Goal: Task Accomplishment & Management: Complete application form

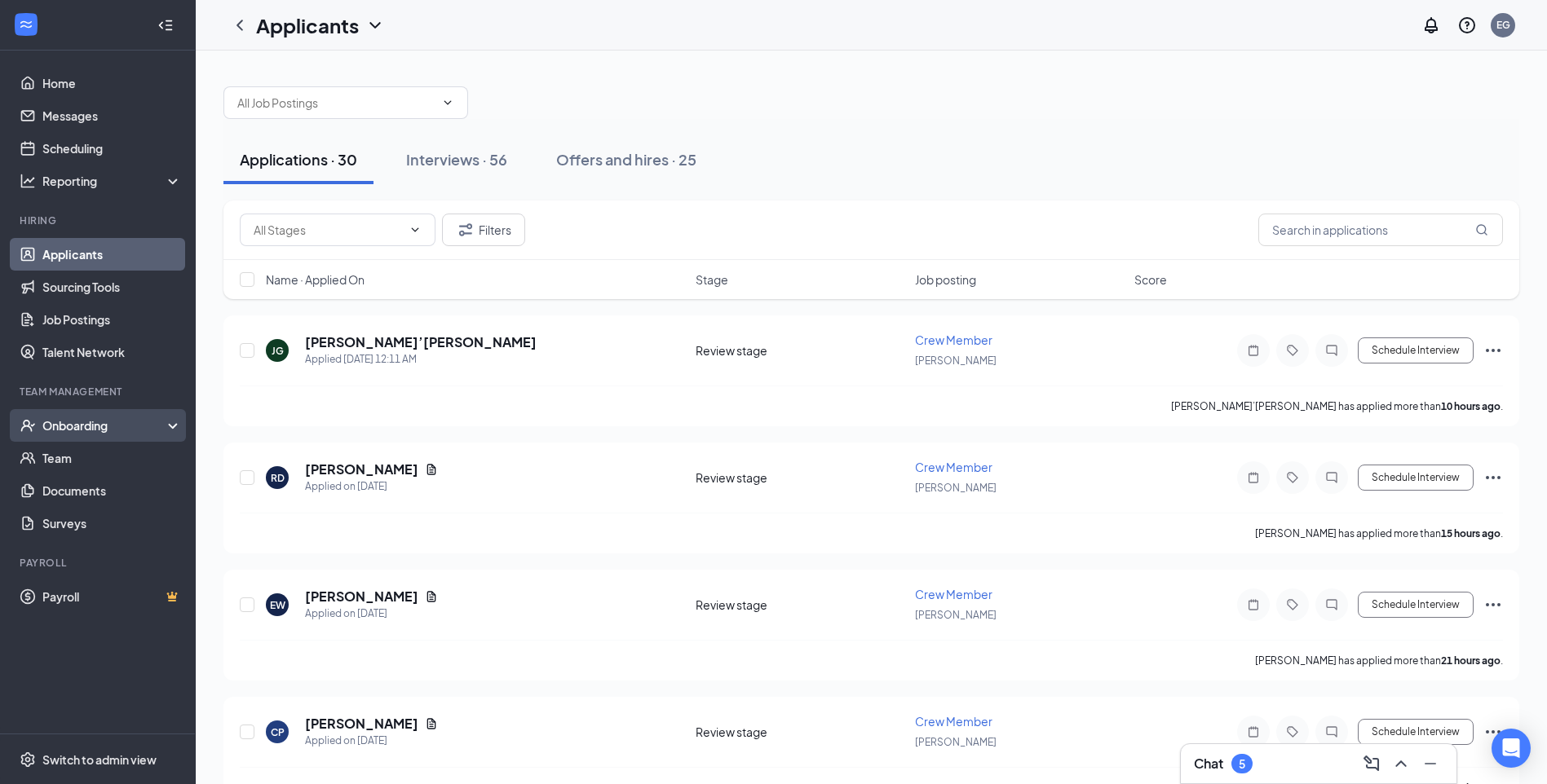
click at [56, 428] on div "Onboarding" at bounding box center [105, 426] width 125 height 16
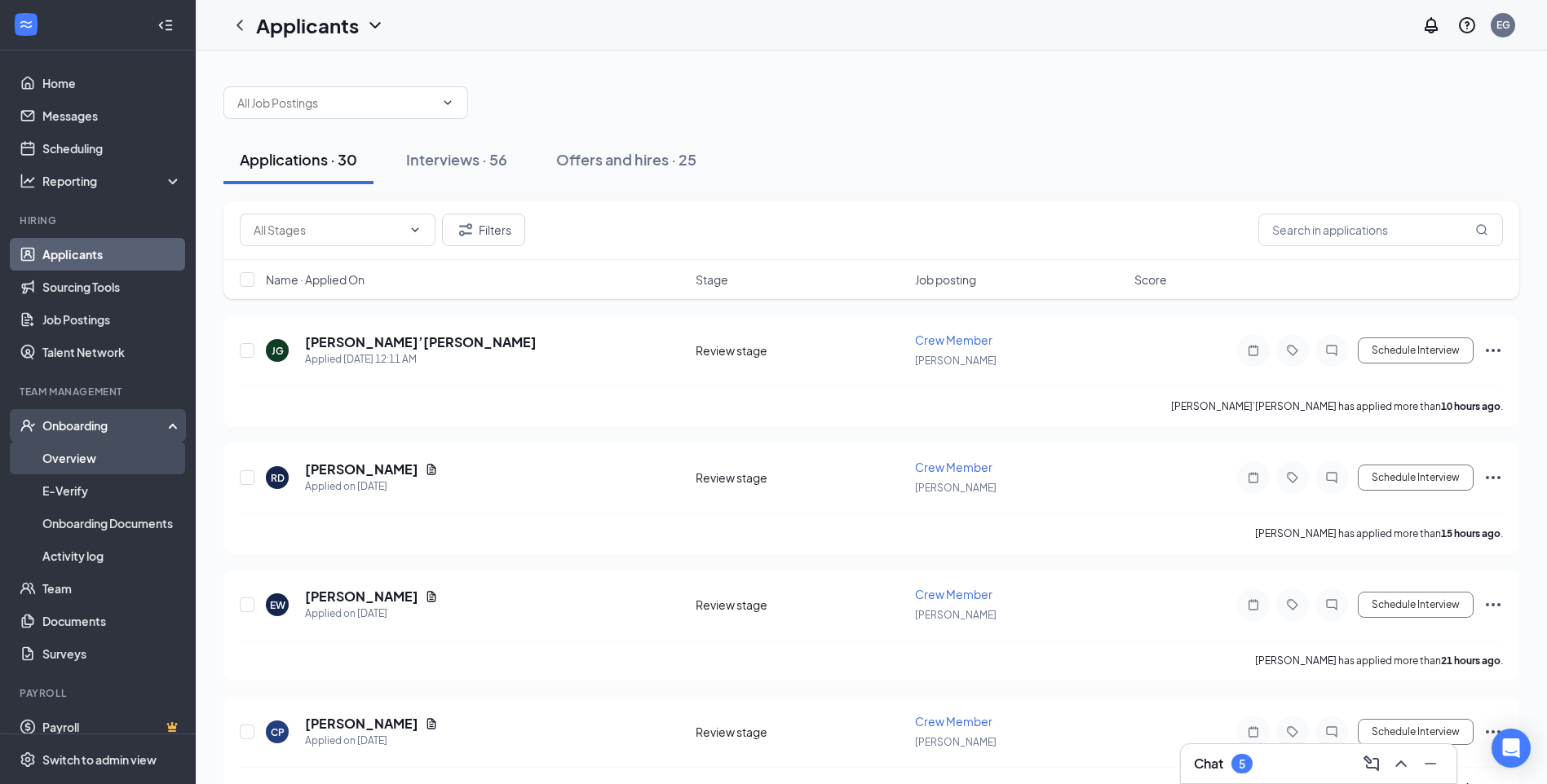
click at [66, 449] on link "Overview" at bounding box center [112, 458] width 140 height 33
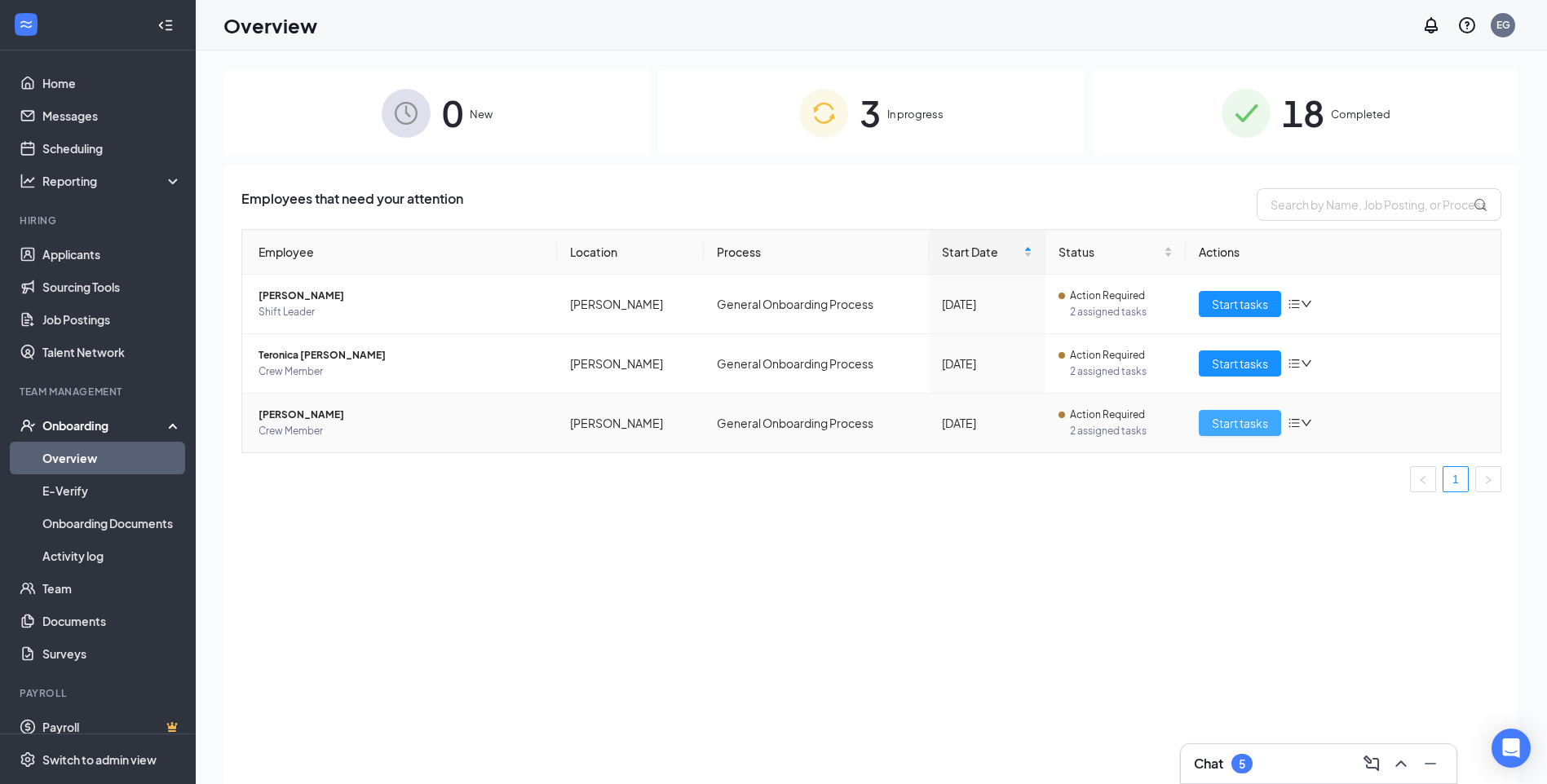
click at [1249, 421] on span "Start tasks" at bounding box center [1240, 423] width 57 height 18
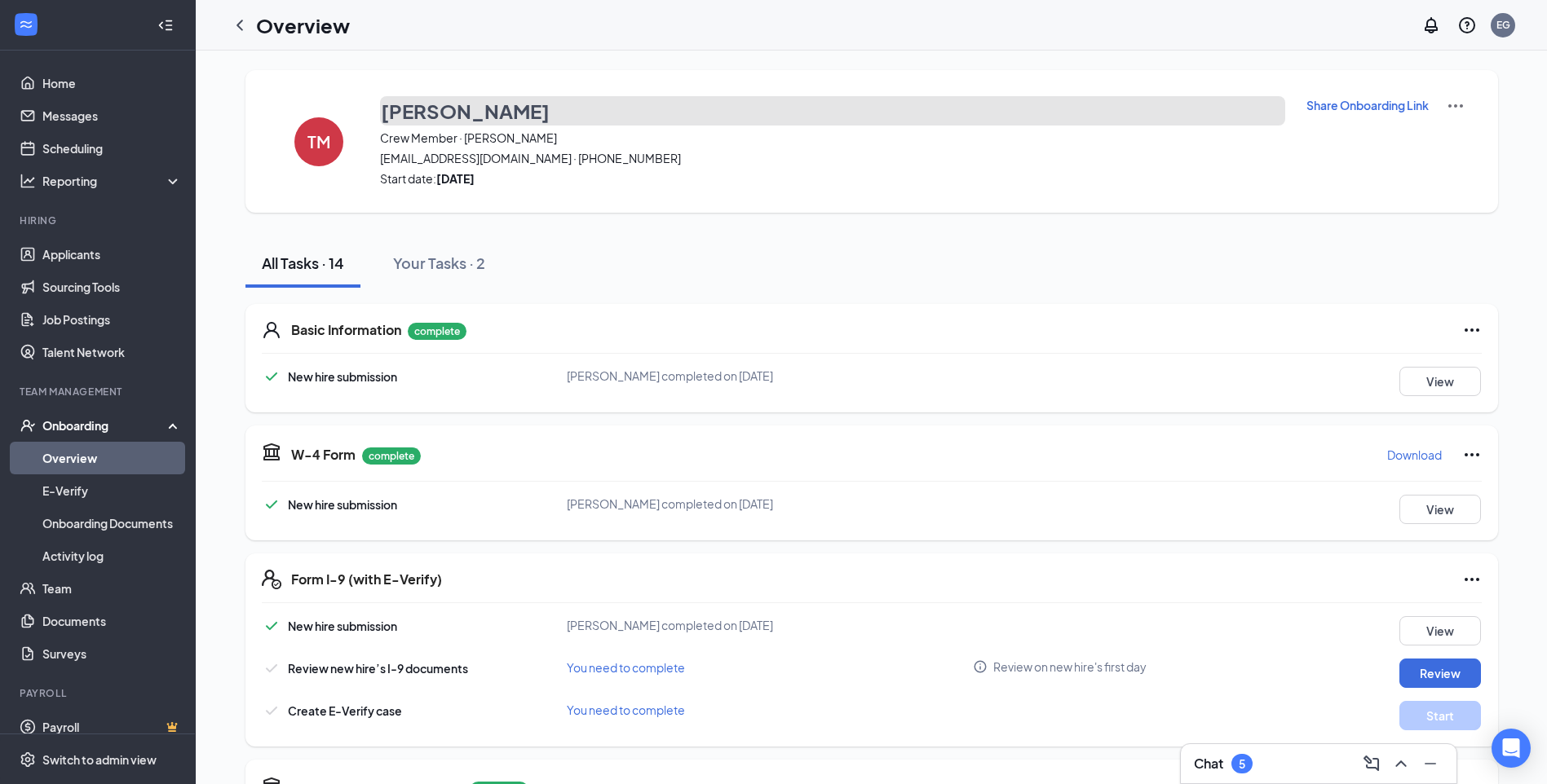
drag, startPoint x: 429, startPoint y: 115, endPoint x: 435, endPoint y: 122, distance: 9.2
click at [435, 122] on h3 "[PERSON_NAME]" at bounding box center [464, 110] width 169 height 27
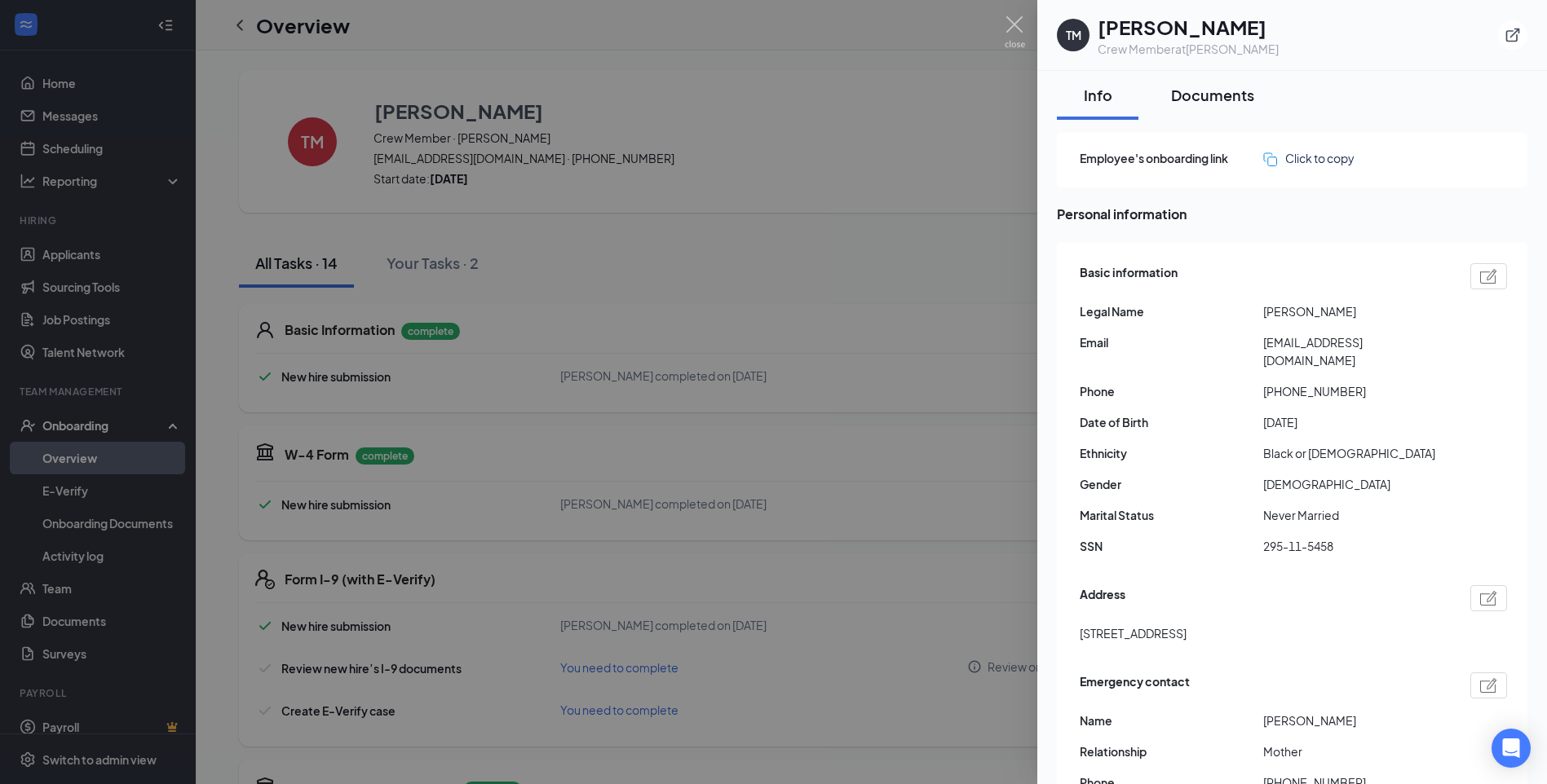
click at [1218, 109] on button "Documents" at bounding box center [1212, 94] width 116 height 49
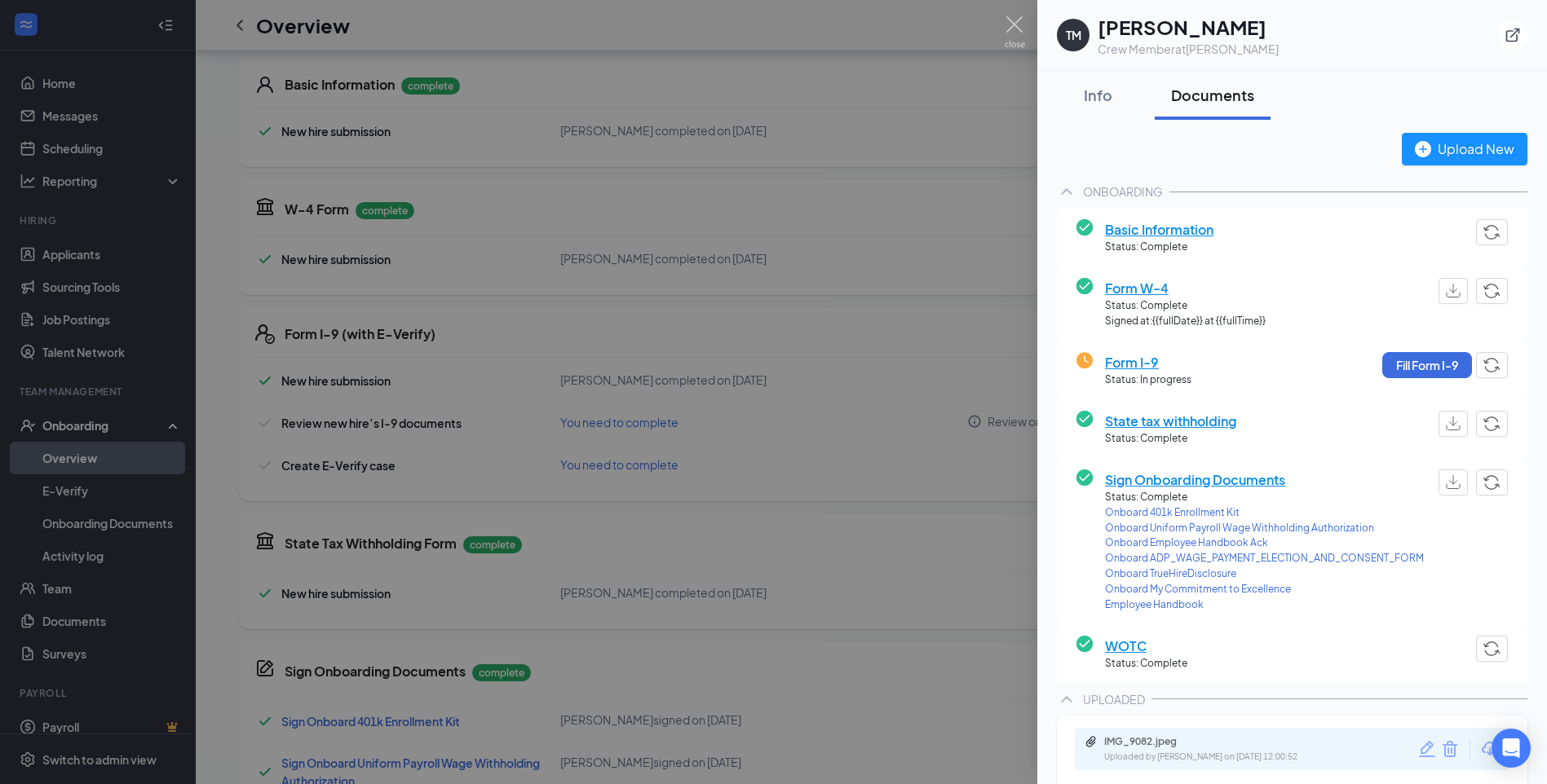
scroll to position [245, 0]
click at [1075, 112] on button "Info" at bounding box center [1098, 94] width 81 height 49
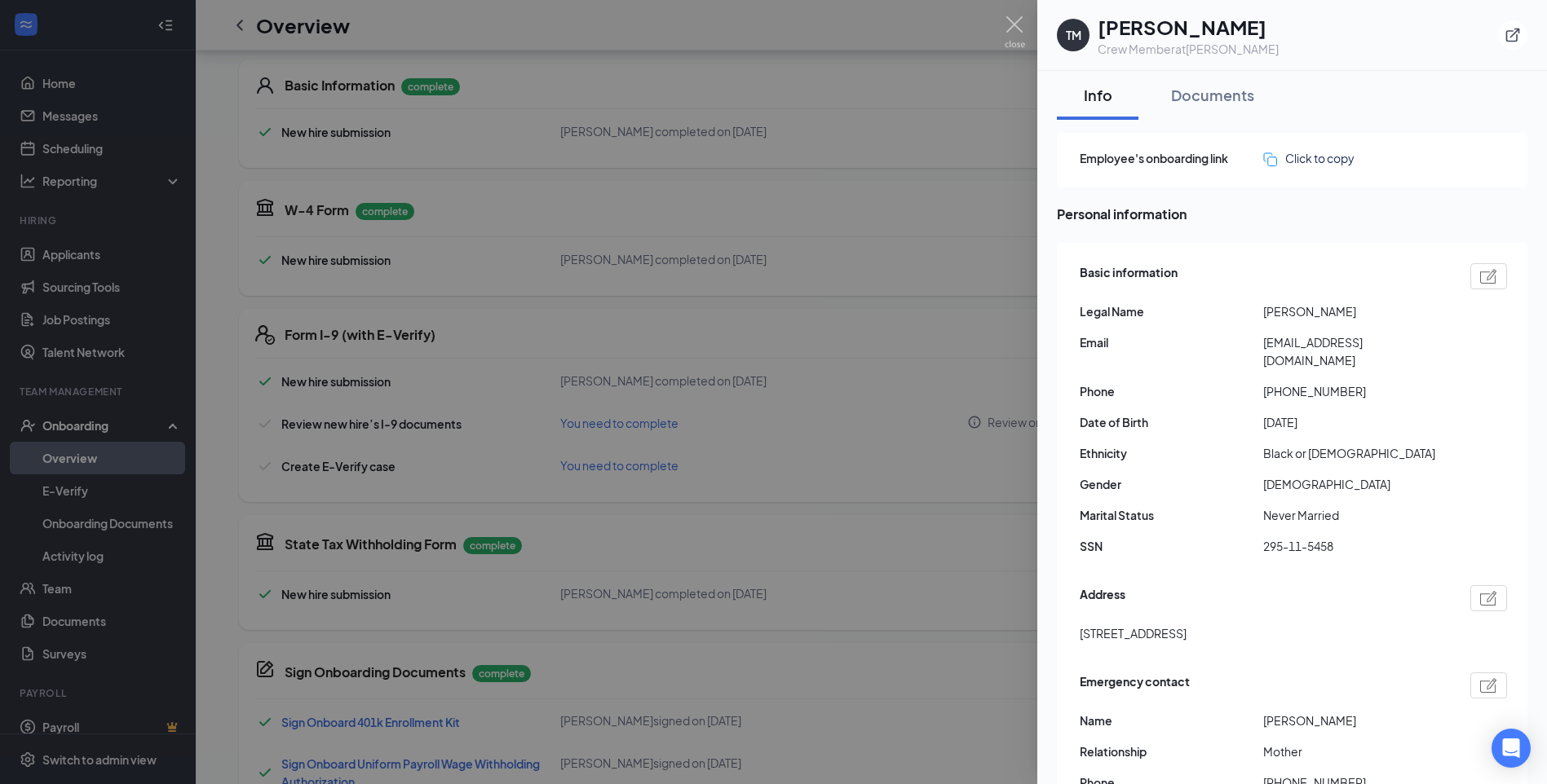
click at [1010, 19] on img at bounding box center [1015, 32] width 20 height 32
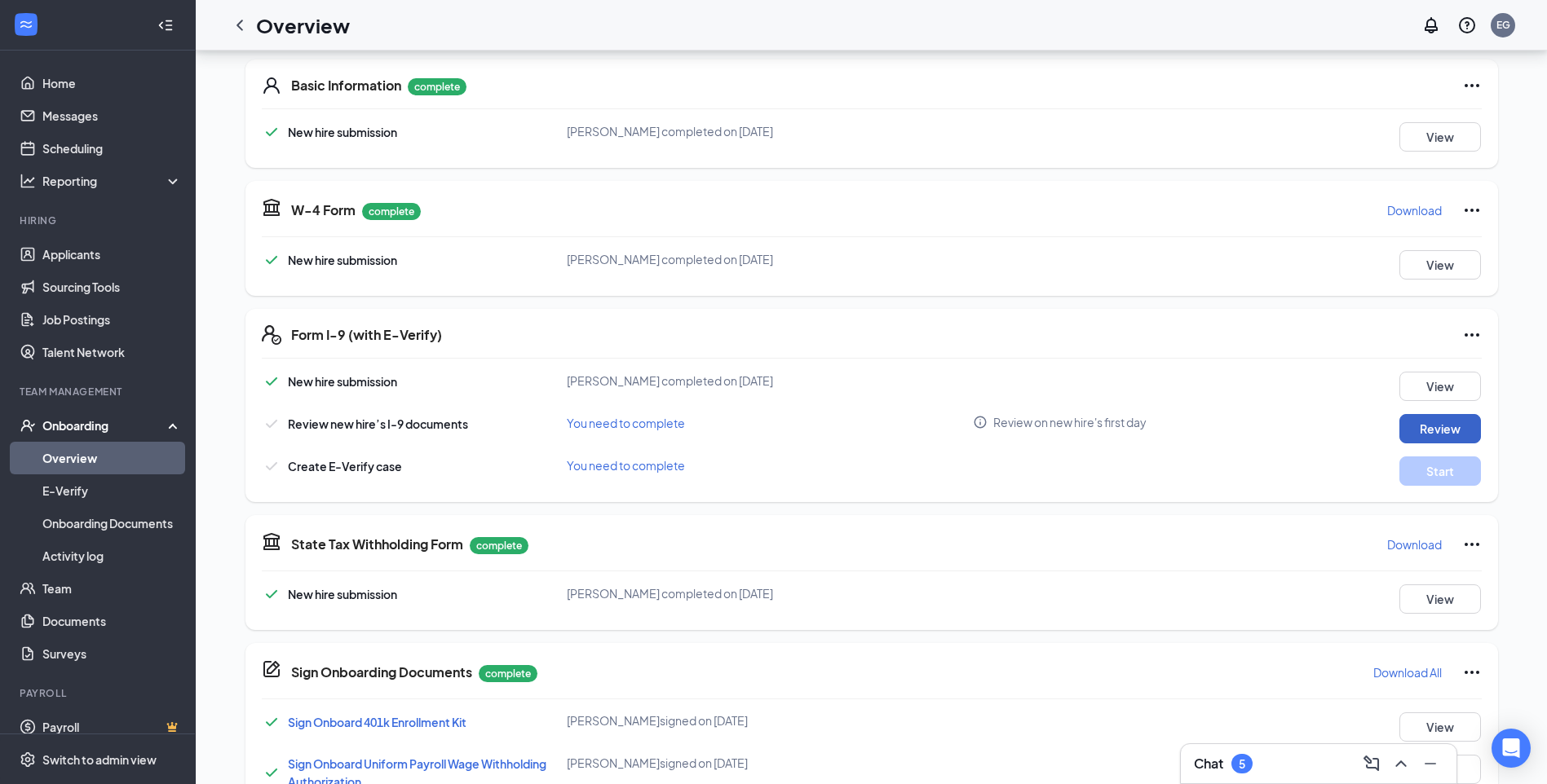
click at [1444, 421] on button "Review" at bounding box center [1440, 428] width 81 height 29
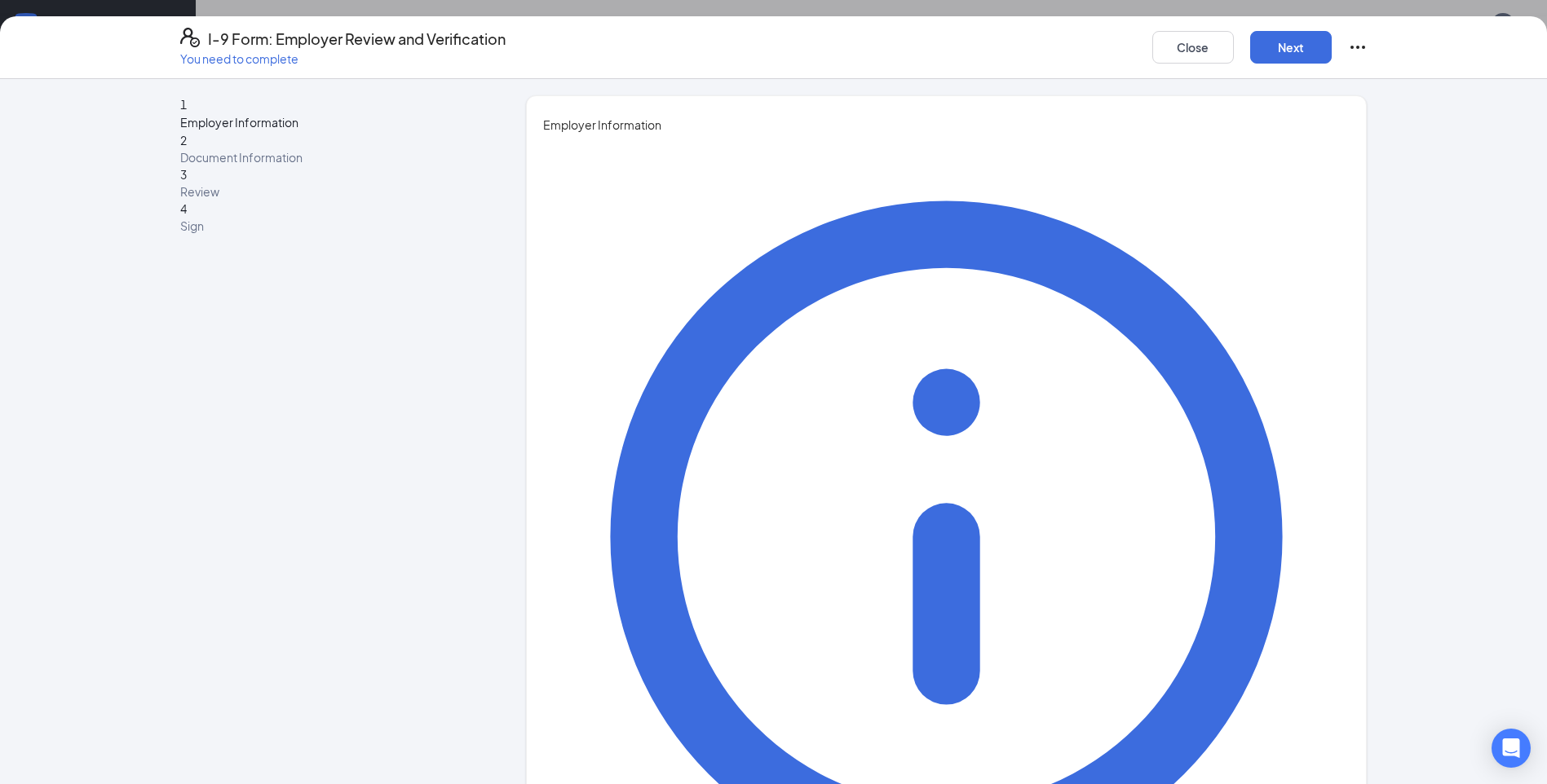
type input "[PERSON_NAME]"
type input "Gressak"
type input "[EMAIL_ADDRESS][DOMAIN_NAME]"
type input "7046497983"
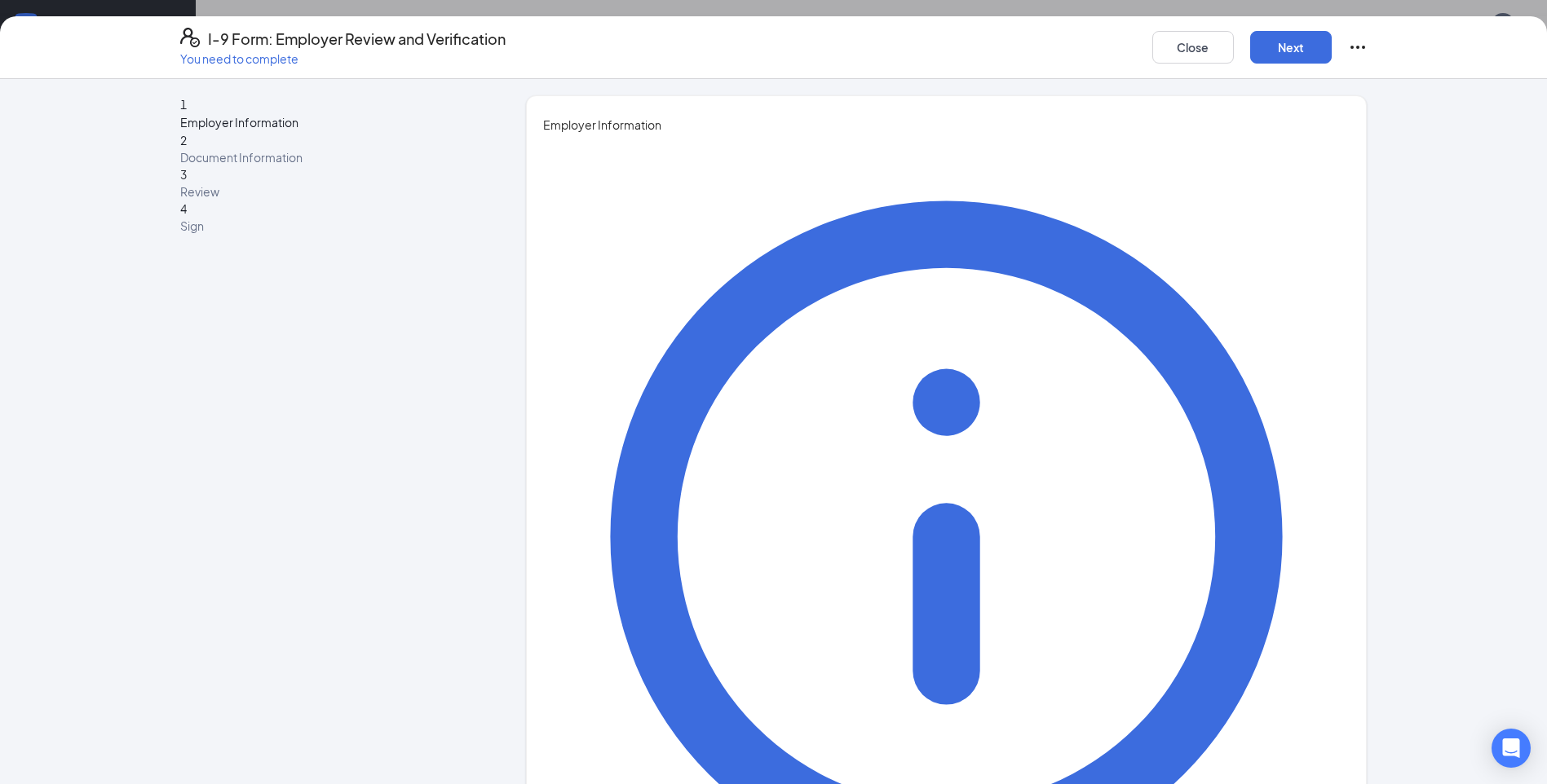
scroll to position [326, 0]
type input "GENERAL MANAGER"
click at [1315, 57] on button "Next" at bounding box center [1291, 47] width 81 height 33
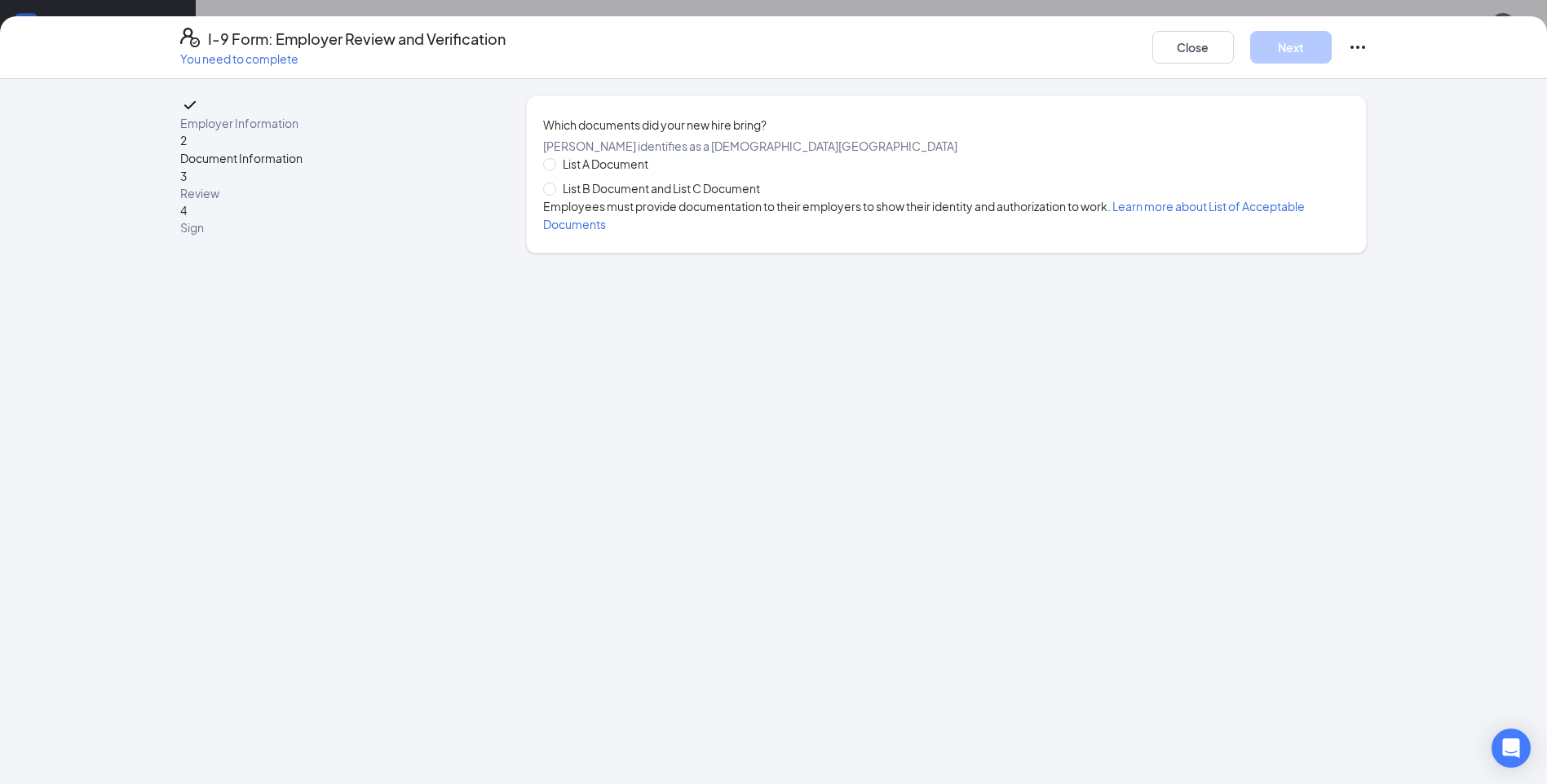
click at [709, 197] on span "List B Document and List C Document" at bounding box center [661, 188] width 210 height 18
click at [555, 194] on input "List B Document and List C Document" at bounding box center [548, 188] width 11 height 11
radio input "true"
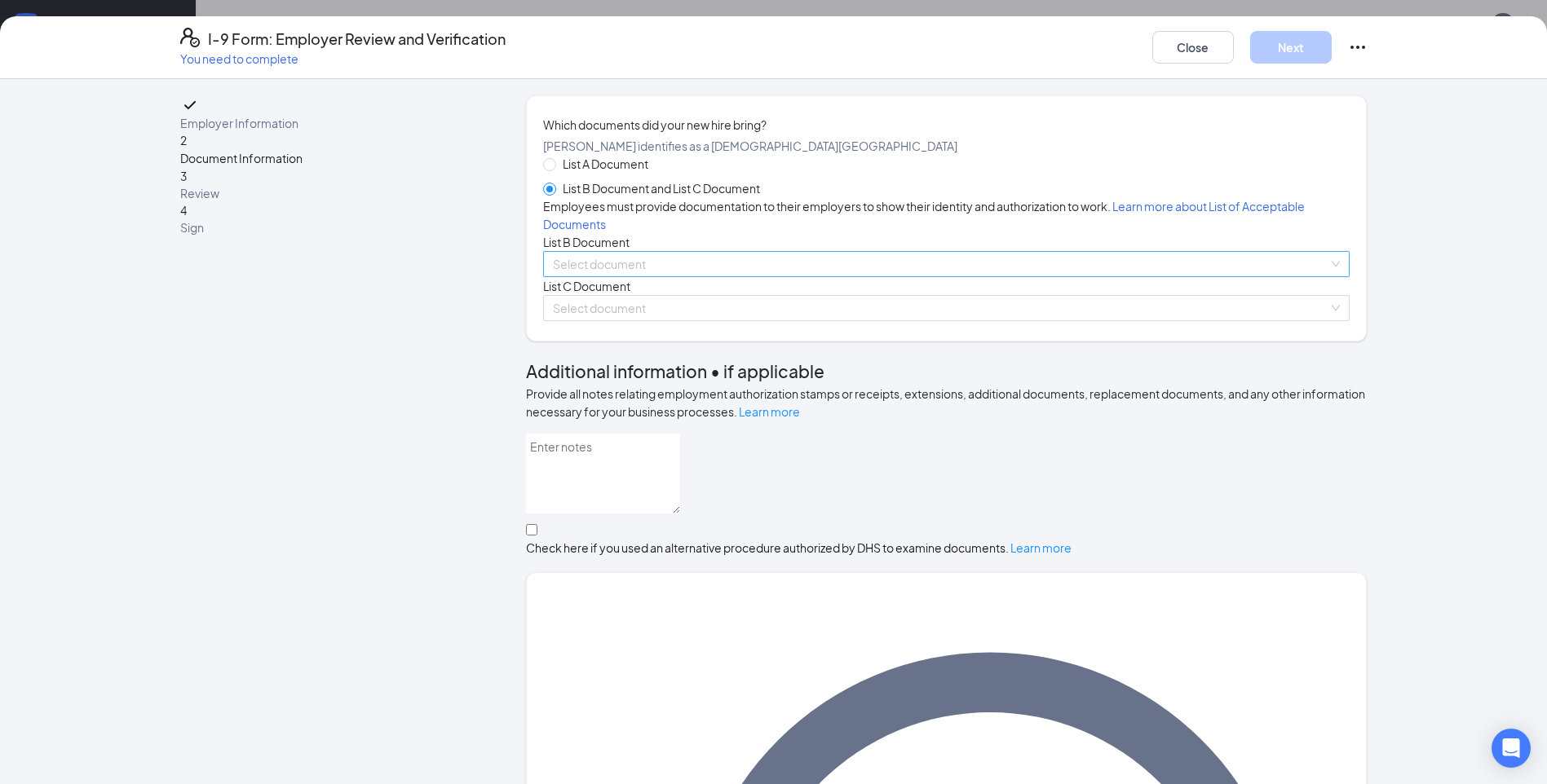
click at [720, 276] on input "search" at bounding box center [940, 264] width 775 height 25
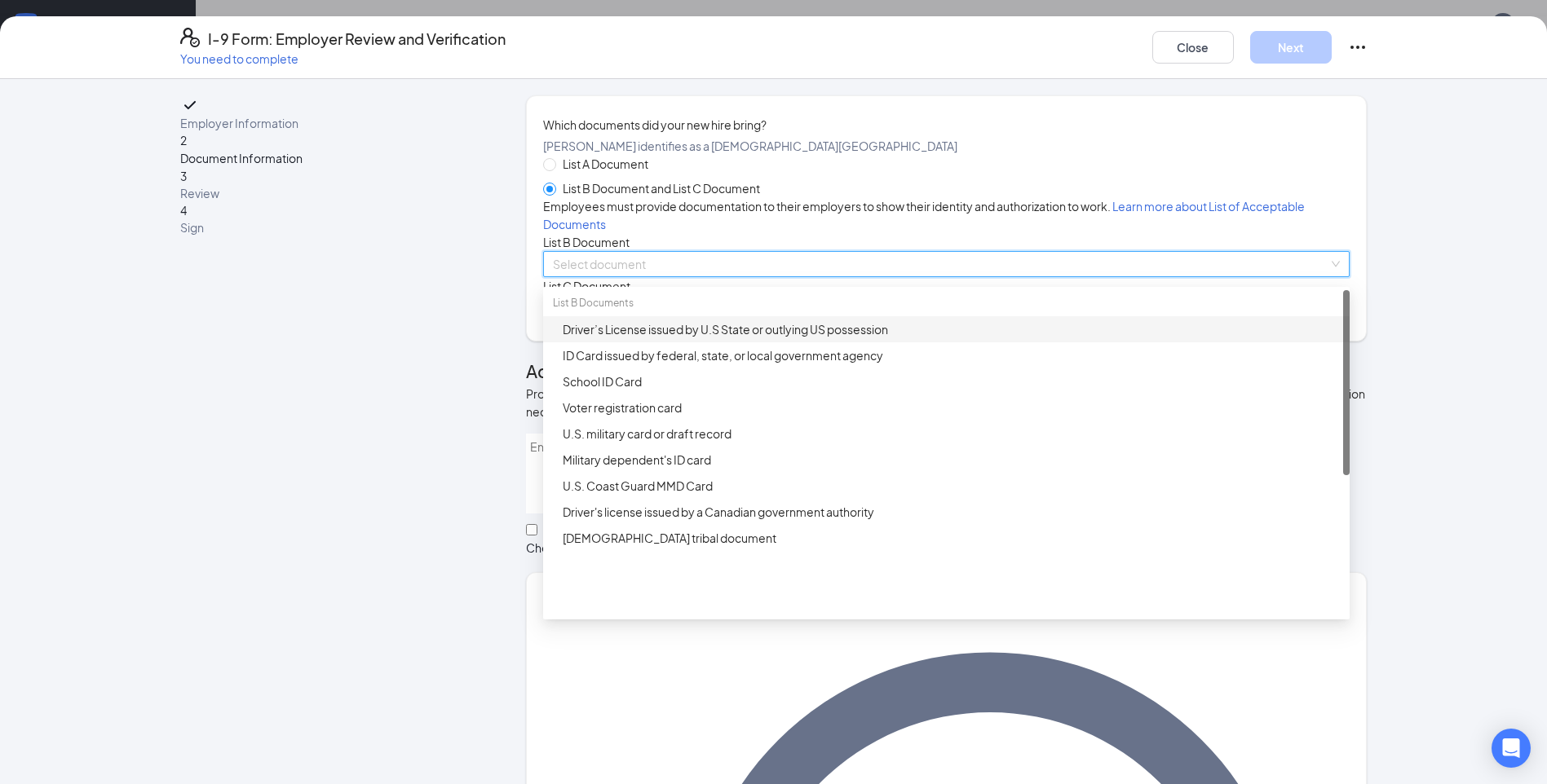
click at [720, 343] on div "Driver’s License issued by U.S State or outlying US possession" at bounding box center [946, 329] width 806 height 26
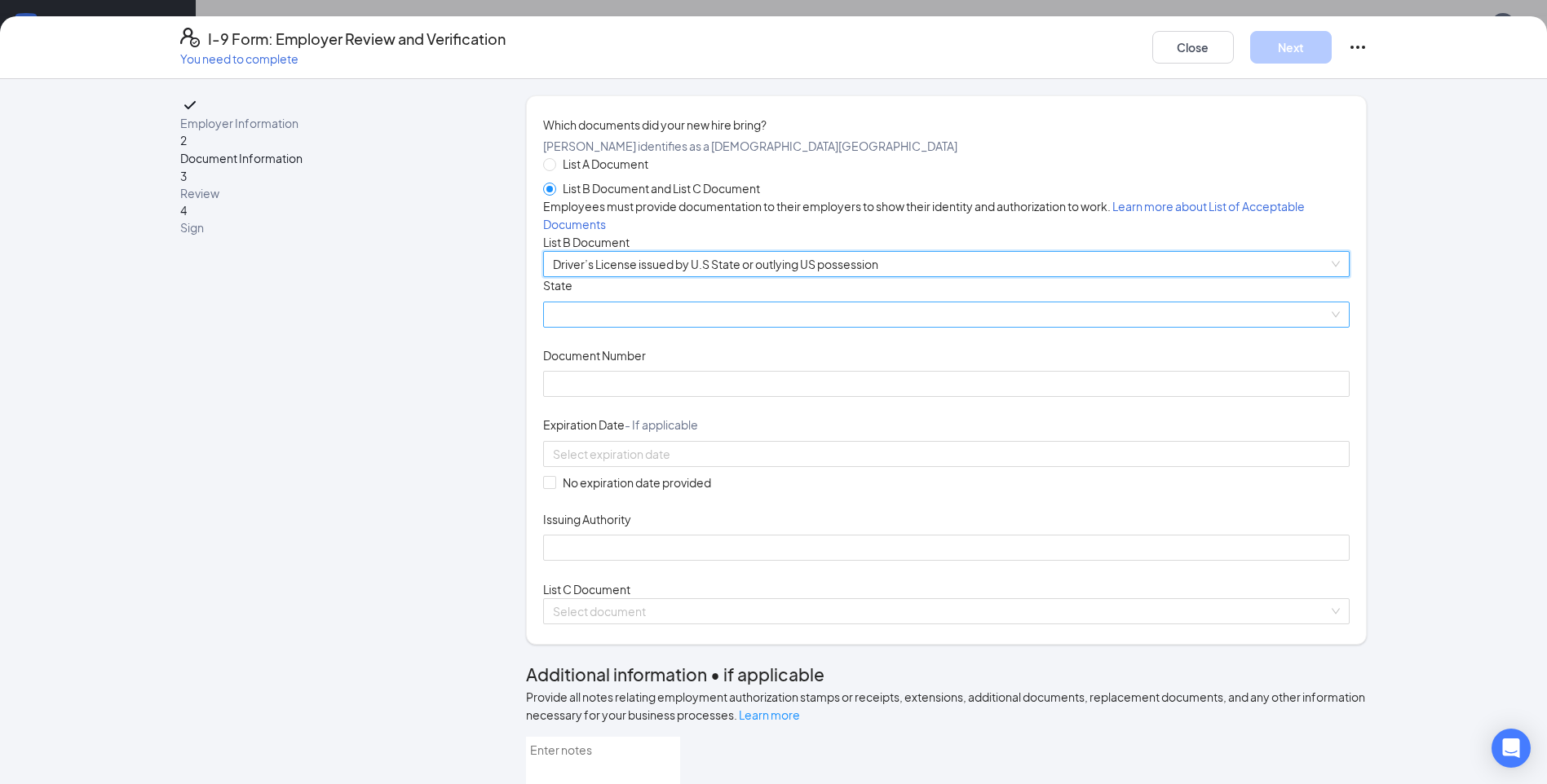
click at [716, 327] on span at bounding box center [946, 315] width 787 height 25
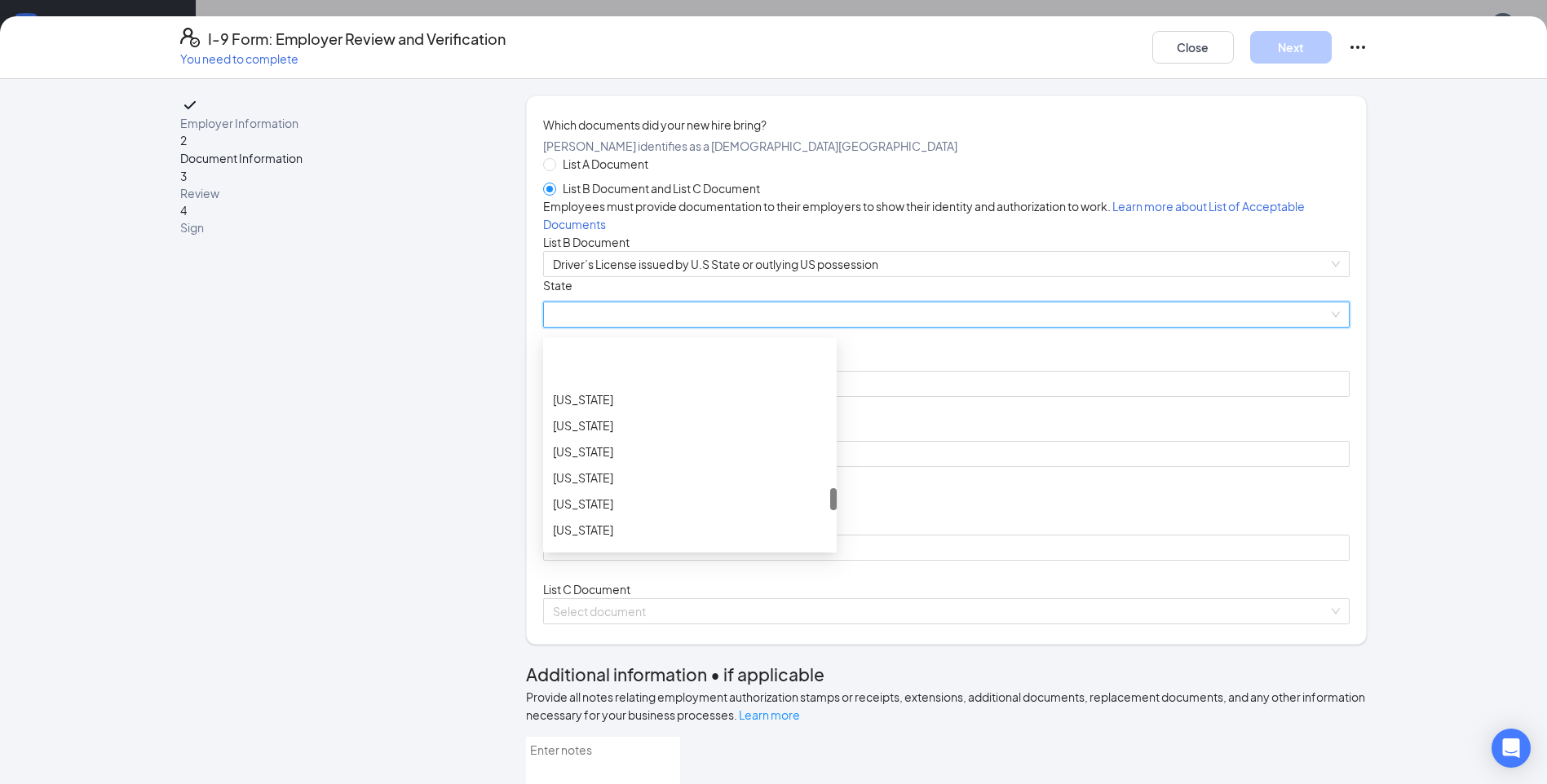
scroll to position [1386, 0]
click at [722, 383] on div "[US_STATE]" at bounding box center [690, 370] width 293 height 26
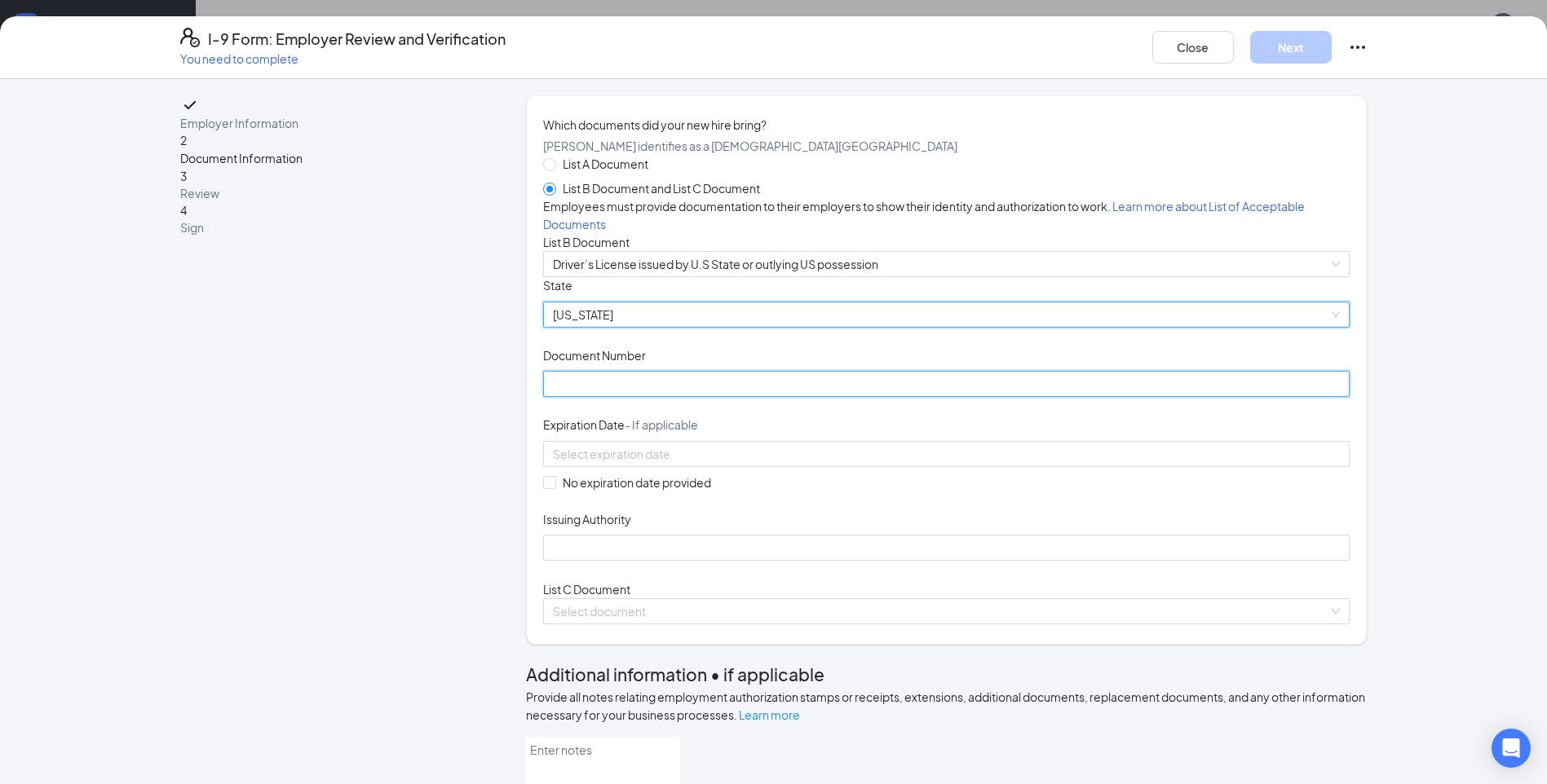
click at [692, 397] on input "Document Number" at bounding box center [946, 384] width 806 height 26
type input "VK392014"
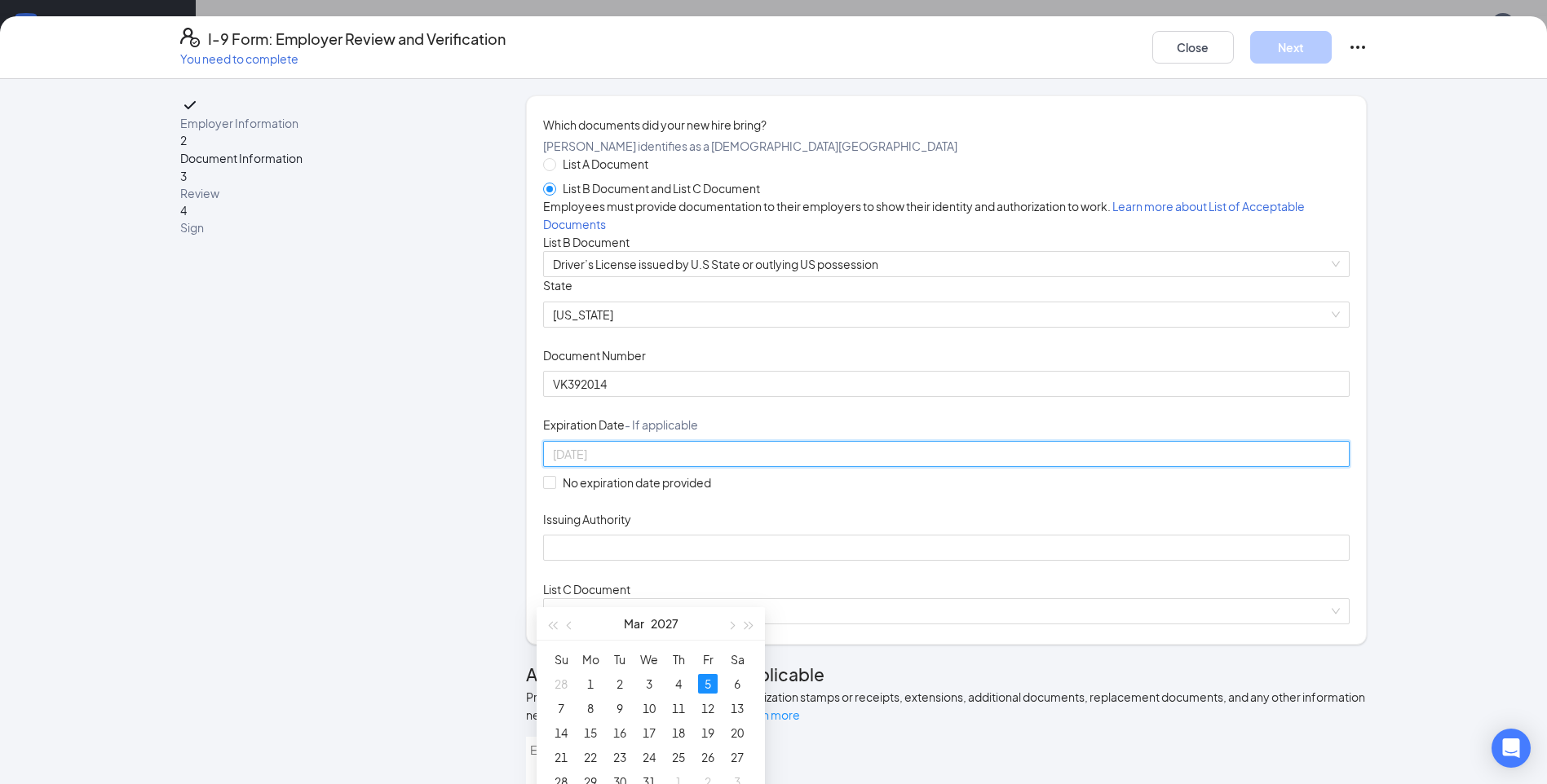
click at [713, 689] on div "5" at bounding box center [708, 684] width 19 height 19
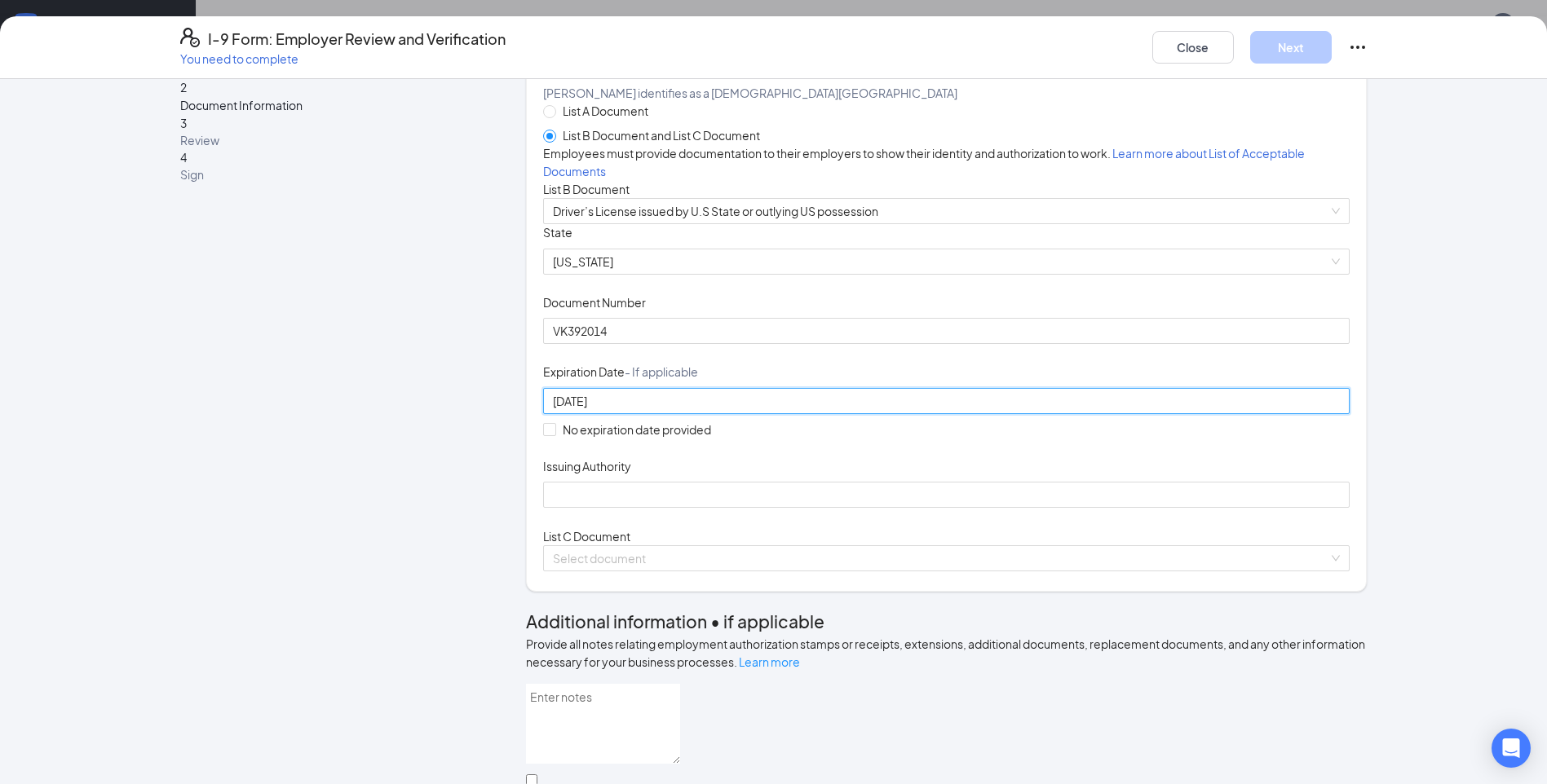
scroll to position [81, 0]
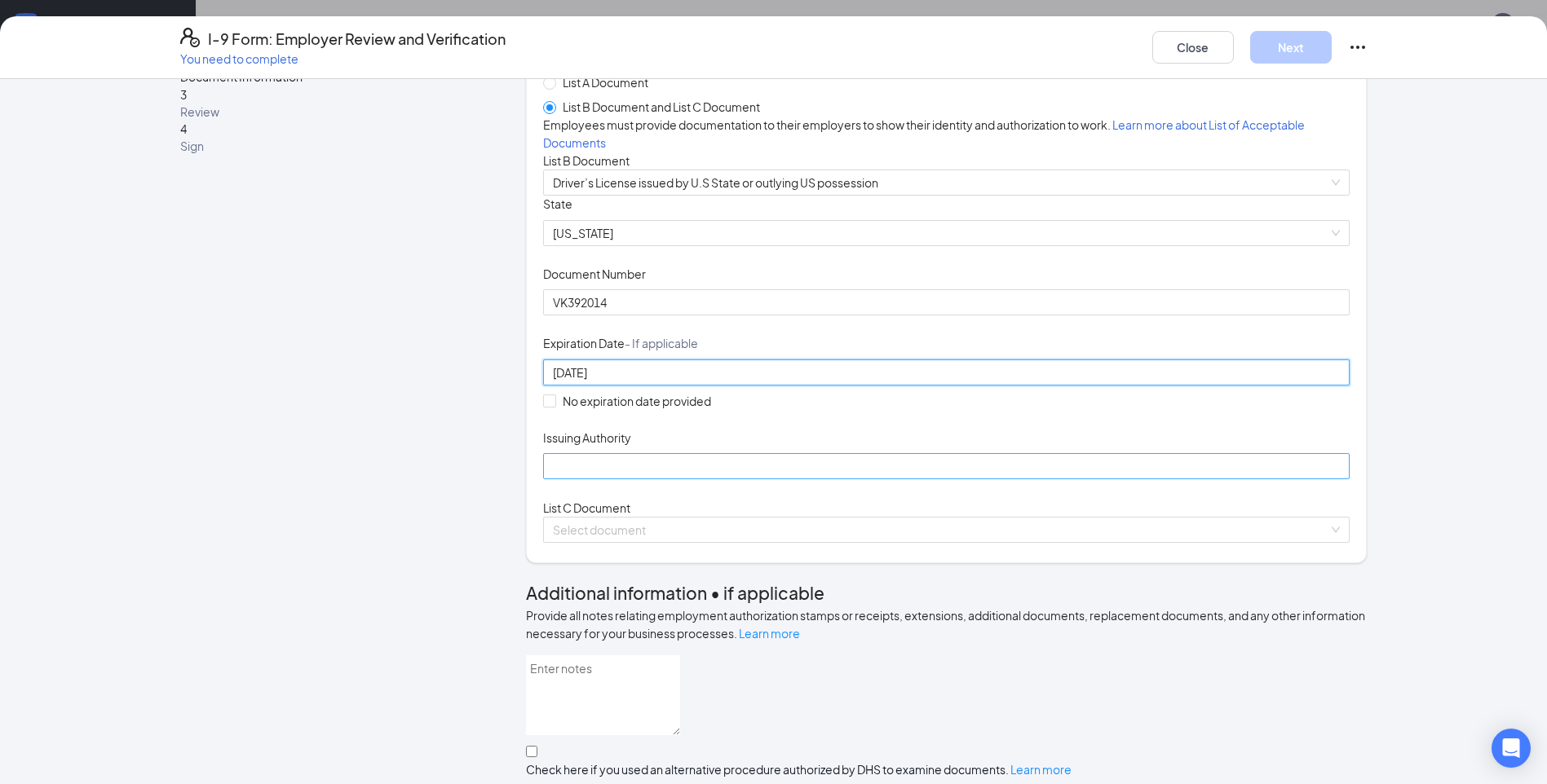
type input "[DATE]"
click at [670, 479] on input "Issuing Authority" at bounding box center [946, 466] width 806 height 26
type input "[US_STATE]"
click at [1008, 479] on div "Document Title Driver’s License issued by U.S State or outlying US possession S…" at bounding box center [946, 337] width 806 height 283
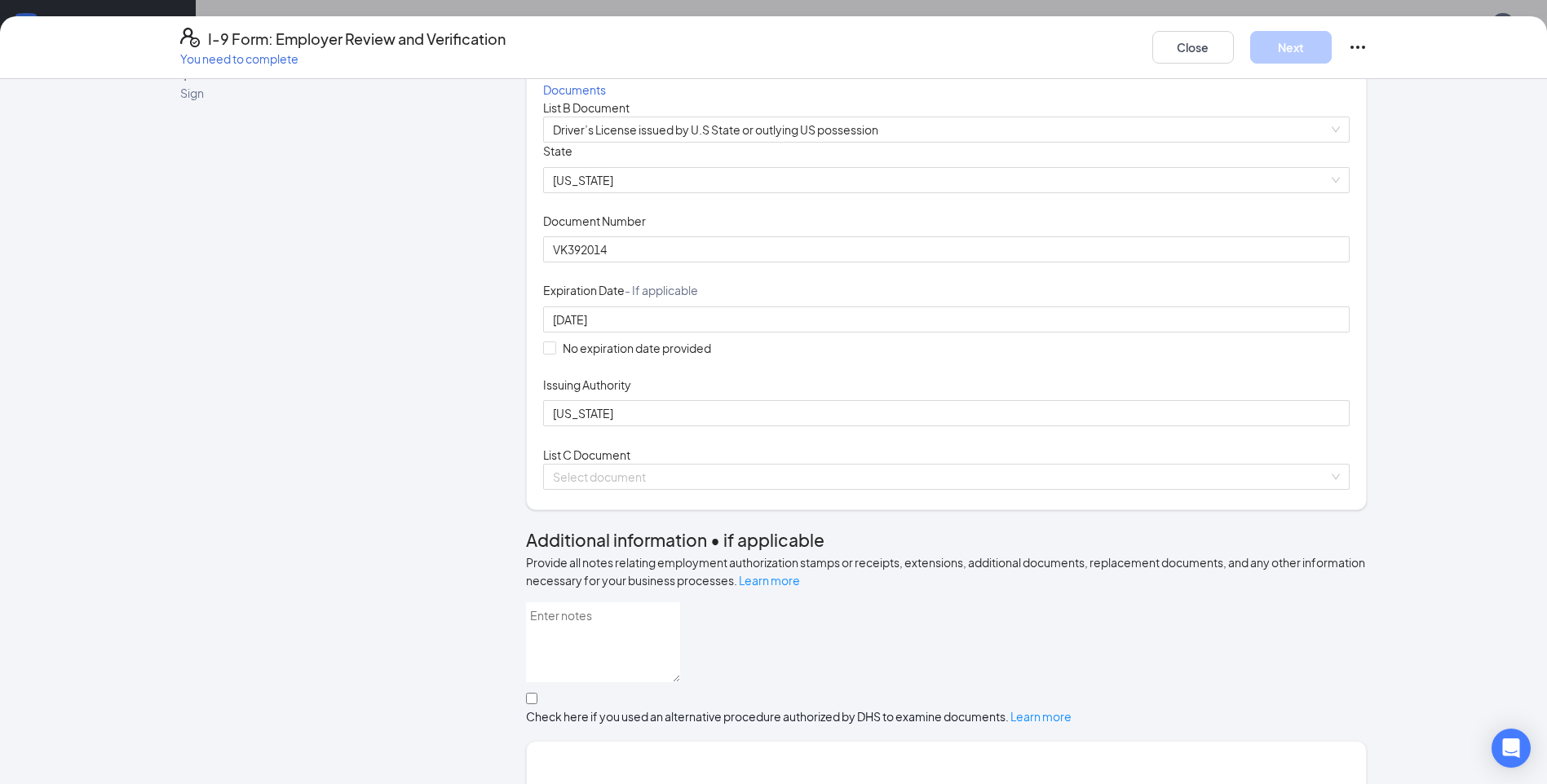
scroll to position [163, 0]
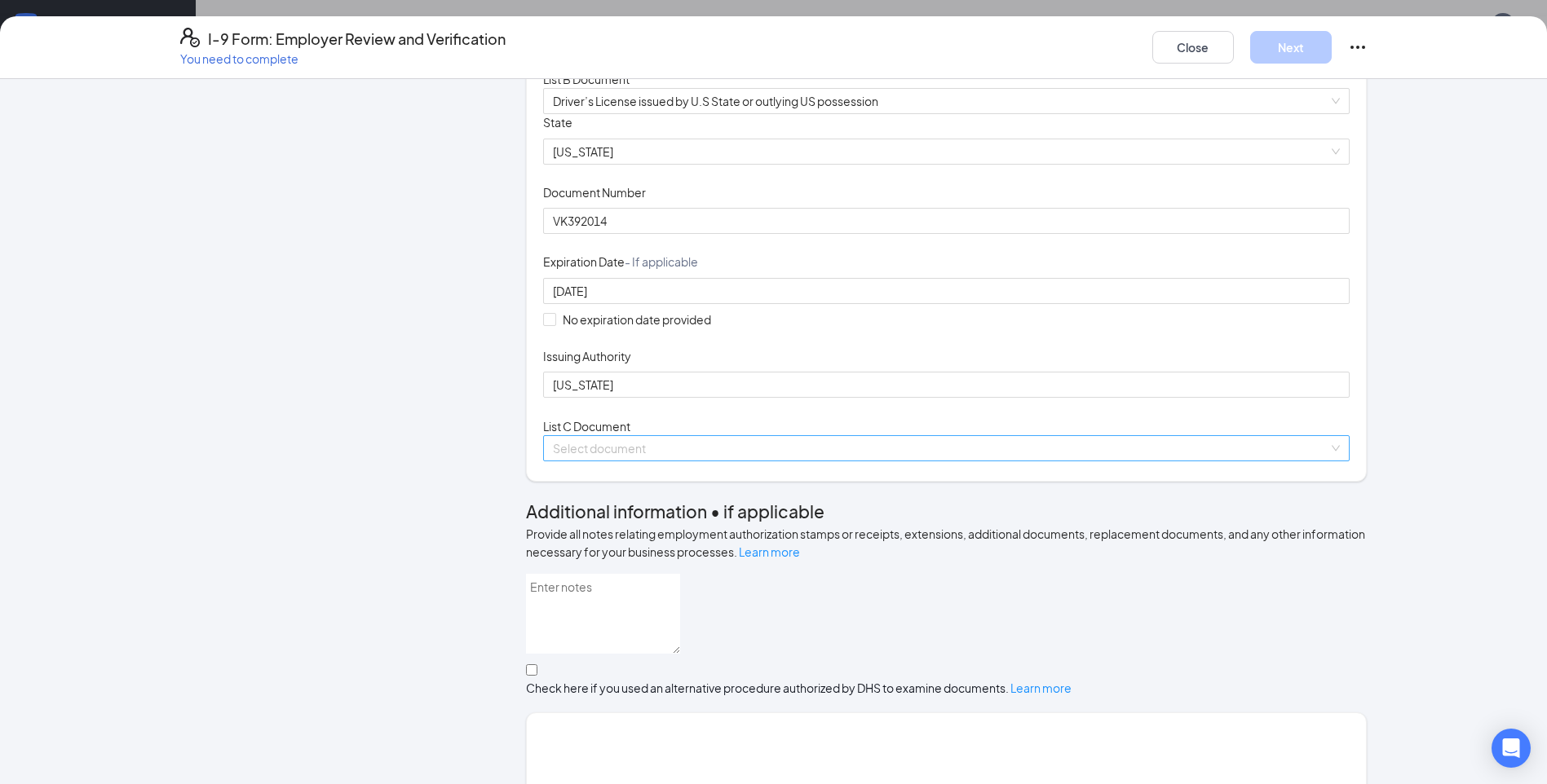
click at [837, 461] on input "search" at bounding box center [940, 449] width 775 height 25
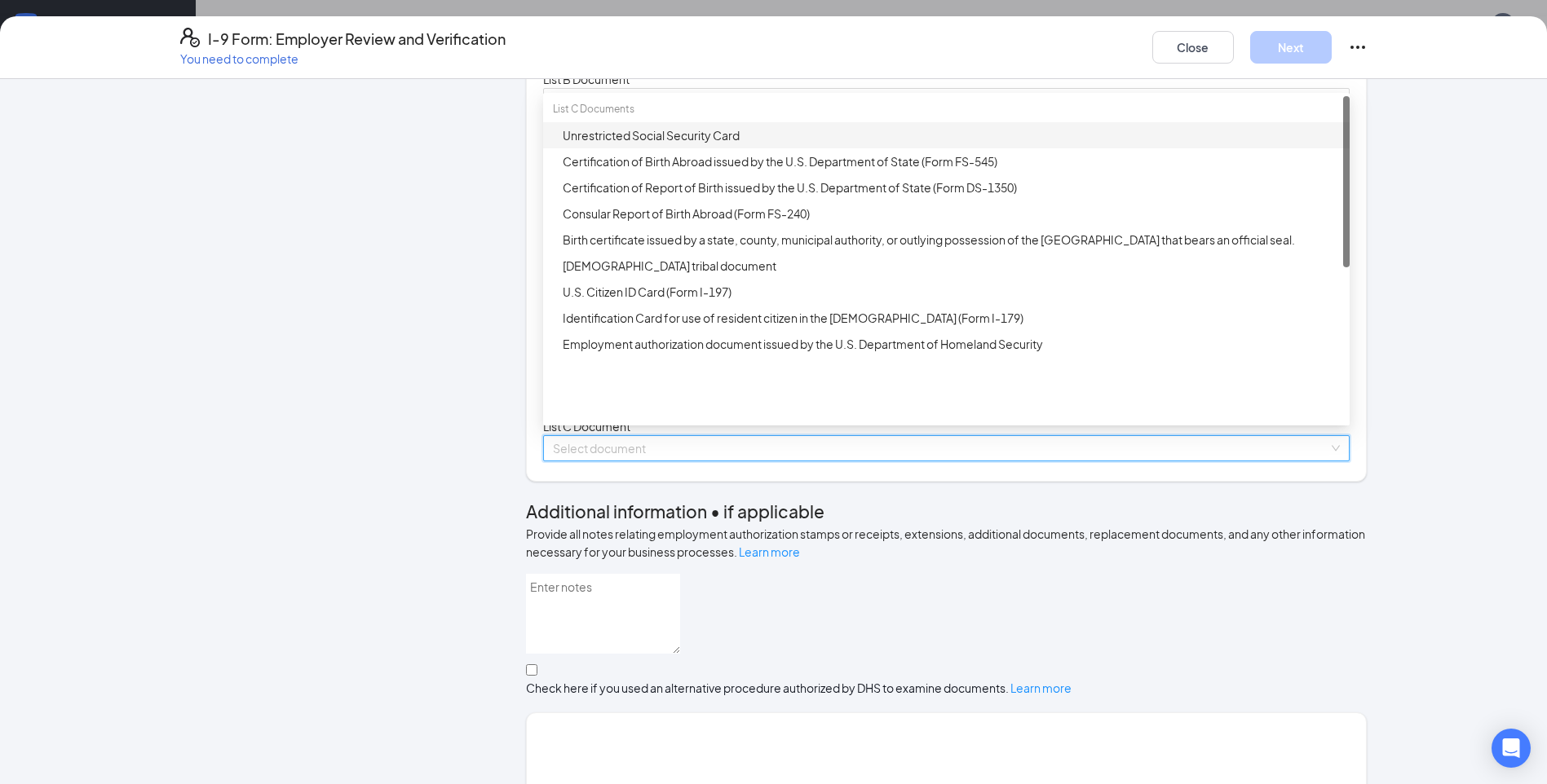
click at [702, 144] on div "Unrestricted Social Security Card" at bounding box center [951, 135] width 777 height 18
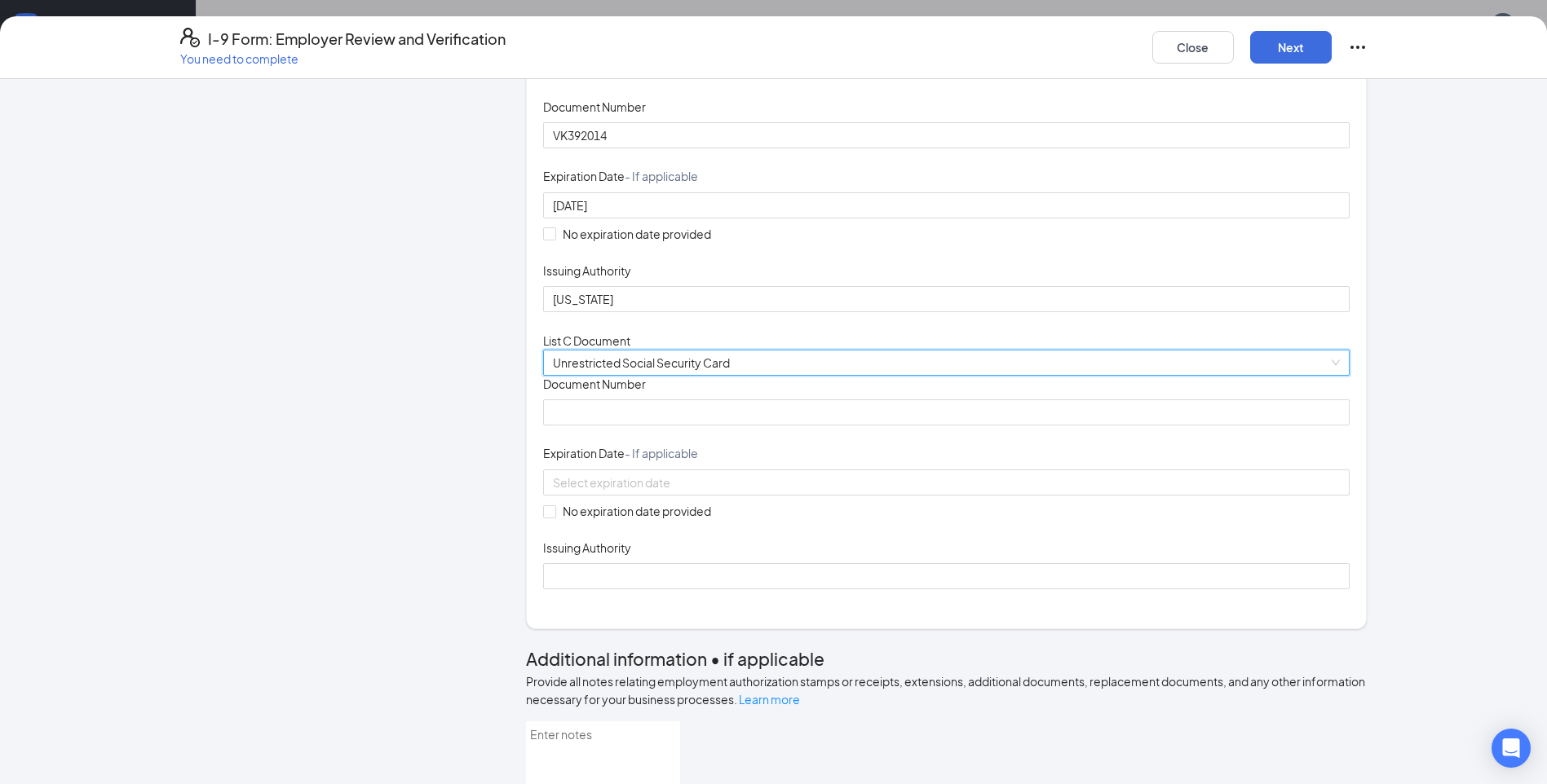
scroll to position [326, 0]
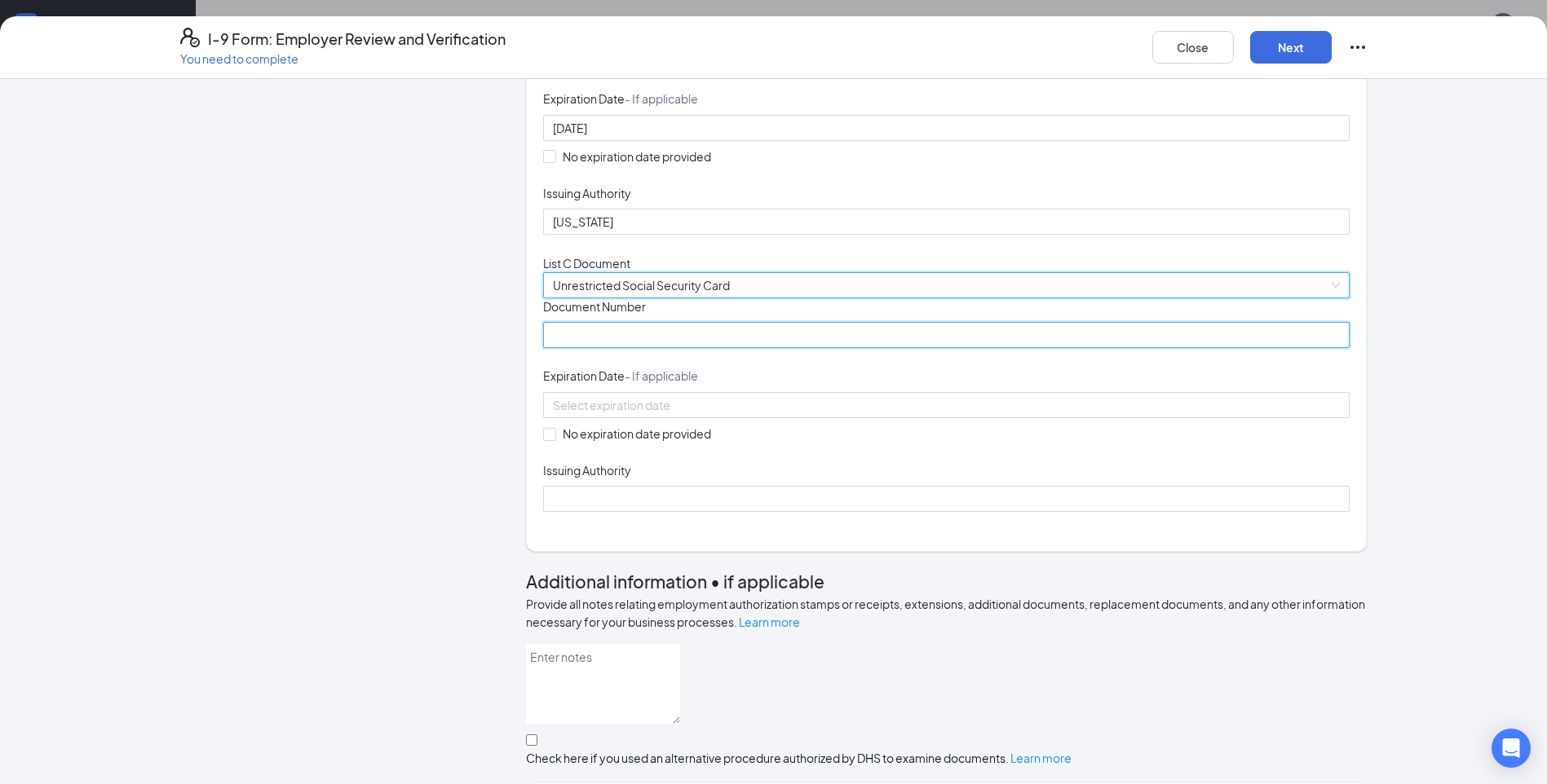
click at [602, 348] on input "Document Number" at bounding box center [946, 335] width 806 height 26
type input "295115458"
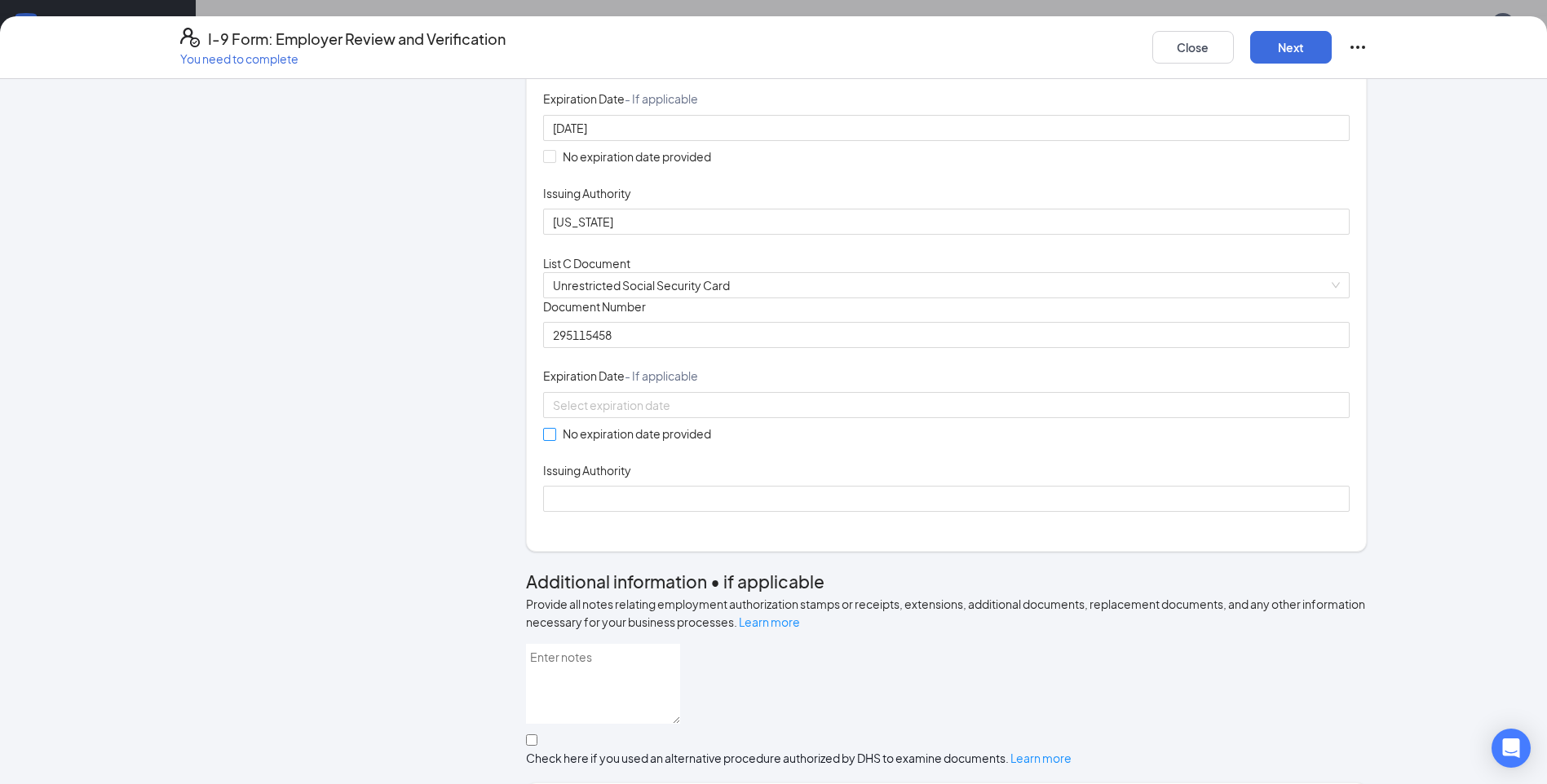
click at [603, 442] on span "No expiration date provided" at bounding box center [637, 433] width 162 height 18
click at [555, 440] on input "No expiration date provided" at bounding box center [548, 433] width 11 height 11
checkbox input "true"
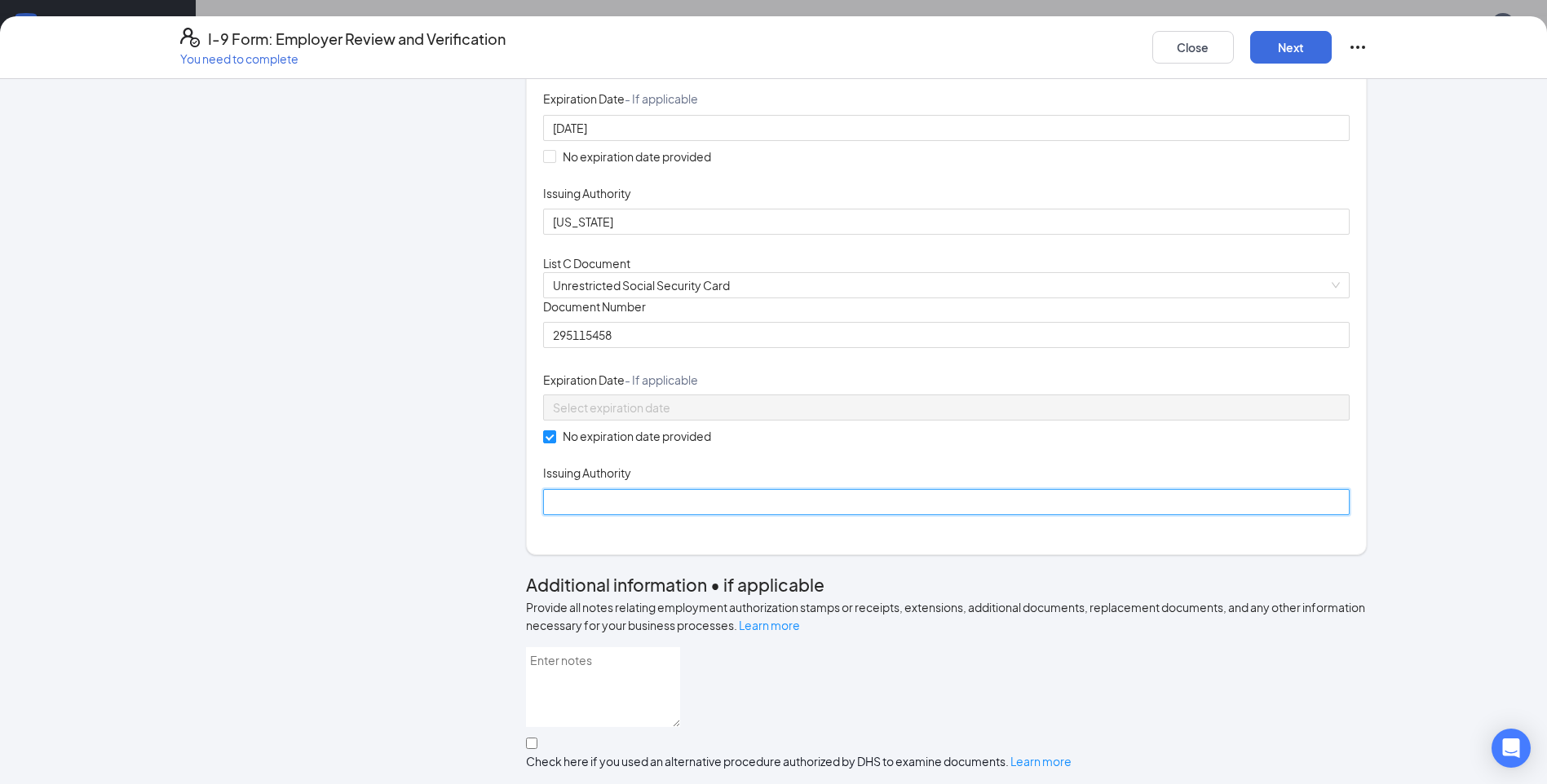
click at [573, 516] on input "Issuing Authority" at bounding box center [946, 502] width 806 height 26
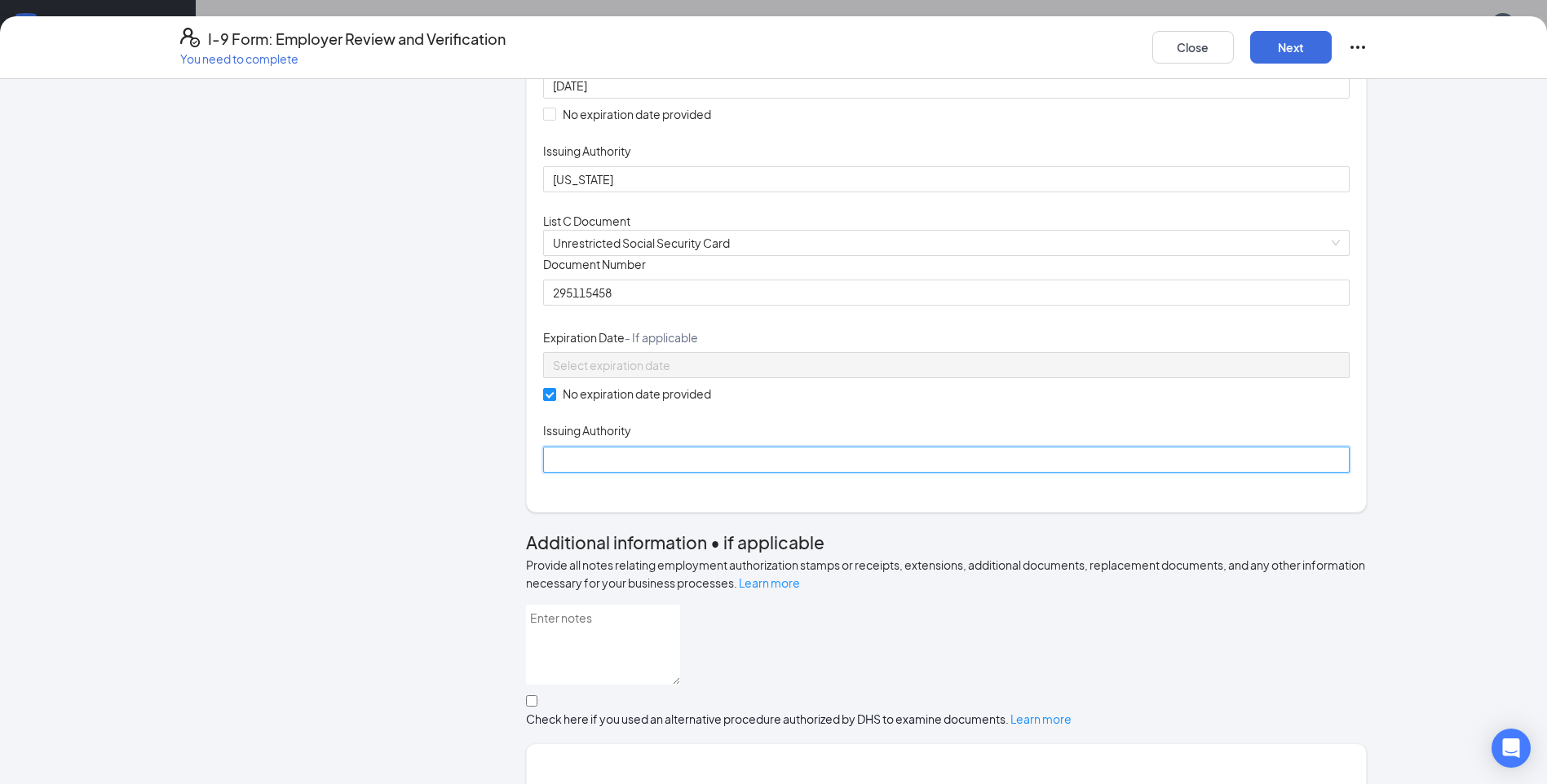
scroll to position [408, 0]
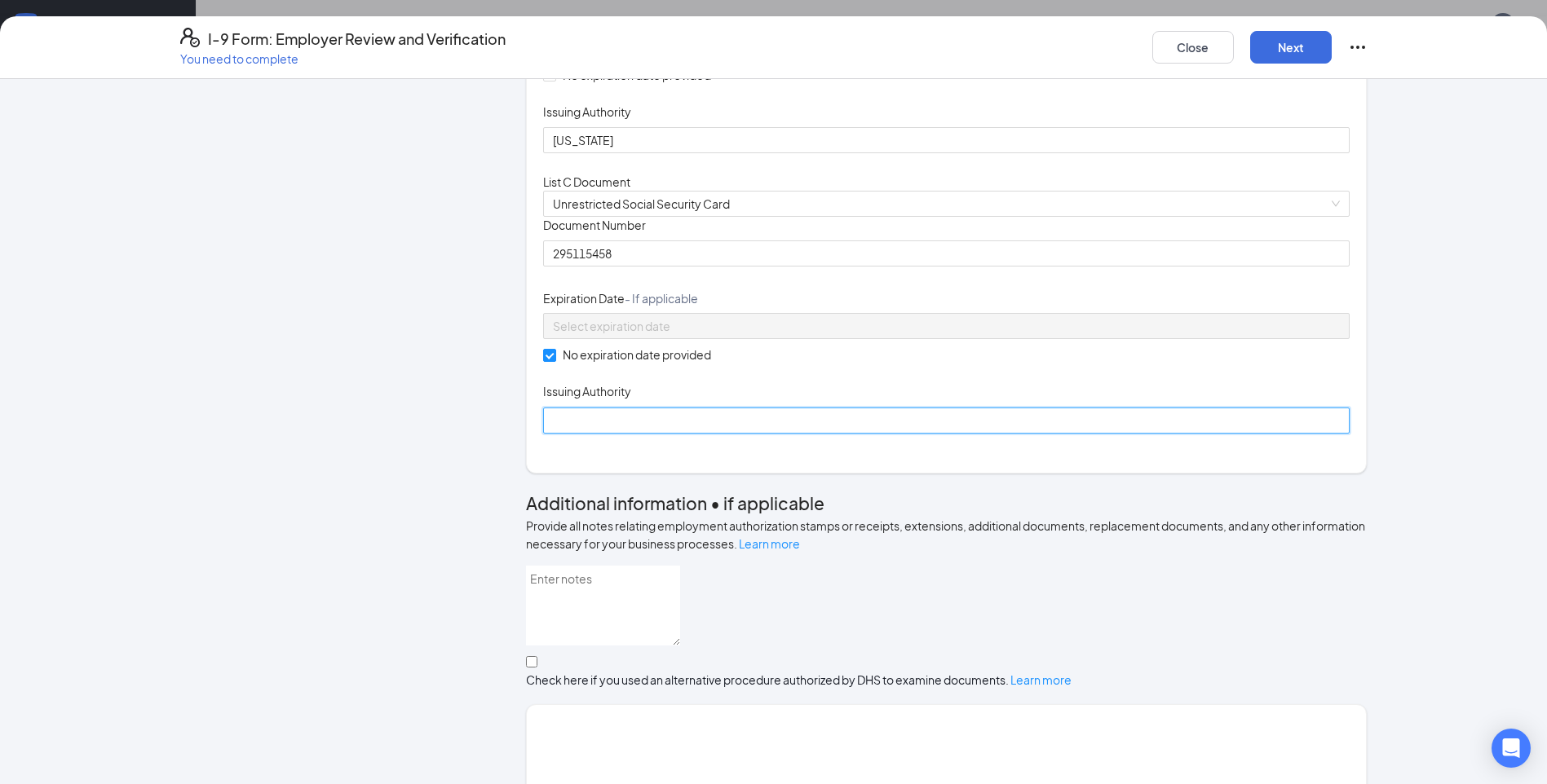
type input "Social Security Administration"
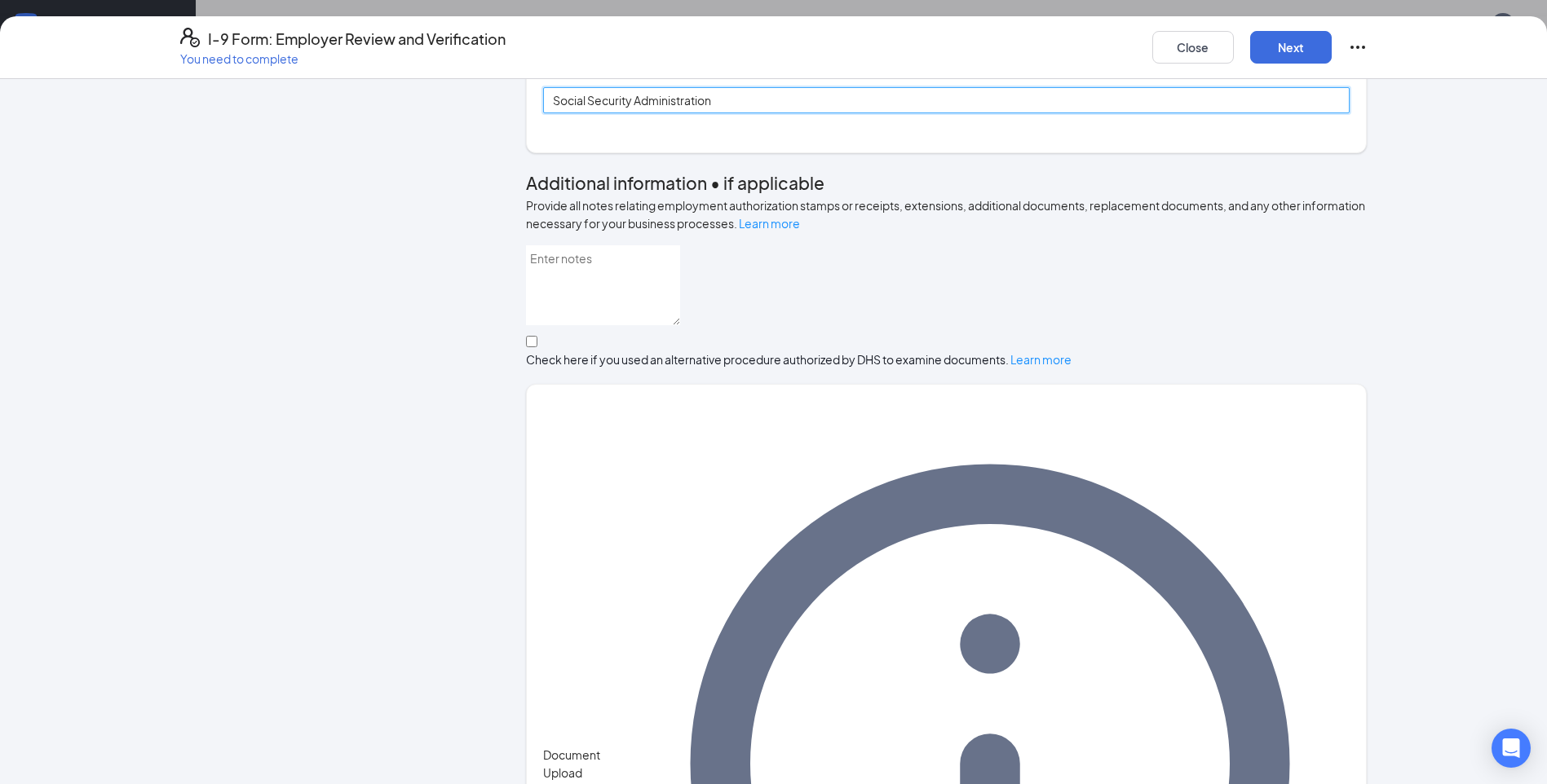
scroll to position [746, 0]
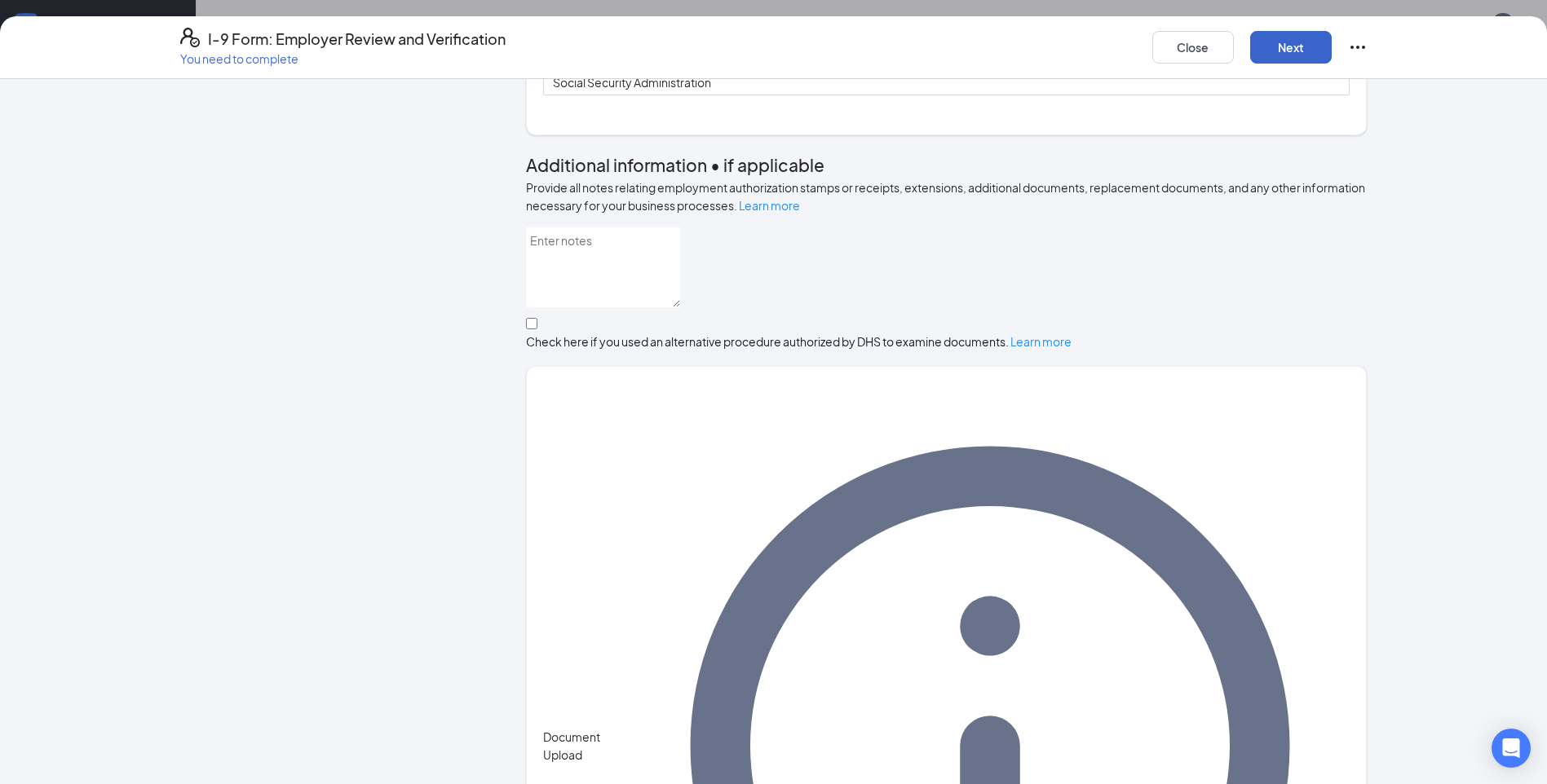
click at [1272, 43] on button "Next" at bounding box center [1291, 47] width 81 height 33
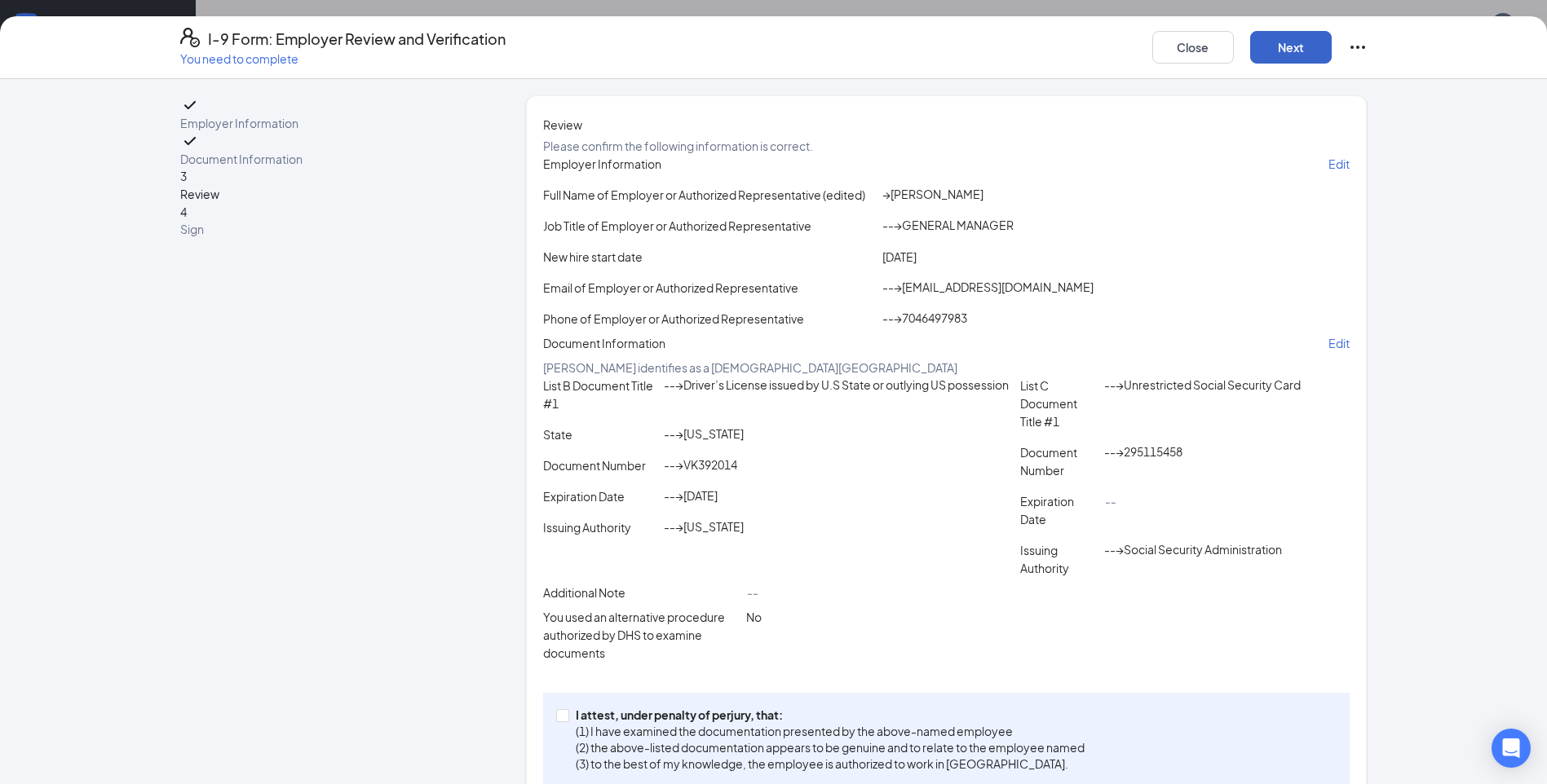
scroll to position [162, 0]
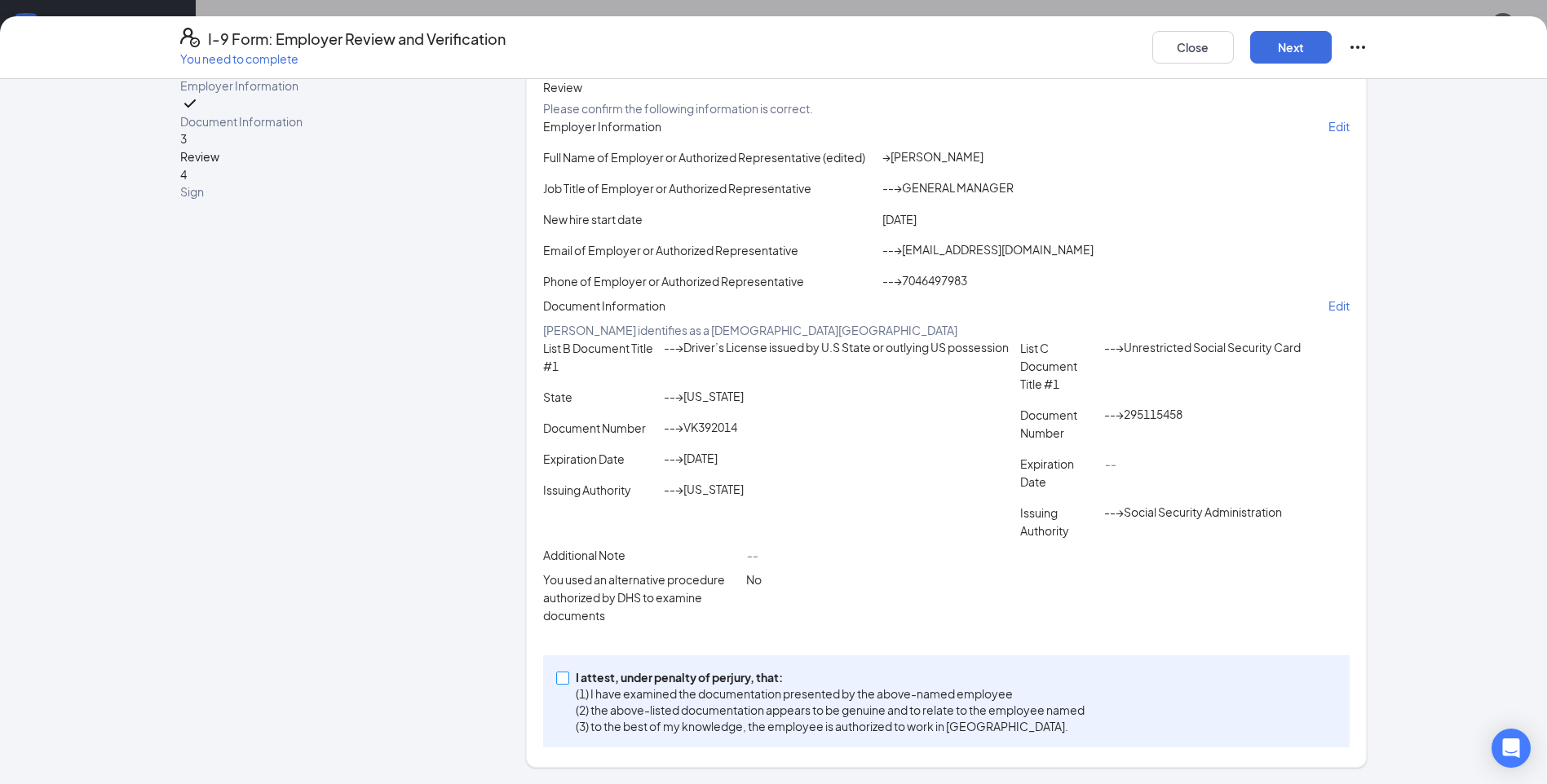
click at [556, 673] on input "I attest, under penalty of [PERSON_NAME], that: (1) I have examined the documen…" at bounding box center [562, 677] width 11 height 11
checkbox input "true"
click at [1311, 50] on button "Next" at bounding box center [1291, 47] width 81 height 33
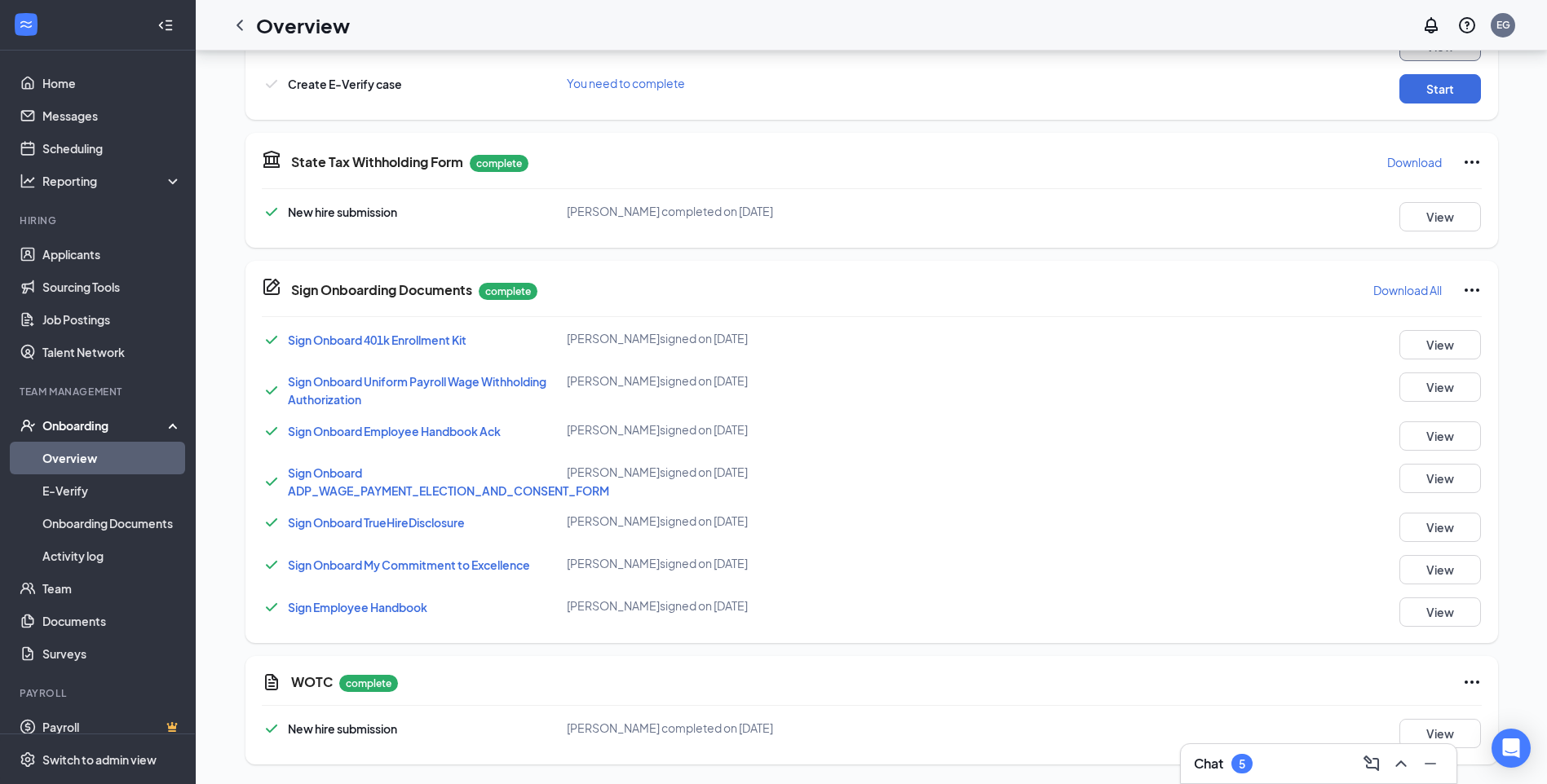
scroll to position [382, 0]
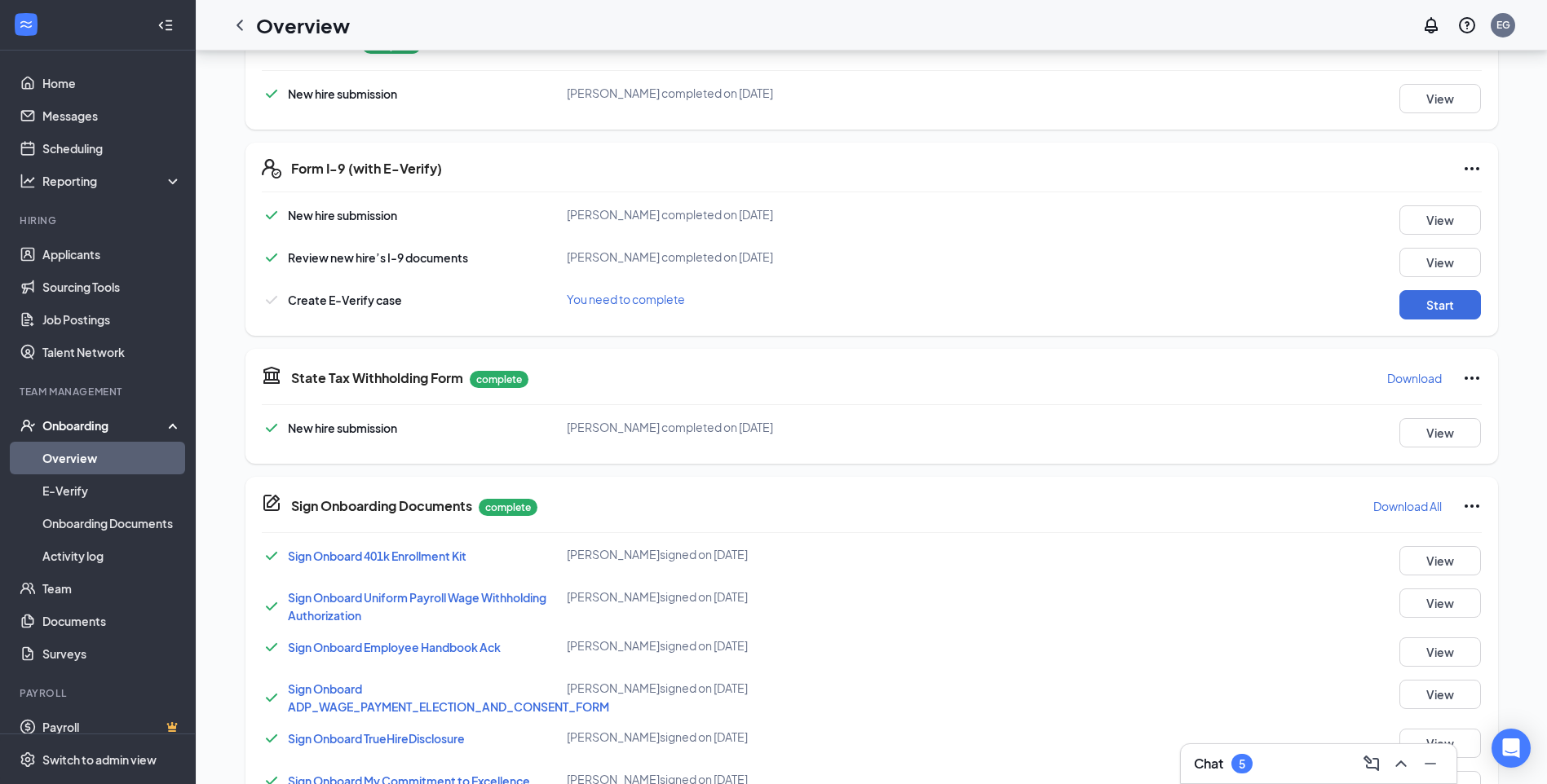
click at [111, 423] on div "Onboarding" at bounding box center [105, 426] width 125 height 16
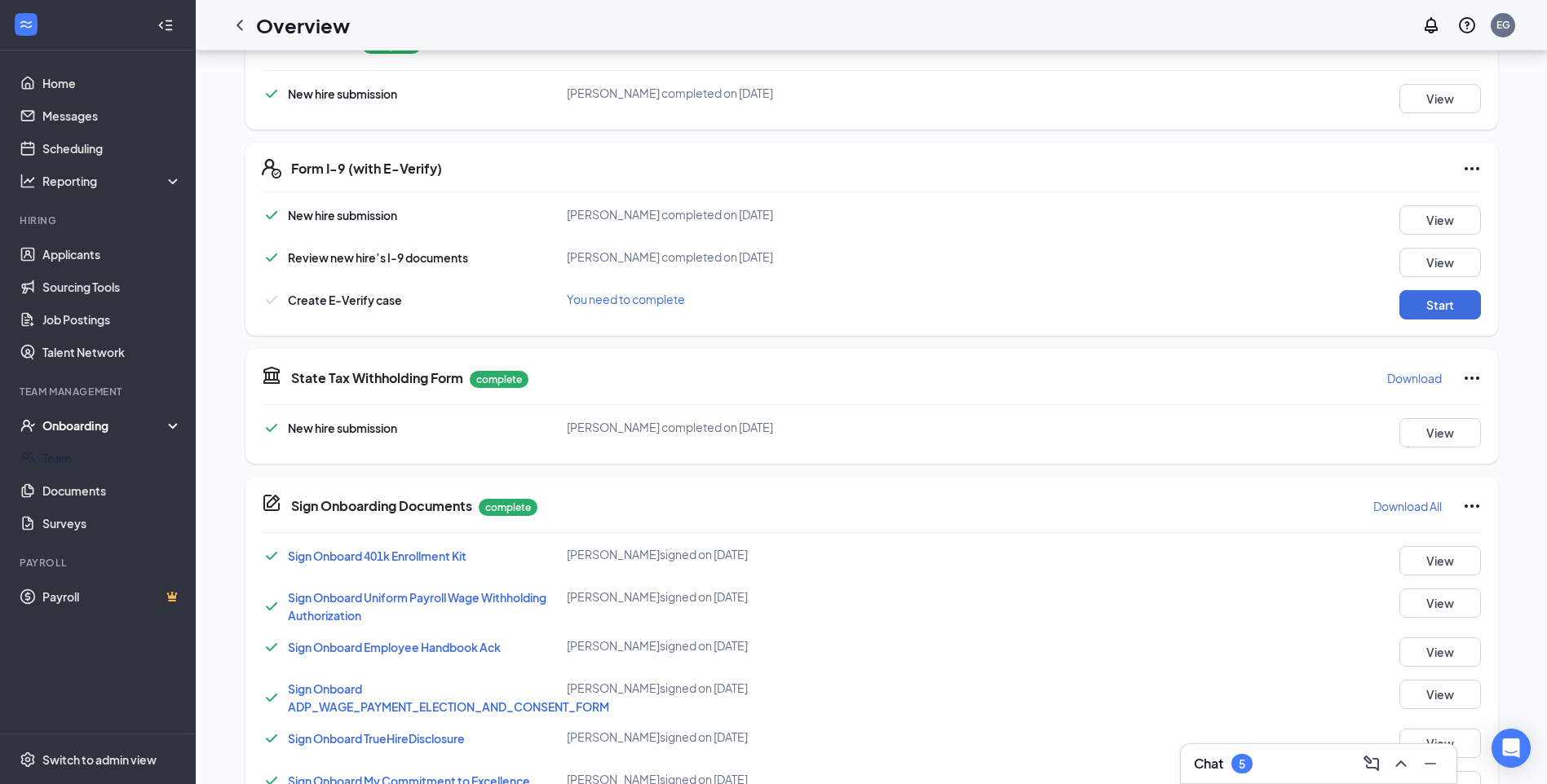
click at [116, 439] on div "Onboarding" at bounding box center [98, 426] width 196 height 33
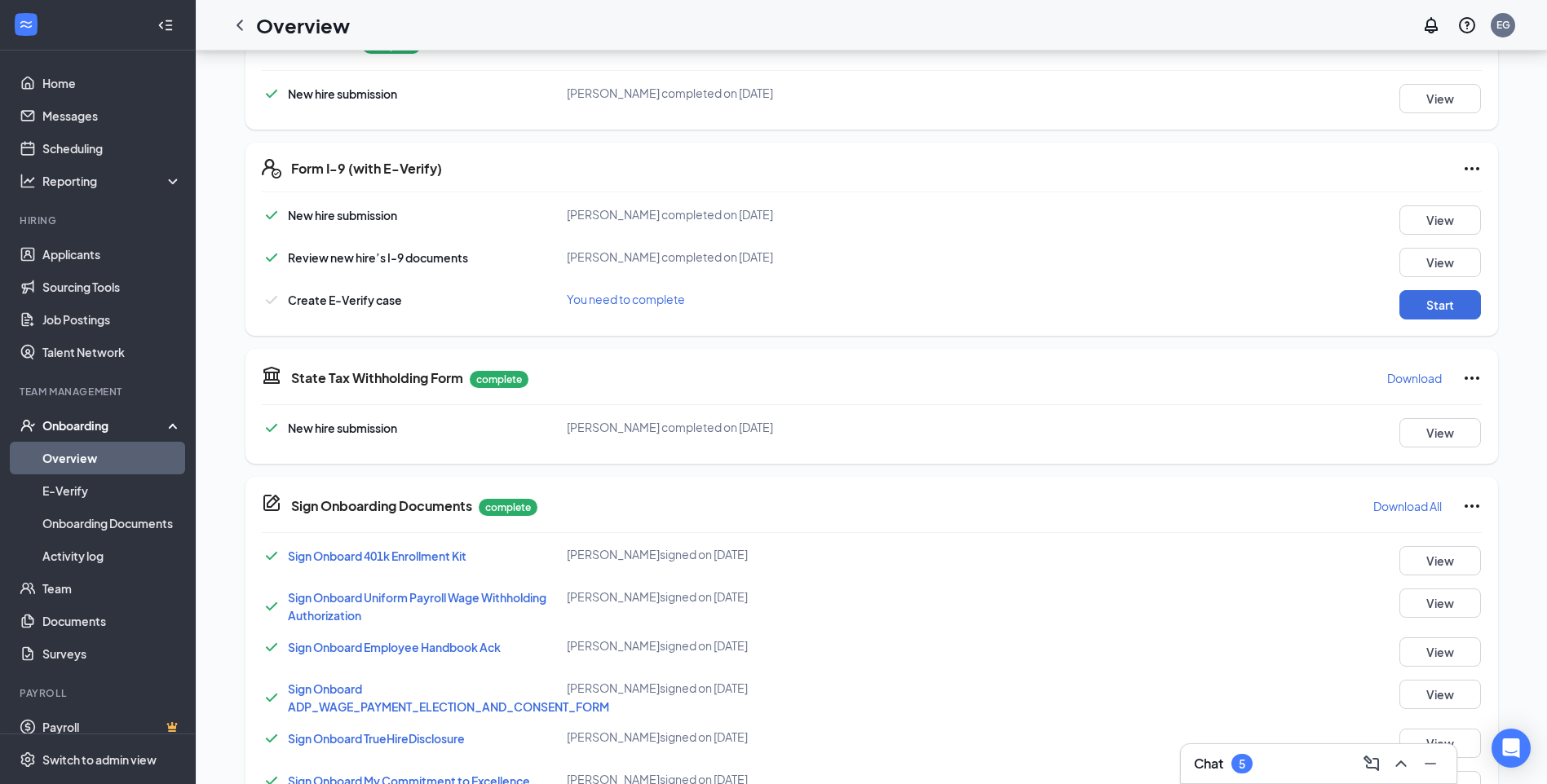
click at [116, 433] on div "Onboarding" at bounding box center [105, 426] width 125 height 16
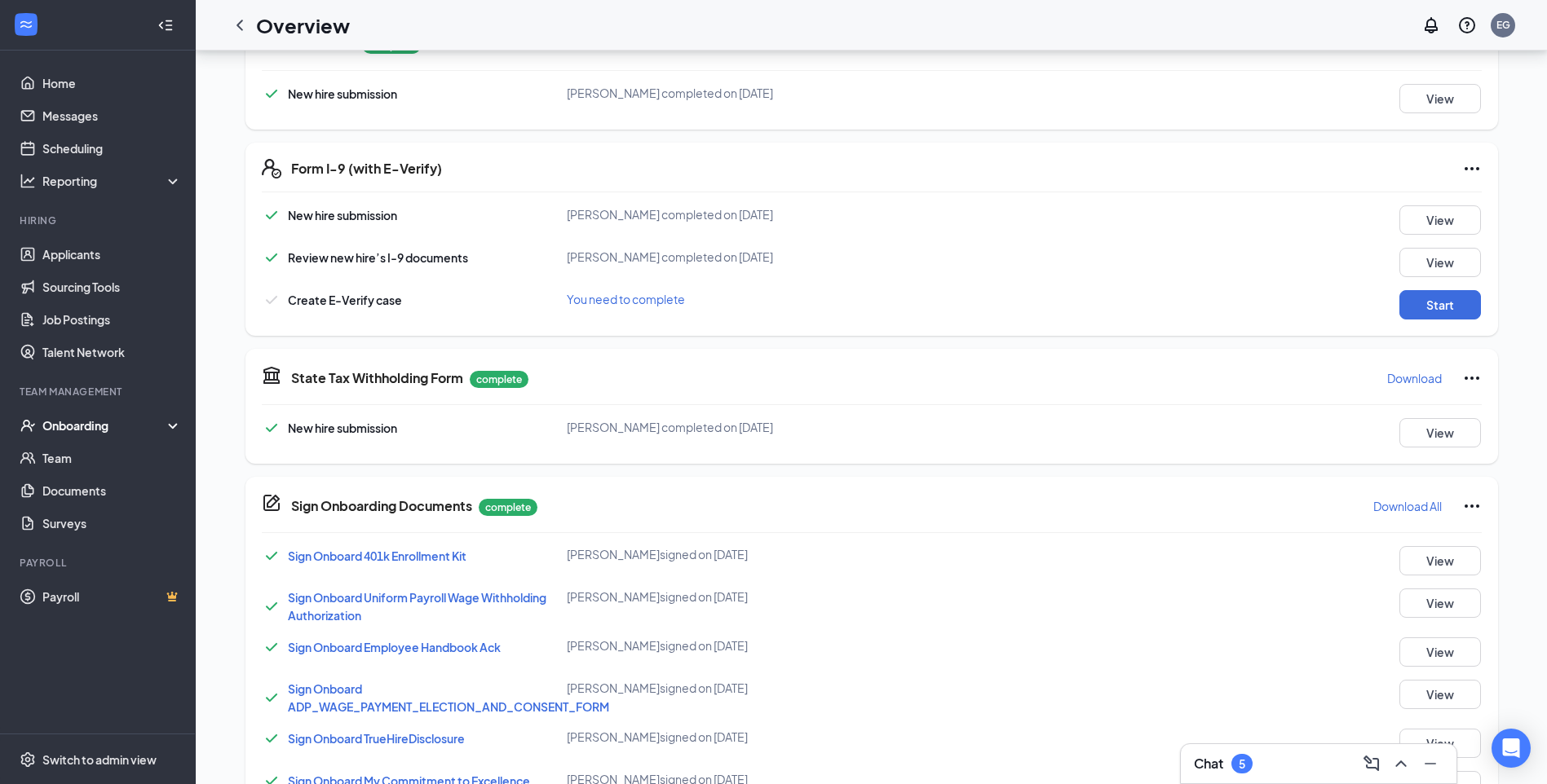
click at [119, 429] on div "Onboarding" at bounding box center [105, 426] width 125 height 16
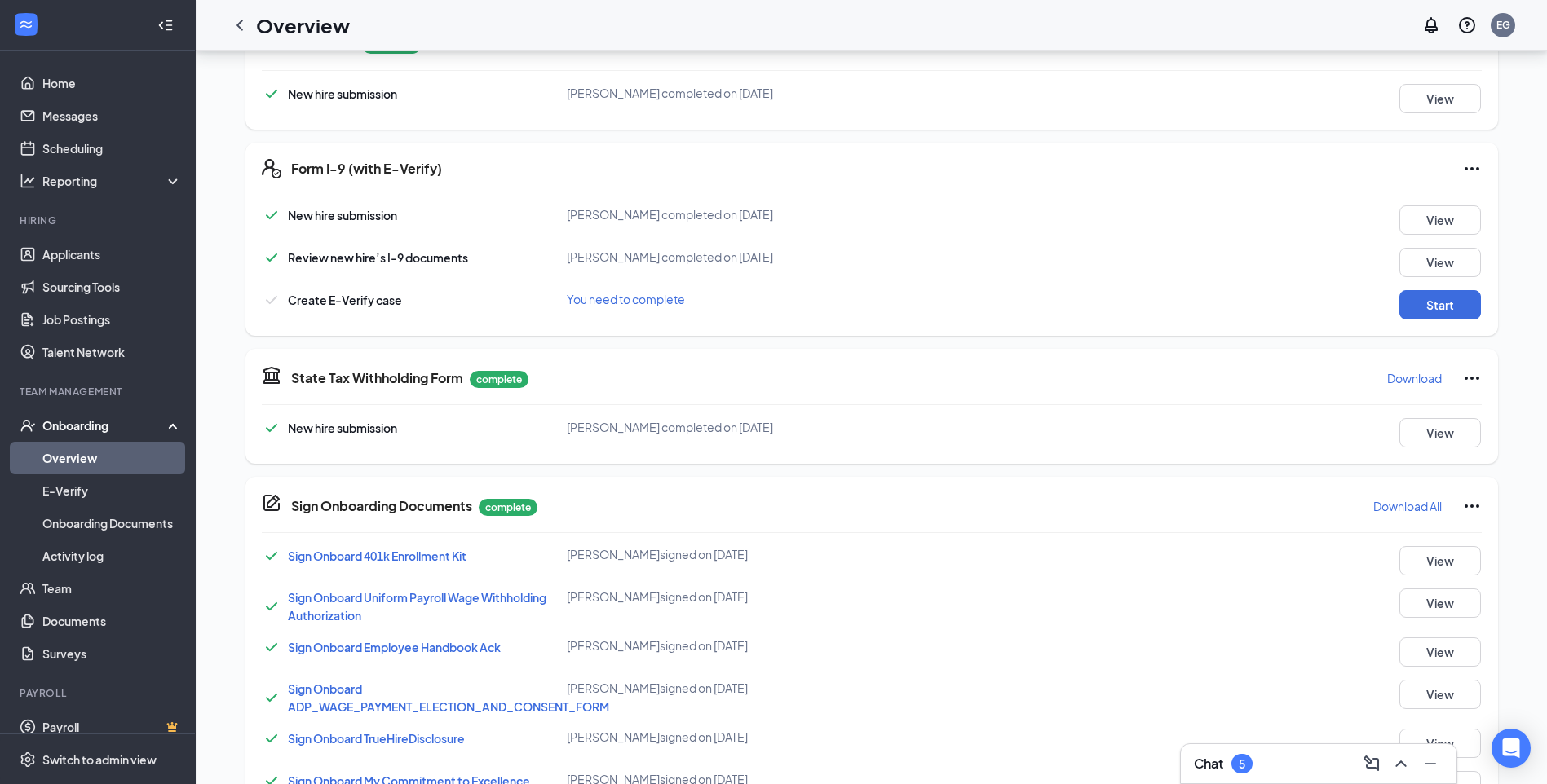
click at [124, 453] on link "Overview" at bounding box center [112, 458] width 140 height 33
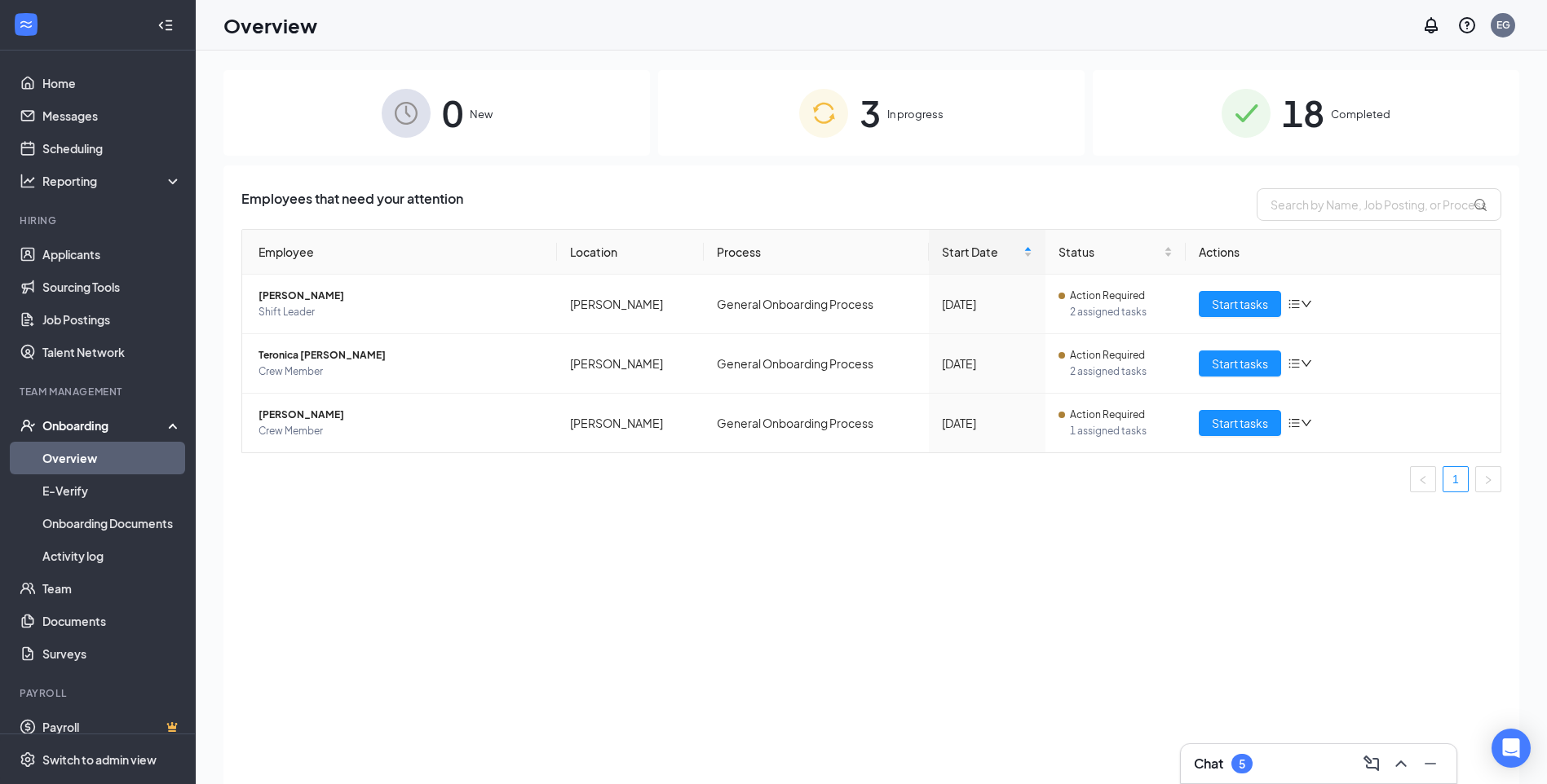
click at [959, 109] on div "3 In progress" at bounding box center [871, 112] width 426 height 86
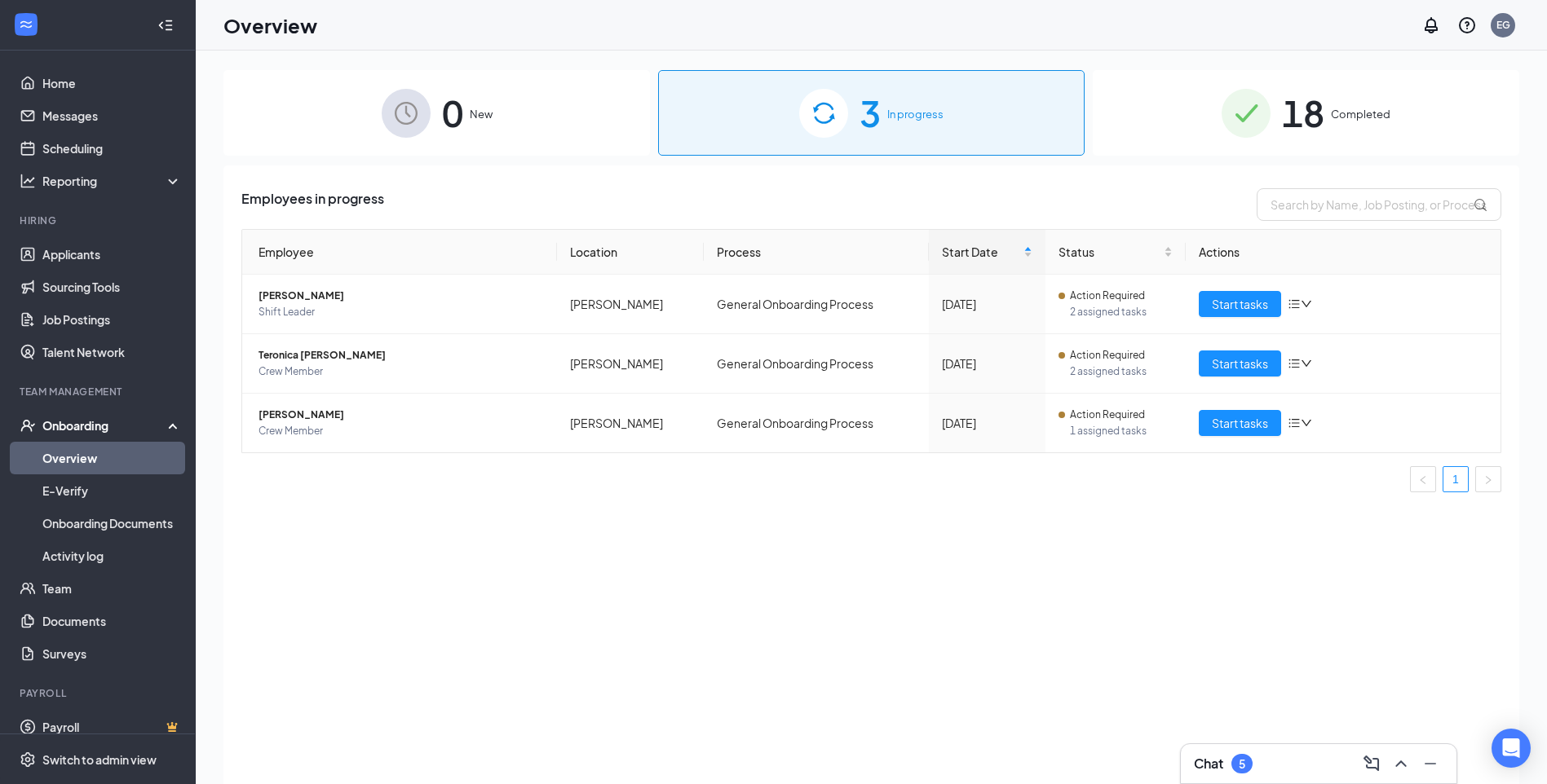
click at [1262, 102] on img at bounding box center [1245, 113] width 49 height 49
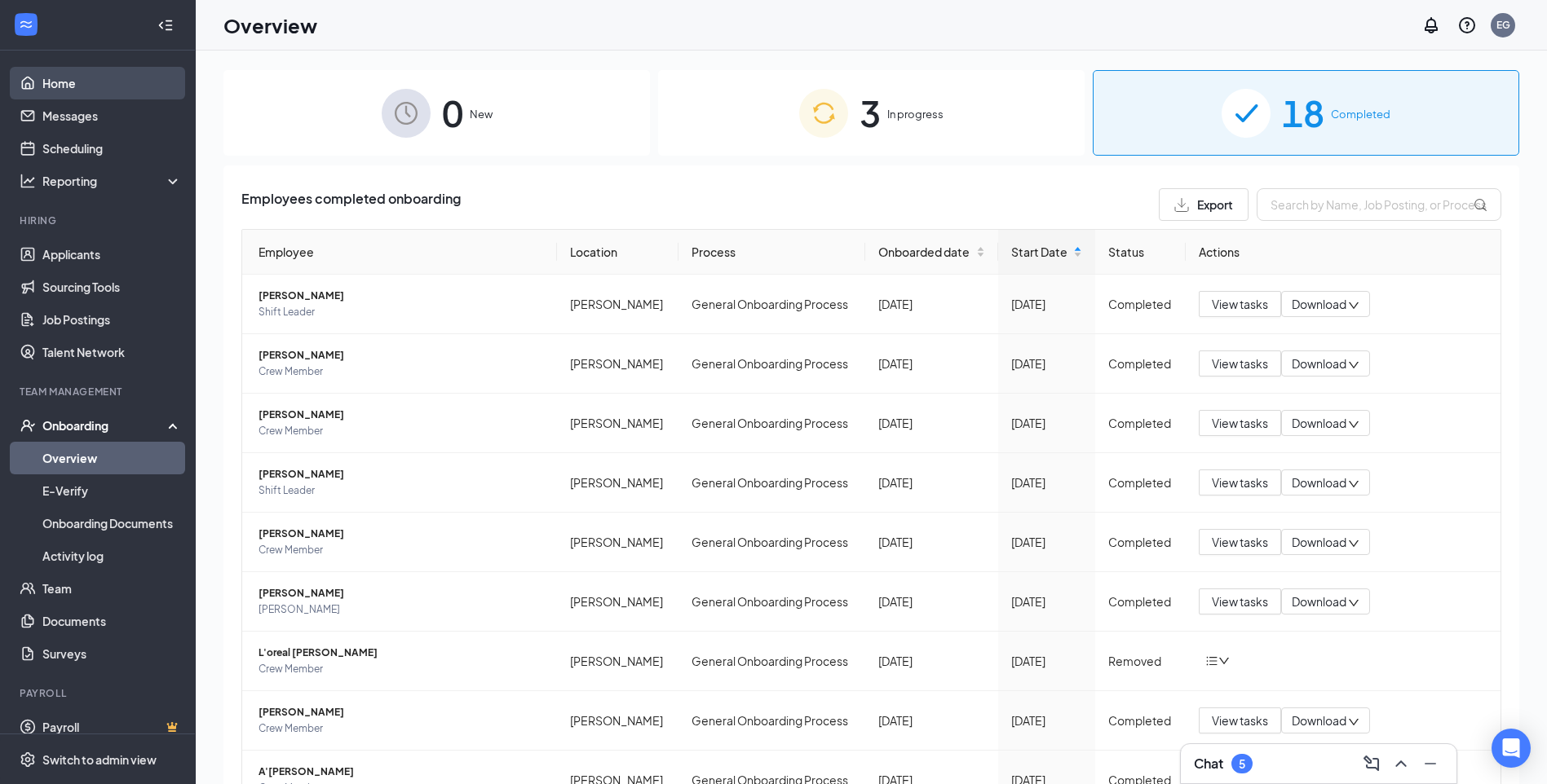
click at [96, 74] on link "Home" at bounding box center [112, 83] width 140 height 33
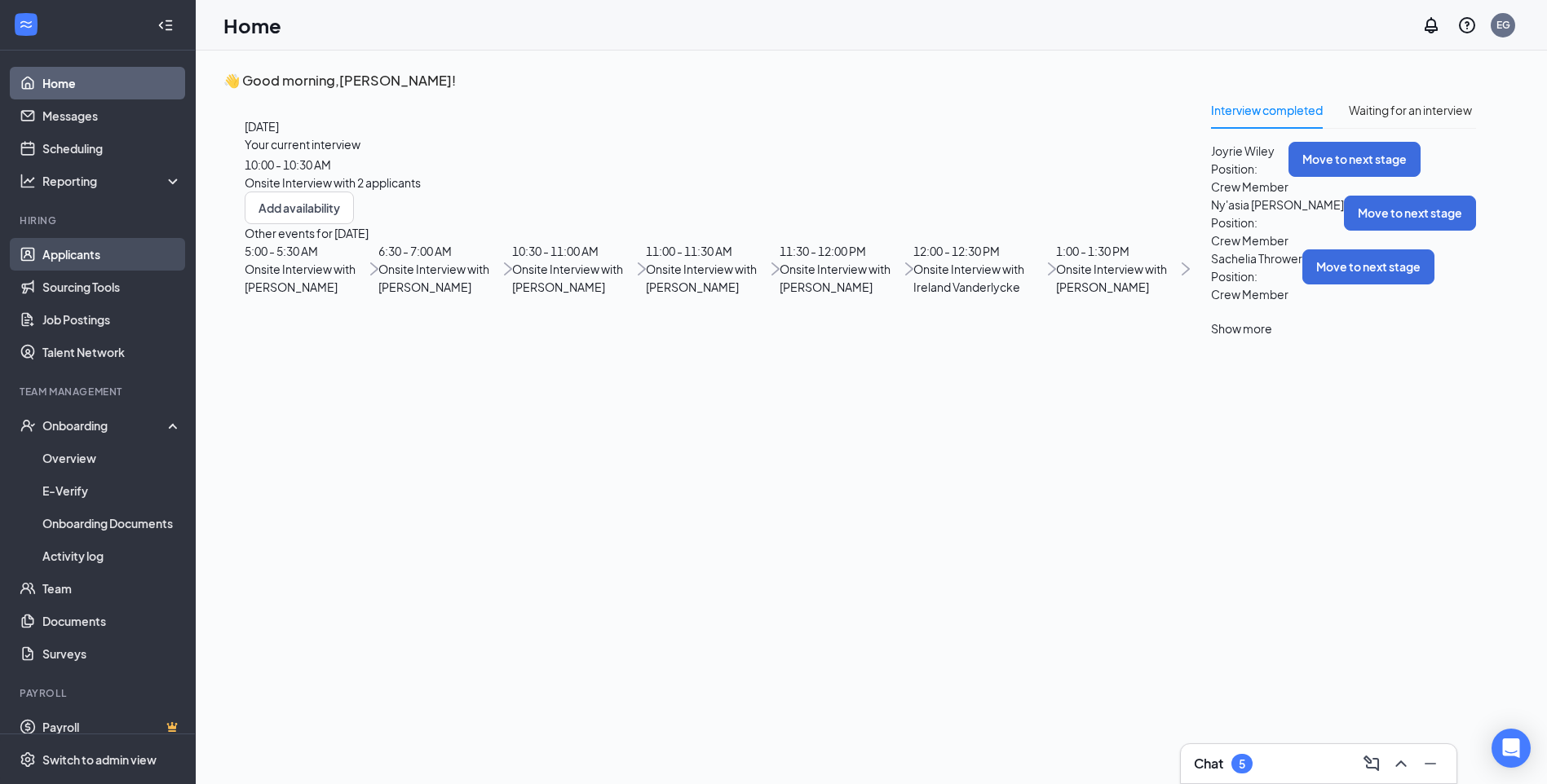
click at [74, 251] on link "Applicants" at bounding box center [112, 254] width 140 height 33
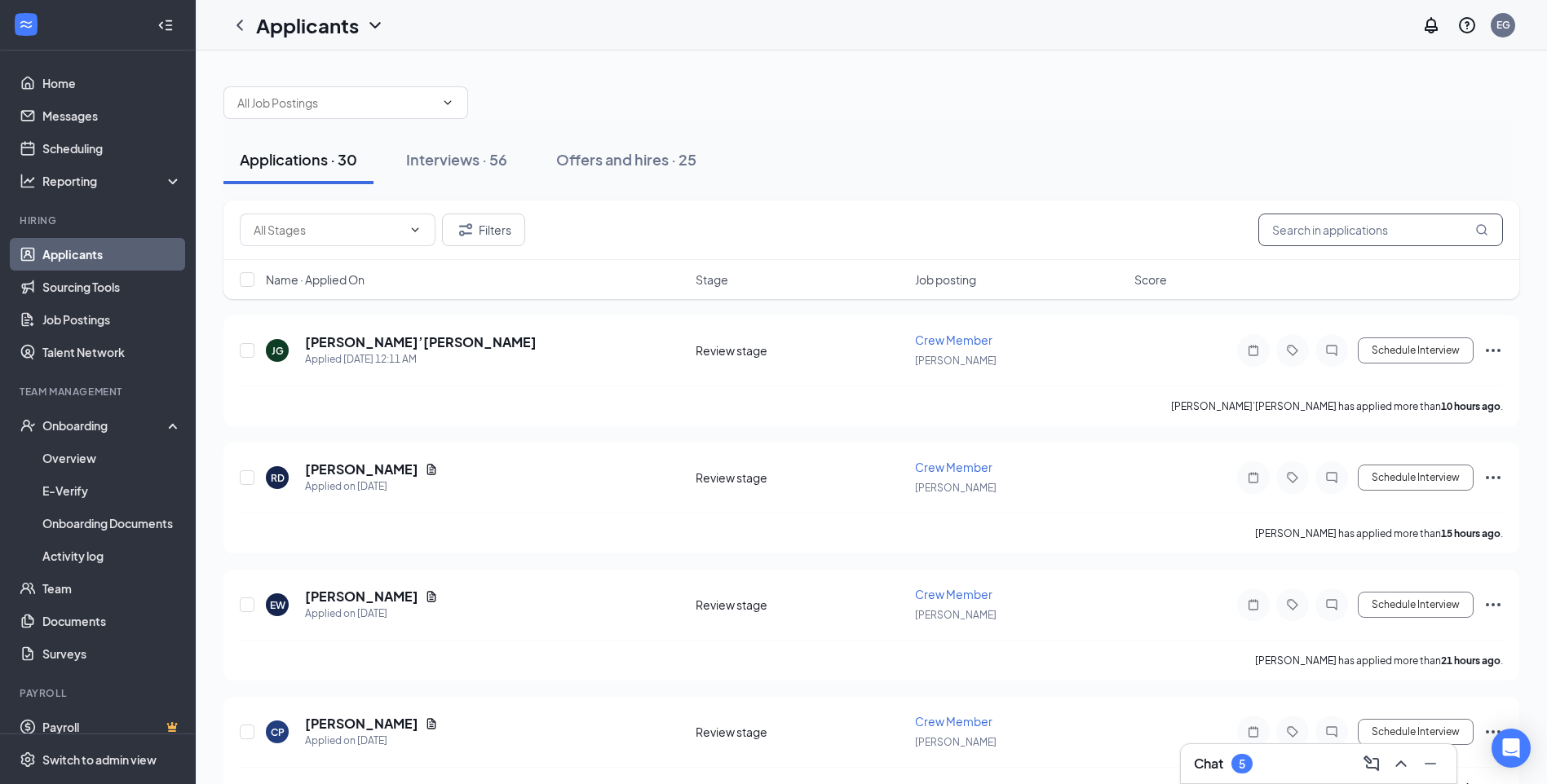
click at [1347, 234] on input "text" at bounding box center [1380, 230] width 245 height 33
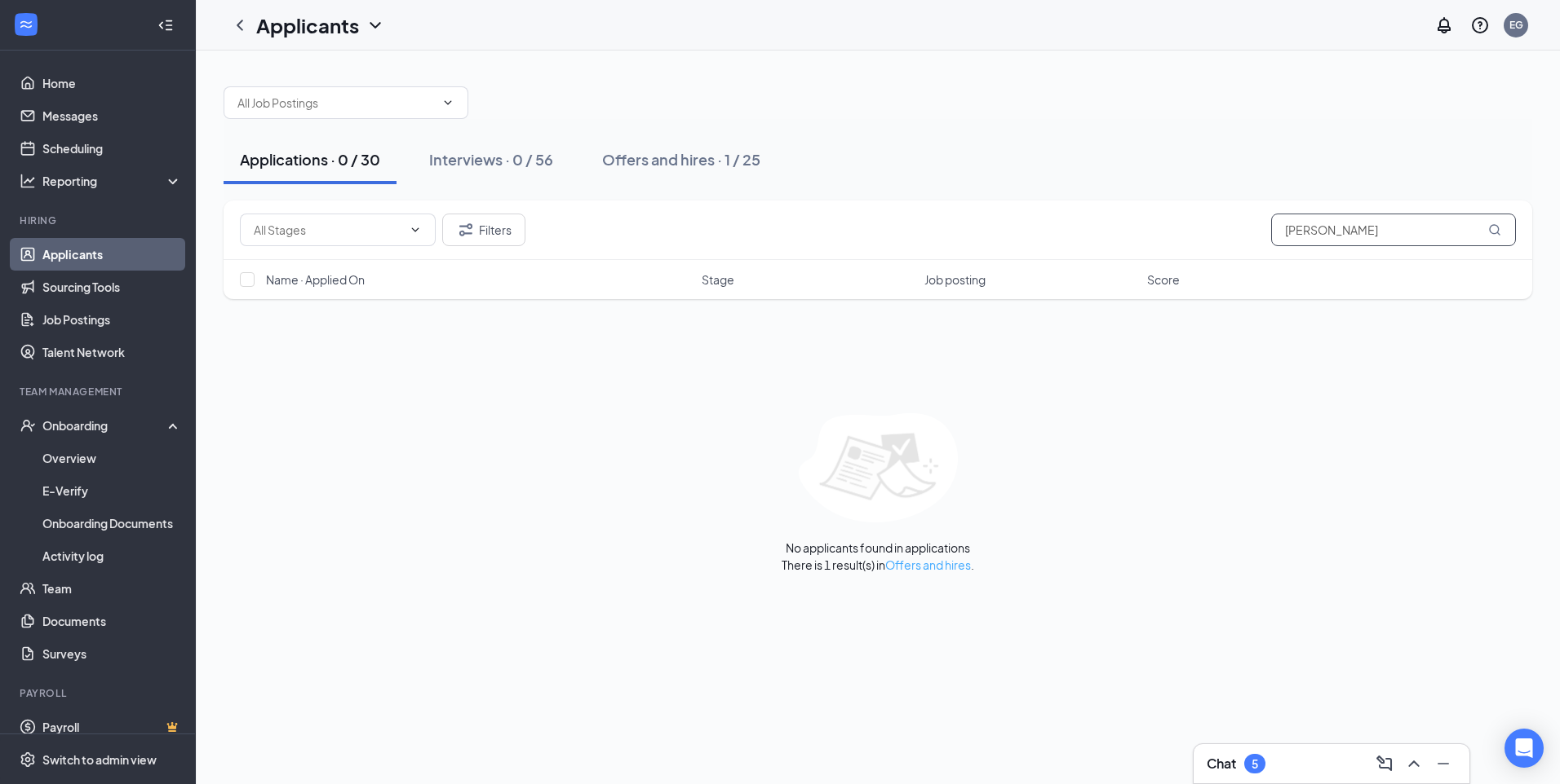
type input "[PERSON_NAME]"
click at [906, 566] on link "Offers and hires" at bounding box center [928, 565] width 86 height 15
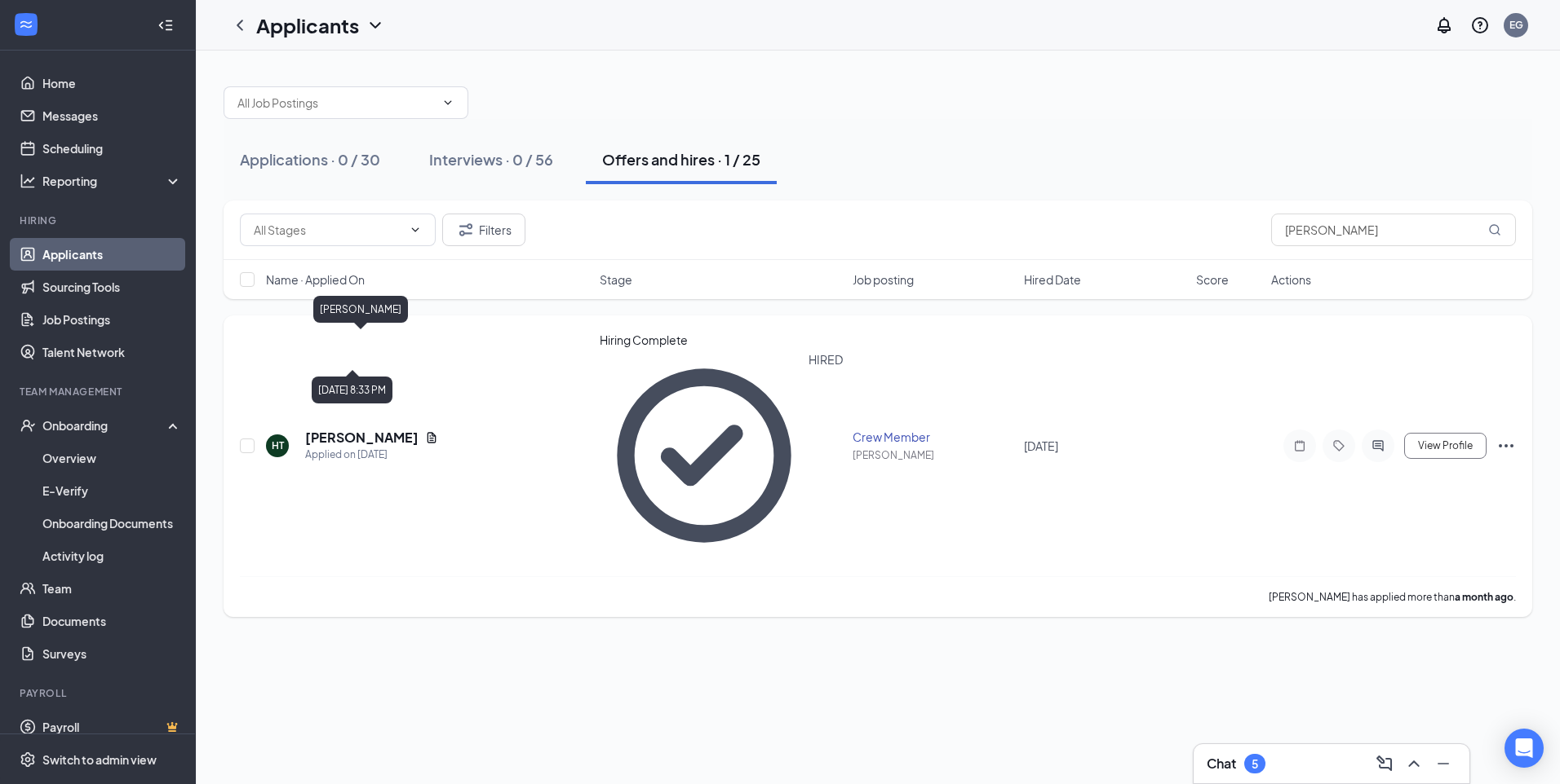
click at [345, 429] on h5 "[PERSON_NAME]" at bounding box center [361, 438] width 113 height 18
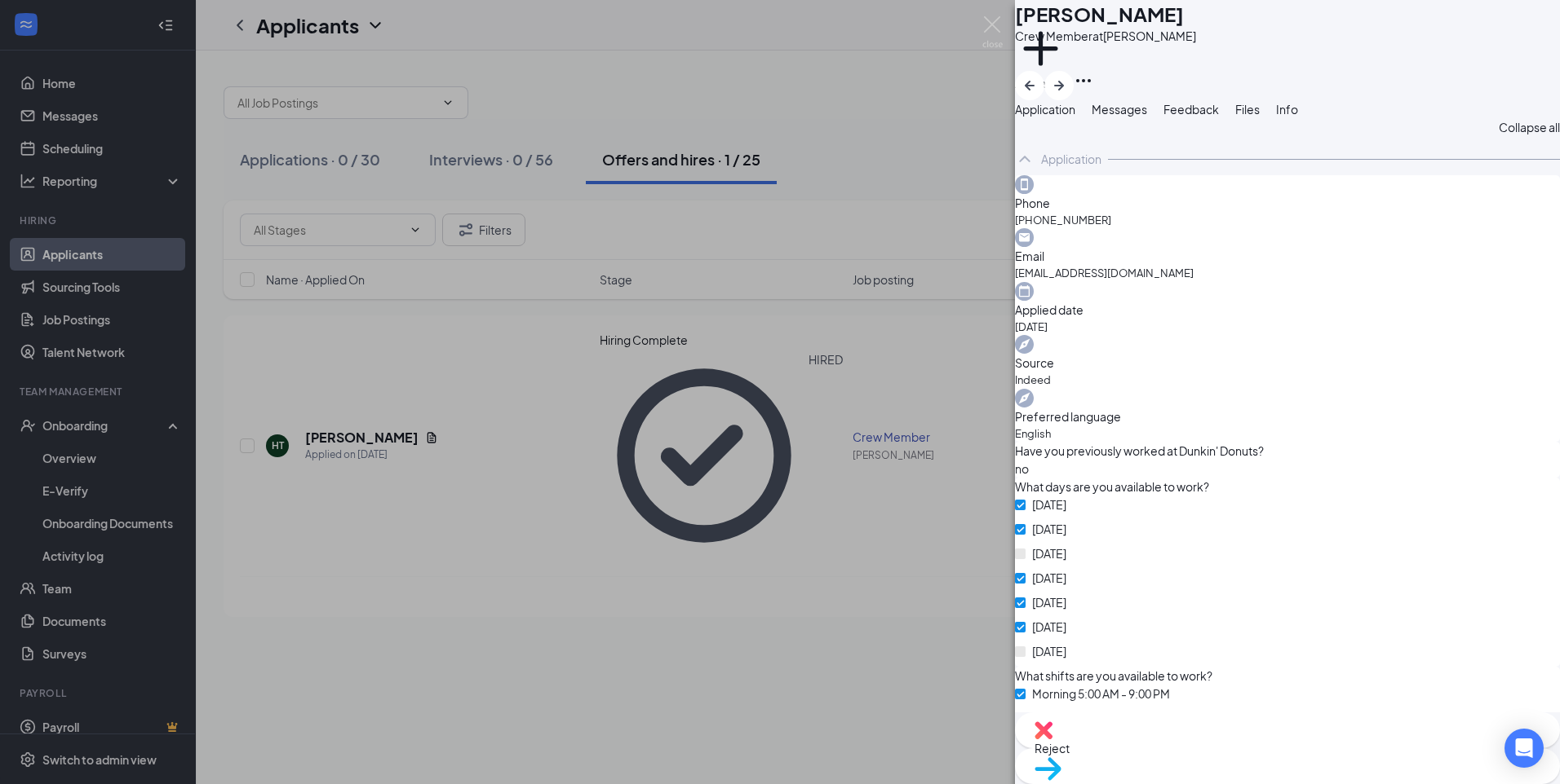
click at [1319, 749] on div "Move to stage" at bounding box center [1287, 766] width 545 height 36
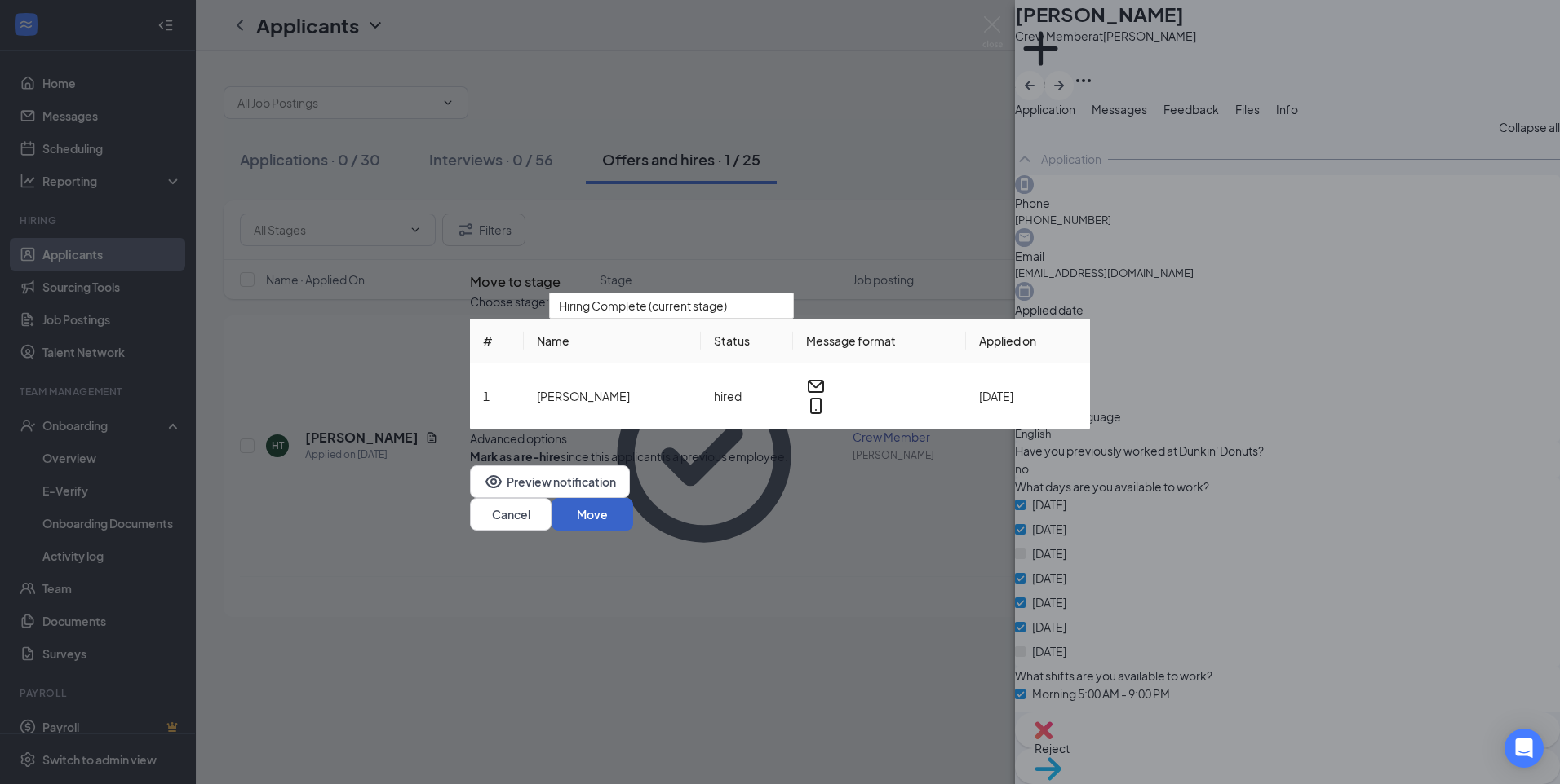
click at [633, 531] on button "Move" at bounding box center [592, 514] width 81 height 33
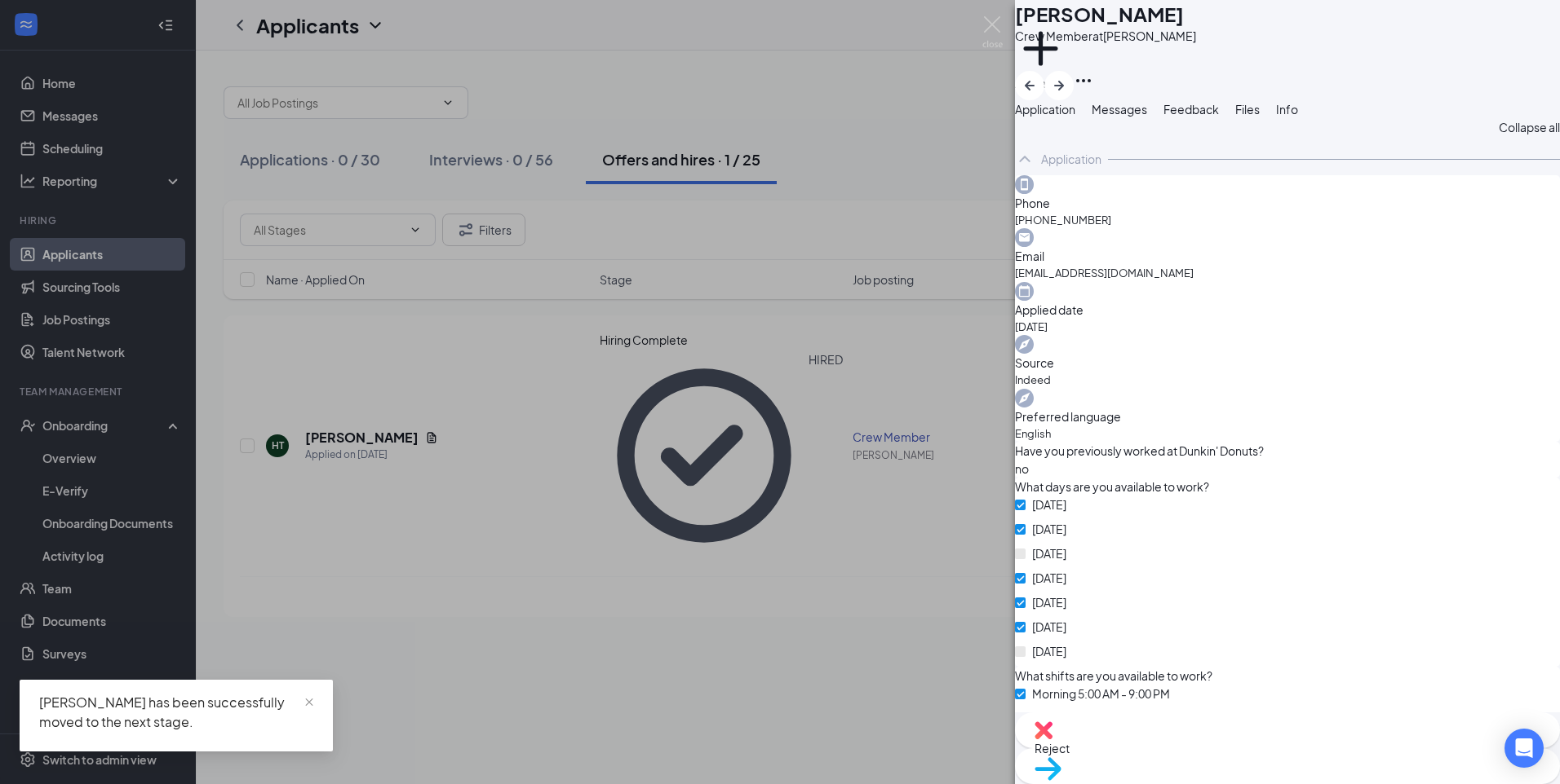
click at [985, 35] on img at bounding box center [992, 32] width 20 height 32
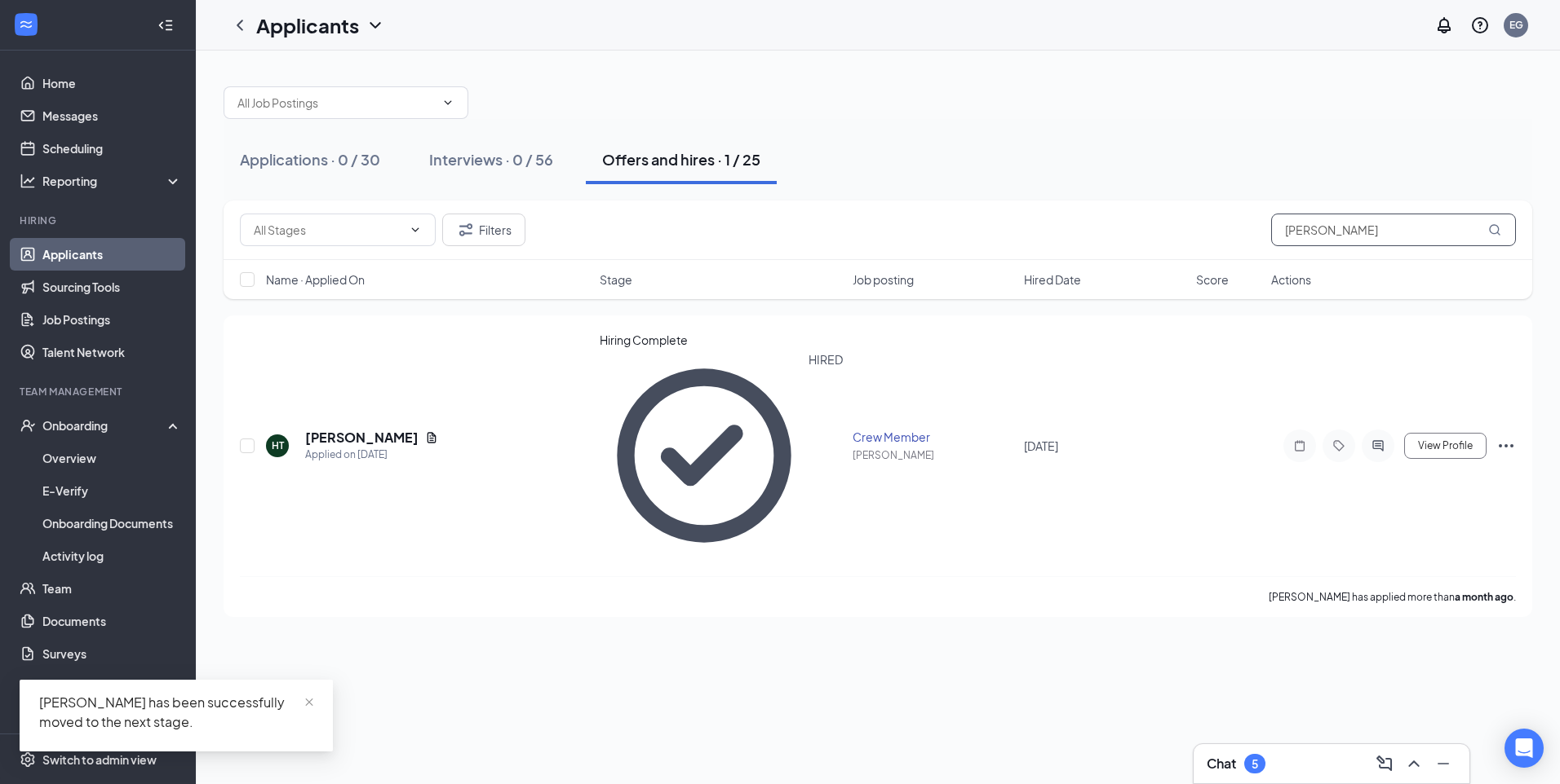
click at [1350, 218] on input "[PERSON_NAME]" at bounding box center [1393, 230] width 245 height 33
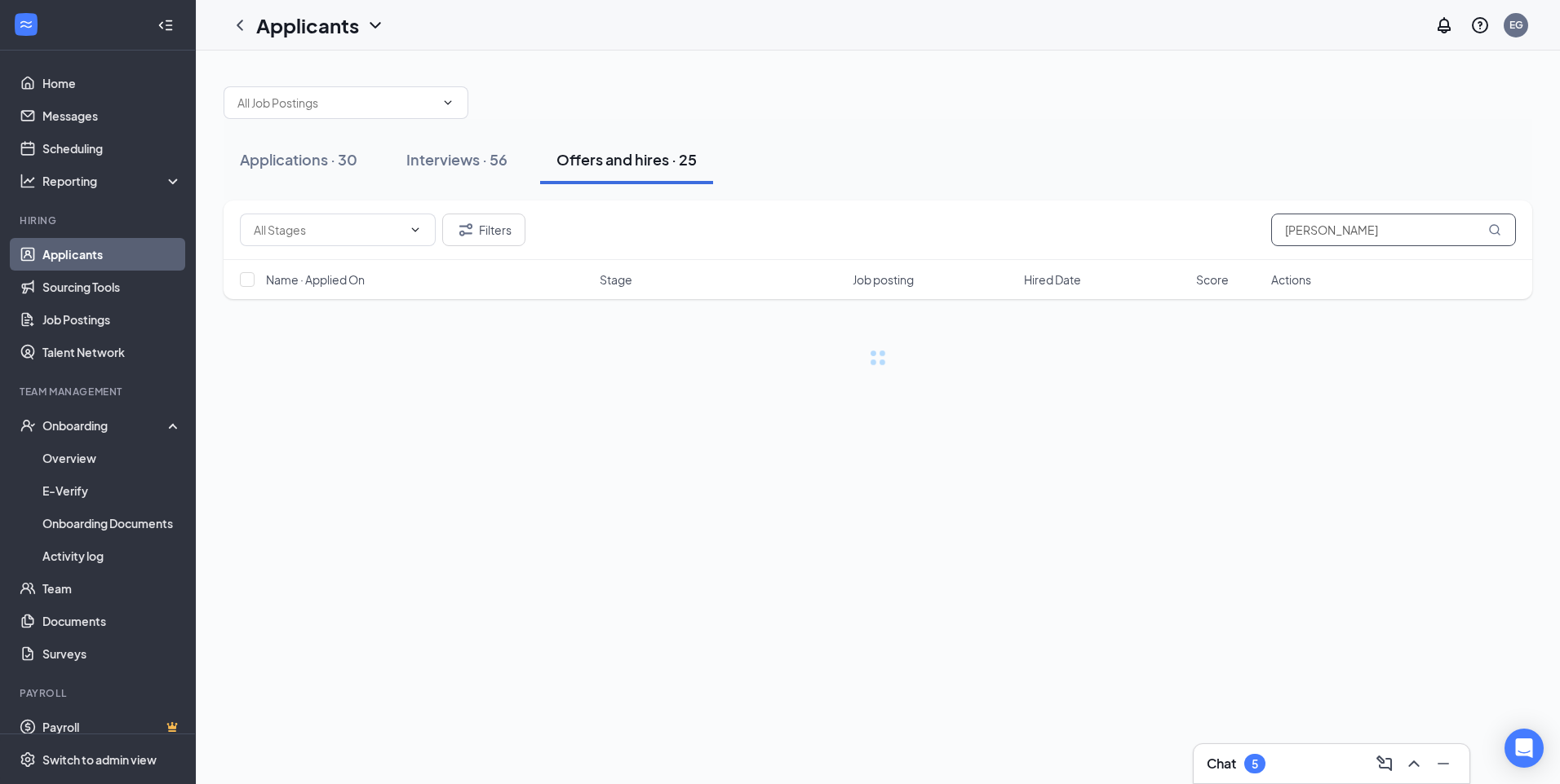
type input "[PERSON_NAME]"
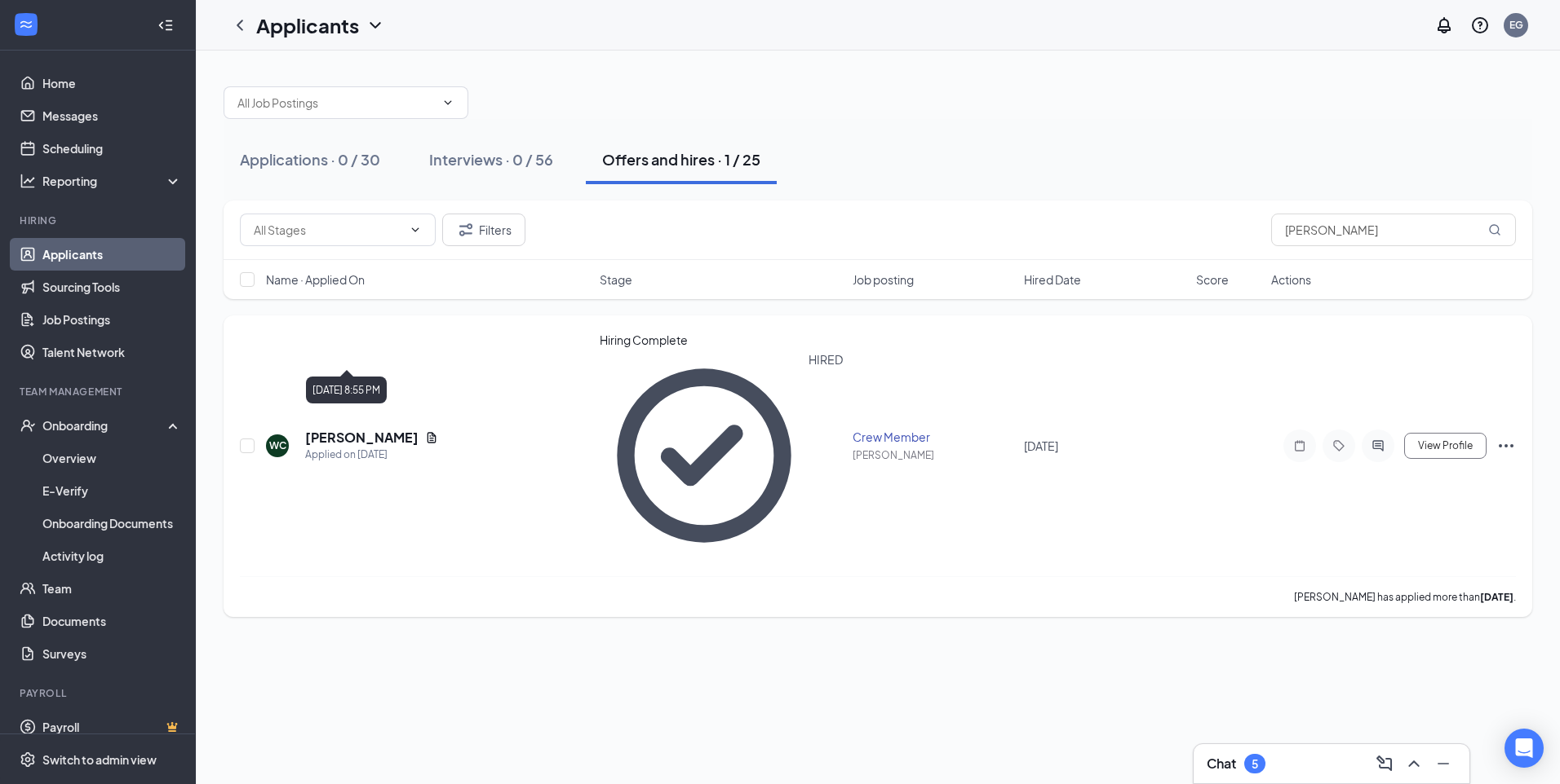
drag, startPoint x: 337, startPoint y: 354, endPoint x: 336, endPoint y: 339, distance: 15.0
click at [337, 447] on div "Applied on [DATE]" at bounding box center [371, 455] width 133 height 16
click at [334, 429] on h5 "[PERSON_NAME]" at bounding box center [361, 438] width 113 height 18
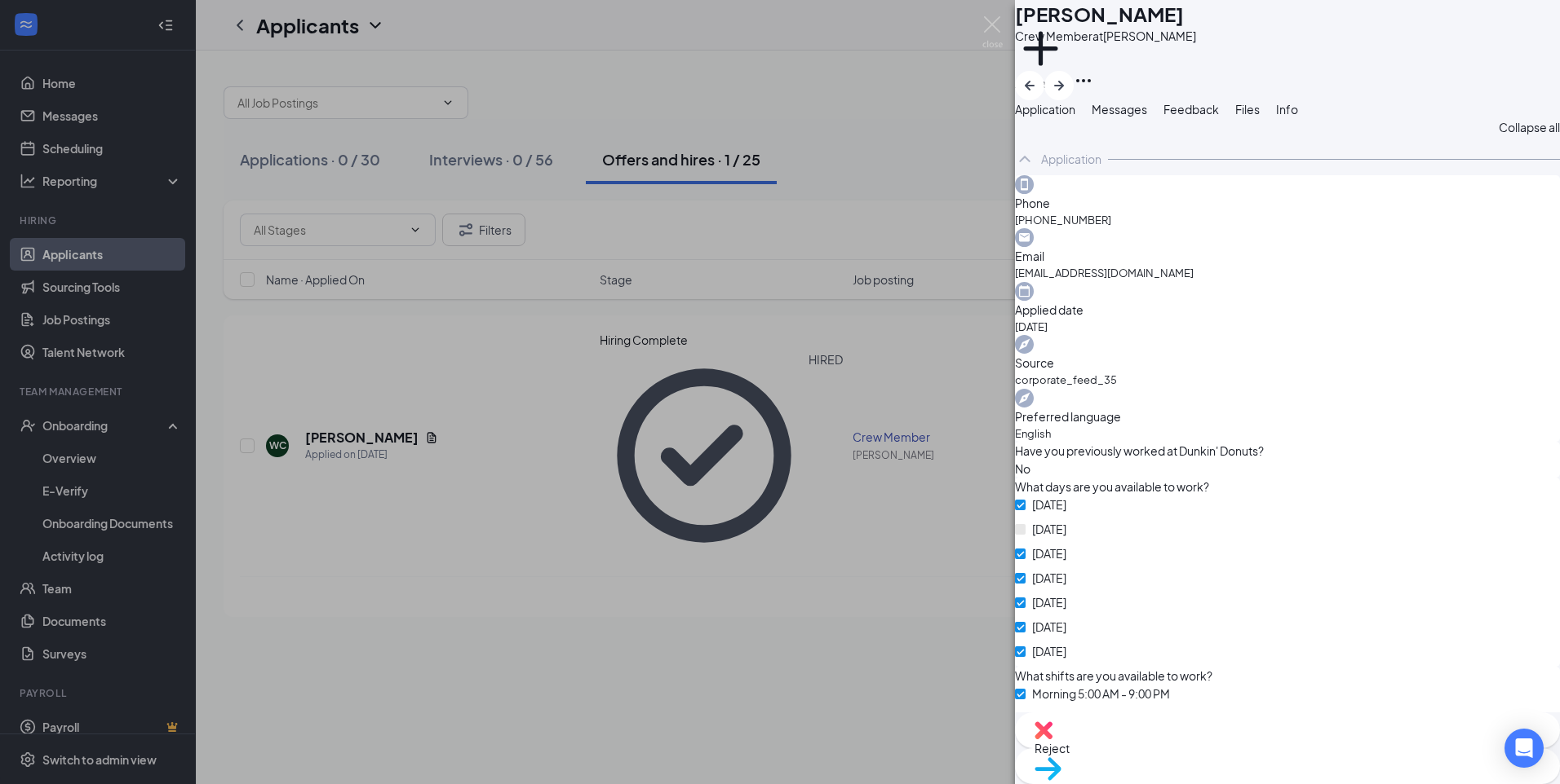
click at [1333, 781] on span "Move to stage" at bounding box center [1287, 790] width 506 height 18
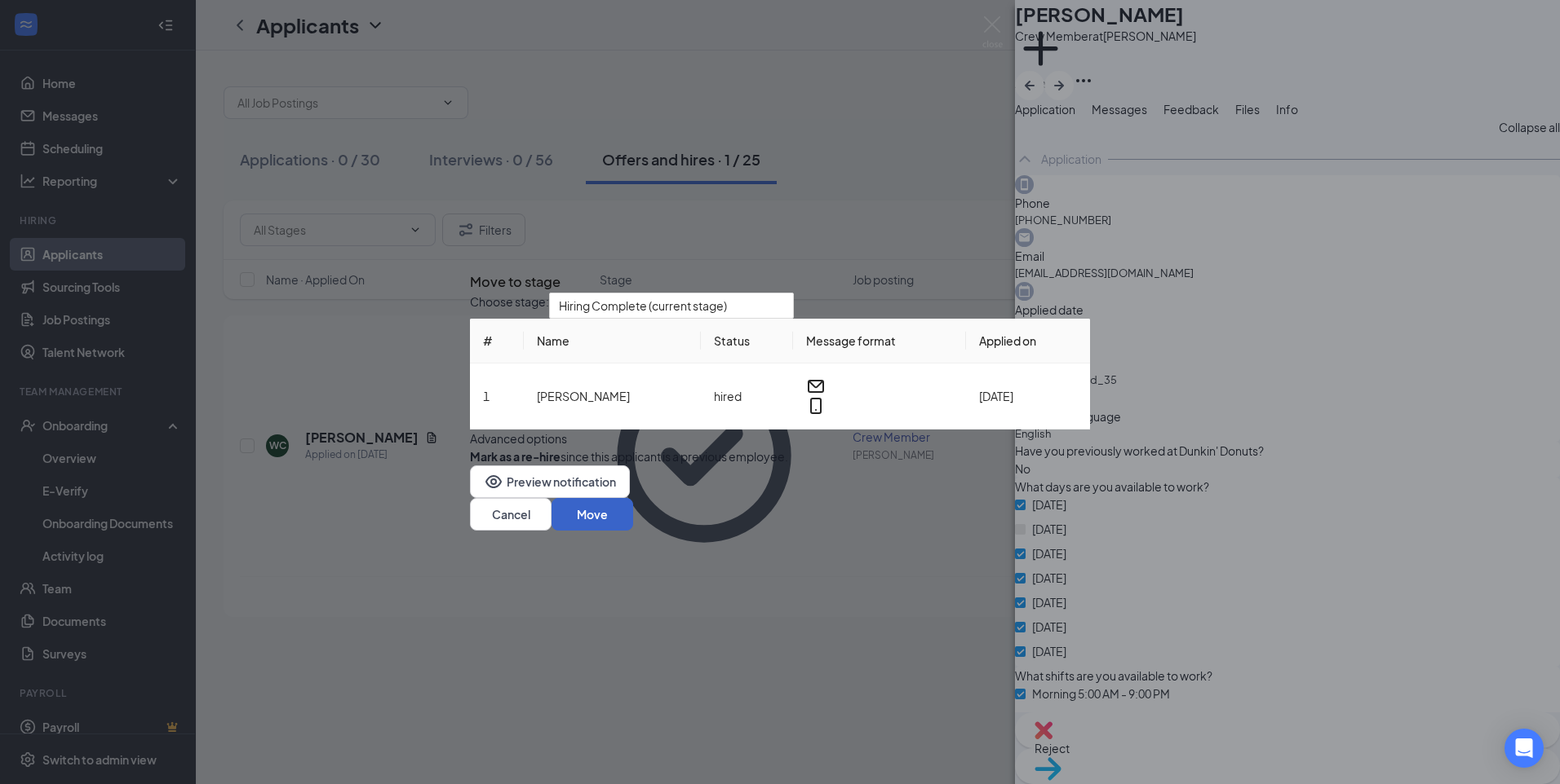
click at [633, 531] on button "Move" at bounding box center [592, 514] width 81 height 33
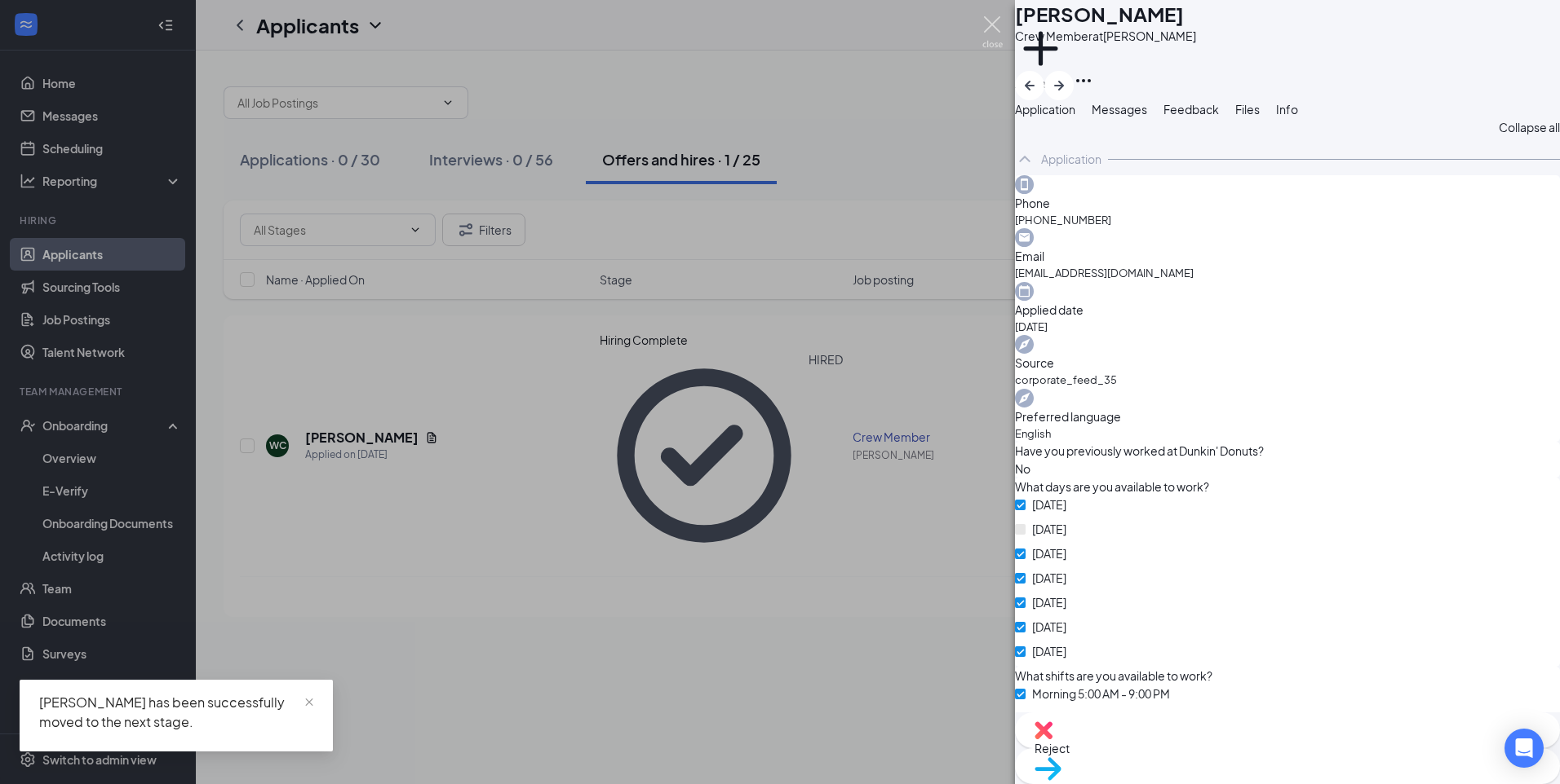
click at [985, 23] on img at bounding box center [992, 32] width 20 height 32
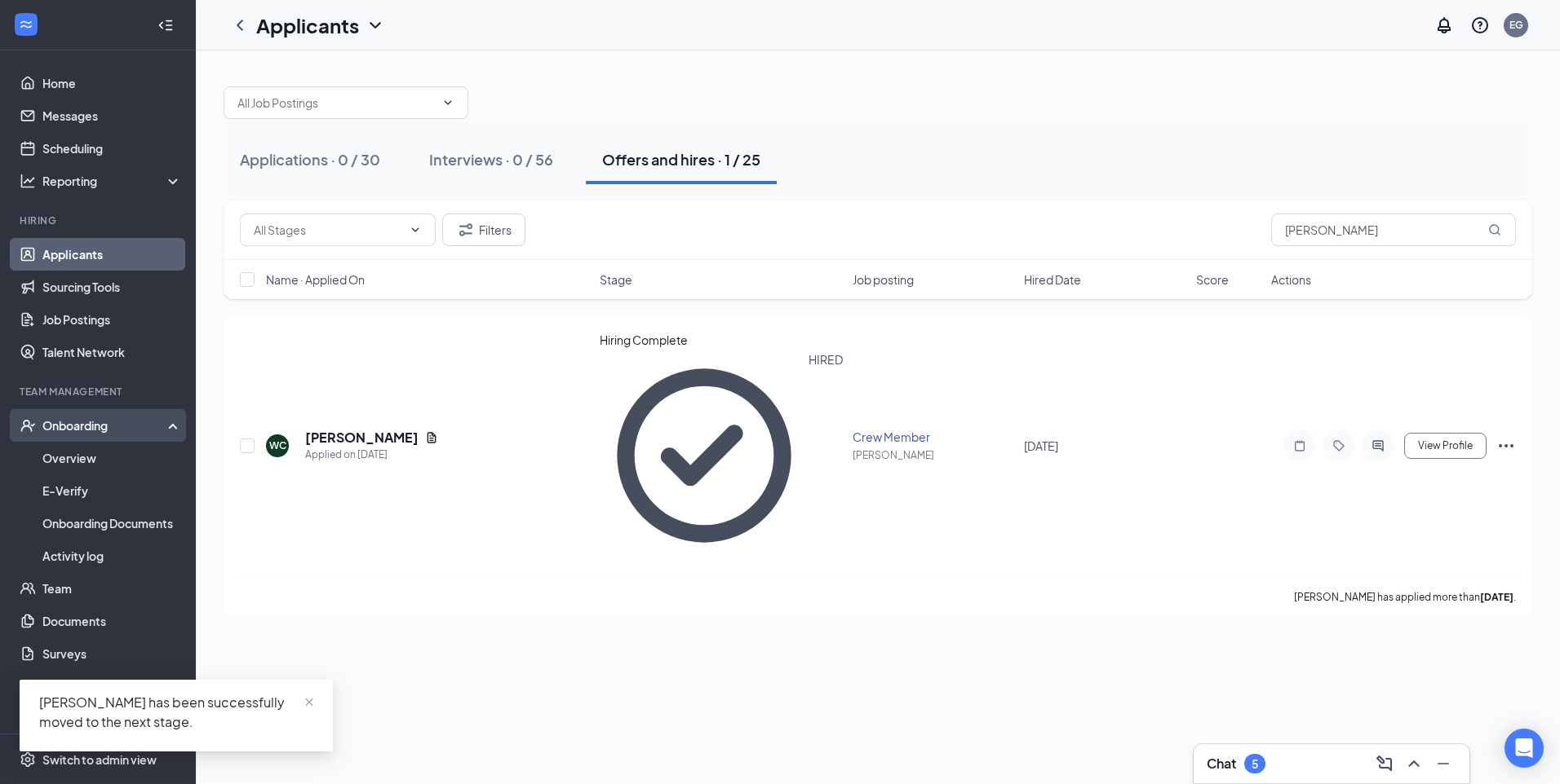
click at [98, 442] on div "Onboarding" at bounding box center [98, 426] width 196 height 33
click at [105, 431] on div "Onboarding" at bounding box center [105, 426] width 125 height 16
click at [116, 452] on link "Overview" at bounding box center [112, 458] width 140 height 33
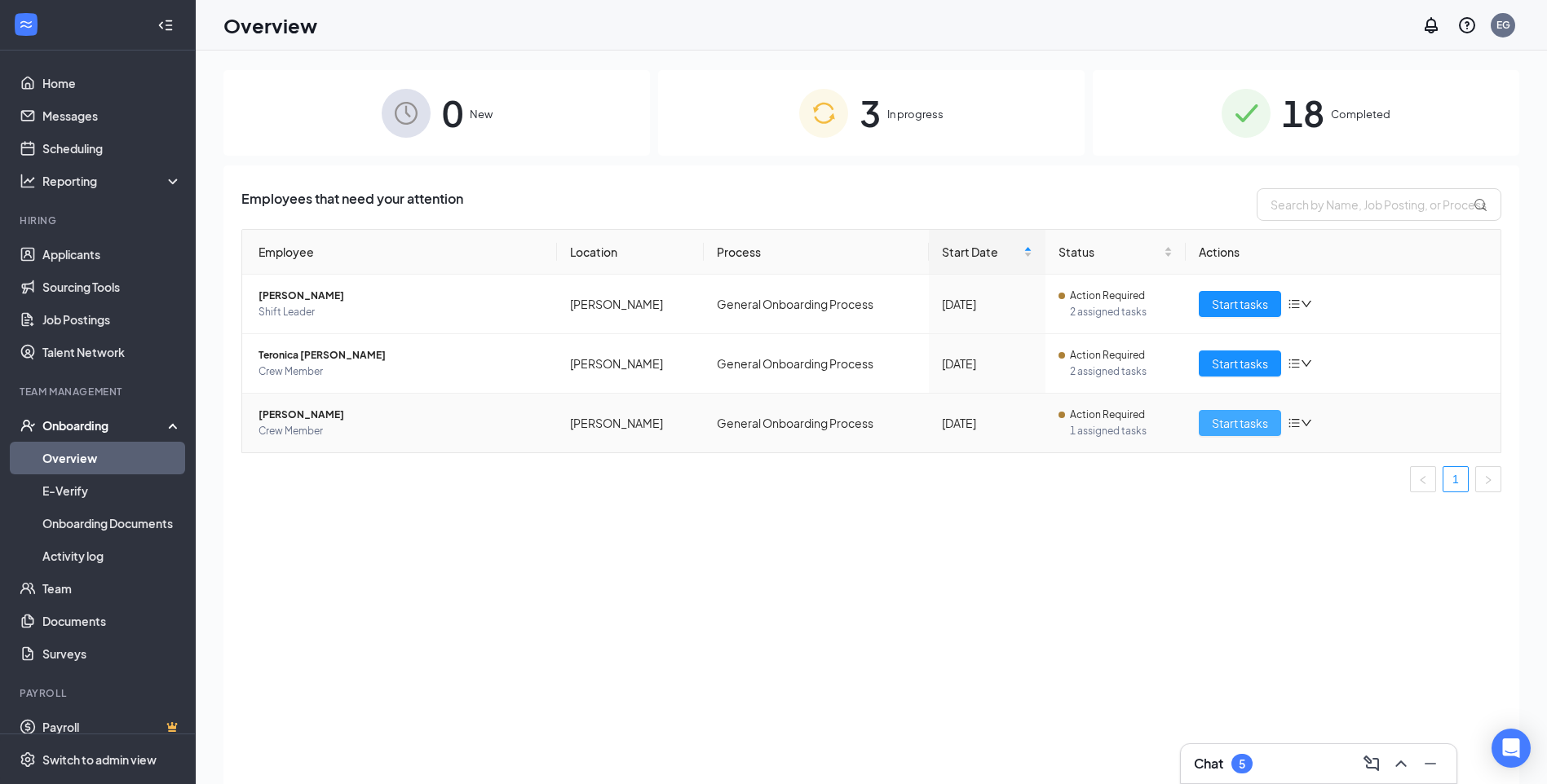
click at [1220, 428] on span "Start tasks" at bounding box center [1240, 423] width 57 height 18
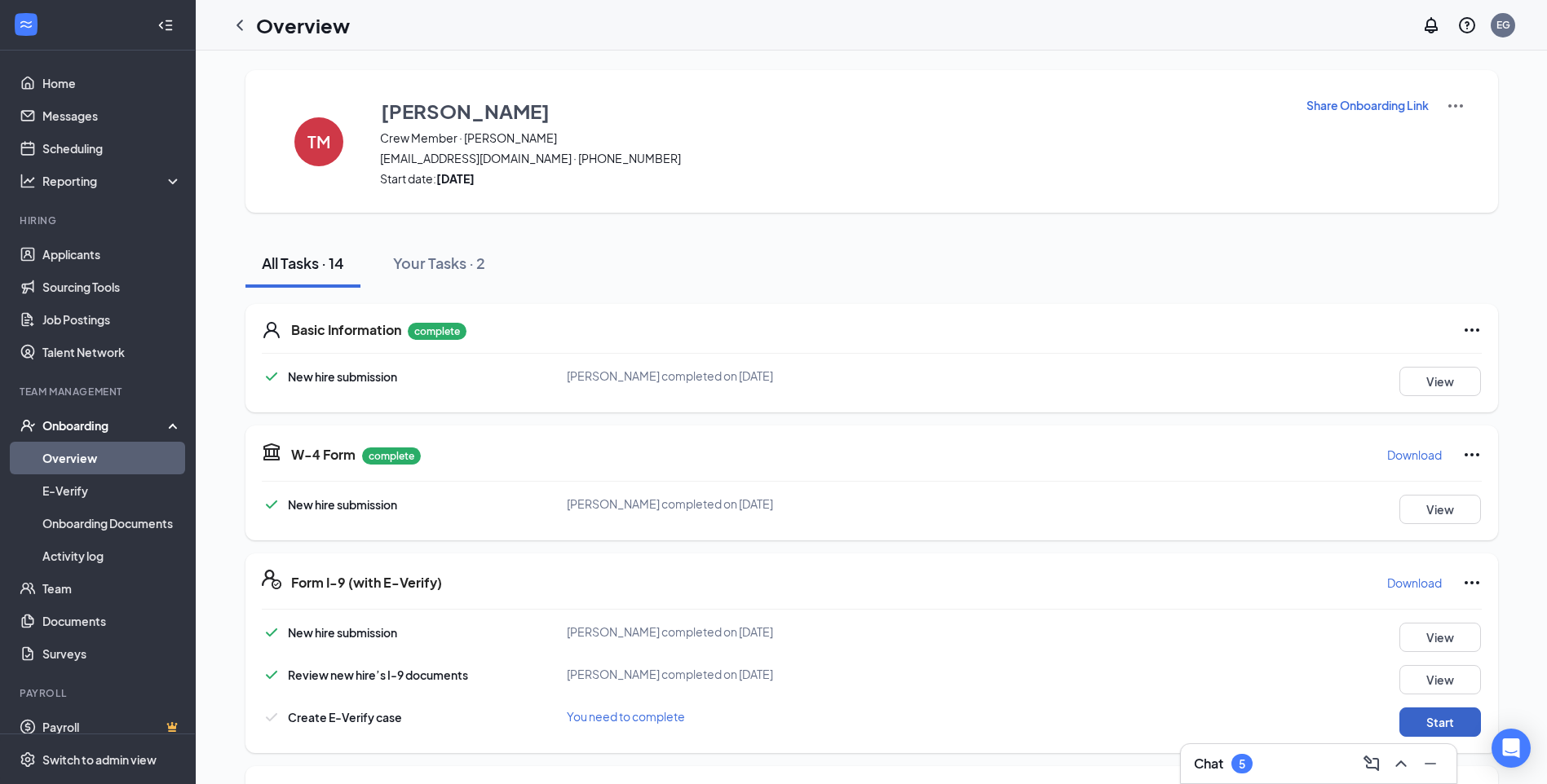
click at [1468, 720] on button "Start" at bounding box center [1440, 722] width 81 height 29
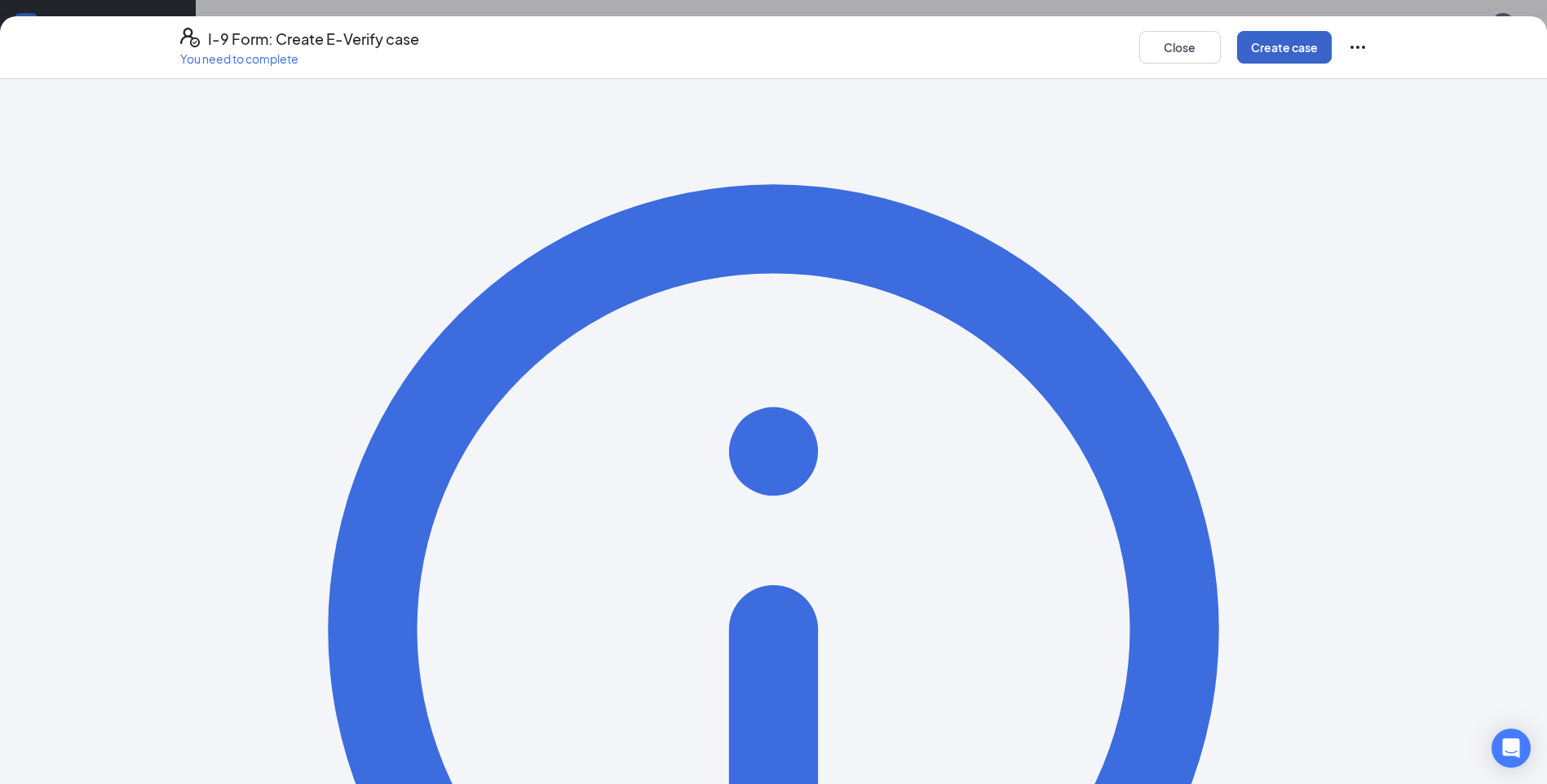
click at [1276, 58] on button "Create case" at bounding box center [1284, 47] width 94 height 33
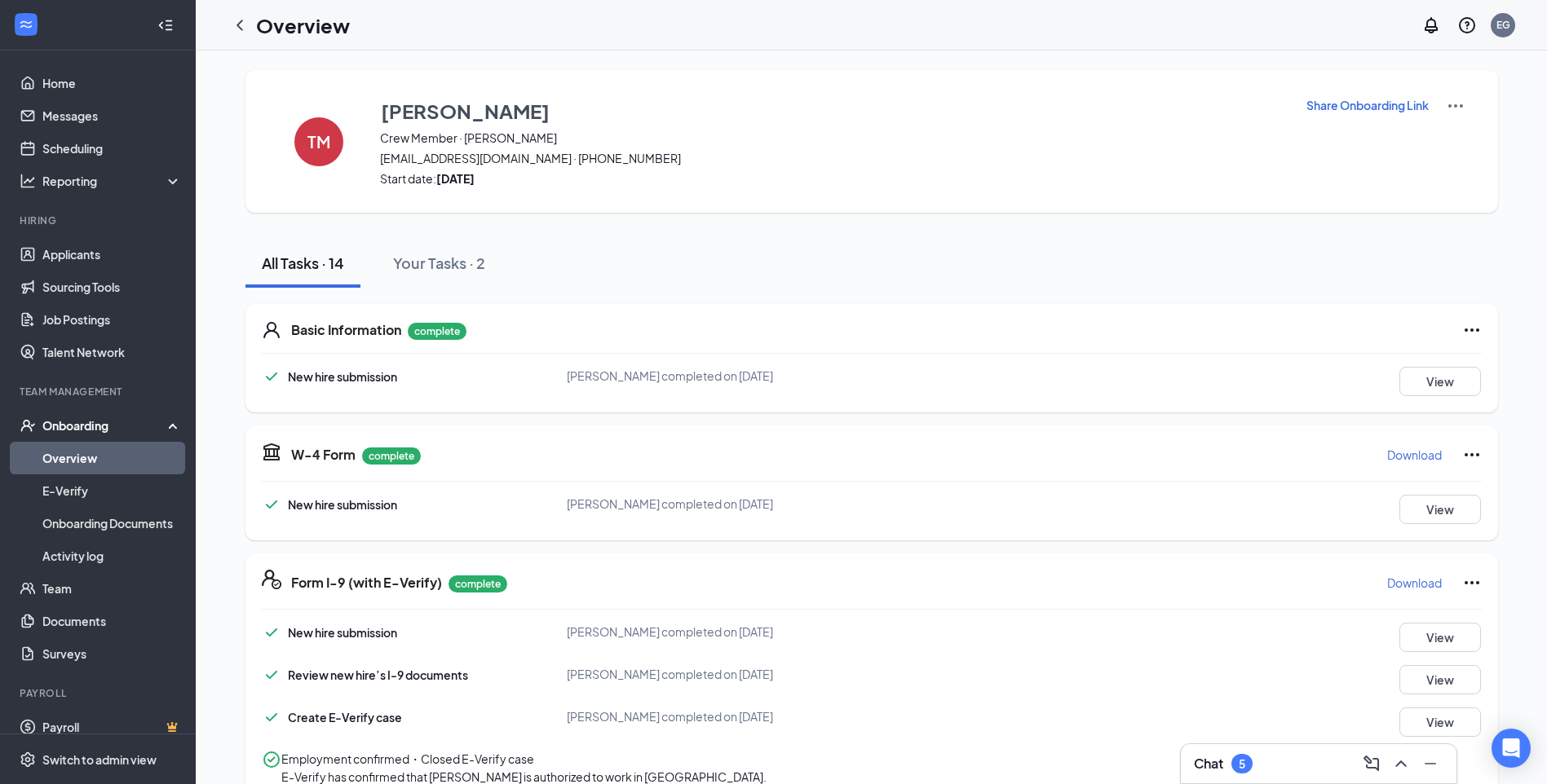
click at [115, 457] on link "Overview" at bounding box center [112, 458] width 140 height 33
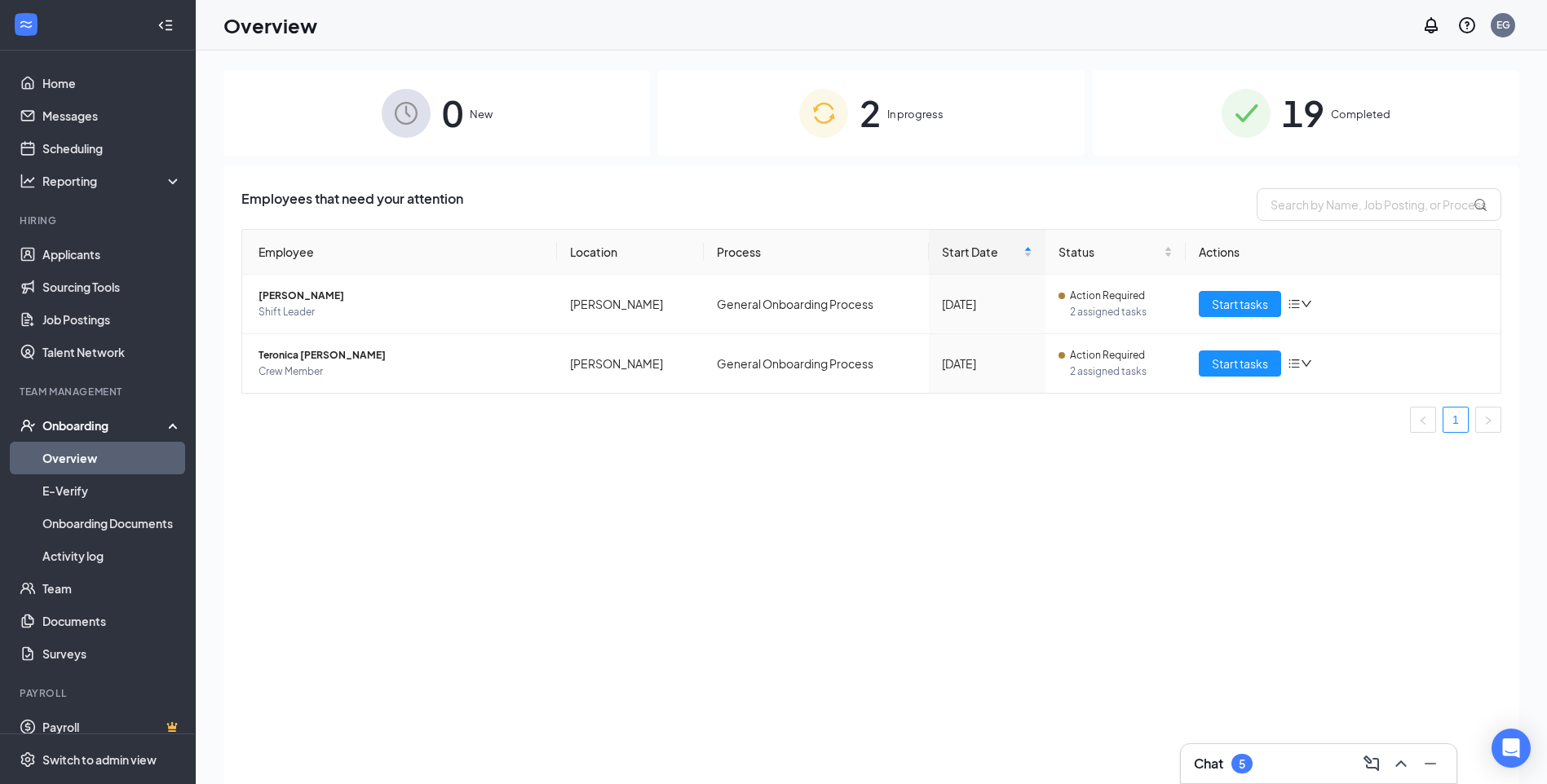
click at [1270, 128] on img at bounding box center [1245, 113] width 49 height 49
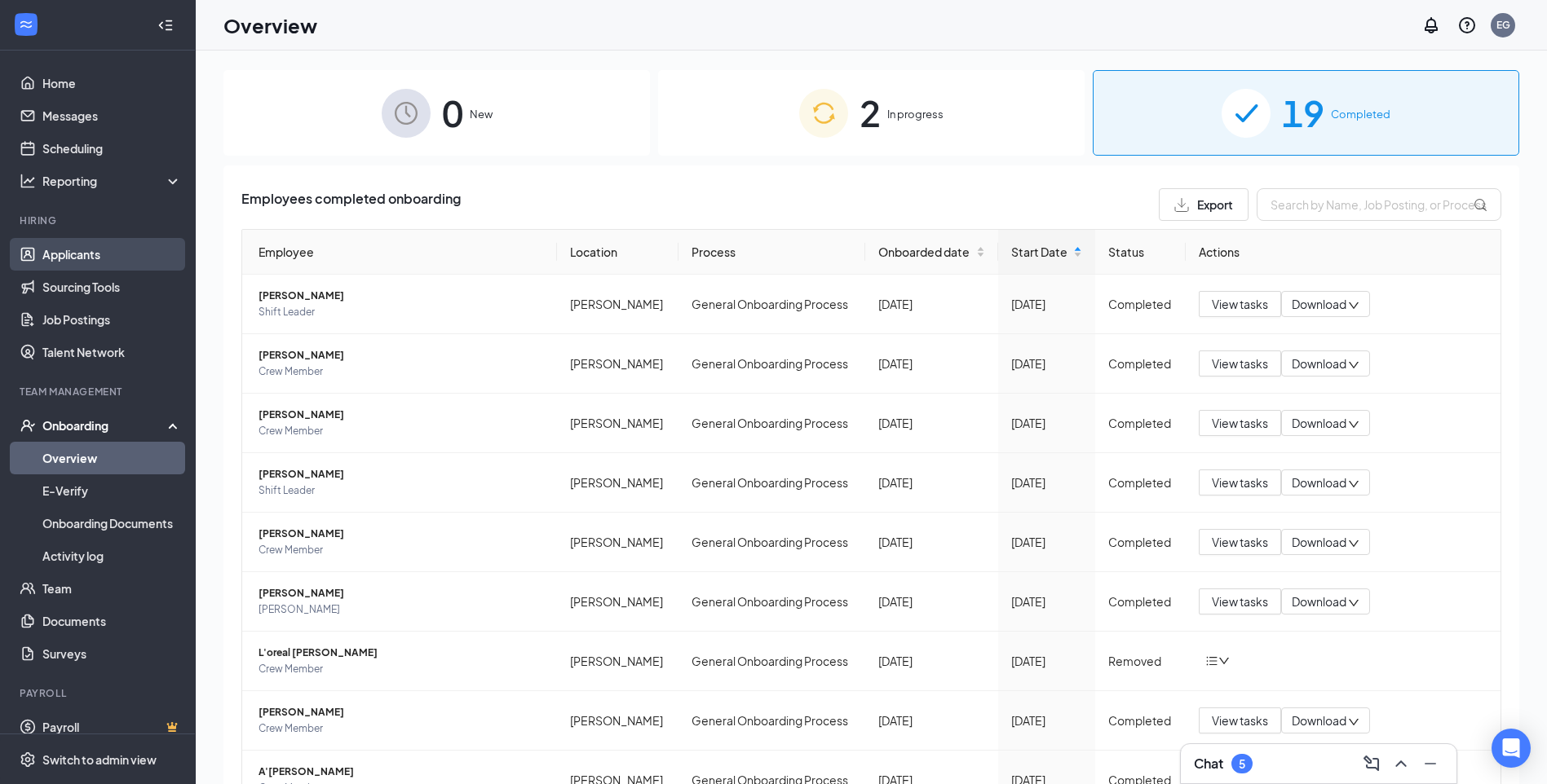
click at [83, 246] on link "Applicants" at bounding box center [112, 254] width 140 height 33
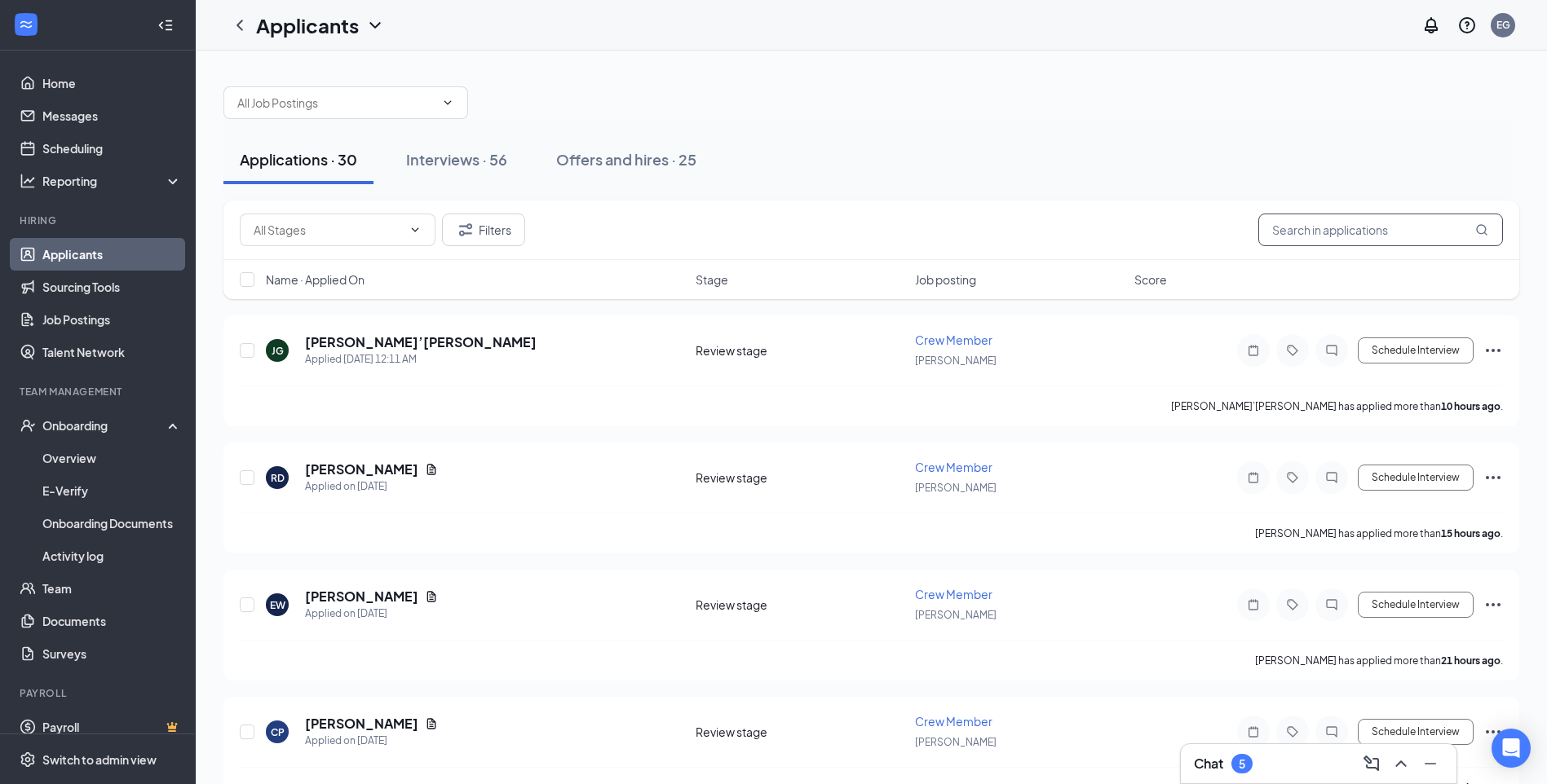
click at [1426, 218] on input "text" at bounding box center [1380, 230] width 245 height 33
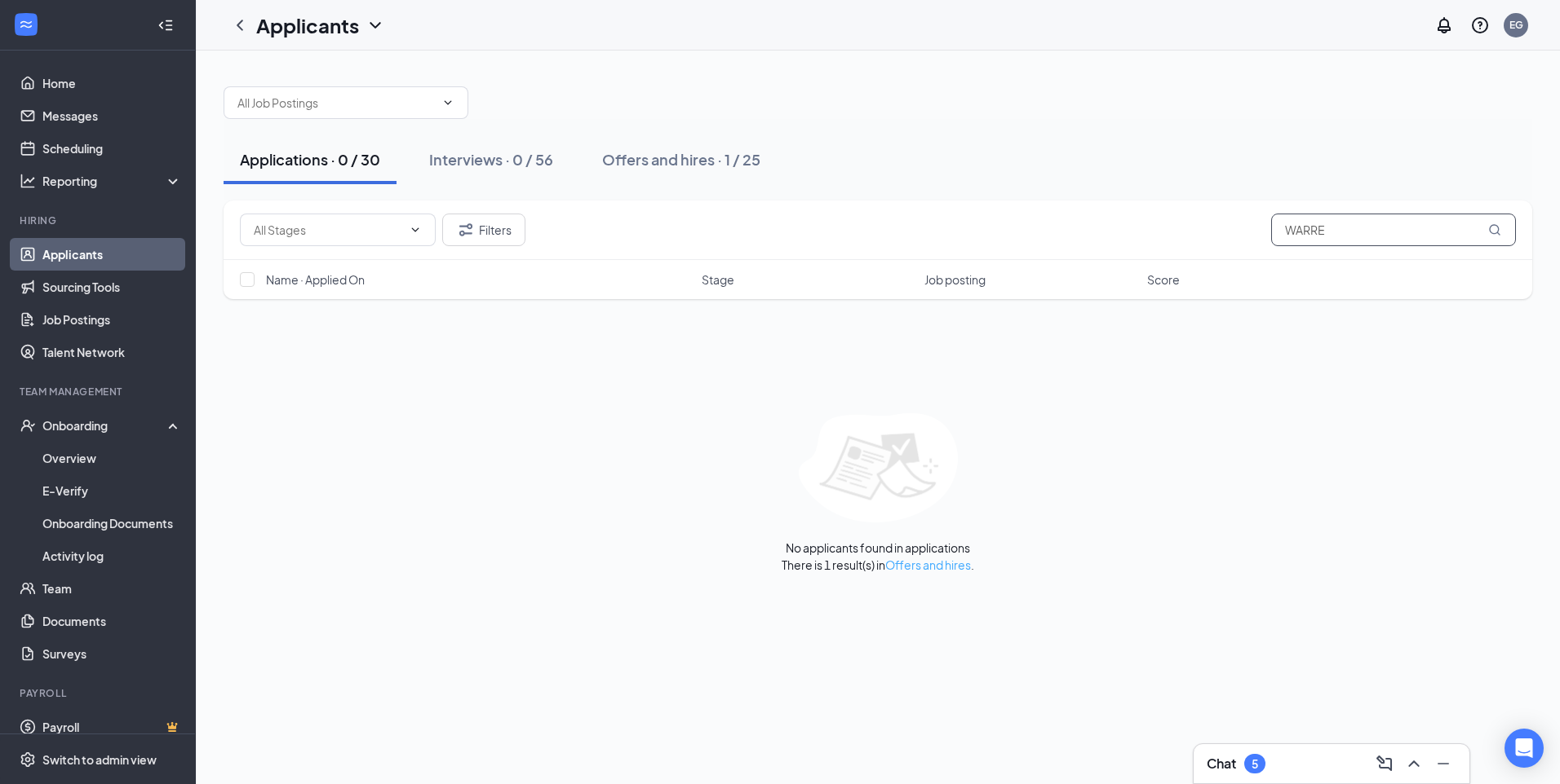
type input "WARRE"
click at [890, 562] on link "Offers and hires" at bounding box center [928, 565] width 86 height 15
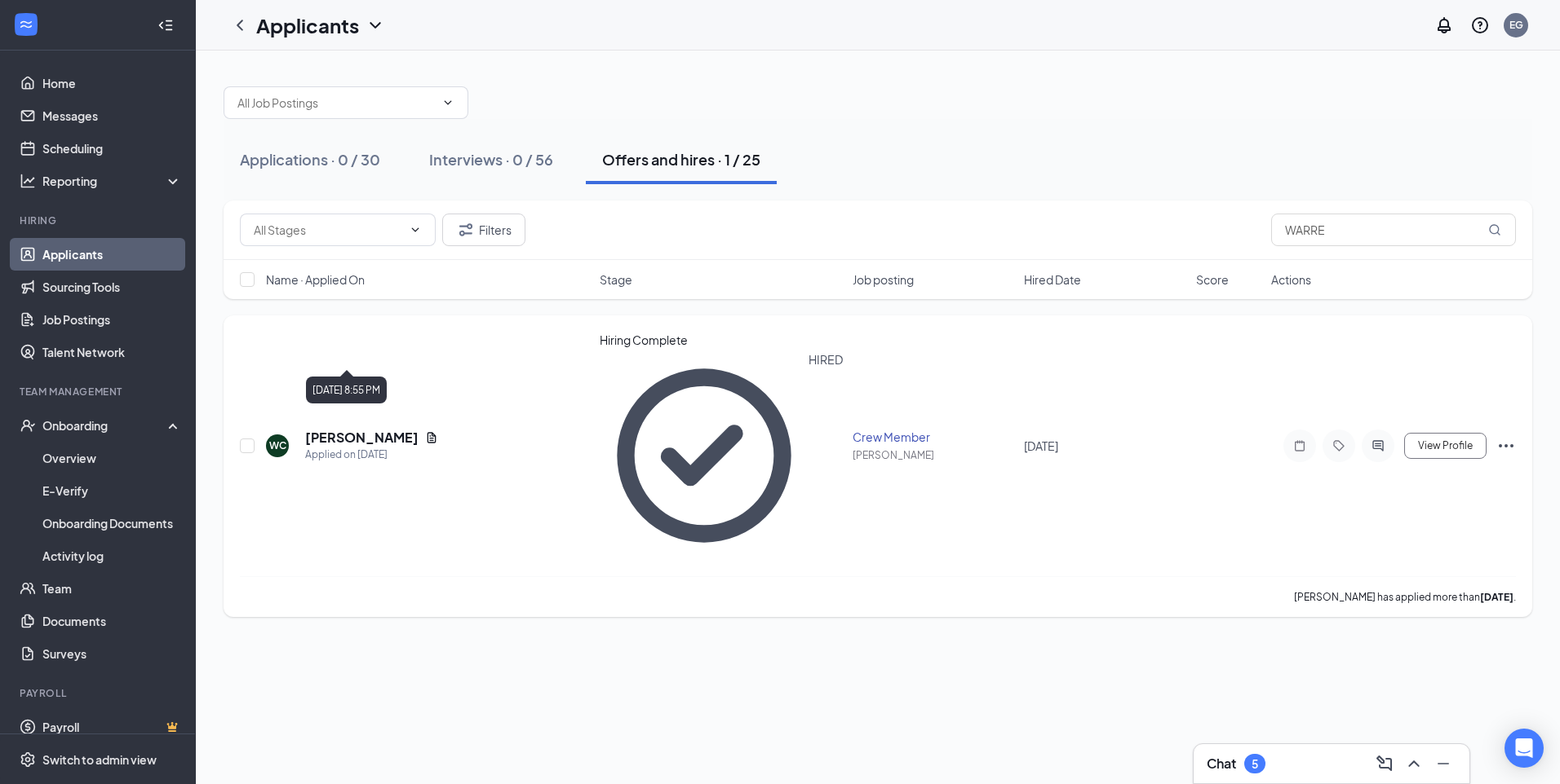
click at [358, 429] on h5 "[PERSON_NAME]" at bounding box center [361, 438] width 113 height 18
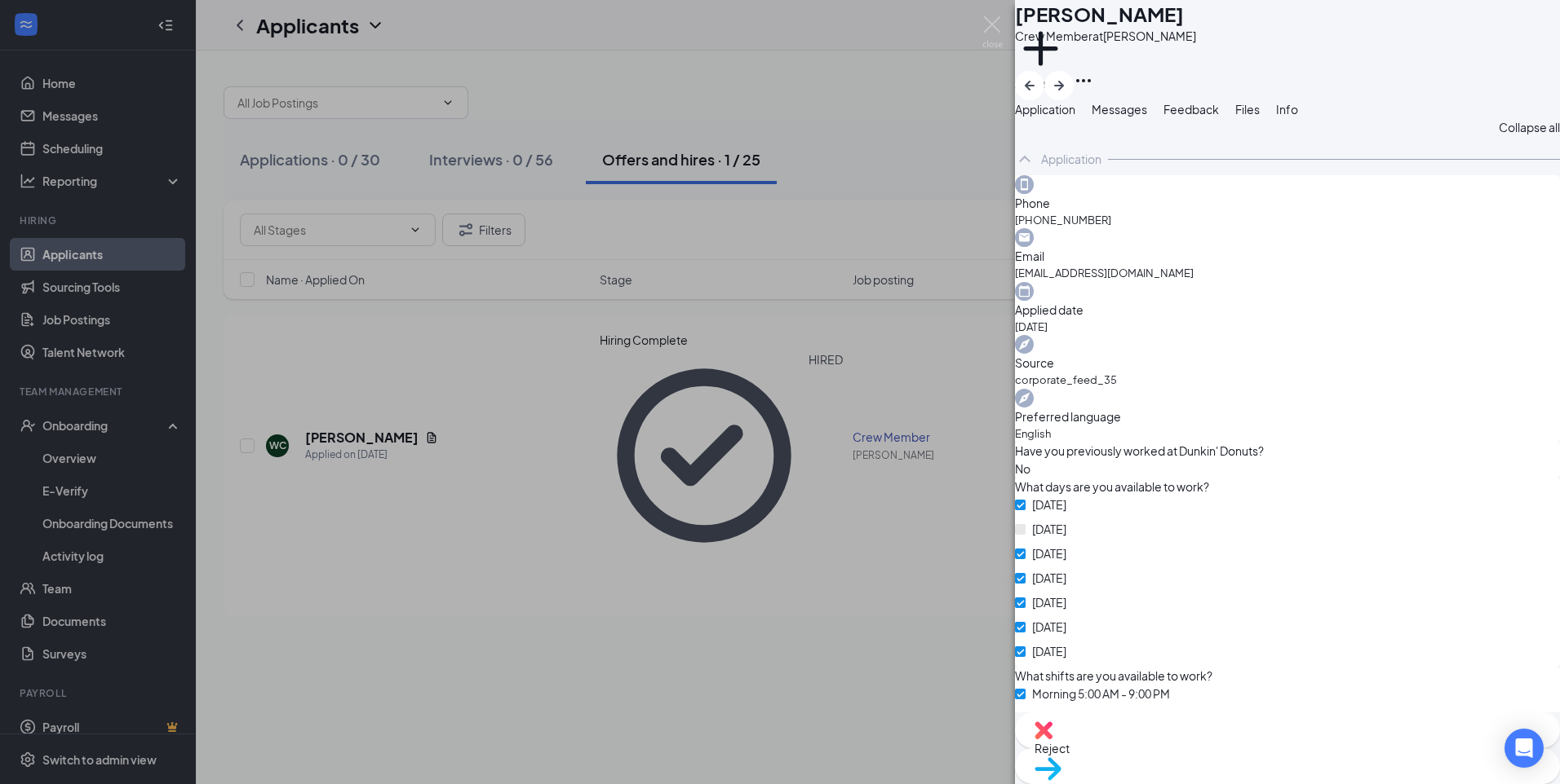
click at [1061, 758] on img at bounding box center [1048, 769] width 27 height 24
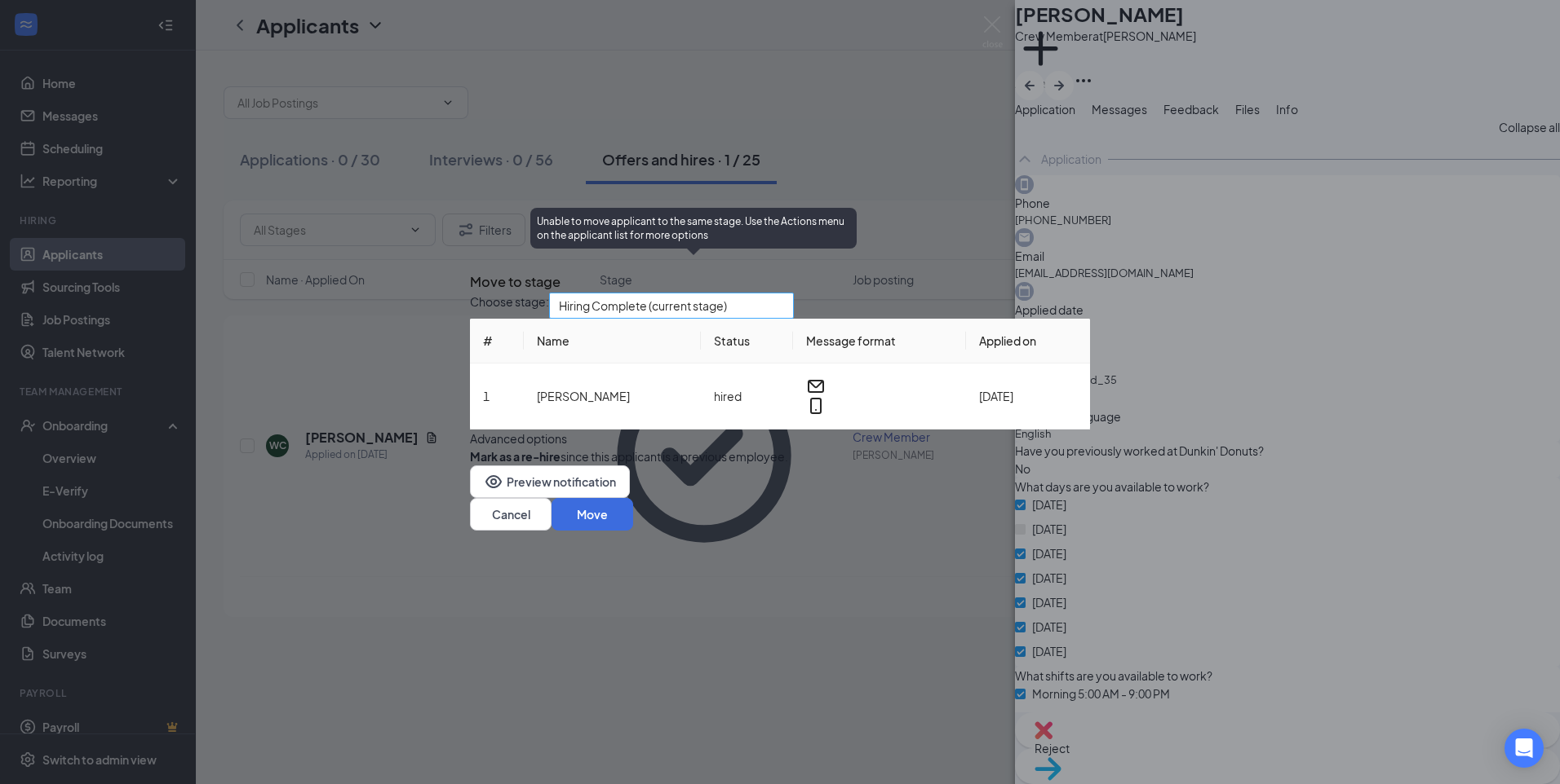
click at [643, 293] on span "Hiring Complete (current stage)" at bounding box center [643, 305] width 168 height 25
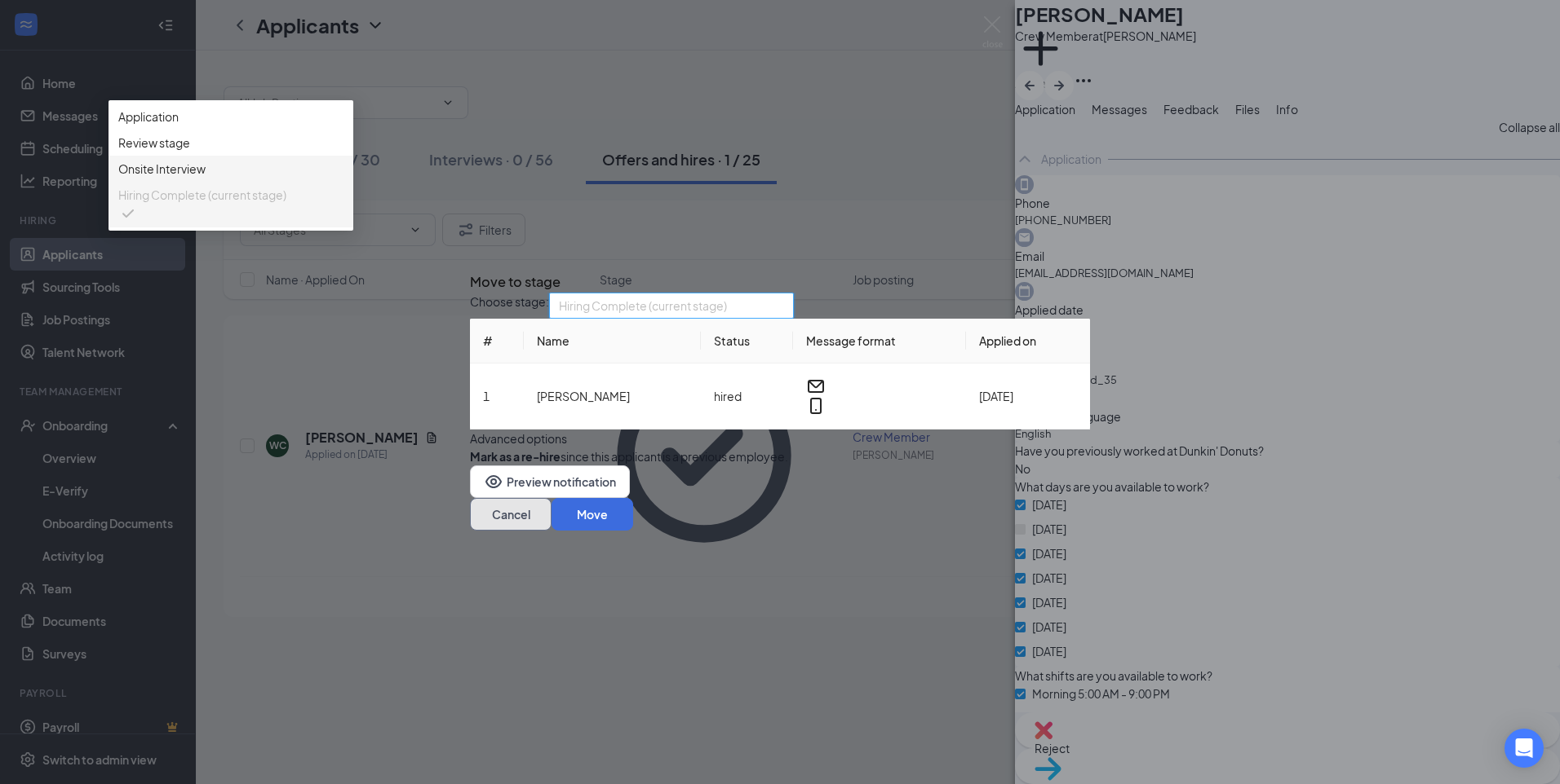
click at [551, 531] on button "Cancel" at bounding box center [511, 514] width 81 height 33
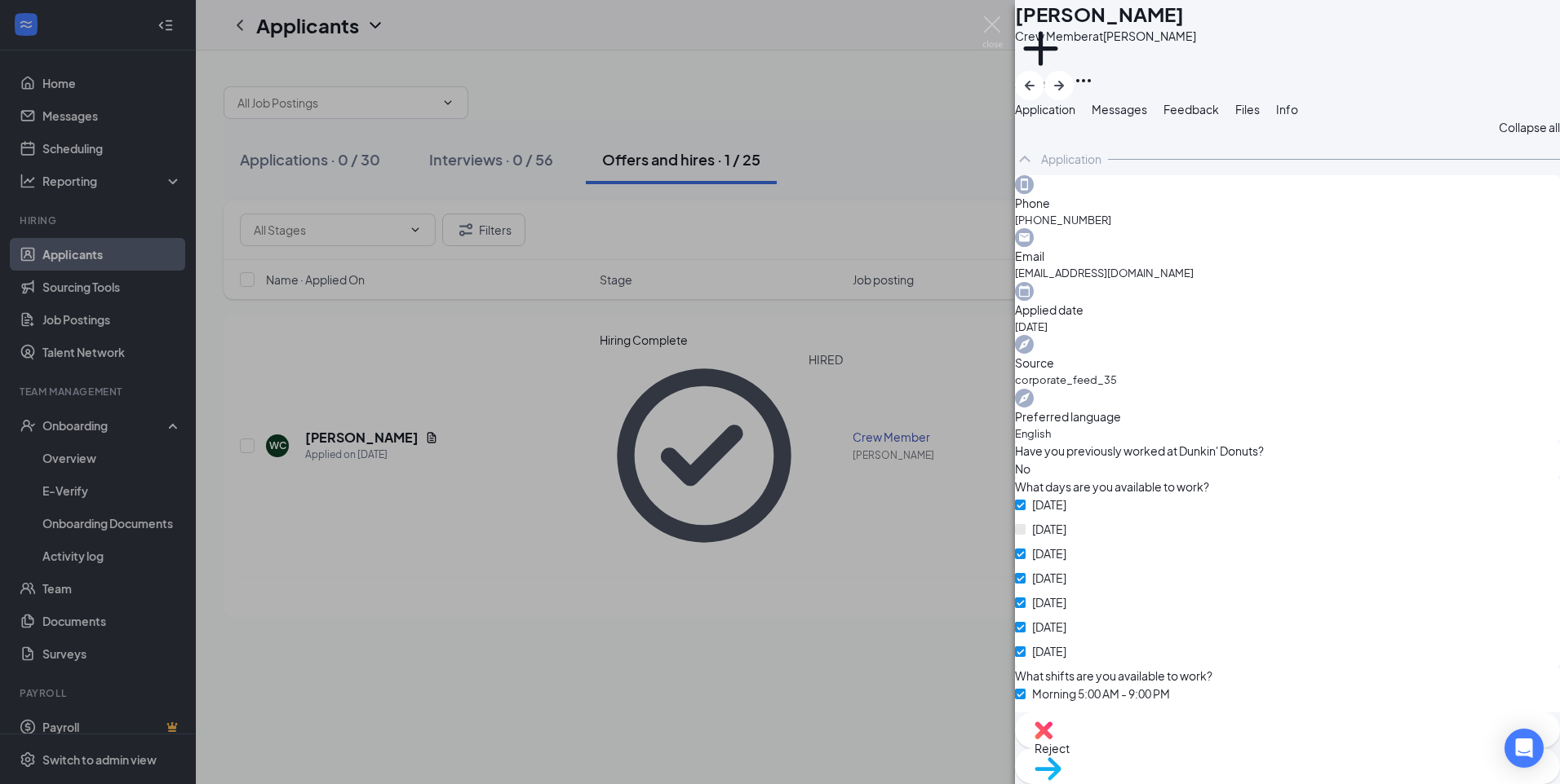
click at [1026, 27] on div "WC" at bounding box center [1015, 35] width 20 height 16
click at [1125, 26] on h1 "[PERSON_NAME]" at bounding box center [1099, 13] width 169 height 27
click at [1073, 71] on button "button" at bounding box center [1058, 85] width 29 height 29
click at [1094, 26] on h1 "[PERSON_NAME]" at bounding box center [1099, 13] width 169 height 27
click at [987, 26] on img at bounding box center [992, 32] width 20 height 32
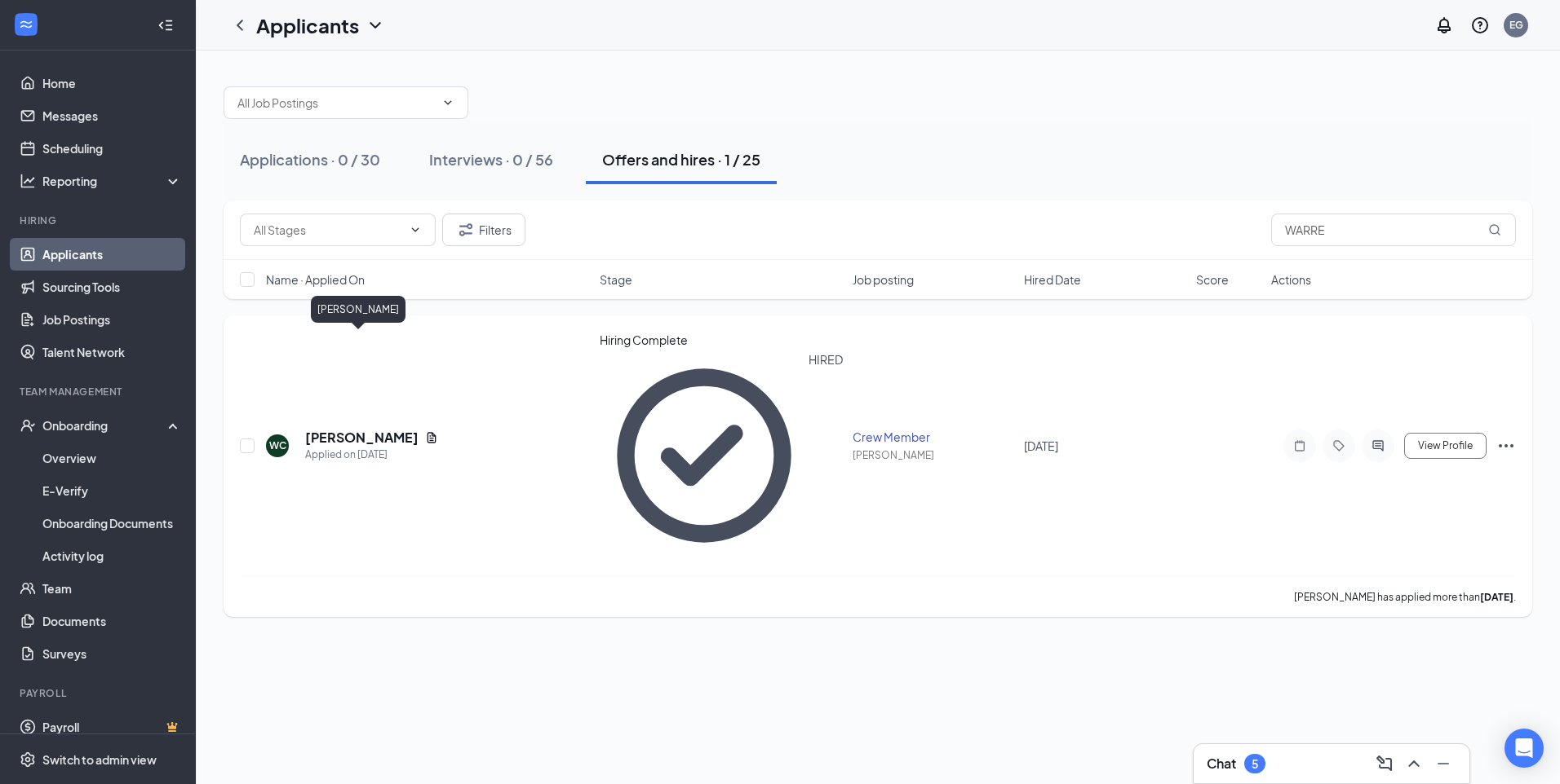
click at [367, 429] on h5 "[PERSON_NAME]" at bounding box center [361, 438] width 113 height 18
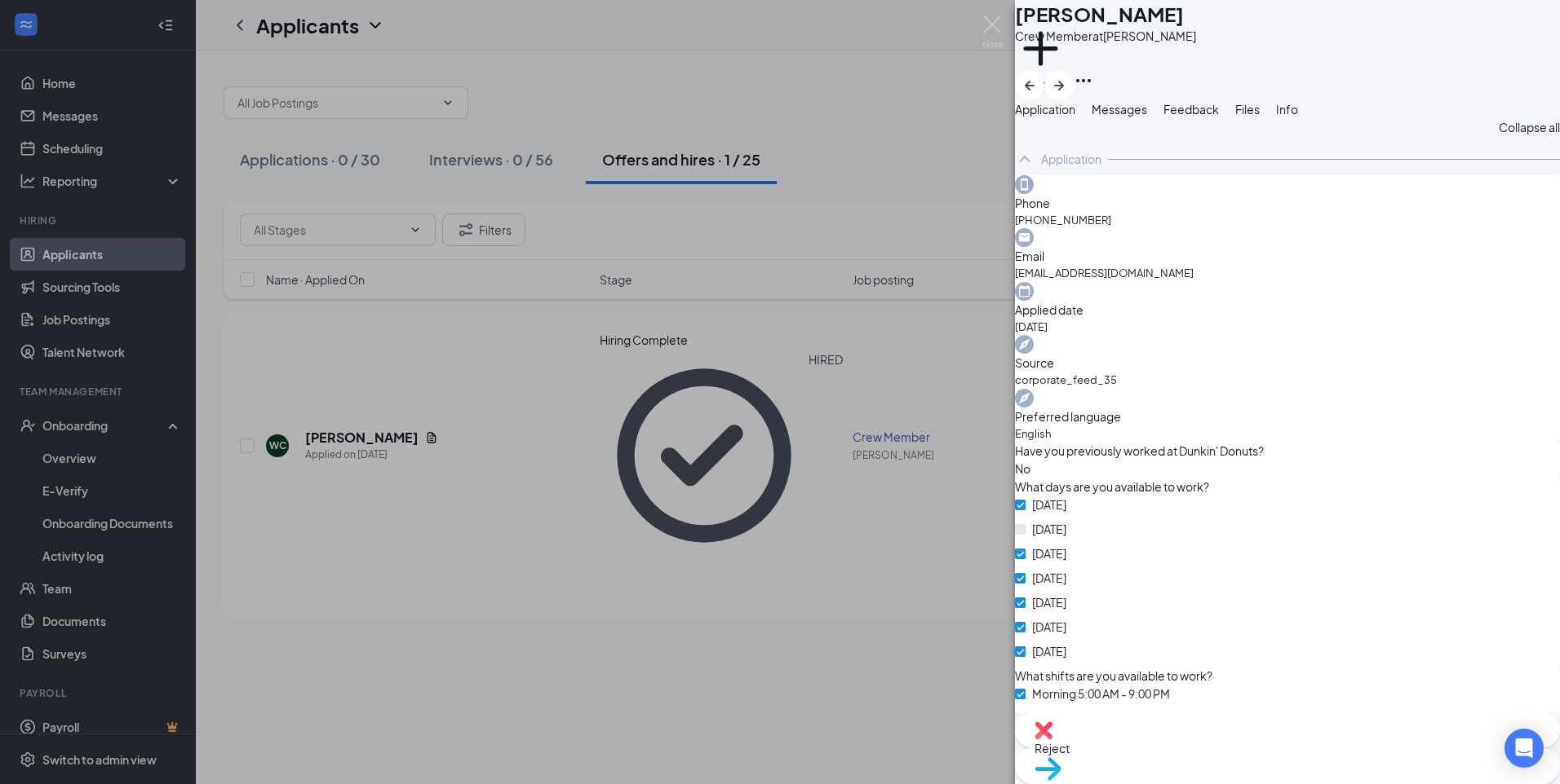
click at [1138, 26] on h1 "[PERSON_NAME]" at bounding box center [1099, 13] width 169 height 27
click at [1073, 71] on button "button" at bounding box center [1058, 85] width 29 height 29
click at [1549, 30] on div "[PERSON_NAME] Crew Member at [PERSON_NAME] Add a tag" at bounding box center [1287, 50] width 545 height 101
click at [1093, 71] on icon "Ellipses" at bounding box center [1083, 80] width 19 height 19
click at [1287, 63] on div "[PERSON_NAME] Crew Member at [PERSON_NAME] Add a tag" at bounding box center [1287, 50] width 545 height 101
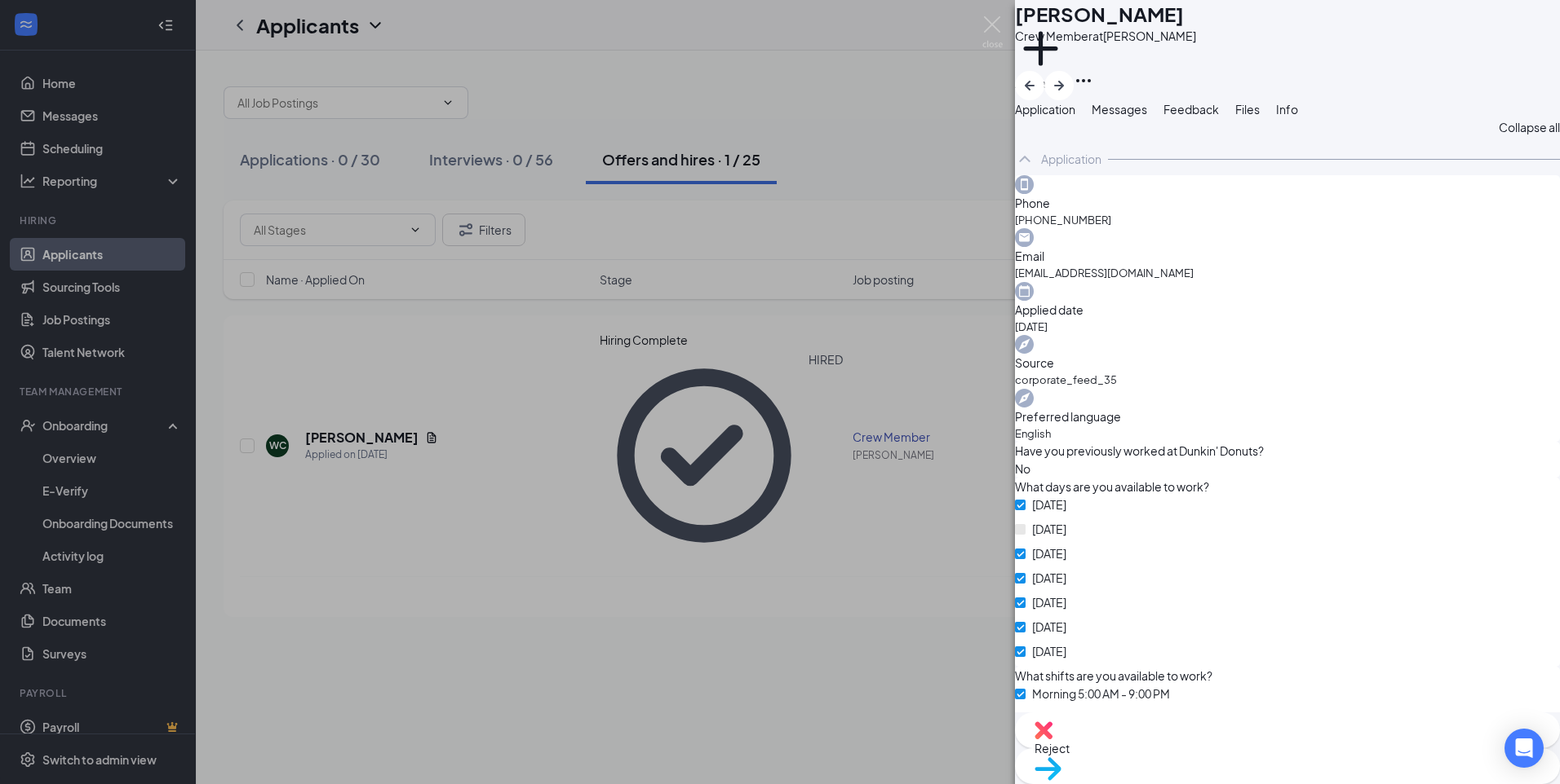
click at [1147, 118] on button "Messages" at bounding box center [1119, 109] width 56 height 18
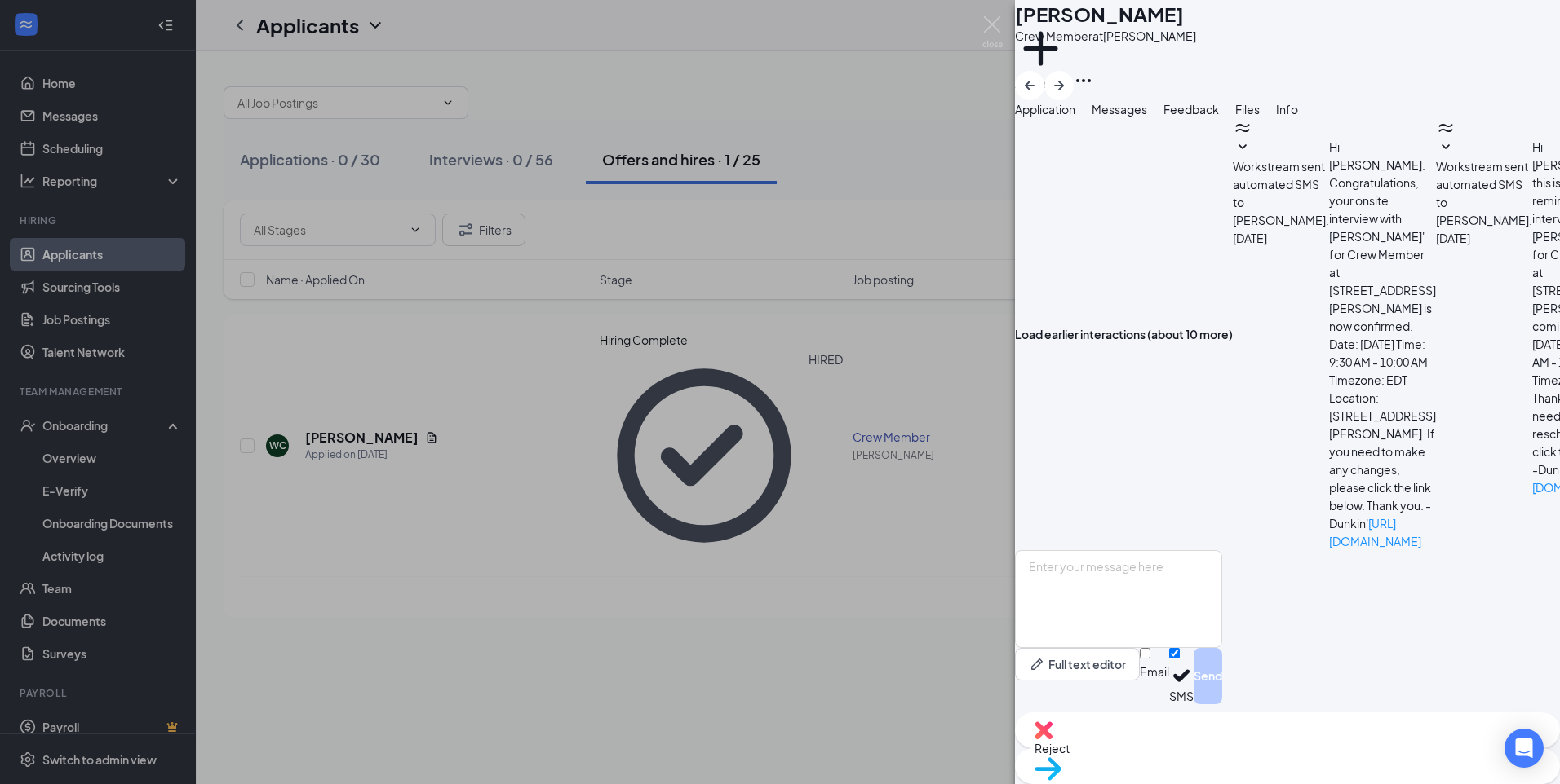
click at [1219, 117] on span "Feedback" at bounding box center [1191, 109] width 56 height 15
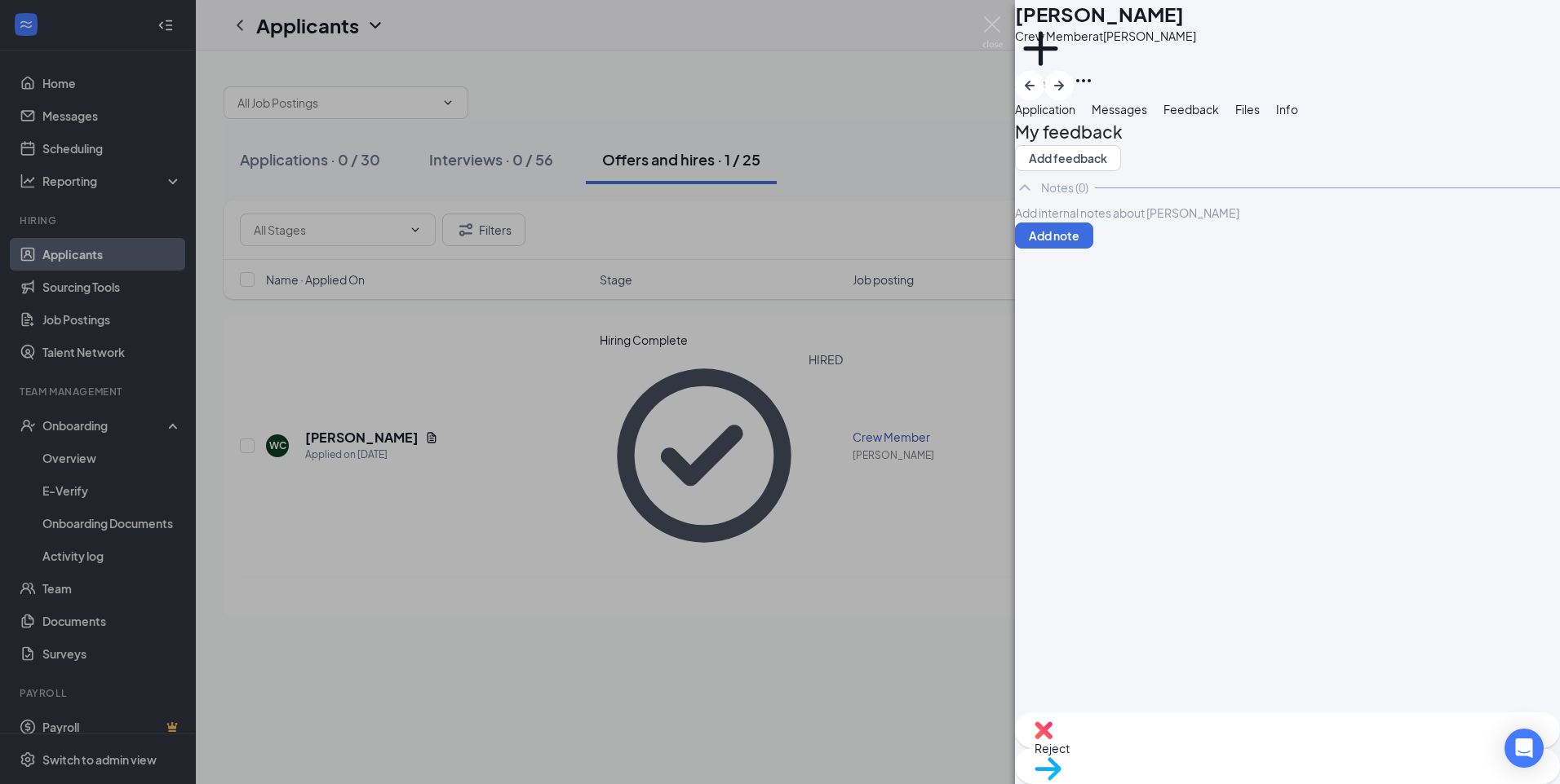
click at [1260, 118] on button "Files" at bounding box center [1247, 109] width 25 height 18
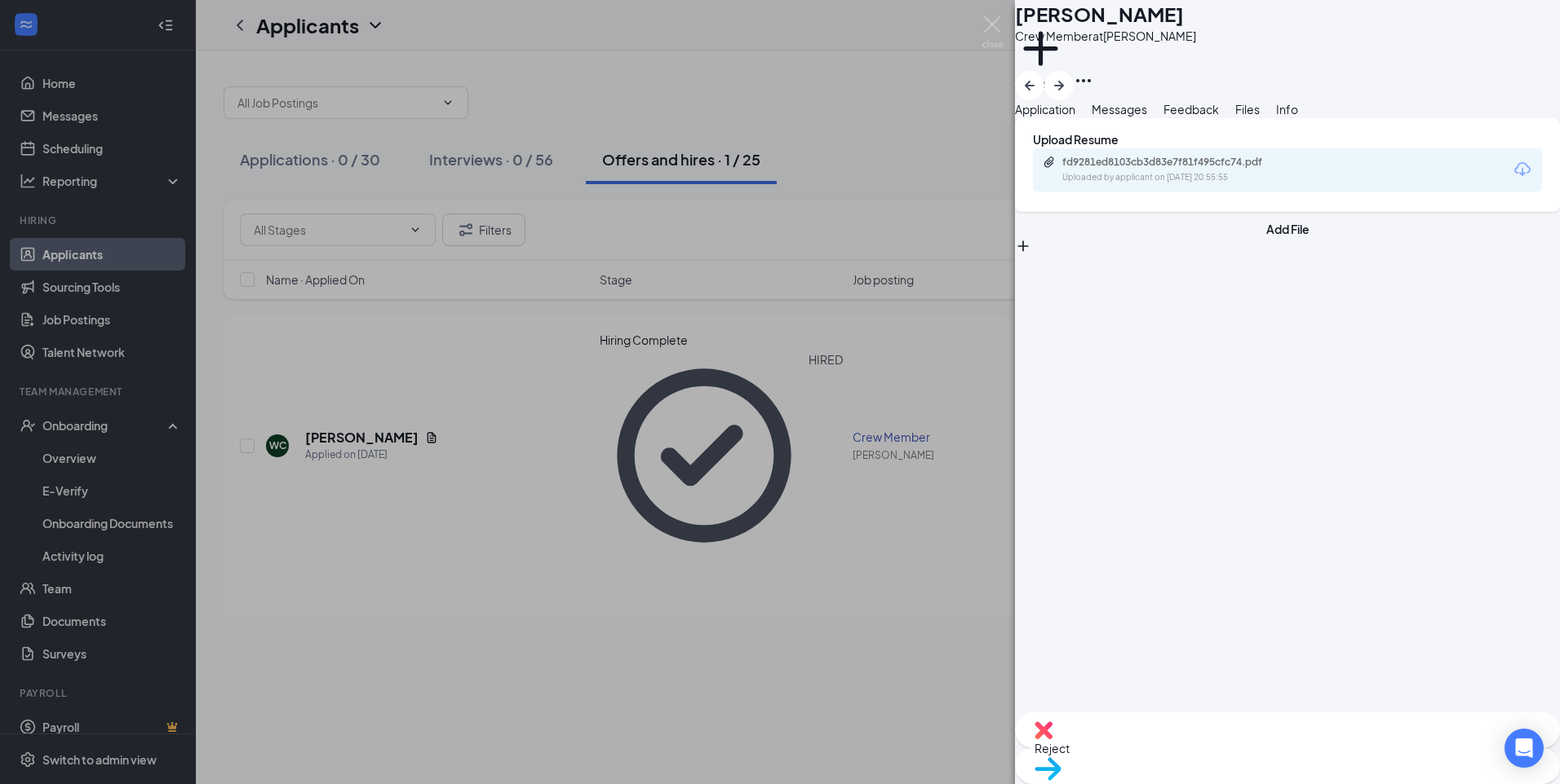
click at [1114, 185] on div "Uploaded by applicant on [DATE] 20:55:55" at bounding box center [1184, 177] width 245 height 13
click at [989, 20] on img at bounding box center [992, 32] width 20 height 32
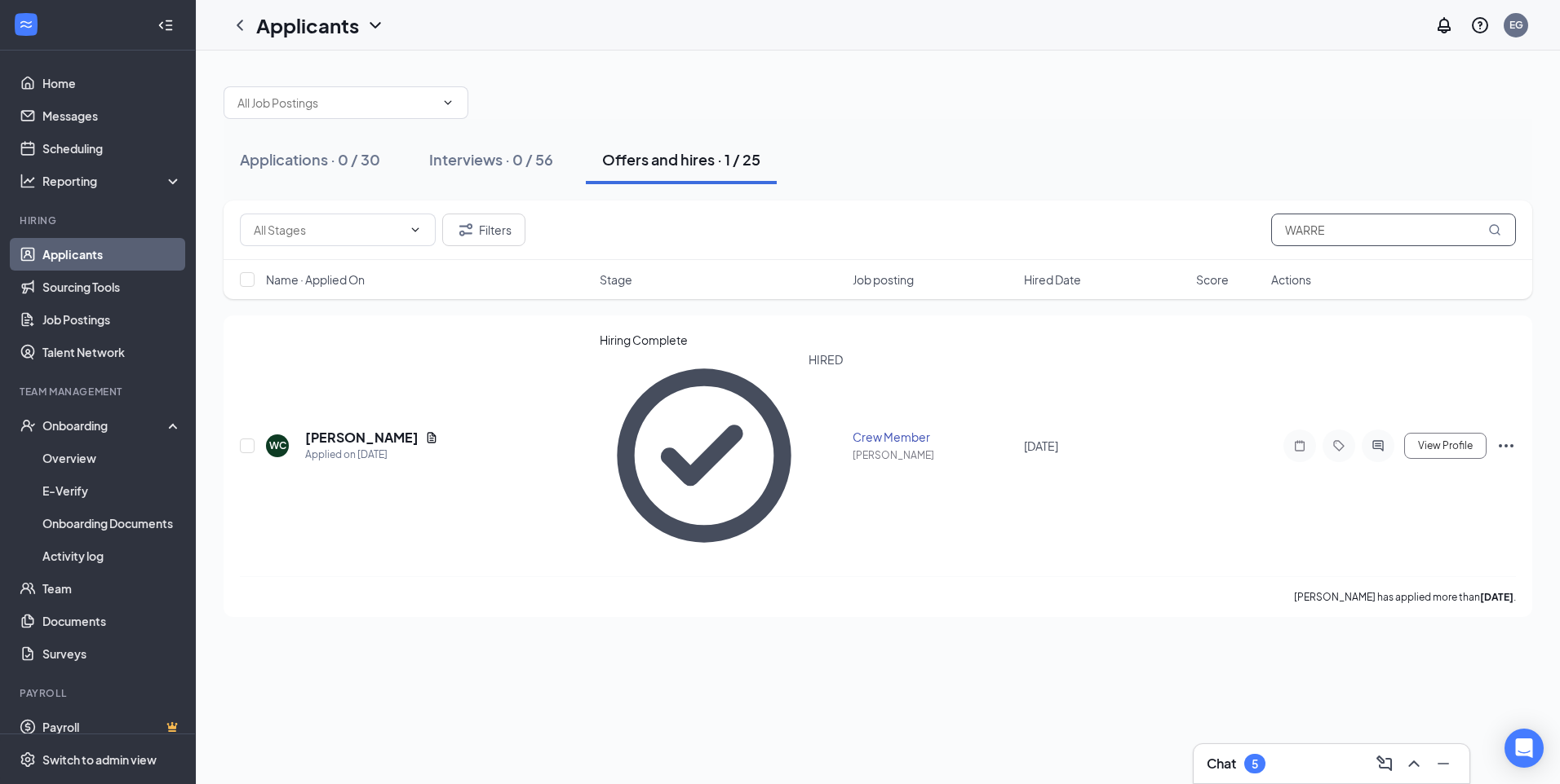
click at [1330, 234] on input "WARRE" at bounding box center [1393, 230] width 245 height 33
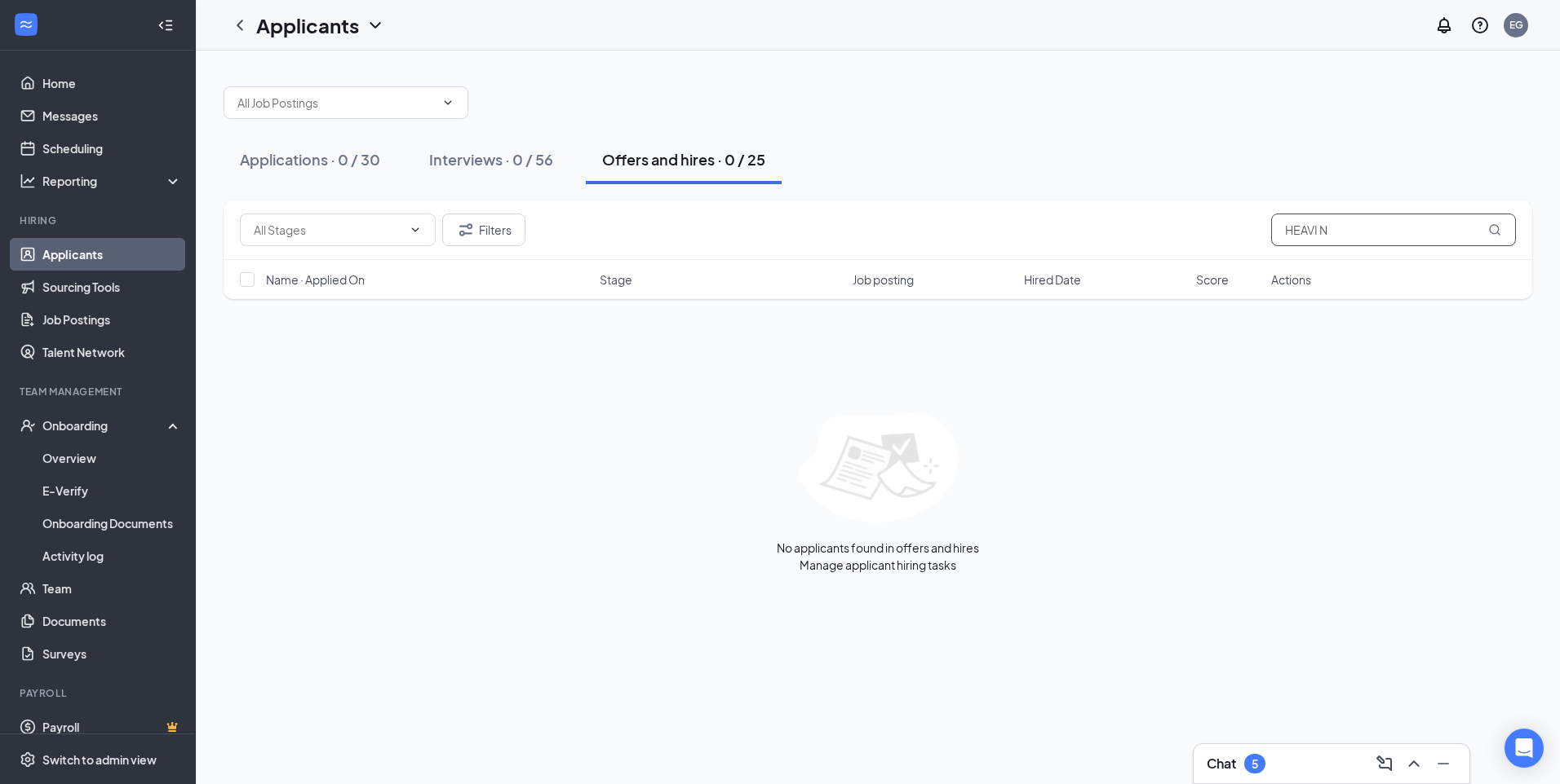
click at [1382, 228] on input "HEAVI N" at bounding box center [1393, 230] width 245 height 33
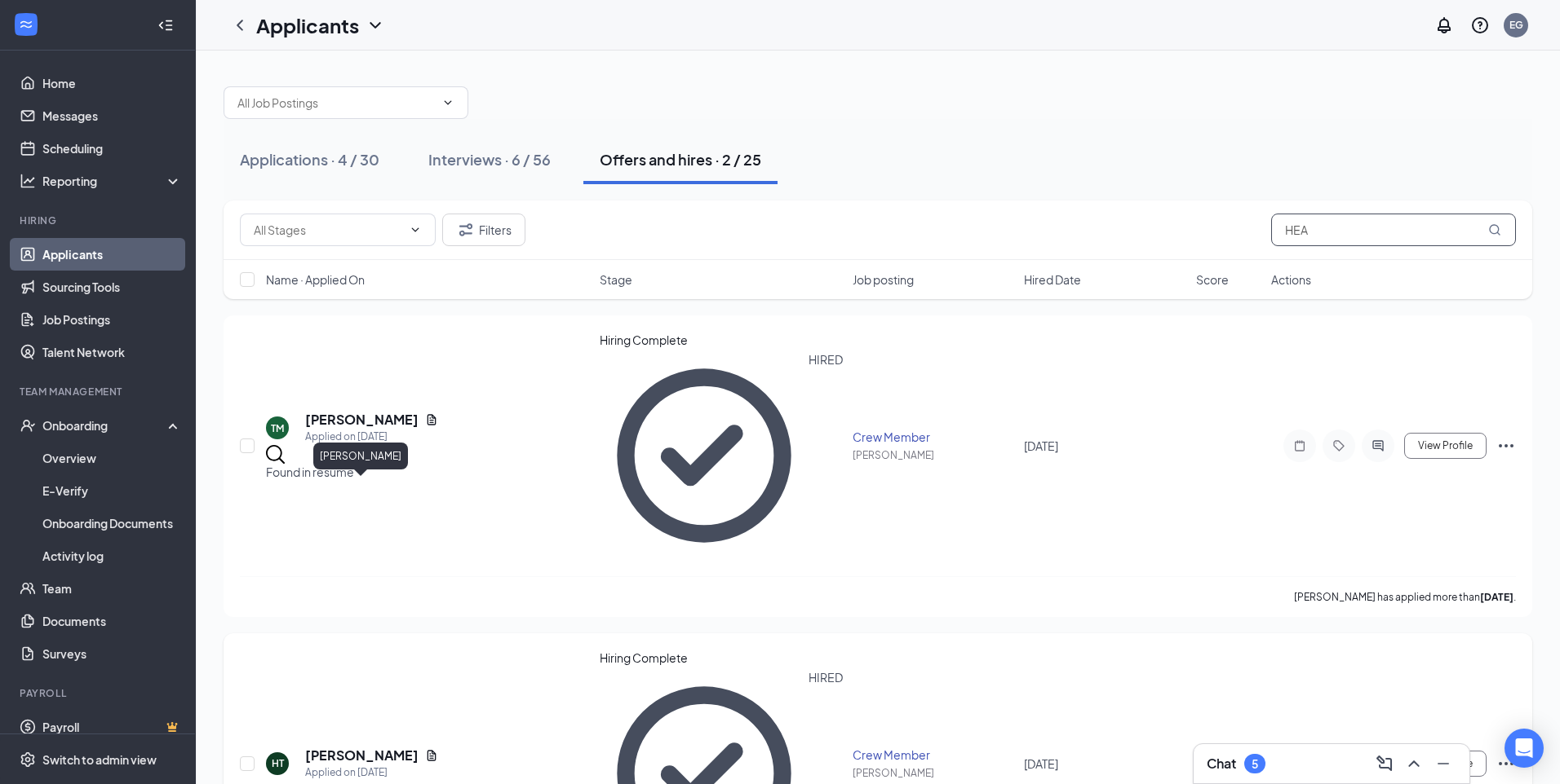
type input "HEA"
click at [313, 747] on h5 "[PERSON_NAME]" at bounding box center [361, 756] width 113 height 18
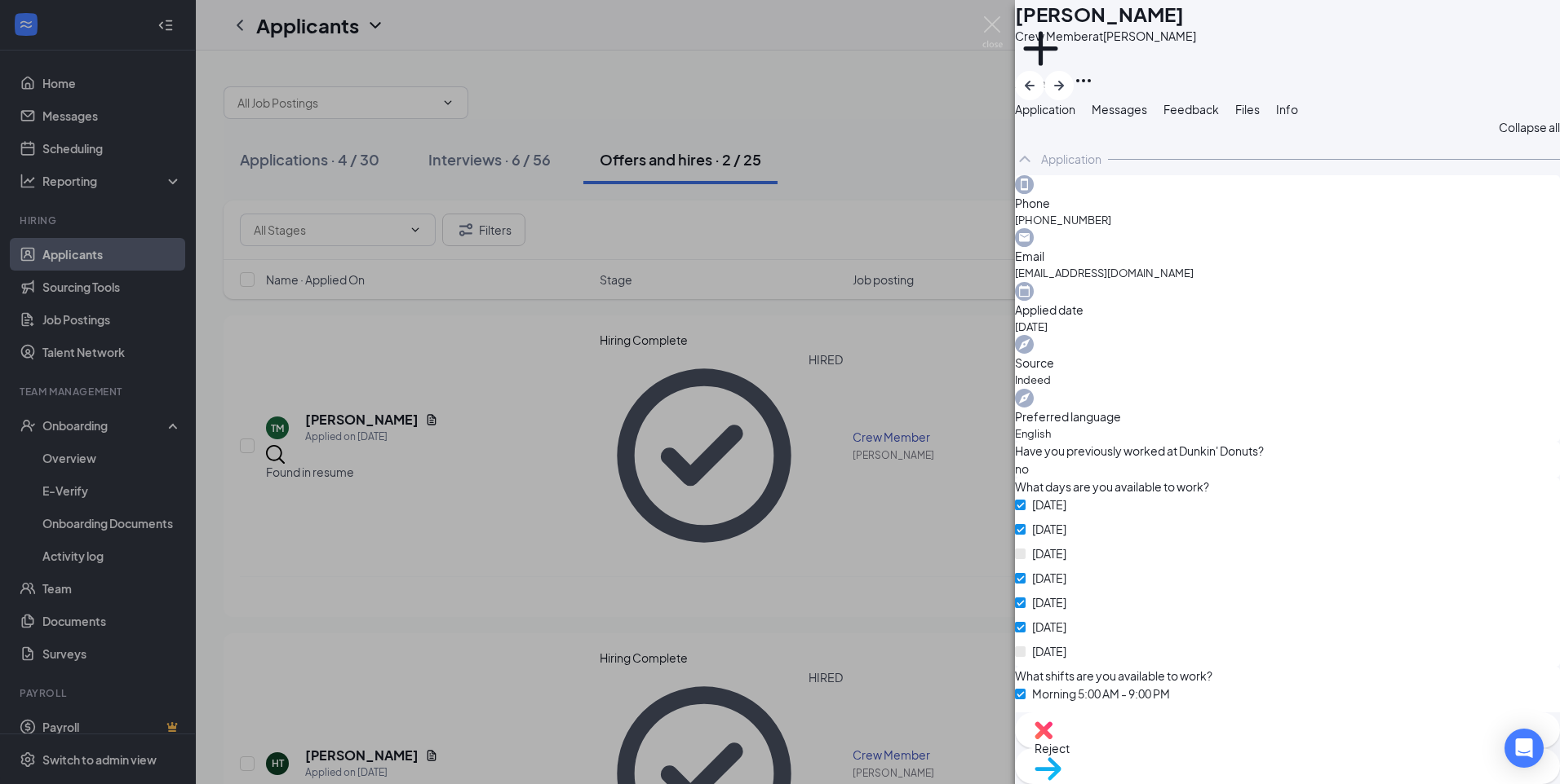
click at [1147, 118] on button "Messages" at bounding box center [1119, 109] width 56 height 18
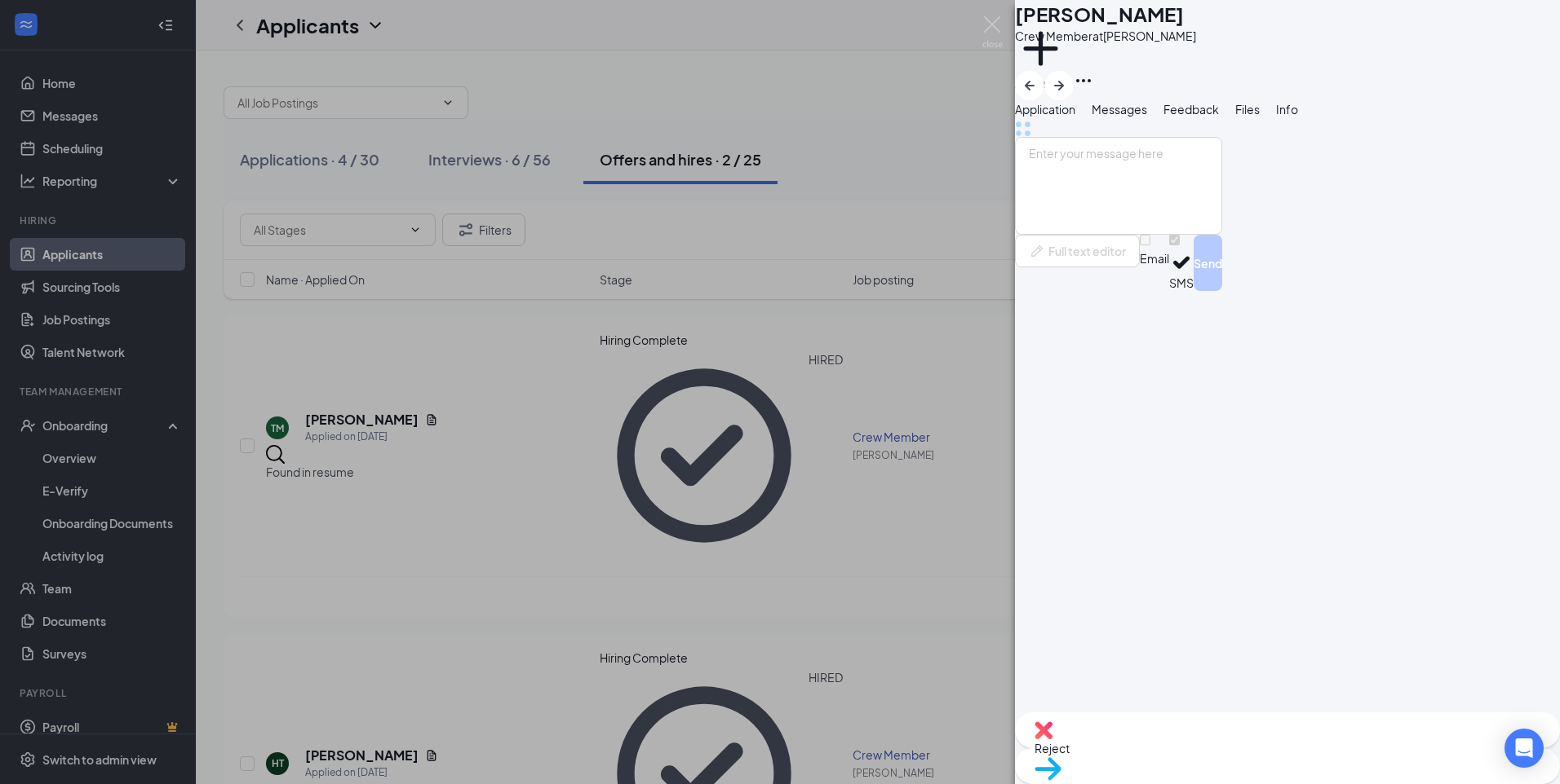
click at [1260, 117] on span "Files" at bounding box center [1247, 109] width 25 height 15
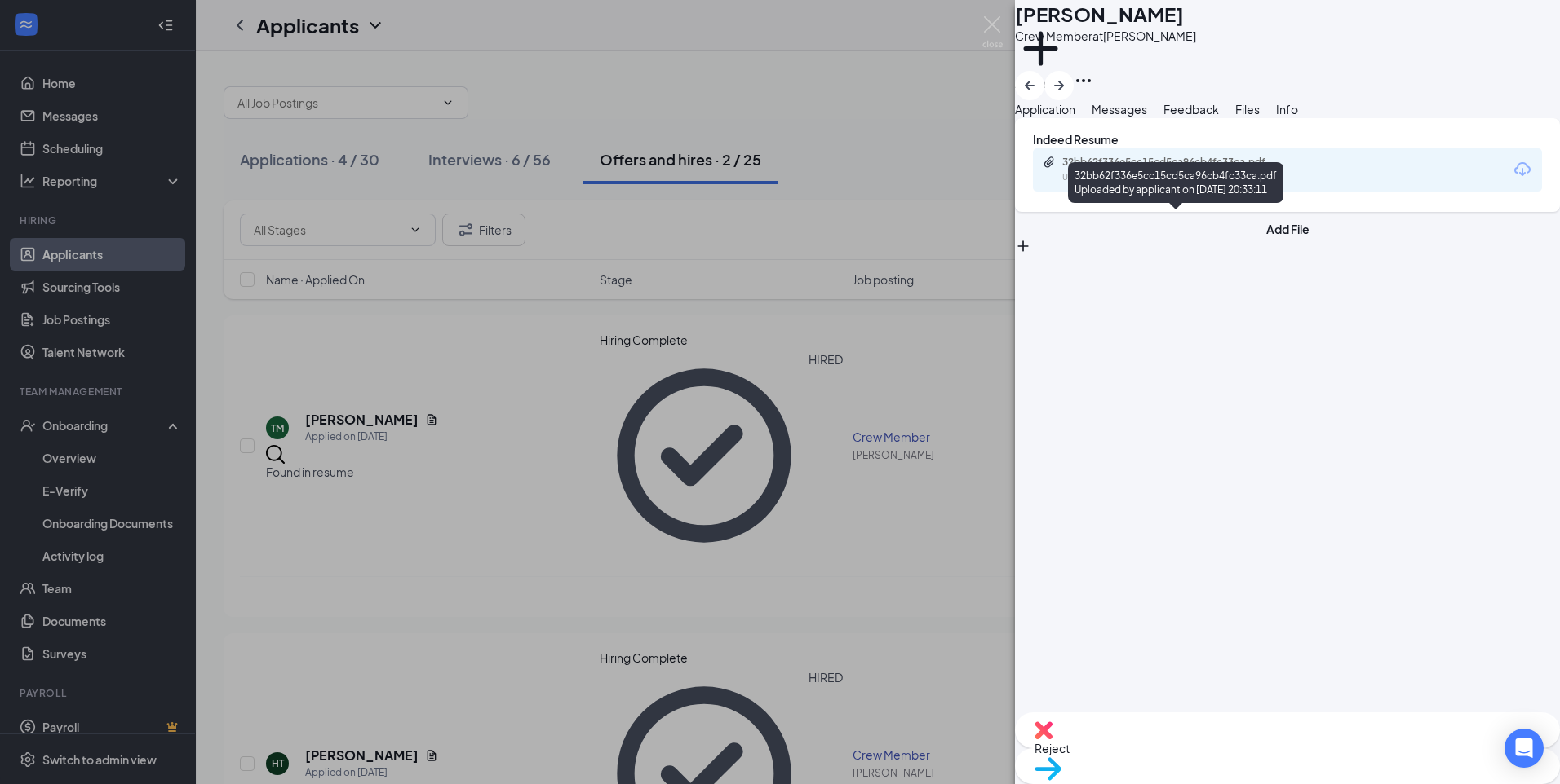
click at [1145, 169] on div "32bb62f336e5cc15cd5ca96cb4fc33ca.pdf" at bounding box center [1176, 162] width 229 height 13
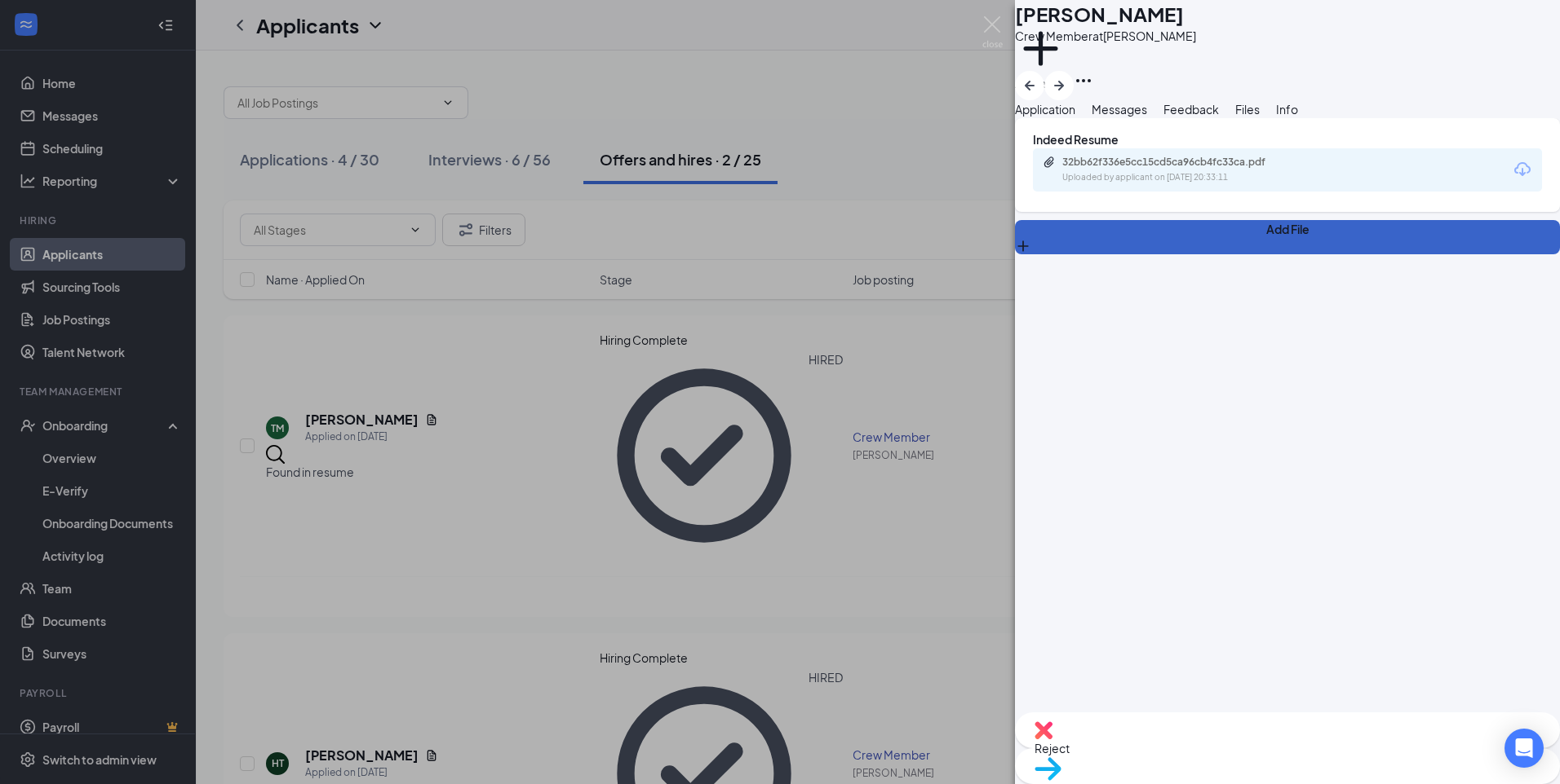
click at [1095, 254] on button "Add File" at bounding box center [1287, 237] width 545 height 34
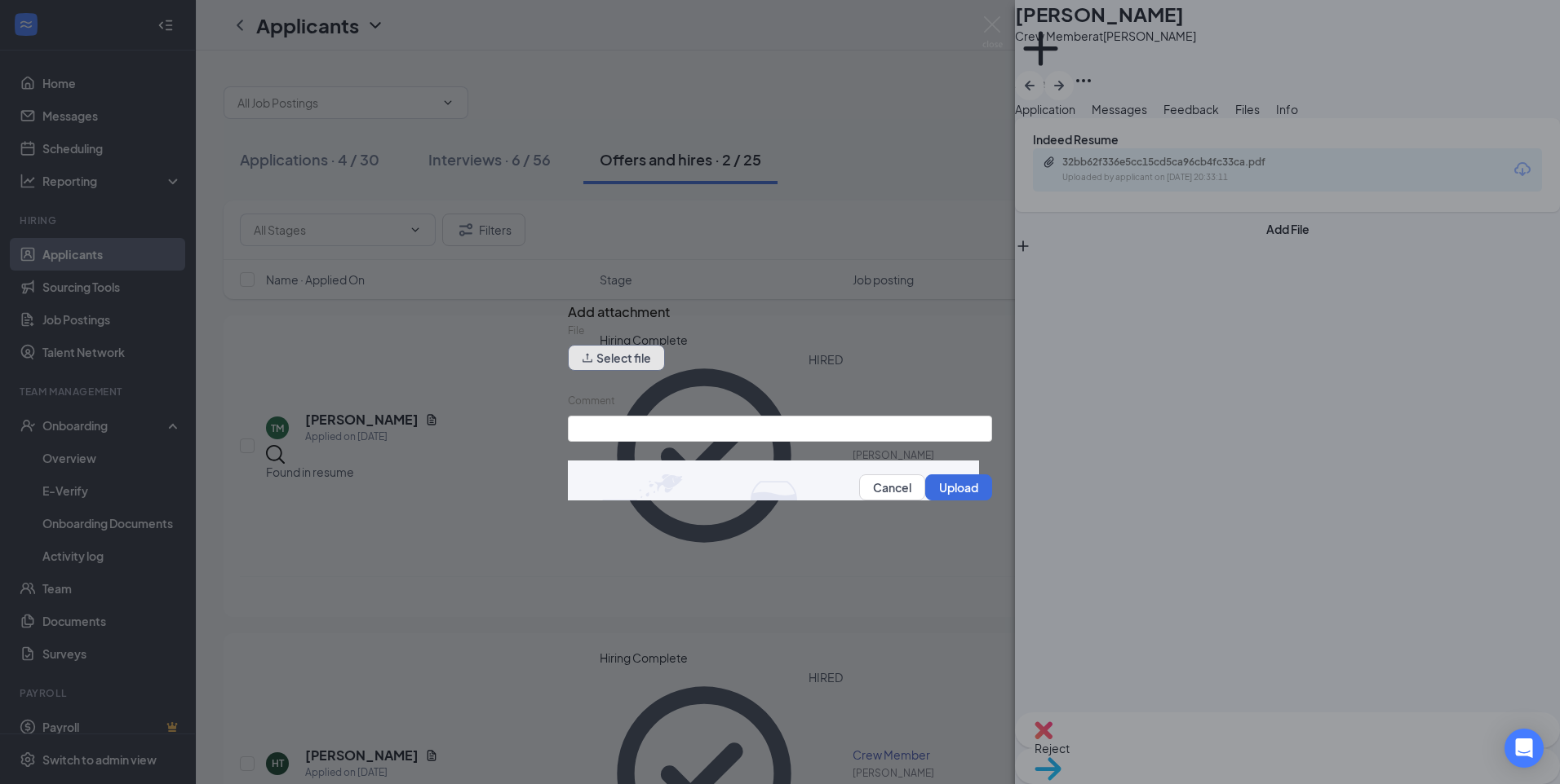
click at [625, 361] on button "Select file" at bounding box center [617, 358] width 97 height 26
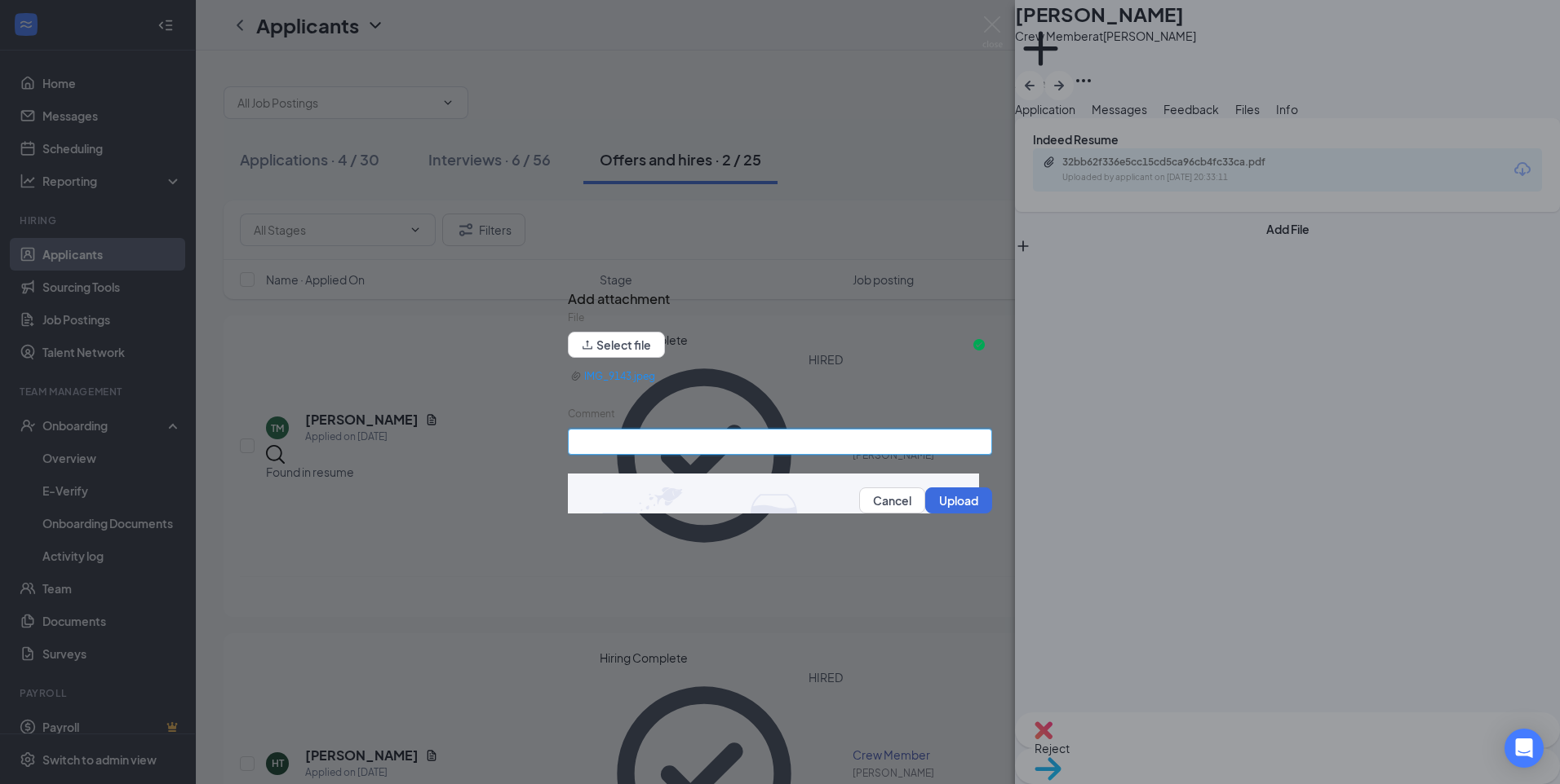
click at [741, 441] on input "Comment" at bounding box center [780, 442] width 424 height 26
click at [943, 500] on button "Upload" at bounding box center [958, 501] width 67 height 26
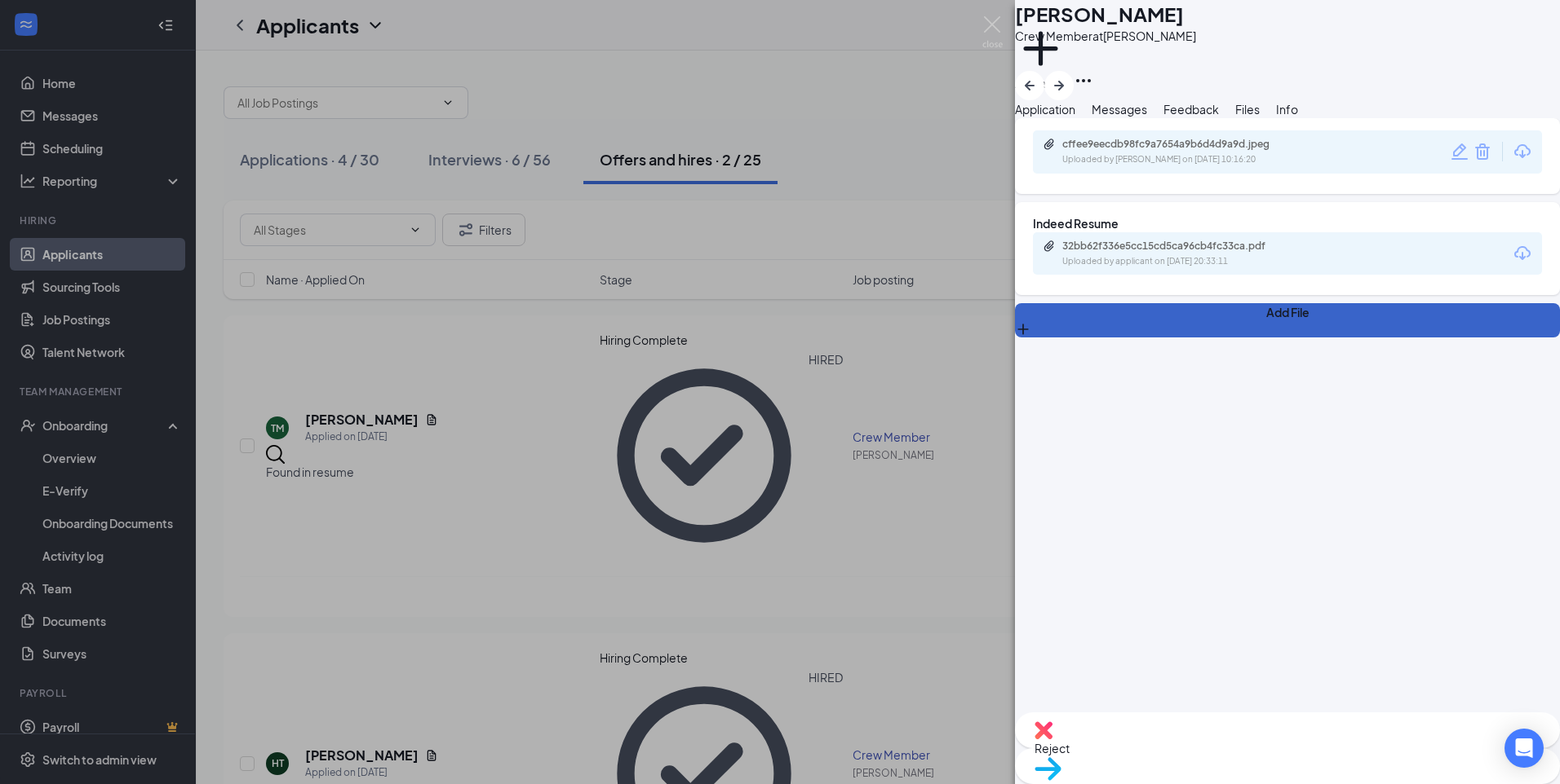
click at [1091, 337] on button "Add File" at bounding box center [1287, 320] width 545 height 34
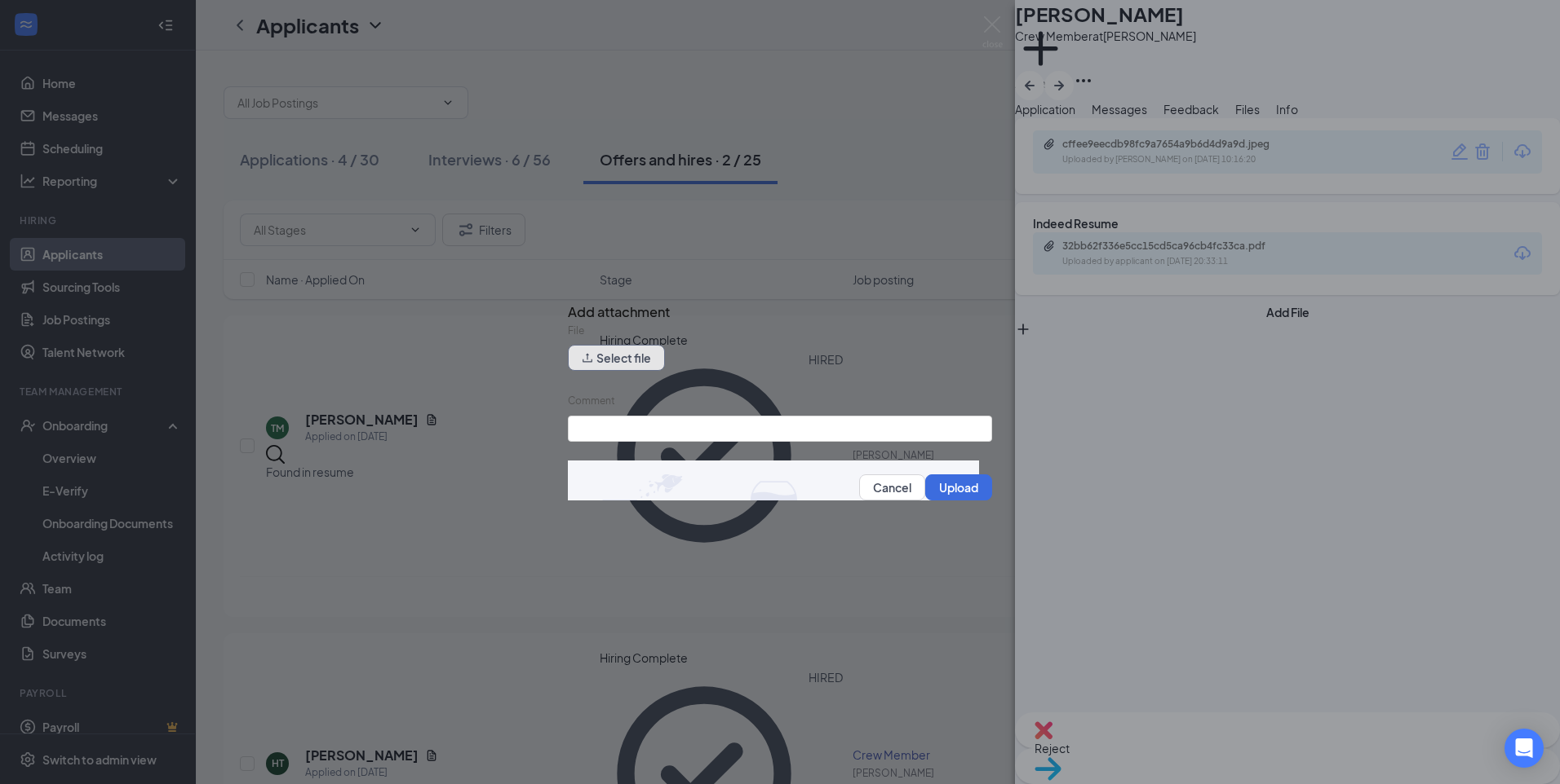
click at [624, 364] on button "Select file" at bounding box center [617, 358] width 97 height 26
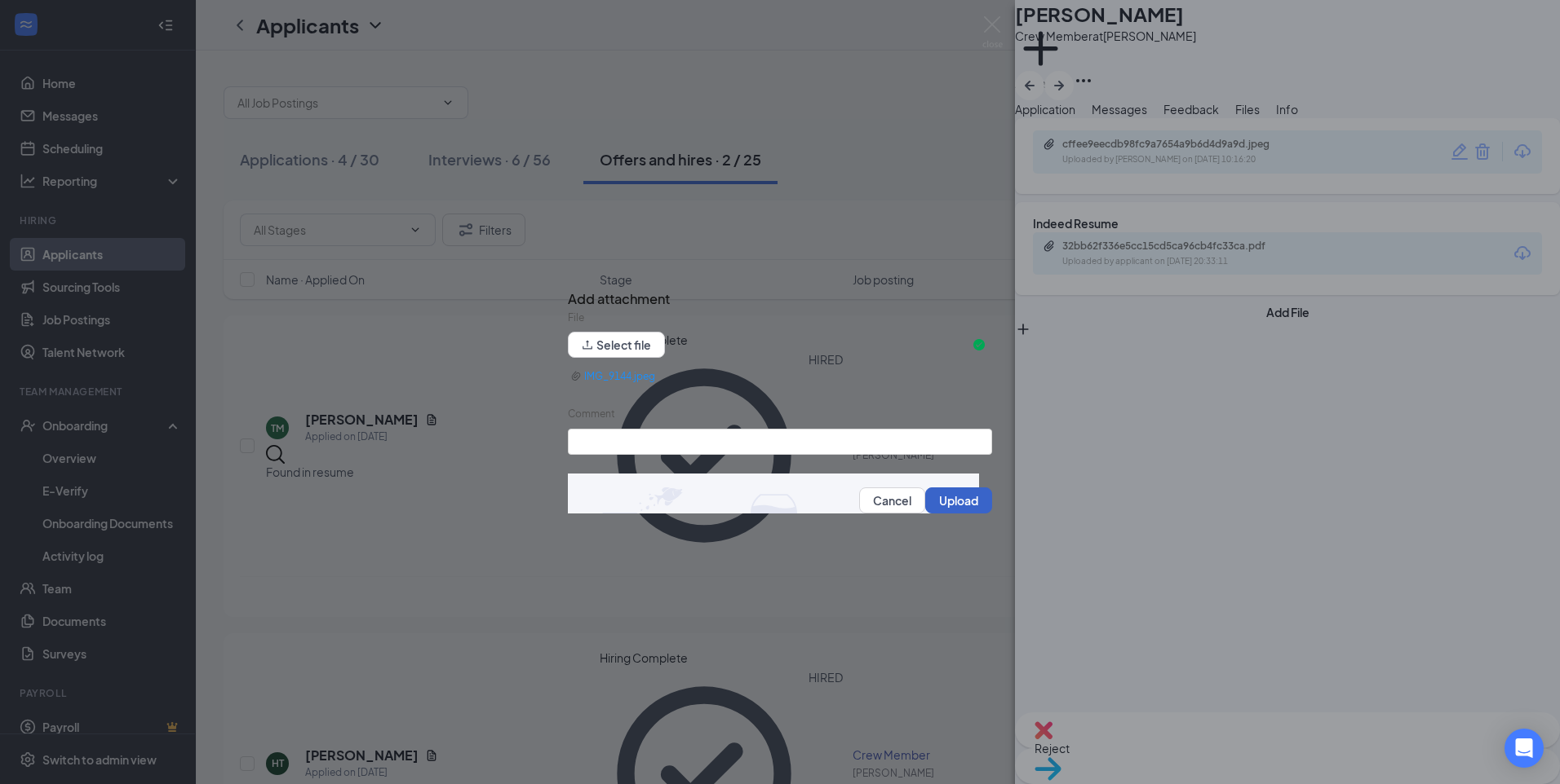
click at [943, 510] on button "Upload" at bounding box center [958, 501] width 67 height 26
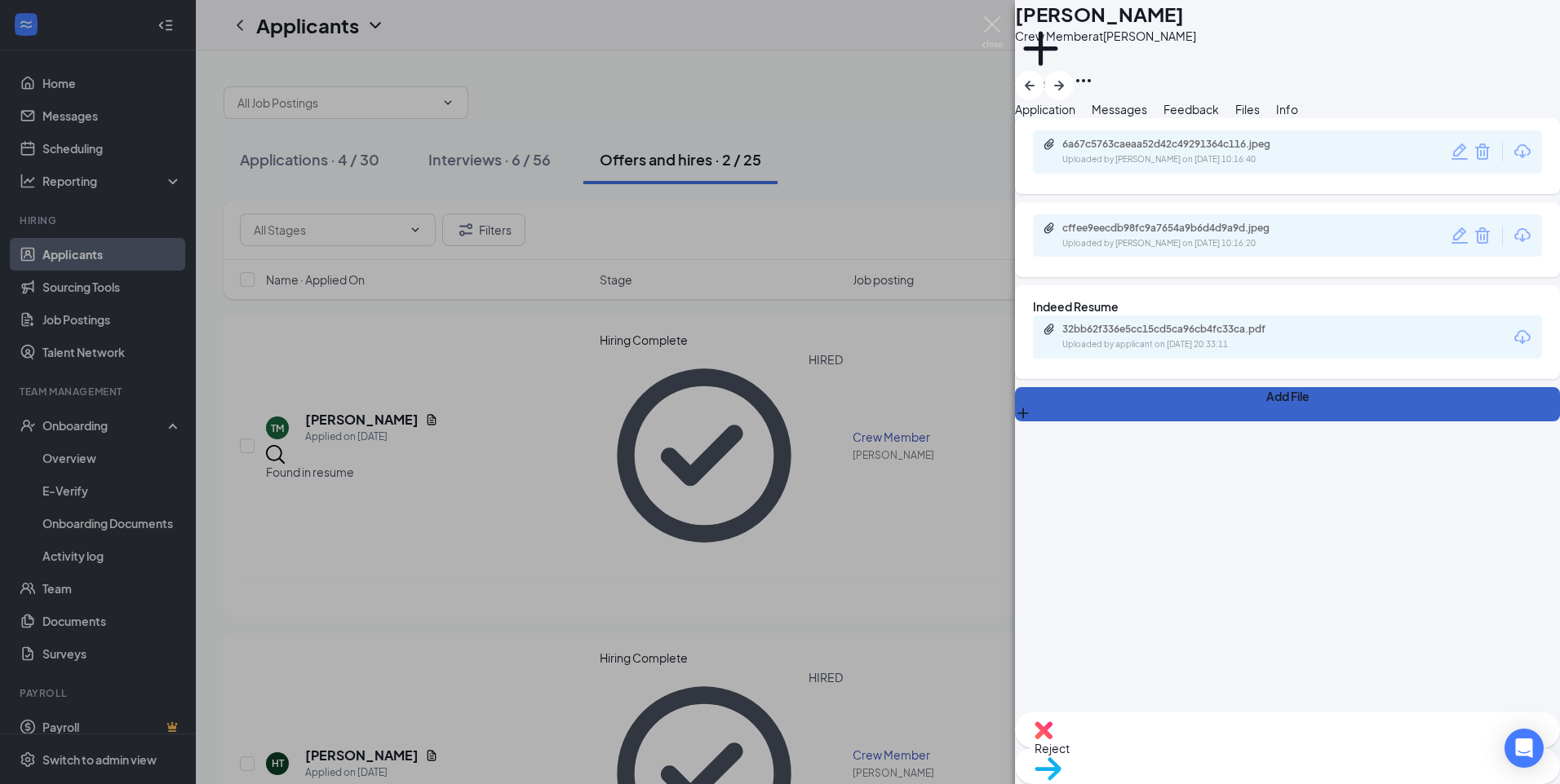
click at [1117, 421] on button "Add File" at bounding box center [1287, 404] width 545 height 34
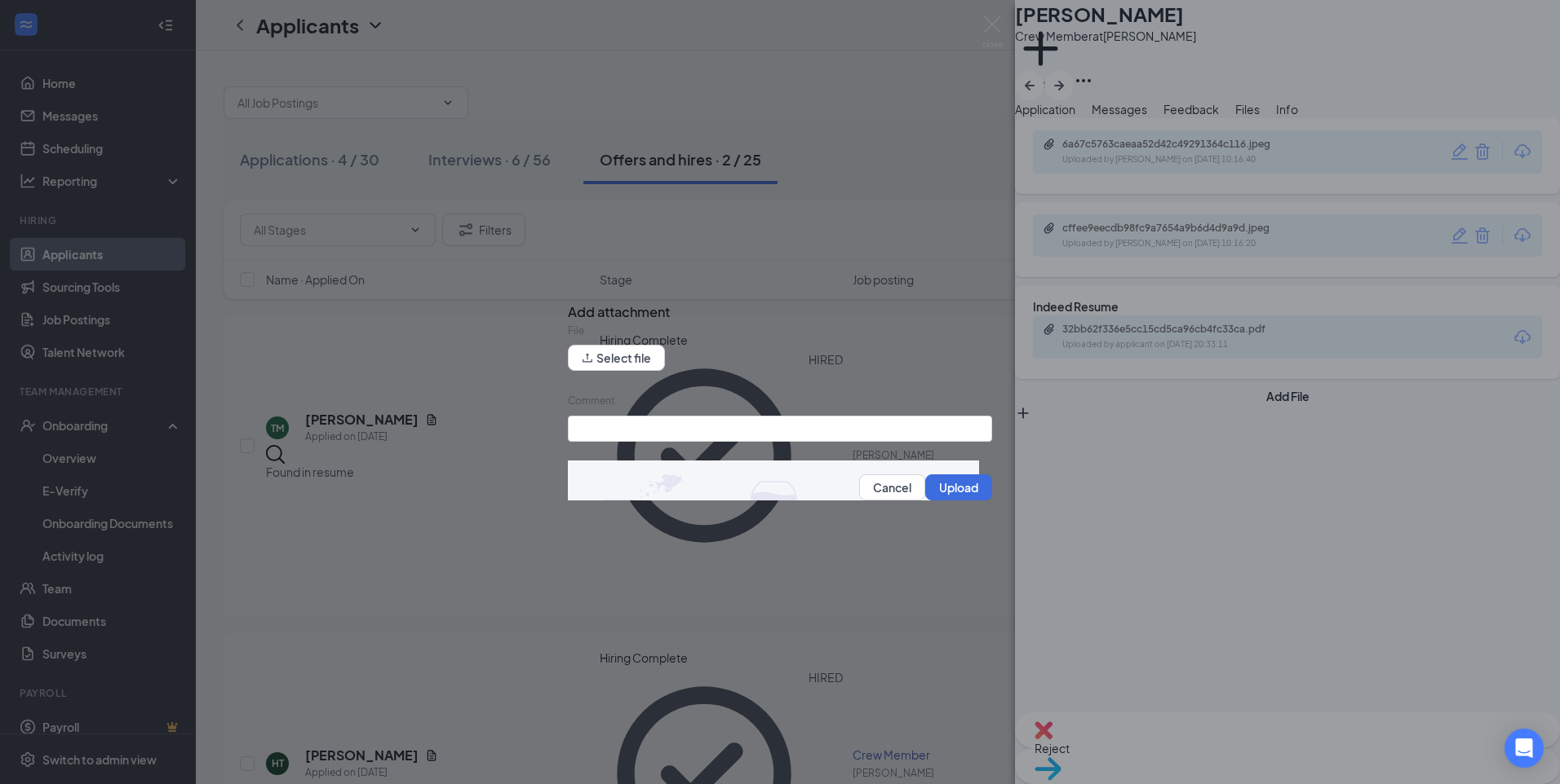
click at [634, 342] on div "File" at bounding box center [780, 335] width 424 height 23
click at [644, 357] on button "Select file" at bounding box center [617, 358] width 97 height 26
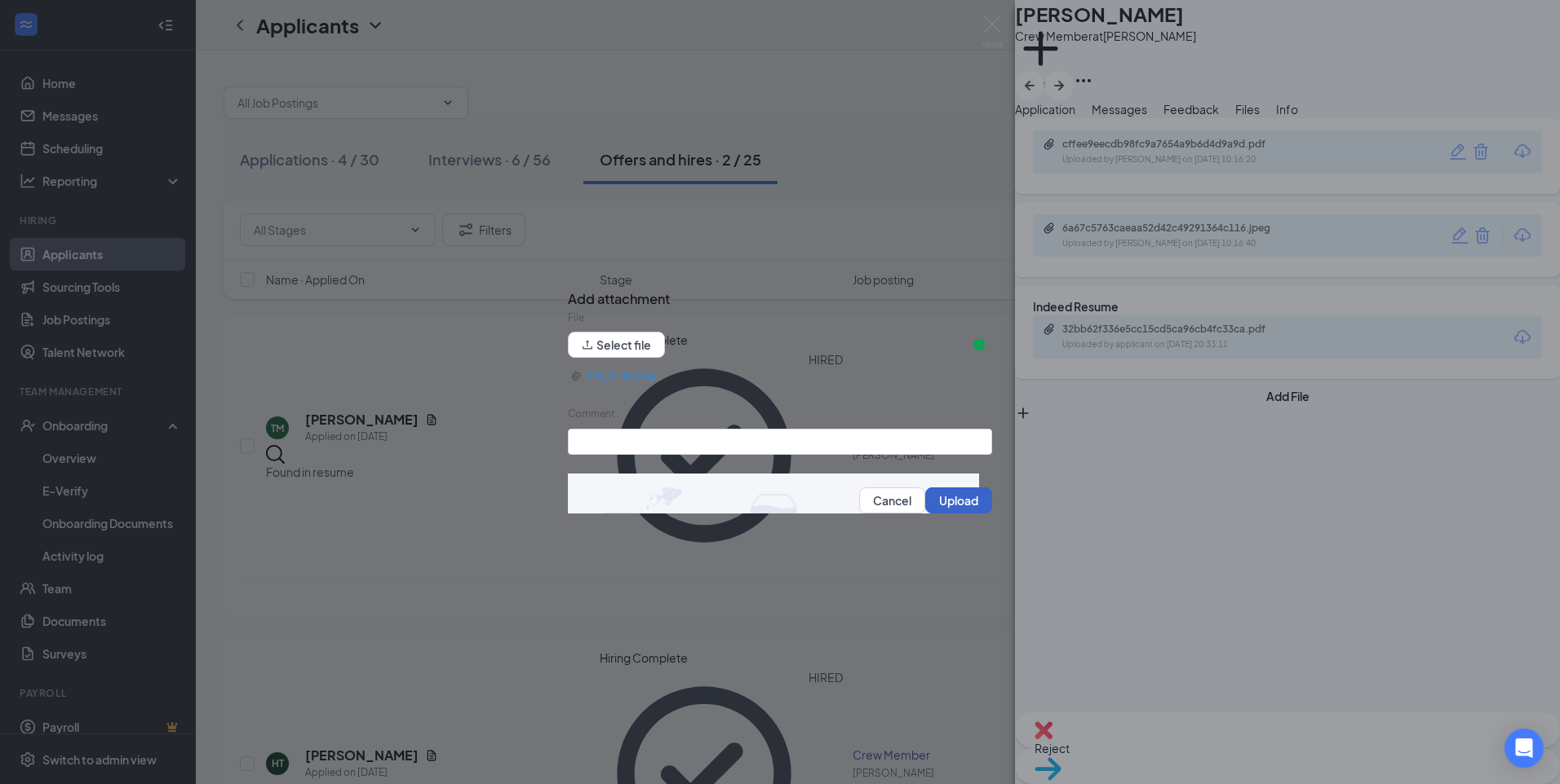
click at [956, 513] on button "Upload" at bounding box center [958, 501] width 67 height 26
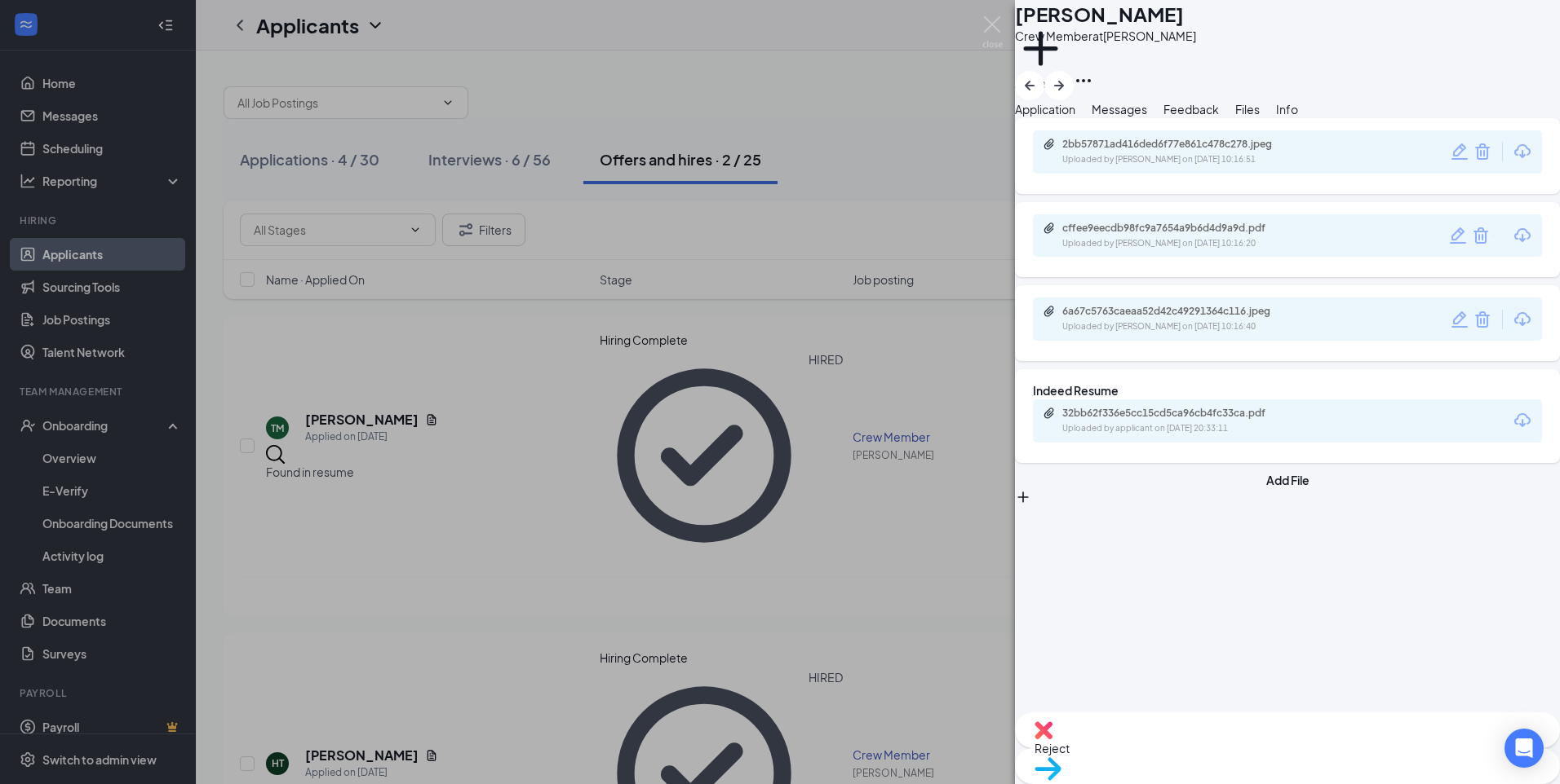
click at [1298, 118] on button "Info" at bounding box center [1286, 109] width 22 height 18
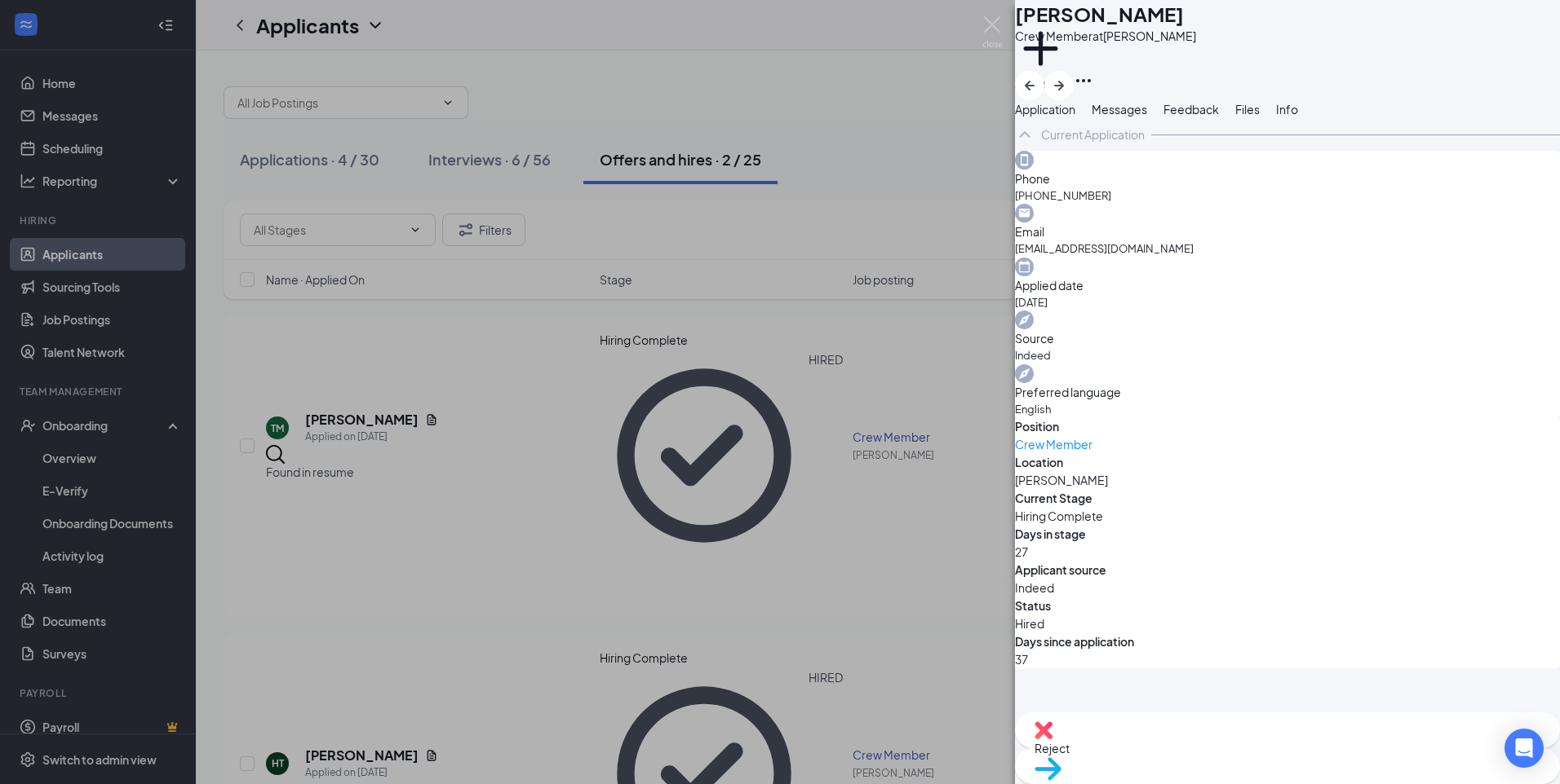
click at [1075, 118] on button "Application" at bounding box center [1045, 109] width 60 height 18
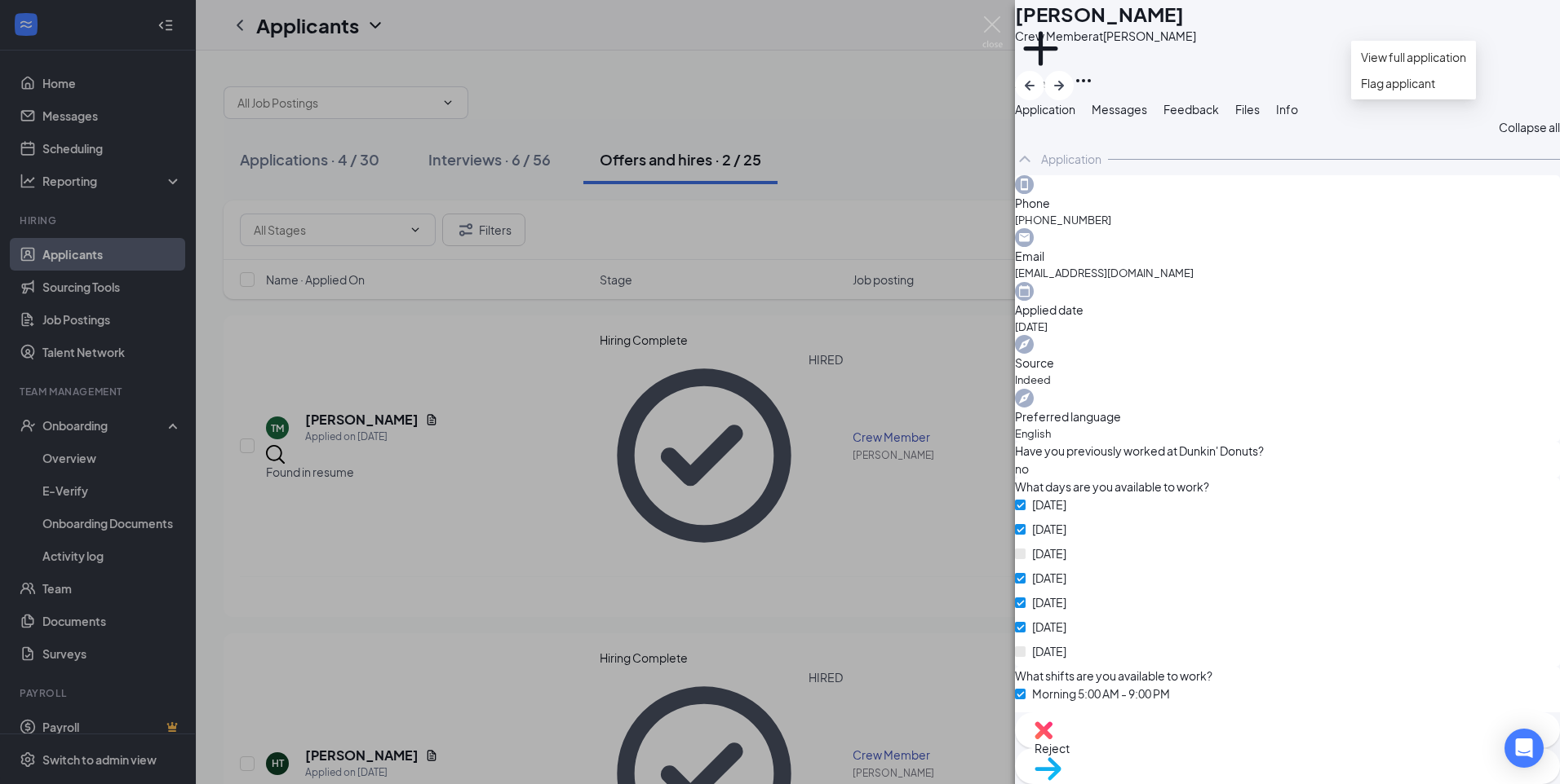
click at [1091, 79] on icon "Ellipses" at bounding box center [1083, 81] width 15 height 4
click at [1146, 102] on div "[PERSON_NAME] Crew Member at [PERSON_NAME] Add a tag Application Messages Feedb…" at bounding box center [1287, 392] width 545 height 784
click at [1337, 749] on div "Move to stage" at bounding box center [1287, 766] width 545 height 36
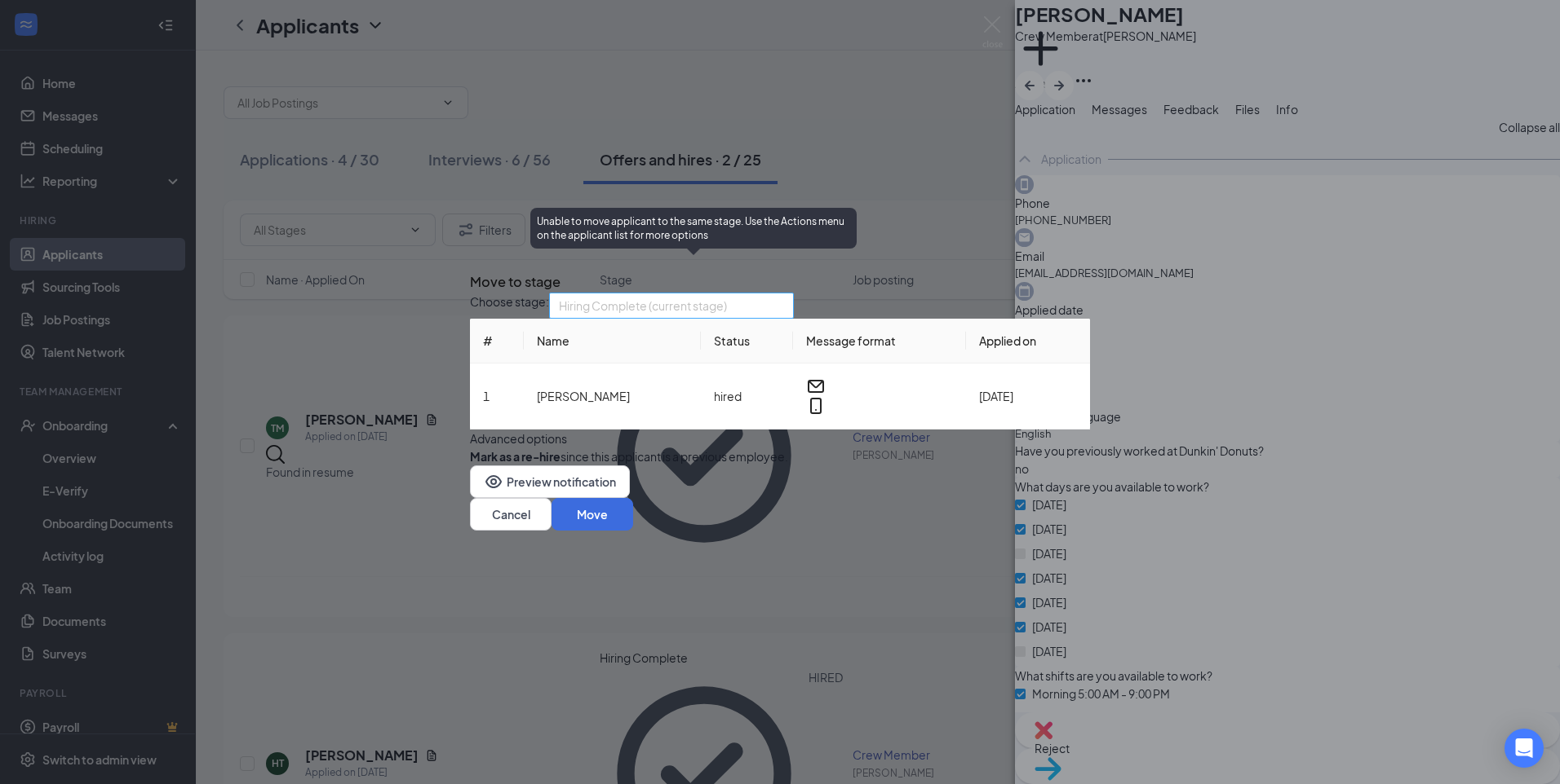
click at [613, 293] on span "Hiring Complete (current stage)" at bounding box center [643, 305] width 168 height 25
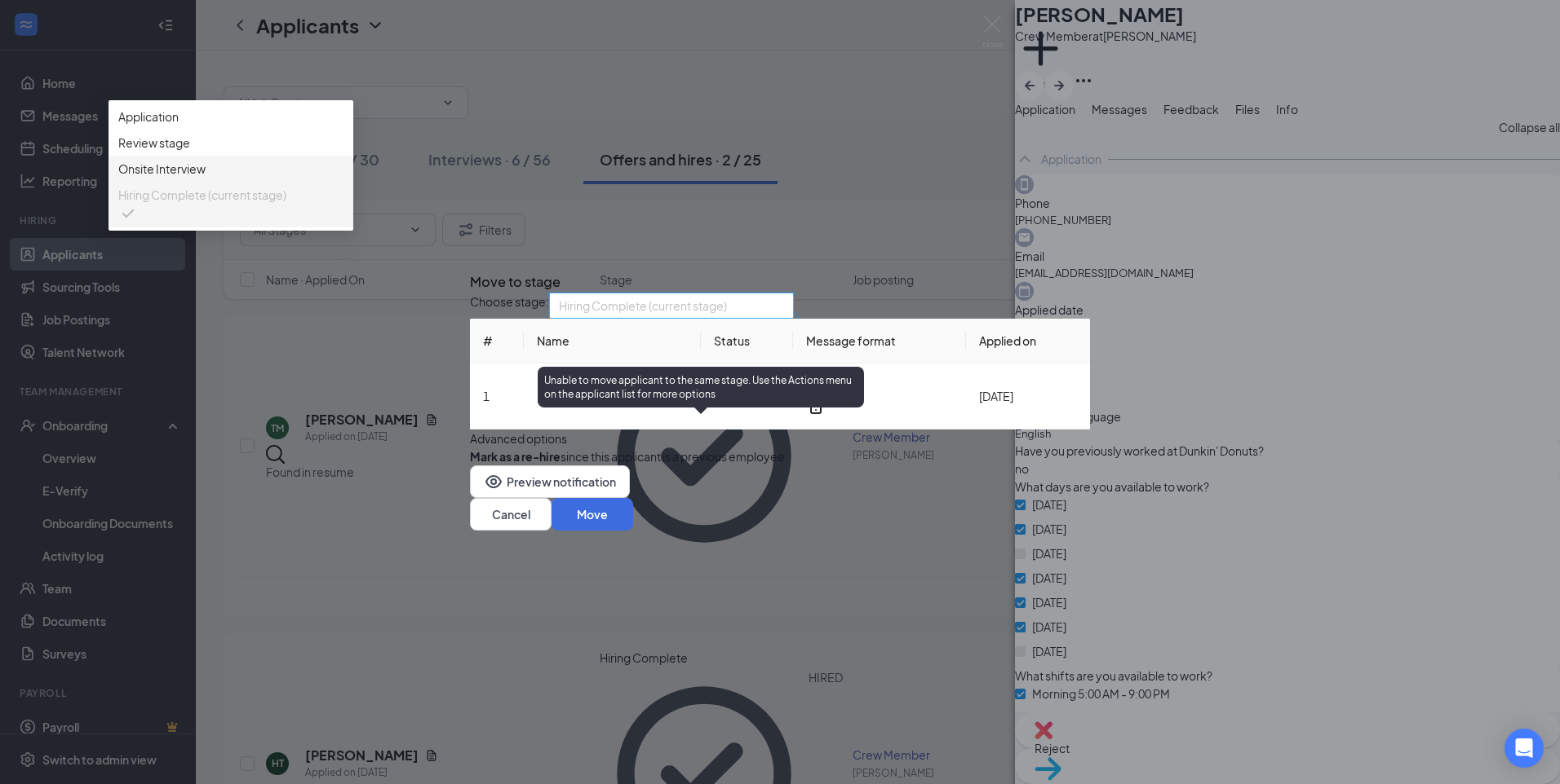
click at [286, 204] on span "Hiring Complete (current stage)" at bounding box center [202, 195] width 168 height 18
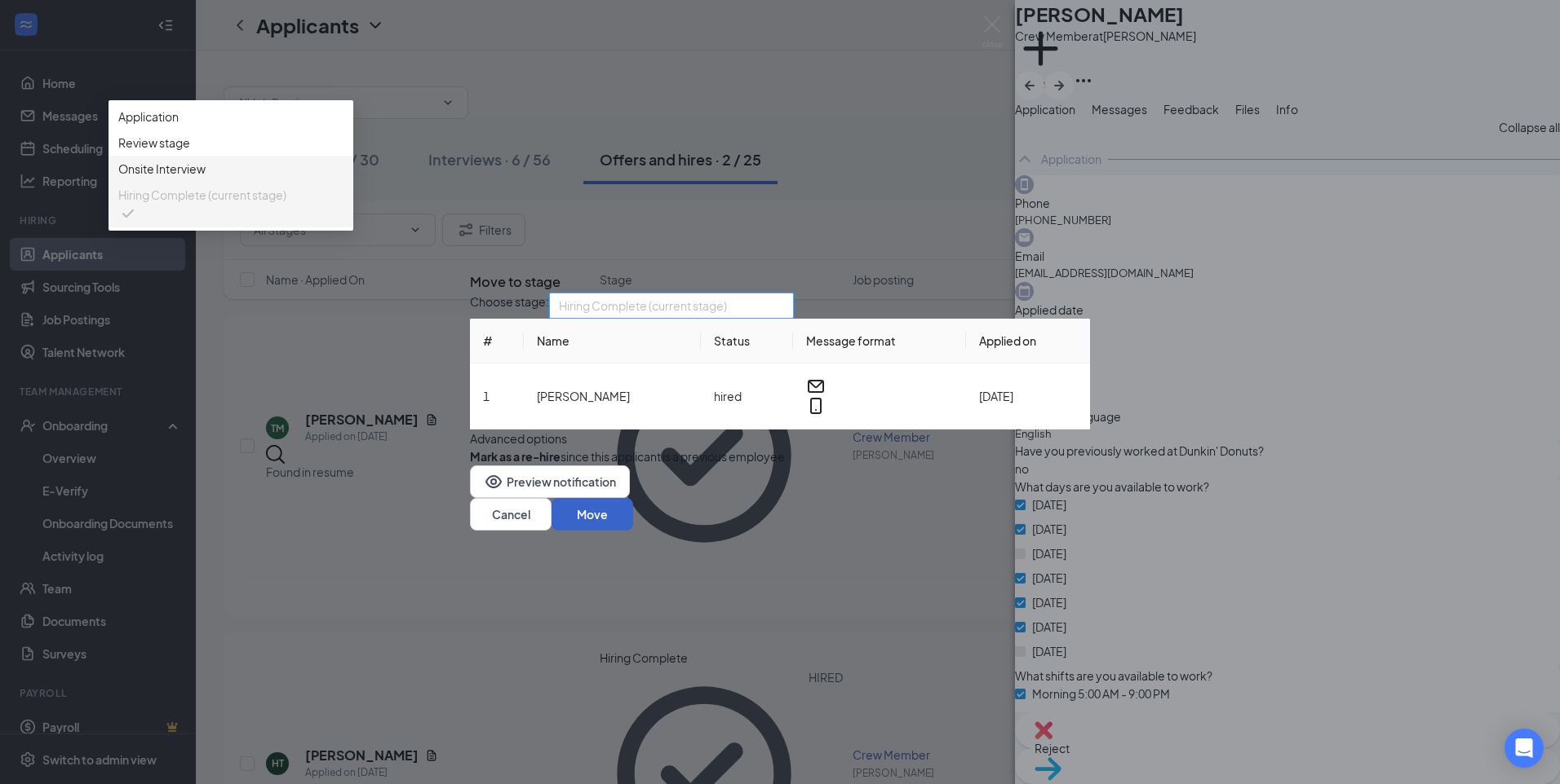
click at [633, 531] on button "Move" at bounding box center [592, 514] width 81 height 33
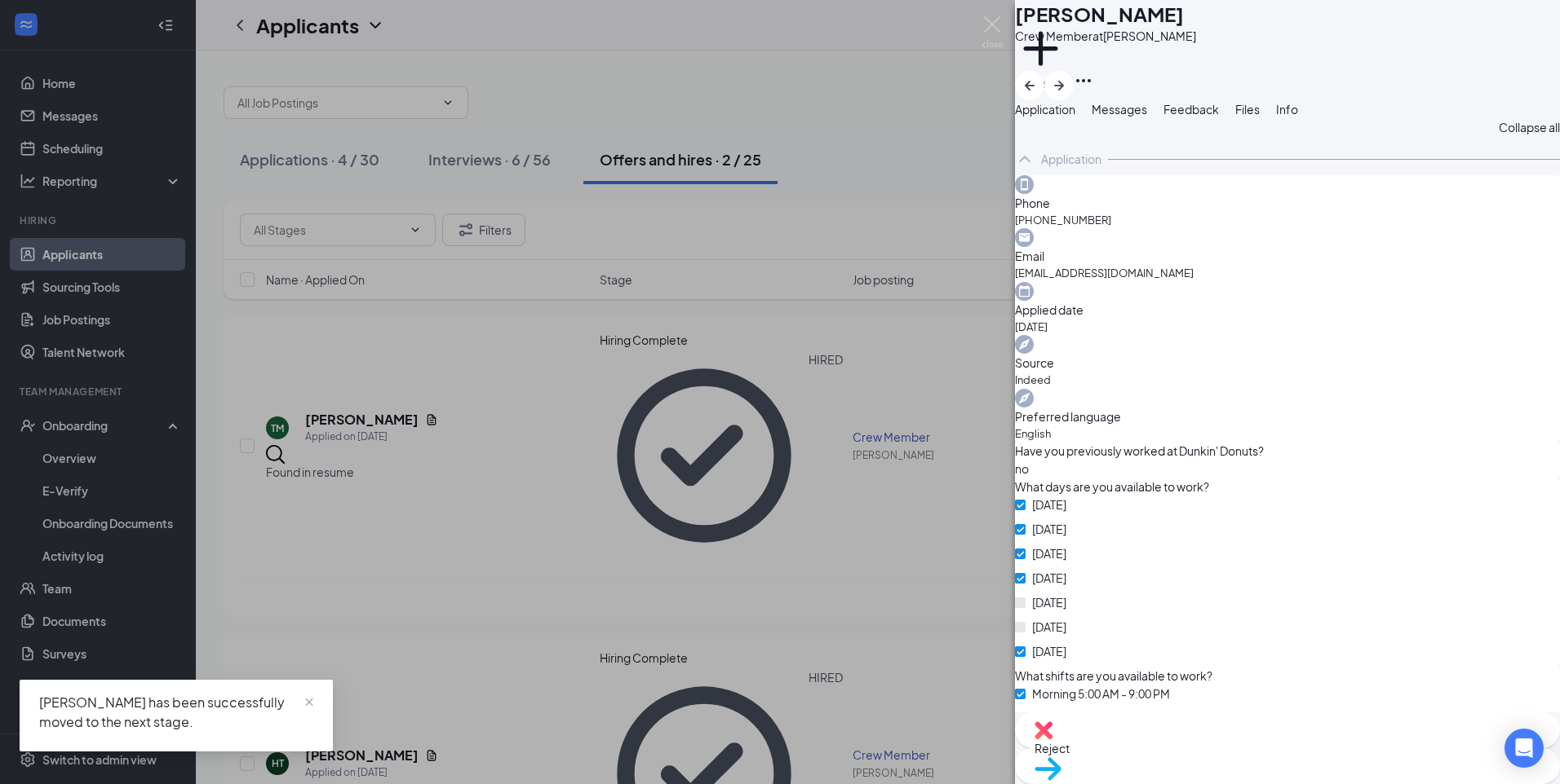
click at [79, 438] on div "TM [PERSON_NAME] Crew Member at [PERSON_NAME] Add a tag Application Messages Fe…" at bounding box center [780, 392] width 1560 height 784
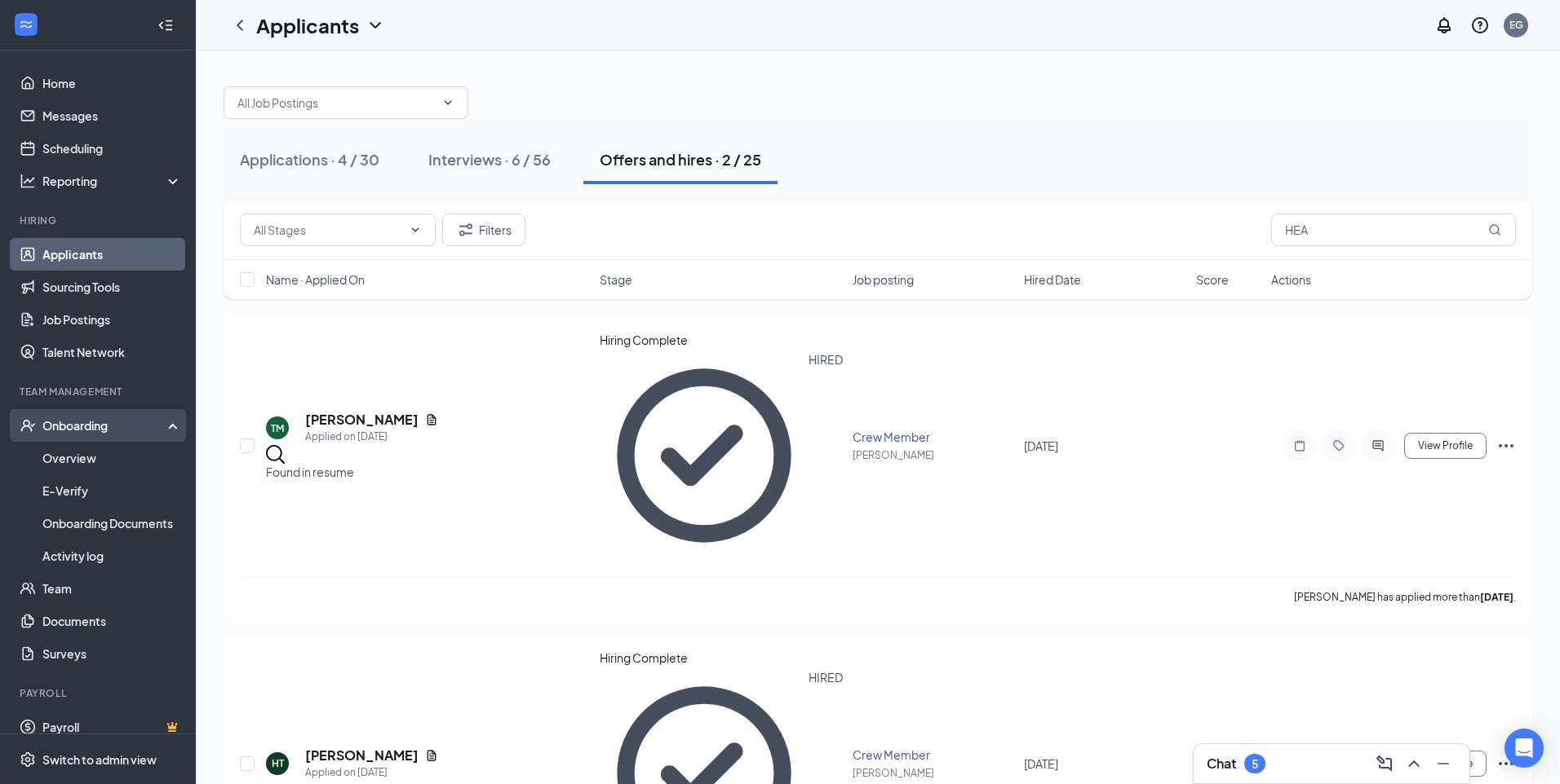
click at [79, 436] on div "Onboarding" at bounding box center [98, 426] width 196 height 33
click at [91, 461] on link "Overview" at bounding box center [112, 458] width 140 height 33
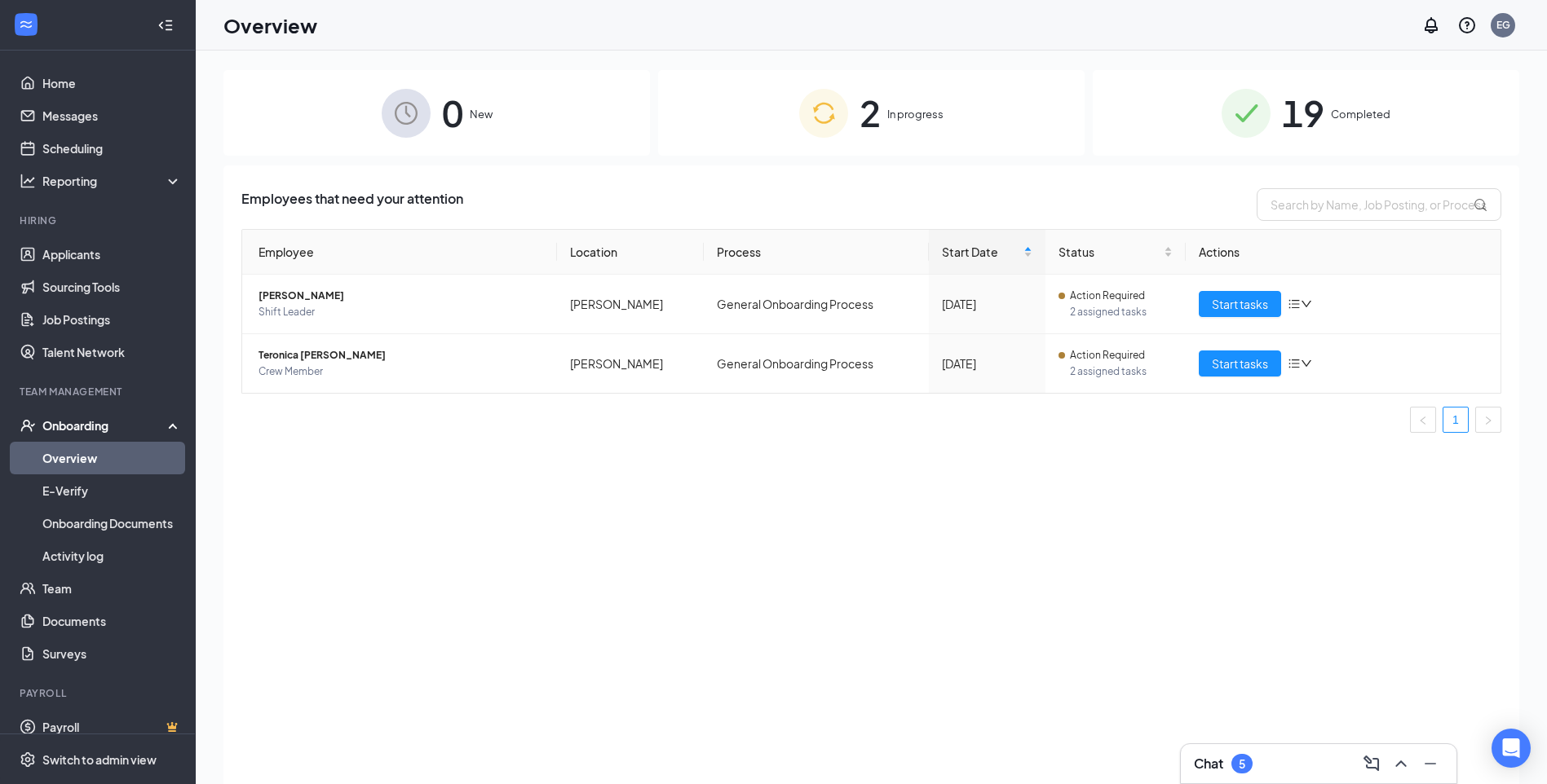
click at [1353, 114] on span "Completed" at bounding box center [1360, 114] width 59 height 16
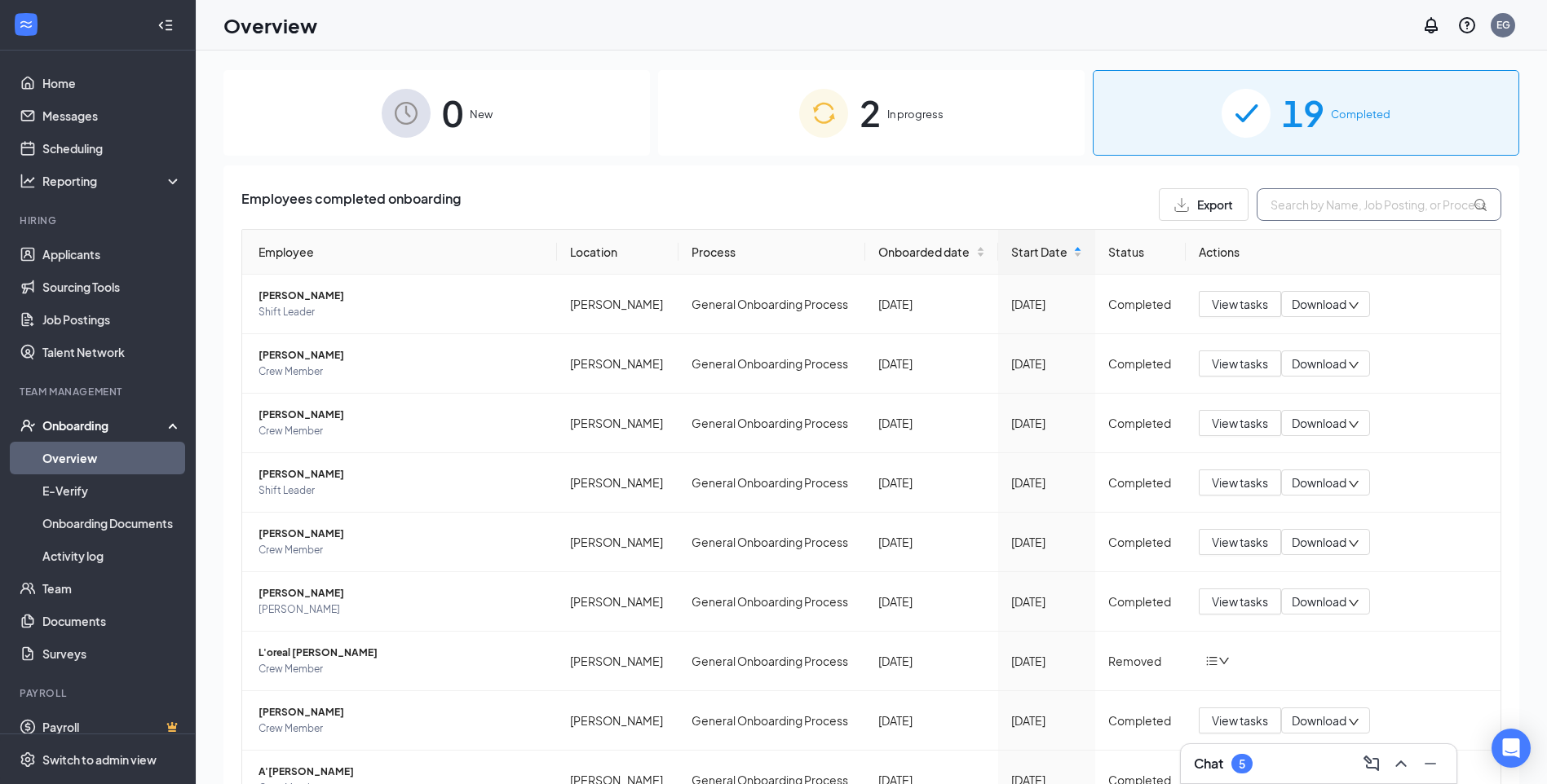
click at [1335, 215] on input "text" at bounding box center [1378, 204] width 245 height 33
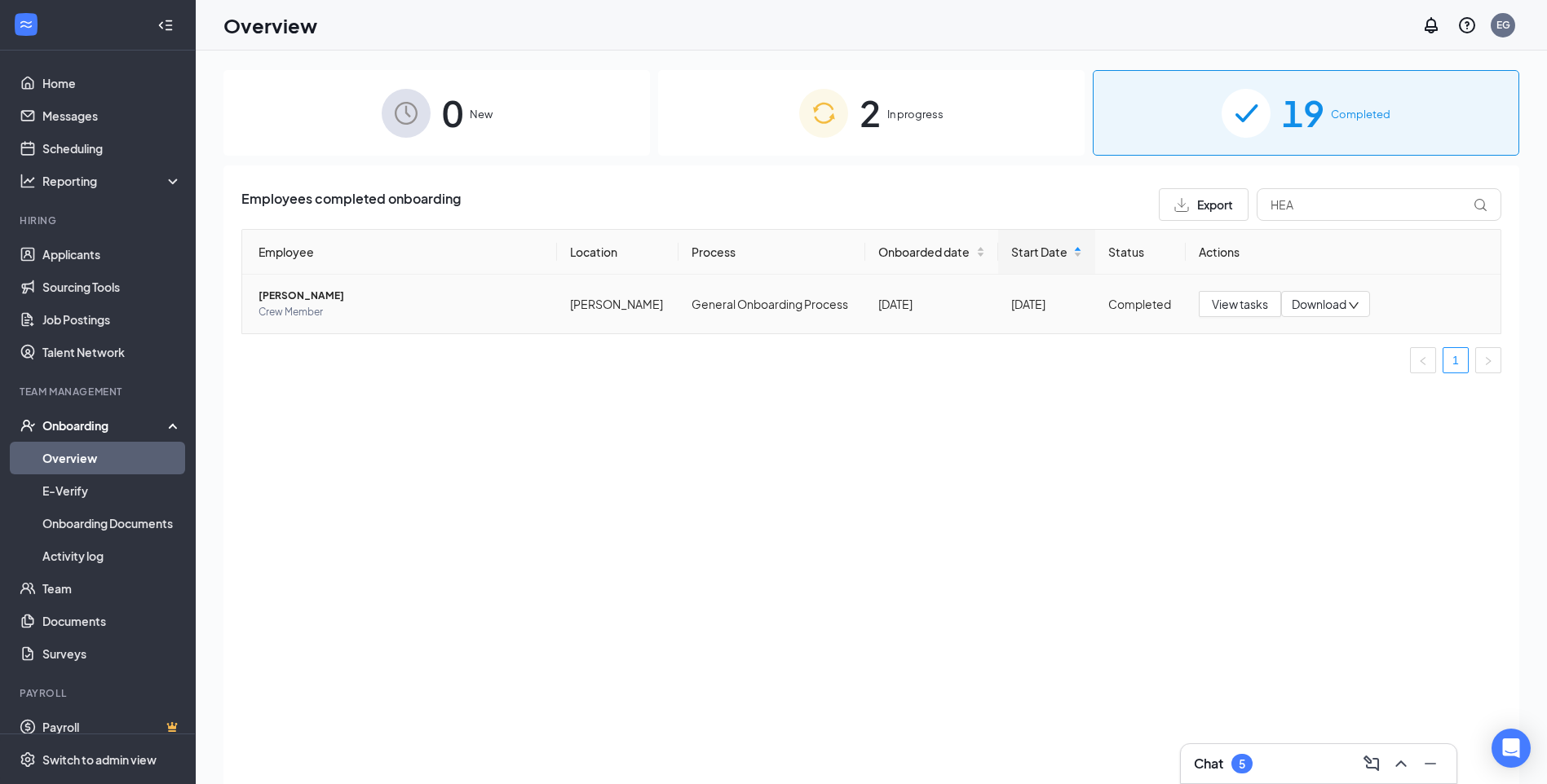
click at [358, 309] on span "Crew Member" at bounding box center [401, 312] width 285 height 16
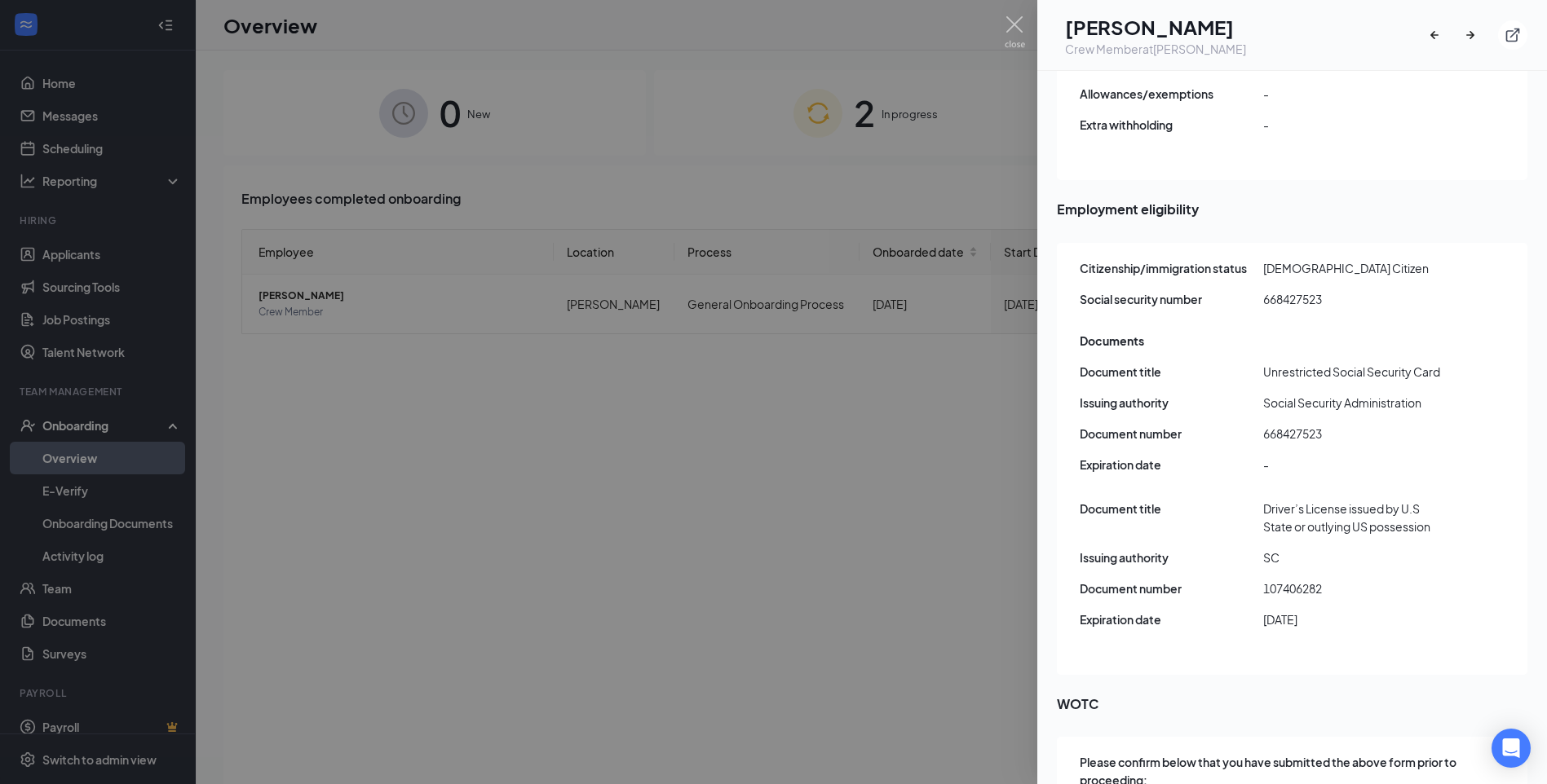
scroll to position [1847, 0]
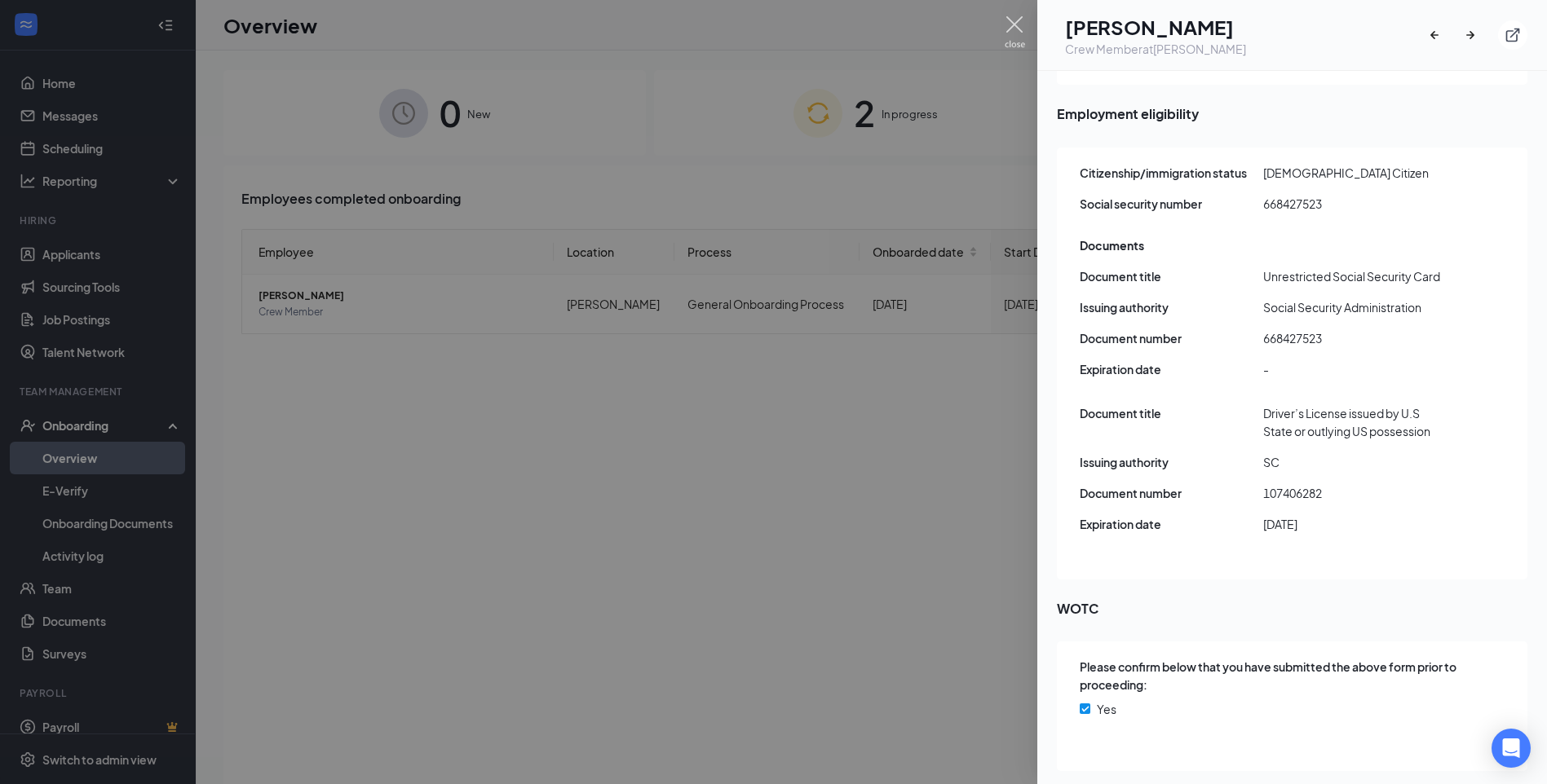
click at [1020, 24] on img at bounding box center [1015, 32] width 20 height 32
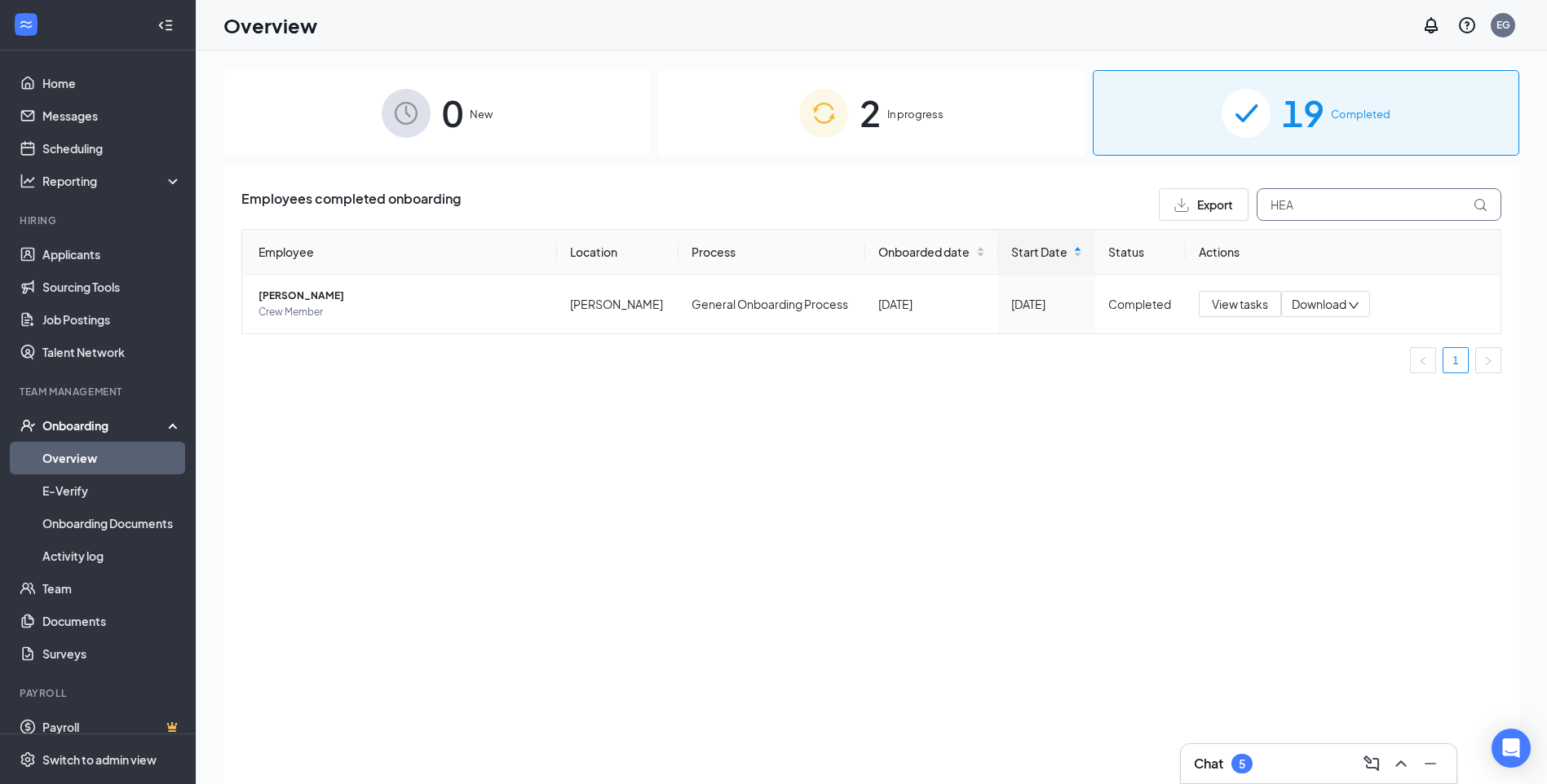
click at [1355, 194] on input "HEA" at bounding box center [1378, 204] width 245 height 33
click at [1353, 197] on input "HEA" at bounding box center [1378, 204] width 245 height 33
type input "WARRE"
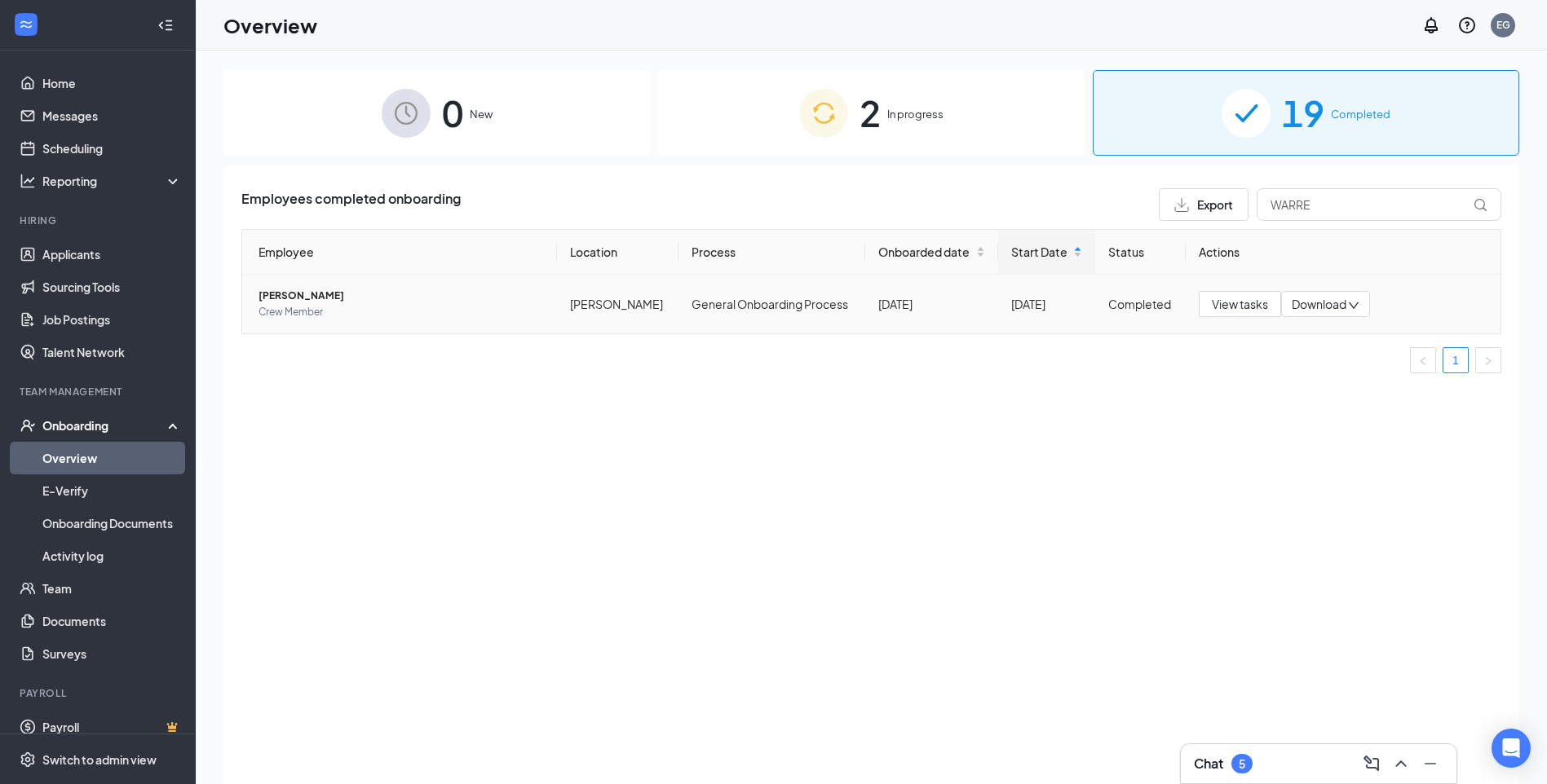
click at [311, 298] on span "[PERSON_NAME]" at bounding box center [401, 296] width 285 height 16
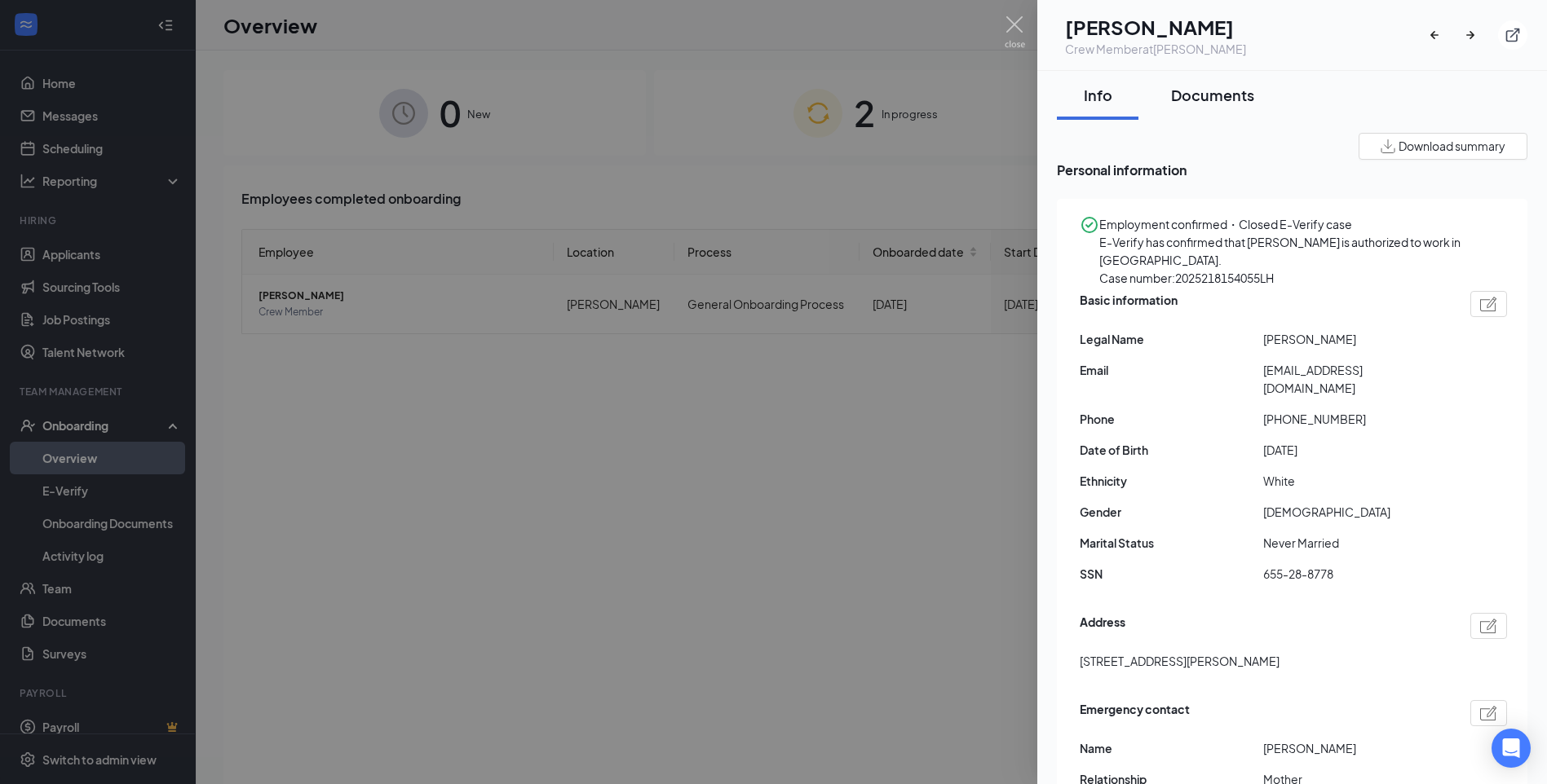
click at [1189, 90] on div "Documents" at bounding box center [1212, 94] width 83 height 20
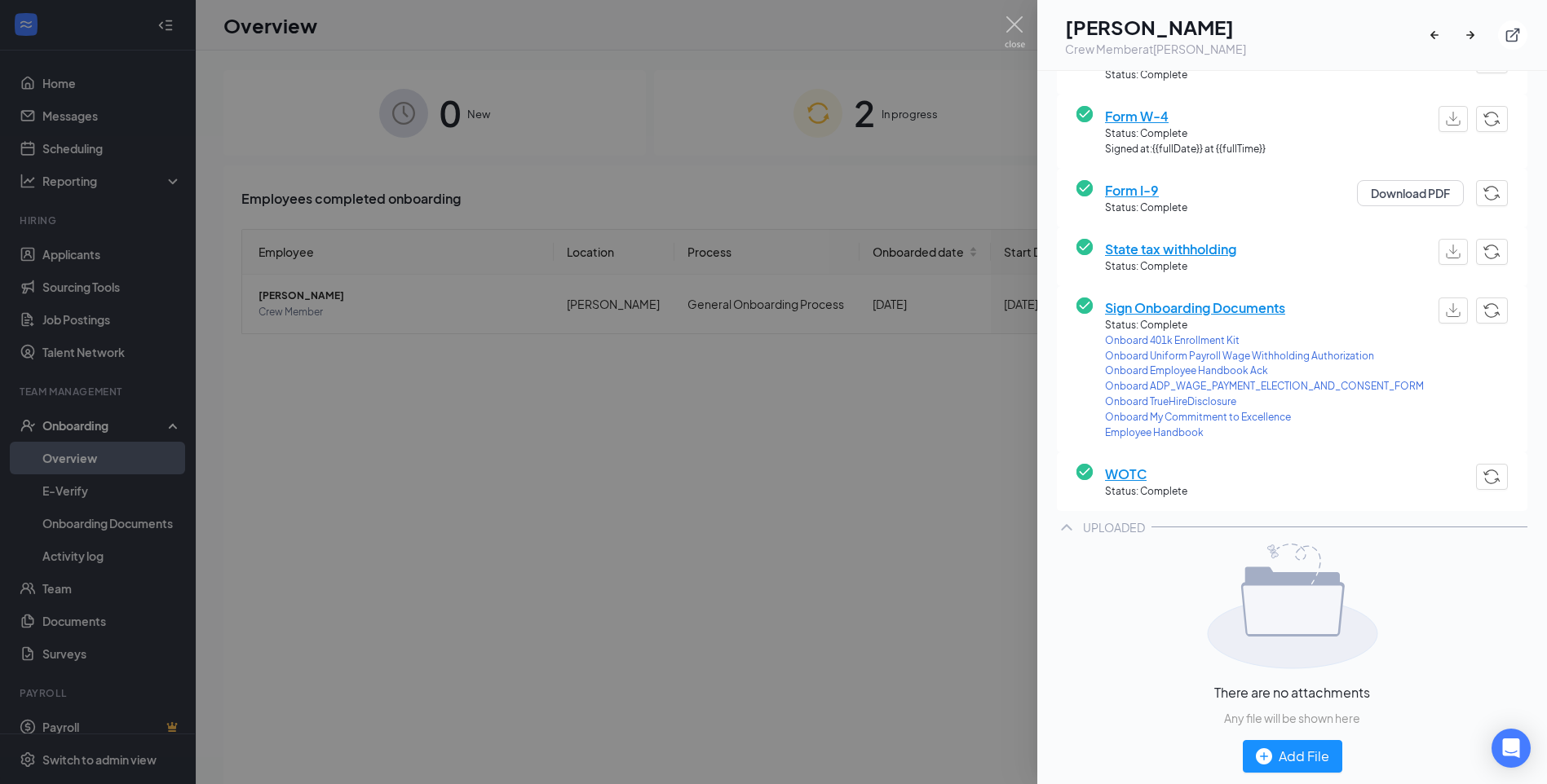
scroll to position [174, 0]
click at [1271, 755] on div "Add File" at bounding box center [1292, 754] width 73 height 20
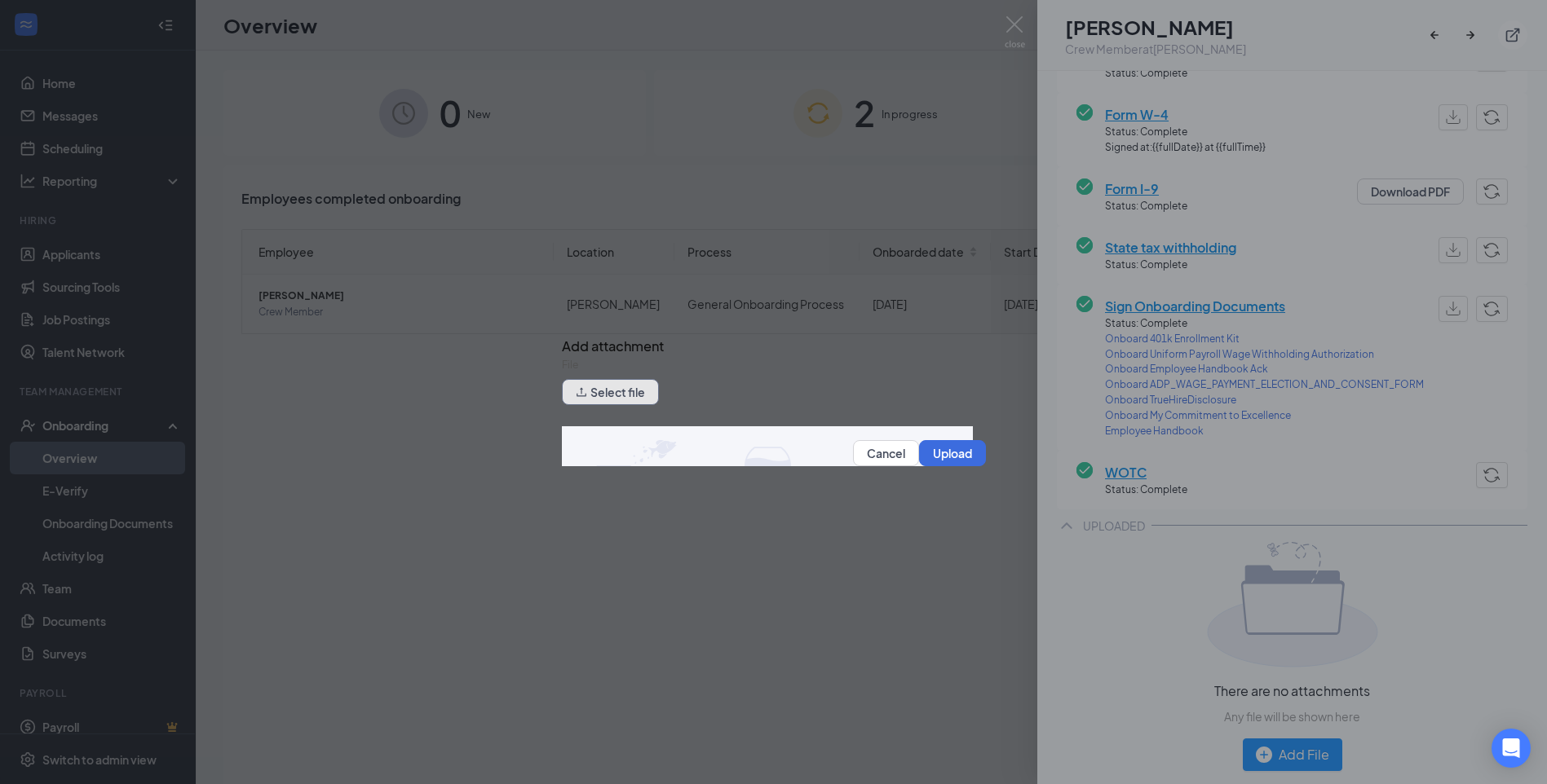
click at [602, 402] on button "Select file" at bounding box center [610, 392] width 97 height 26
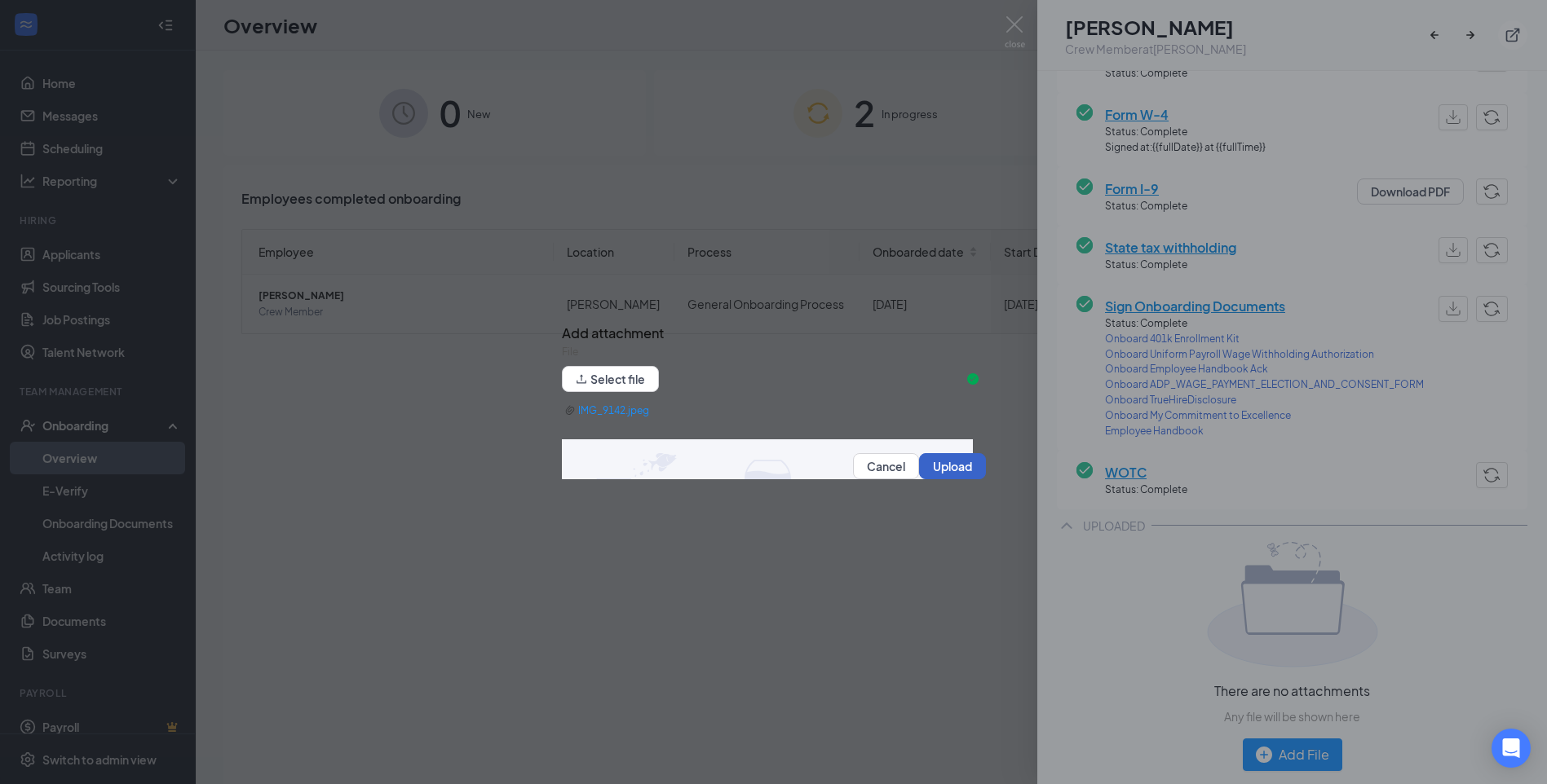
click at [945, 469] on button "Upload" at bounding box center [953, 466] width 67 height 26
click at [934, 473] on button "Upload" at bounding box center [953, 466] width 67 height 26
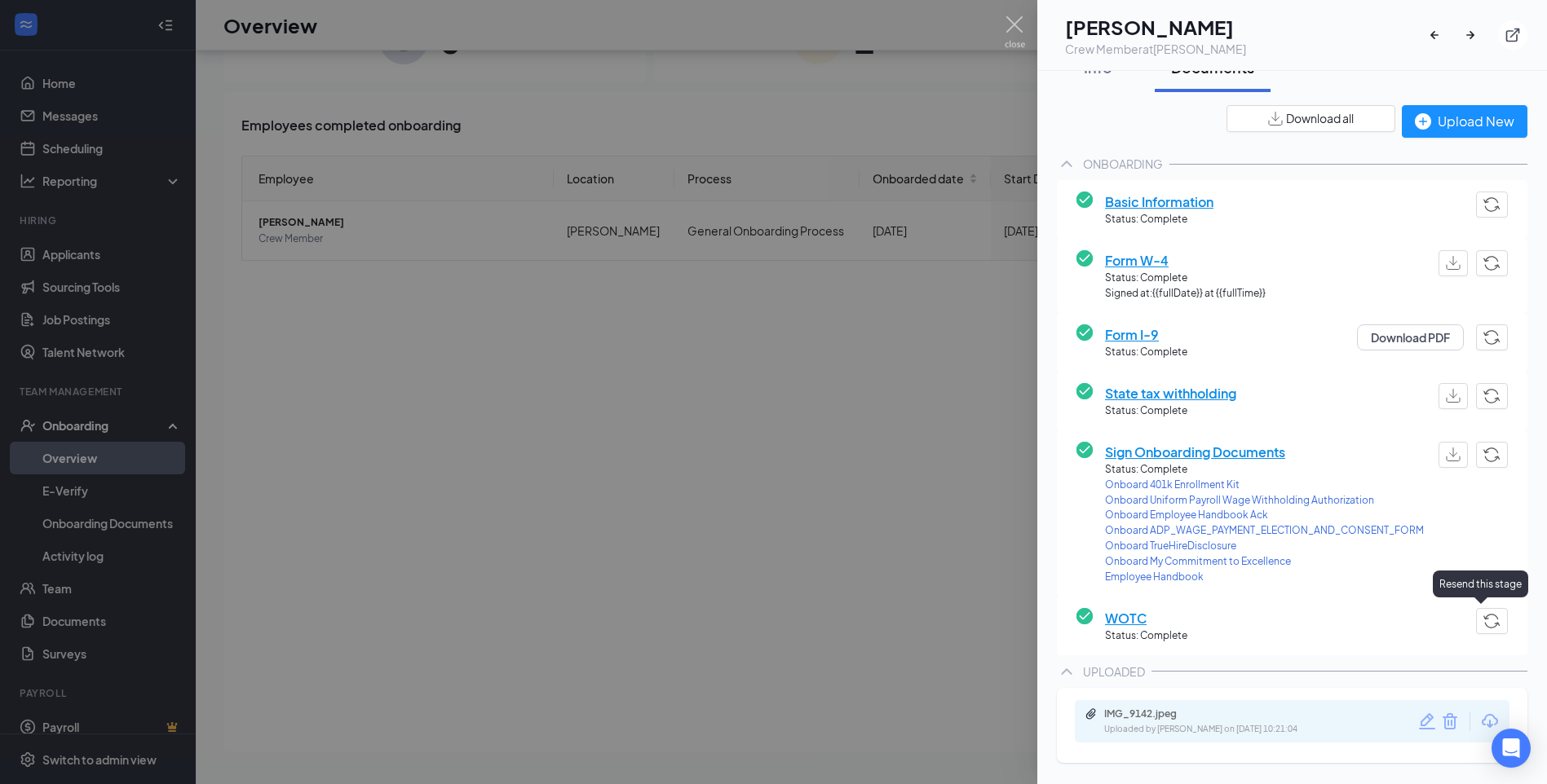
scroll to position [20, 0]
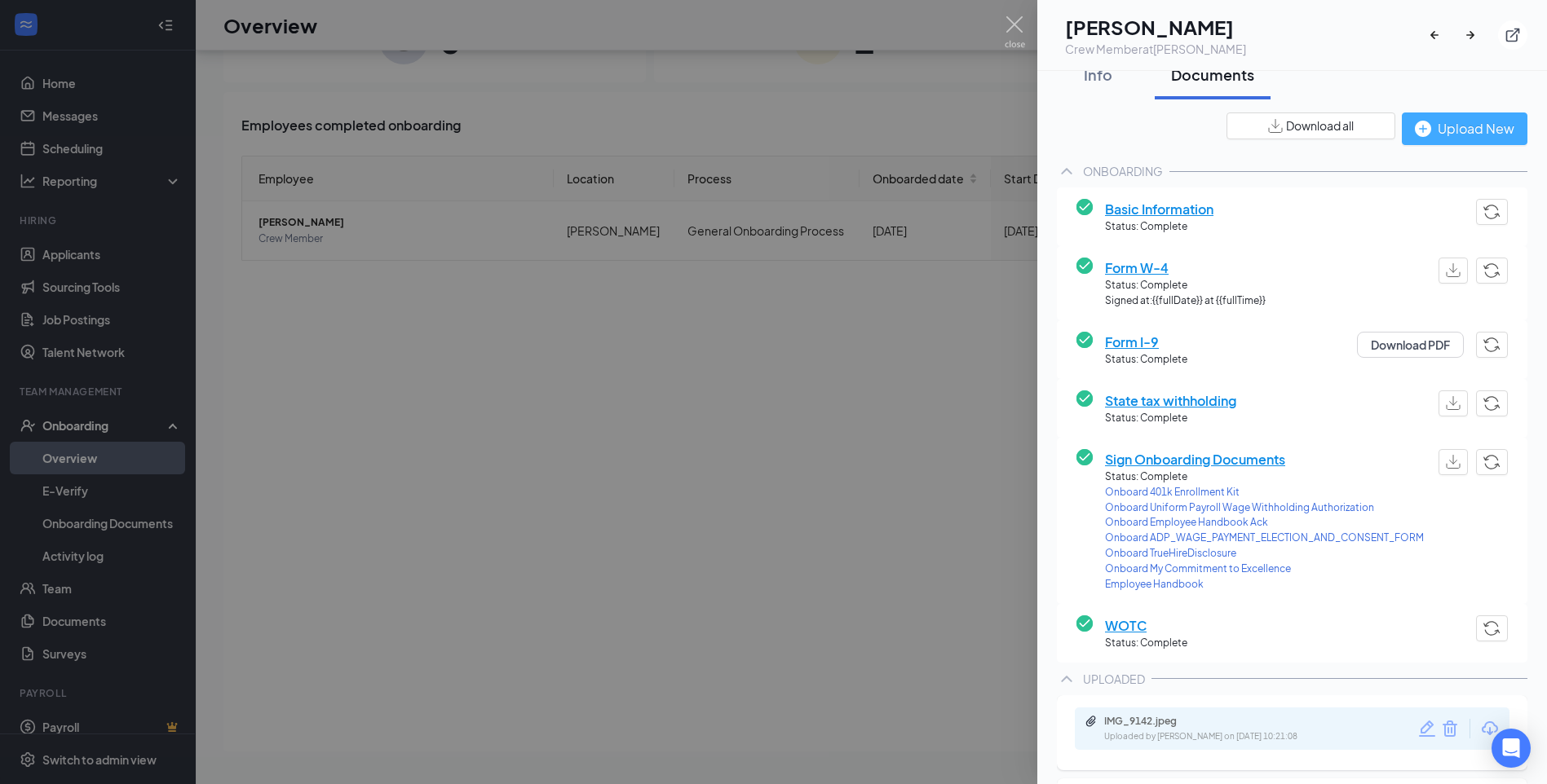
click at [1422, 131] on div "Upload New" at bounding box center [1464, 128] width 100 height 20
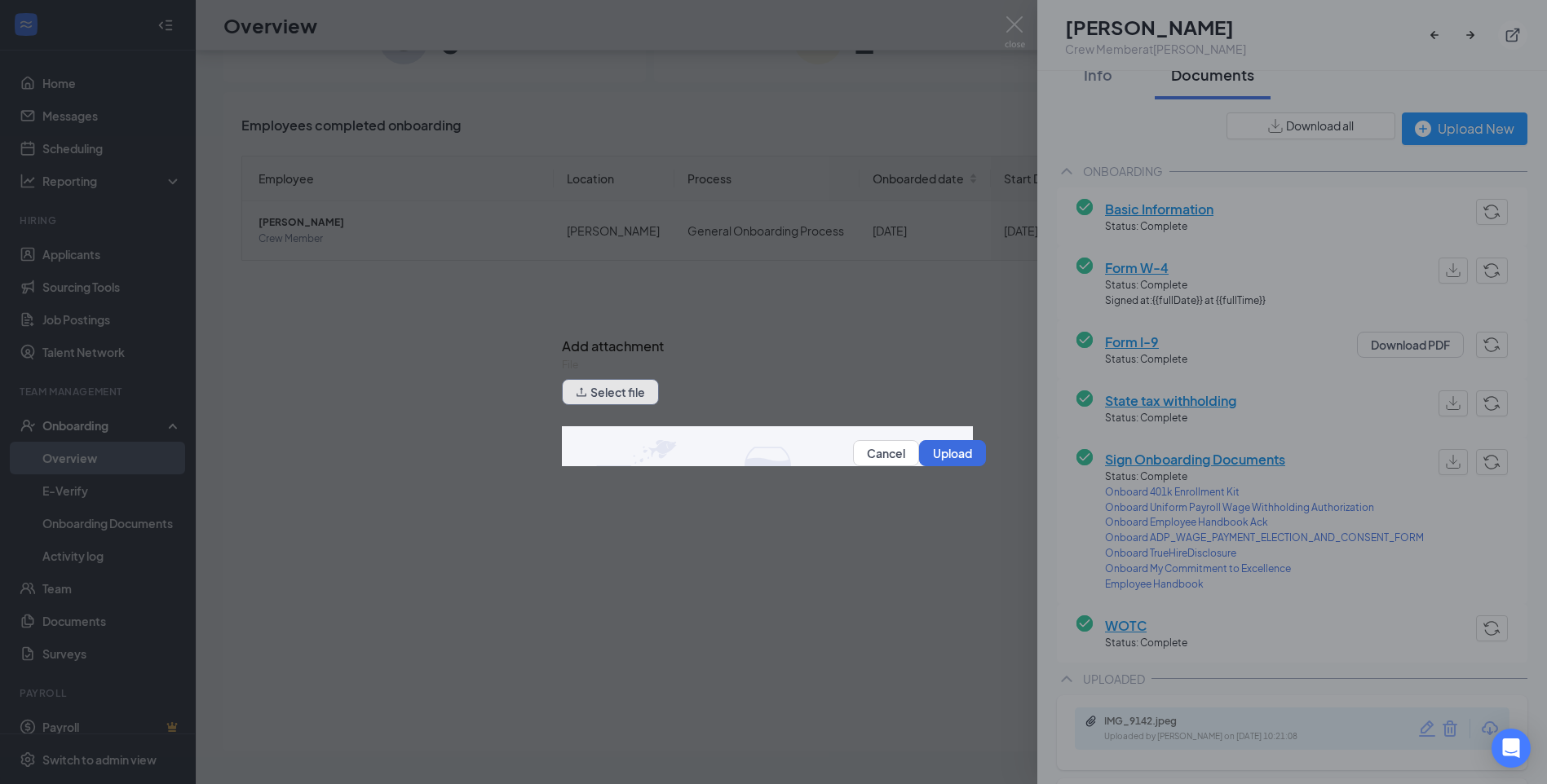
click at [656, 391] on button "Select file" at bounding box center [610, 392] width 97 height 26
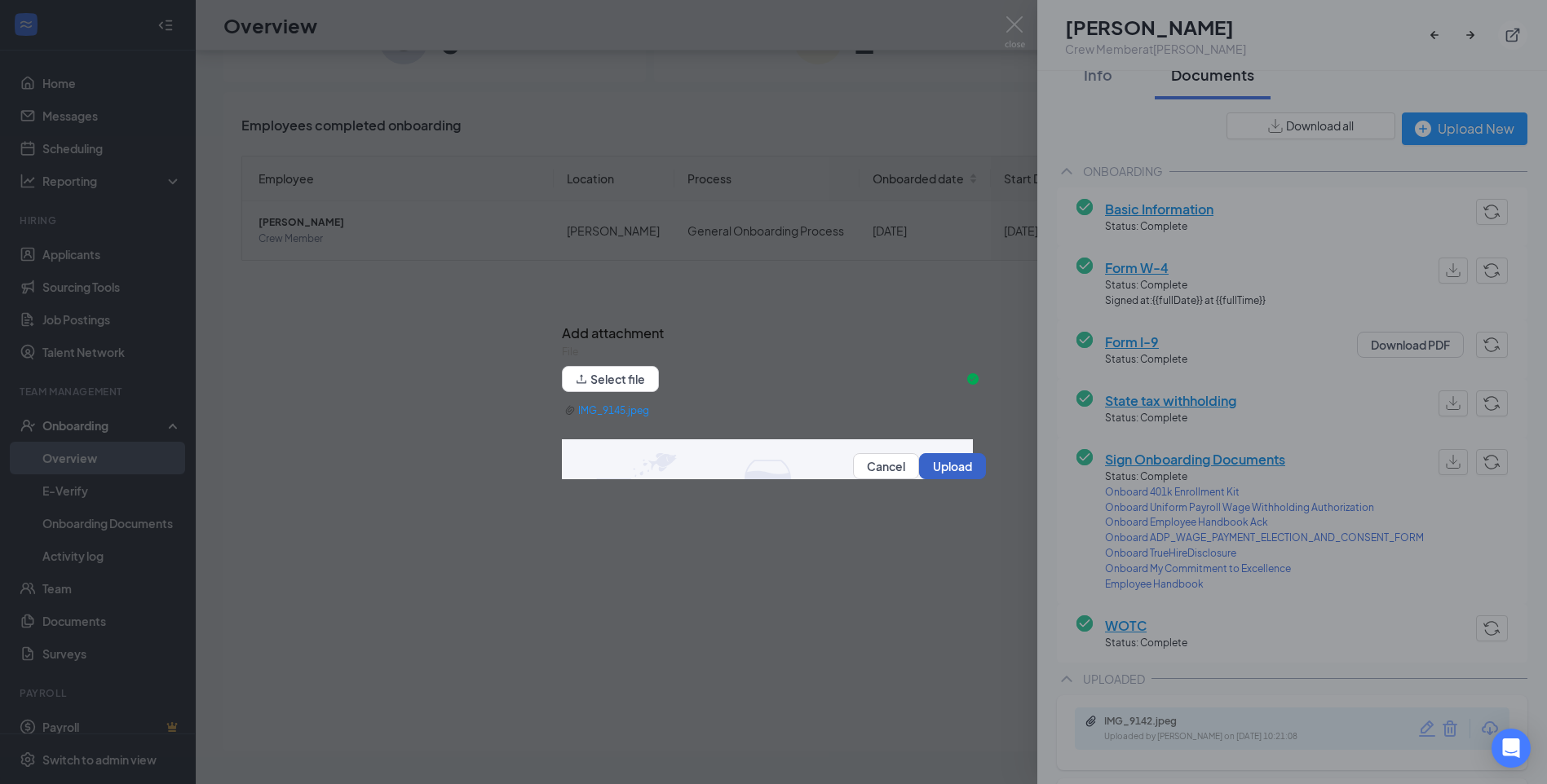
click at [932, 465] on button "Upload" at bounding box center [953, 466] width 67 height 26
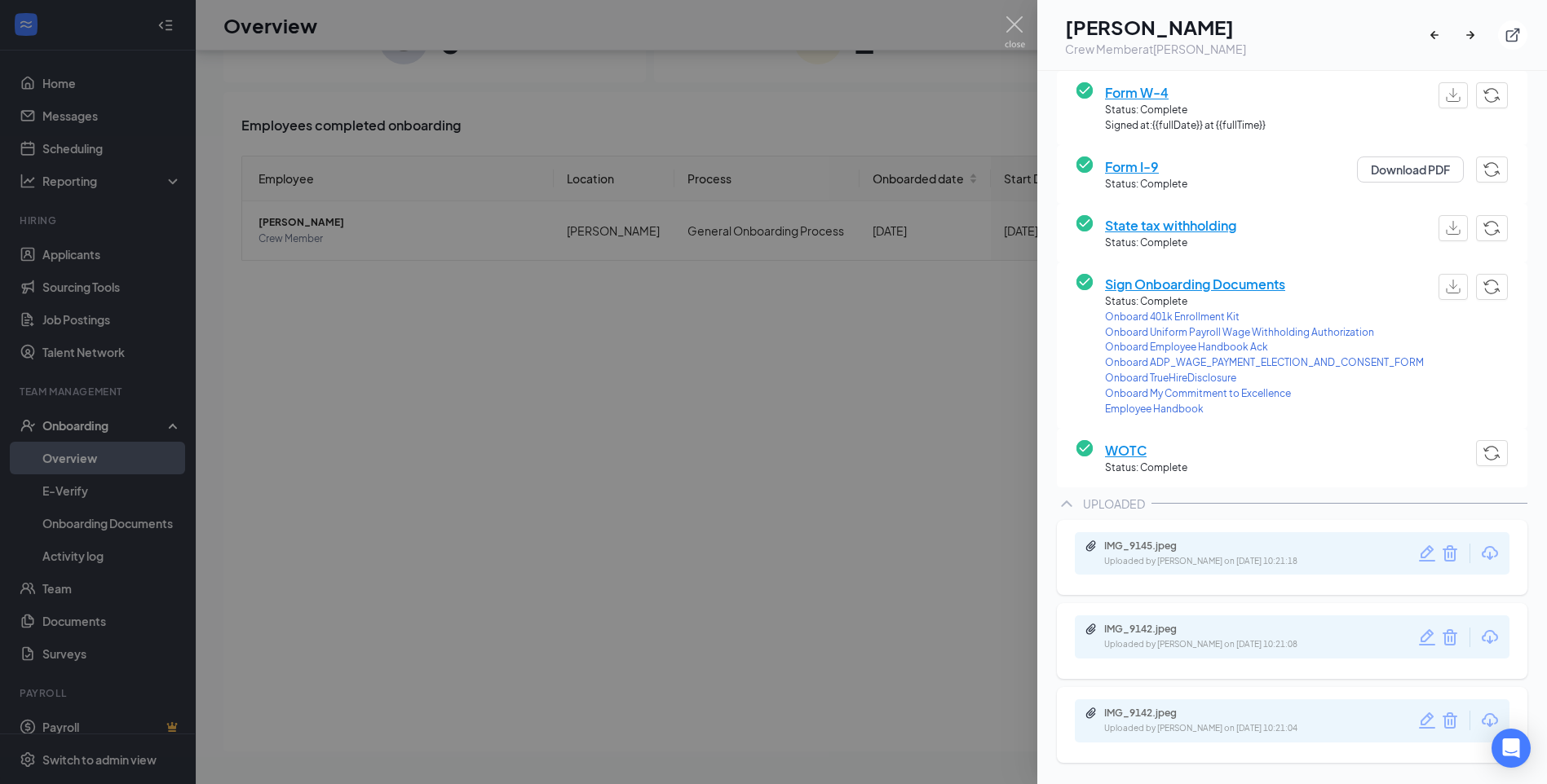
scroll to position [0, 0]
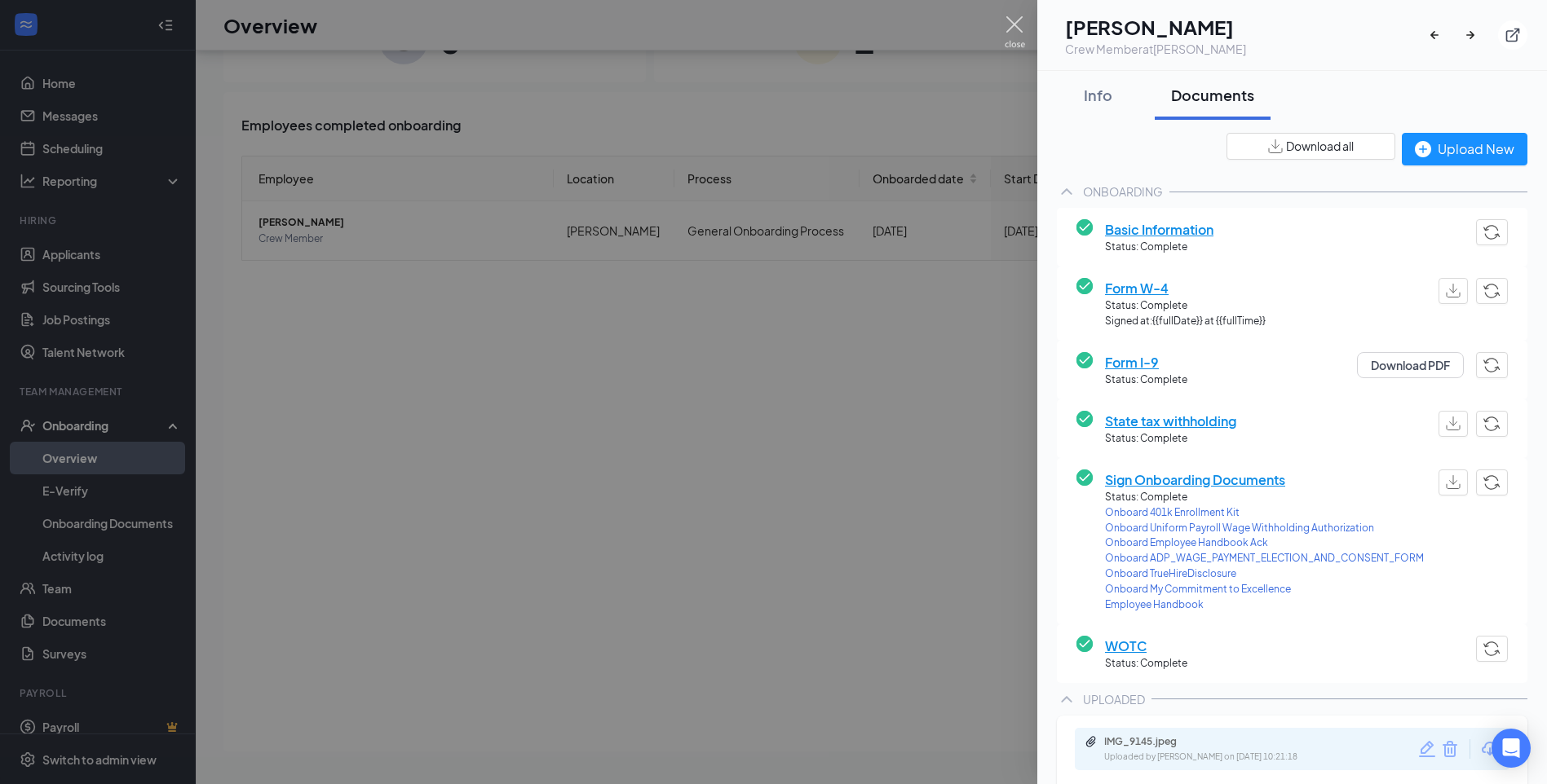
click at [1007, 32] on img at bounding box center [1015, 32] width 20 height 32
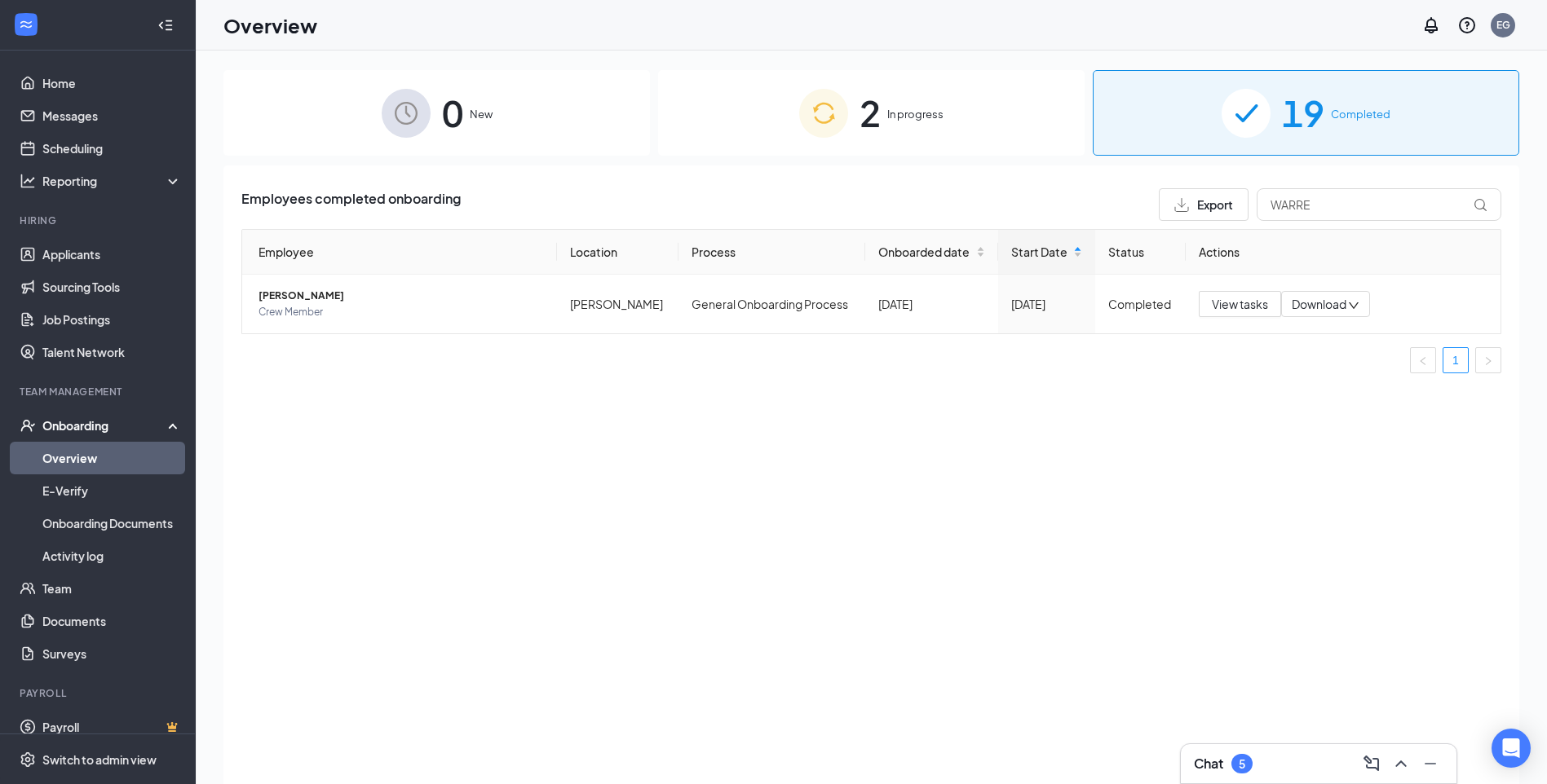
click at [691, 135] on div "2 In progress" at bounding box center [871, 112] width 426 height 86
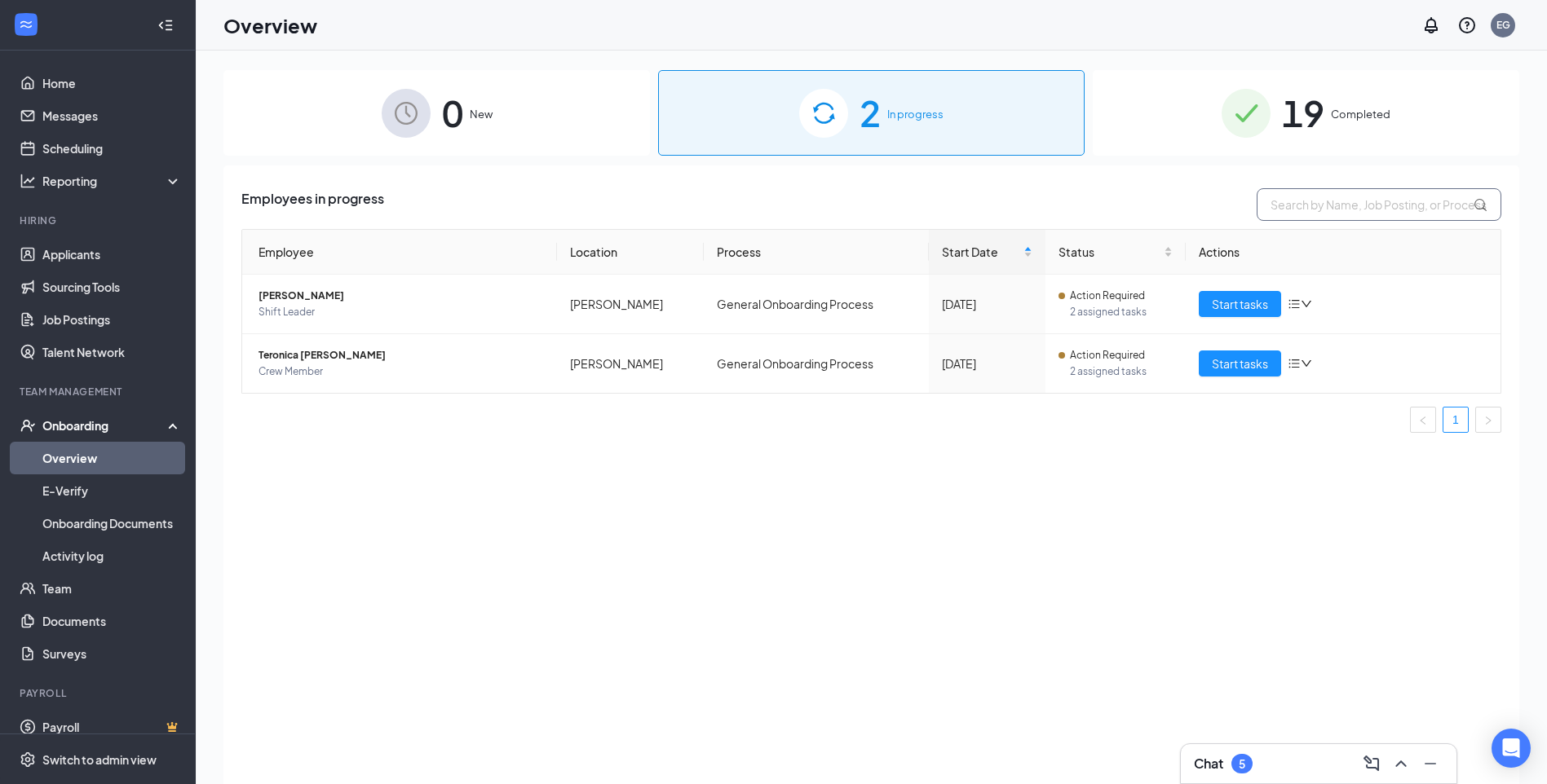
click at [1377, 218] on input "text" at bounding box center [1378, 204] width 245 height 33
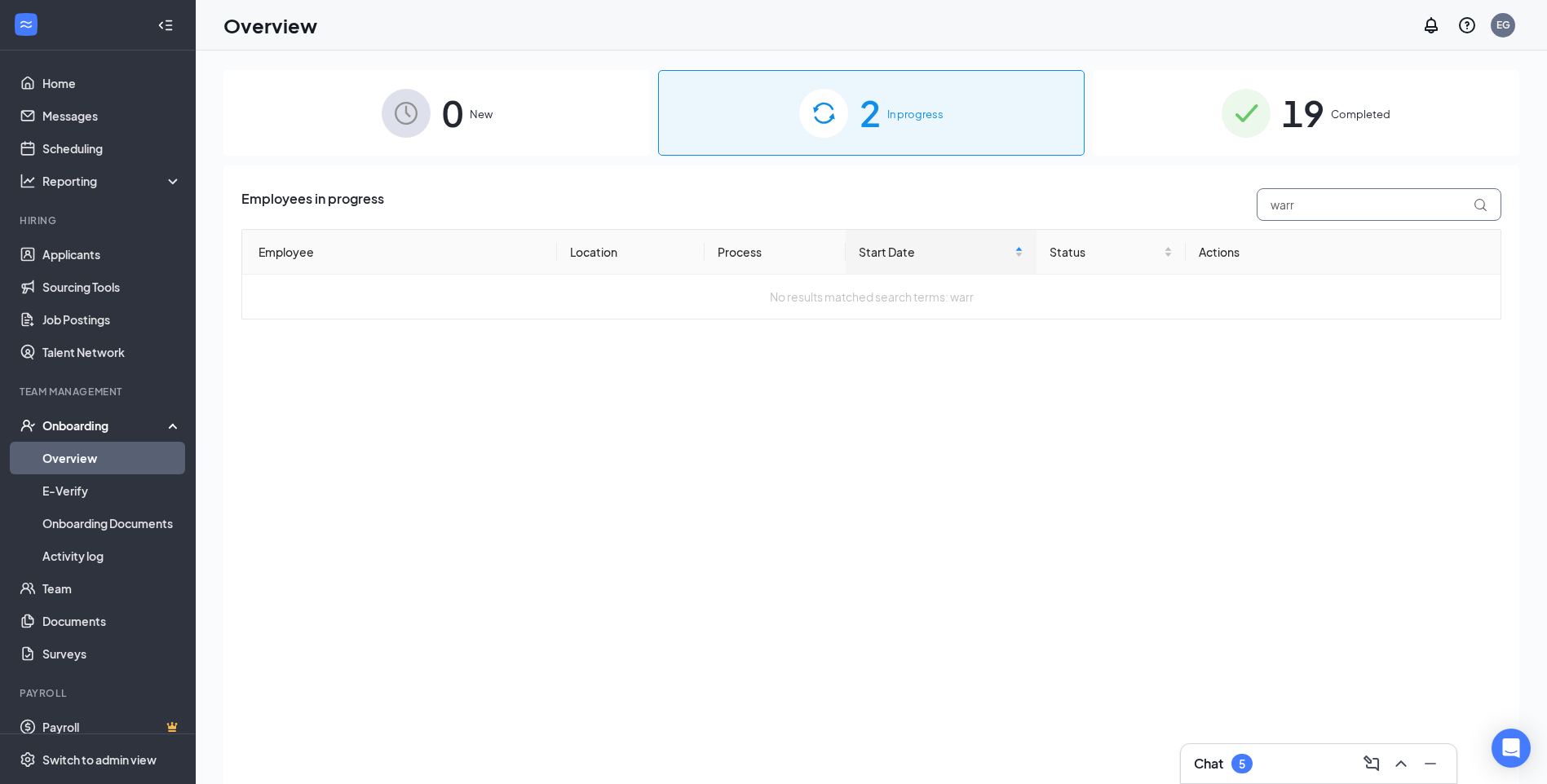
type input "warr"
click at [1141, 365] on div "Employees in progress warr Employee Location Process Start Date Status Actions …" at bounding box center [871, 494] width 1295 height 660
click at [623, 140] on div "0 New" at bounding box center [436, 112] width 426 height 86
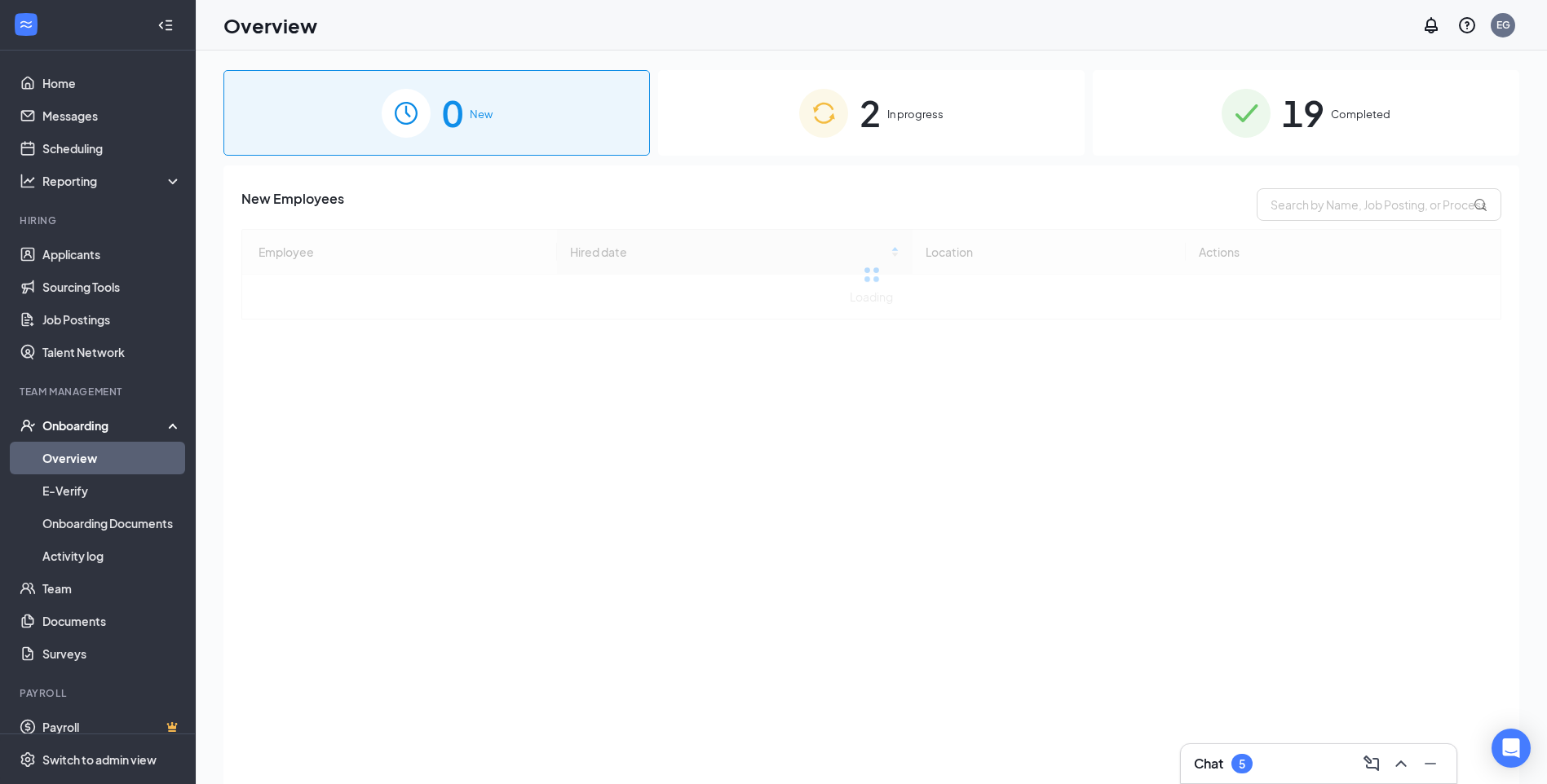
click at [1297, 115] on span "19" at bounding box center [1303, 113] width 42 height 57
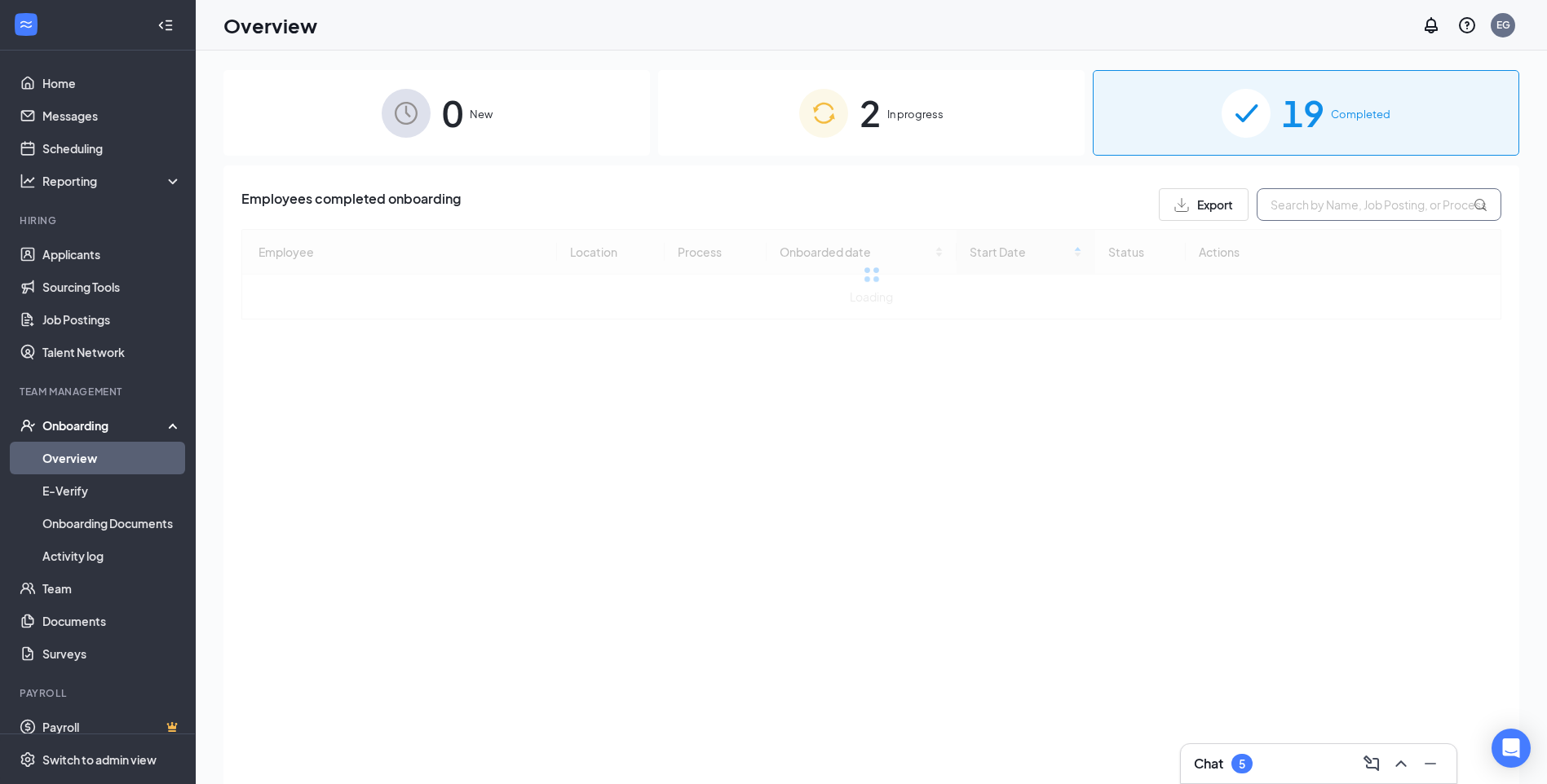
click at [1343, 207] on input "text" at bounding box center [1378, 204] width 245 height 33
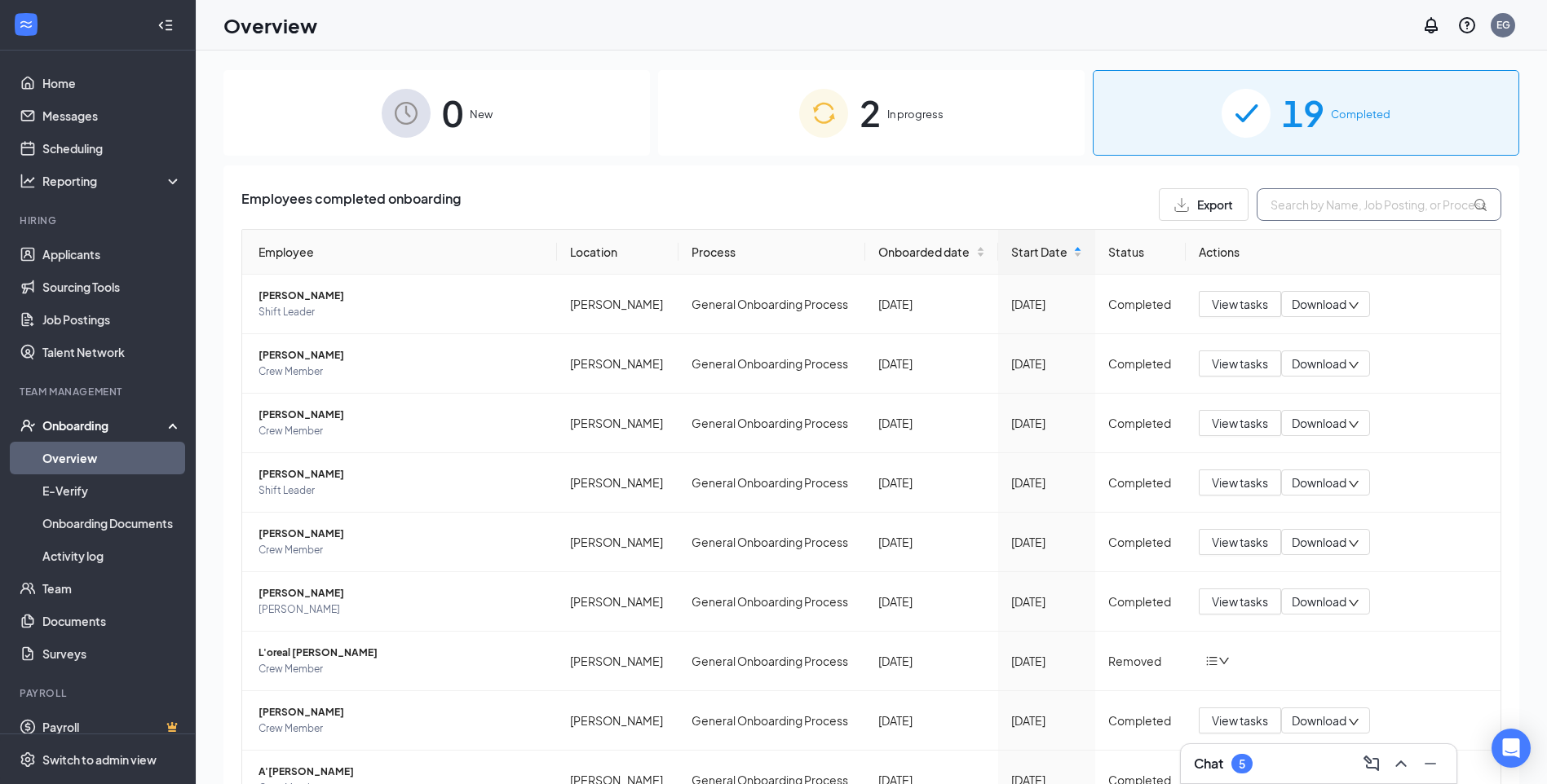
type input "WARRE"
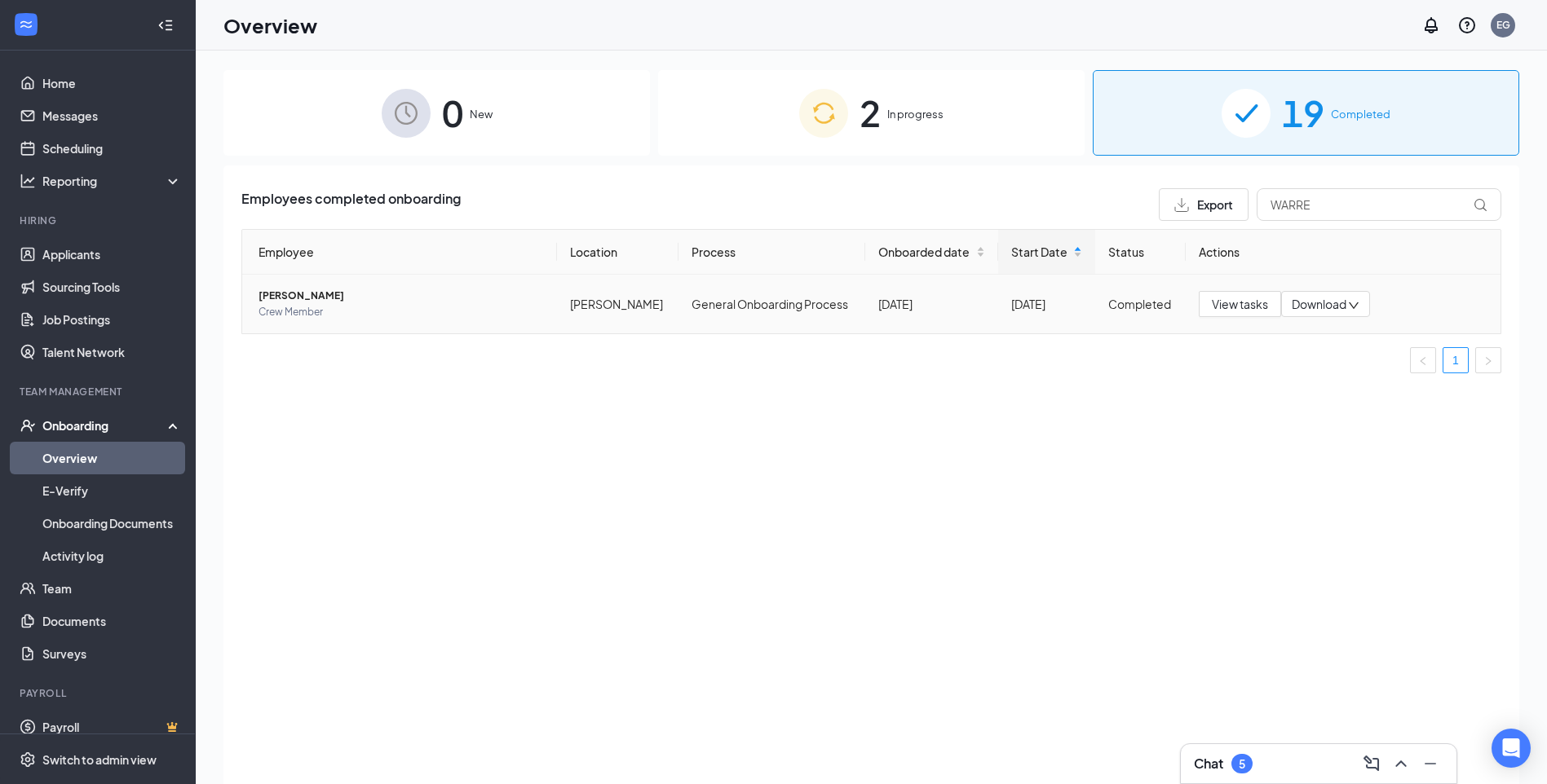
click at [678, 314] on td "General Onboarding Process" at bounding box center [771, 304] width 186 height 58
click at [478, 306] on span "Crew Member" at bounding box center [401, 312] width 285 height 16
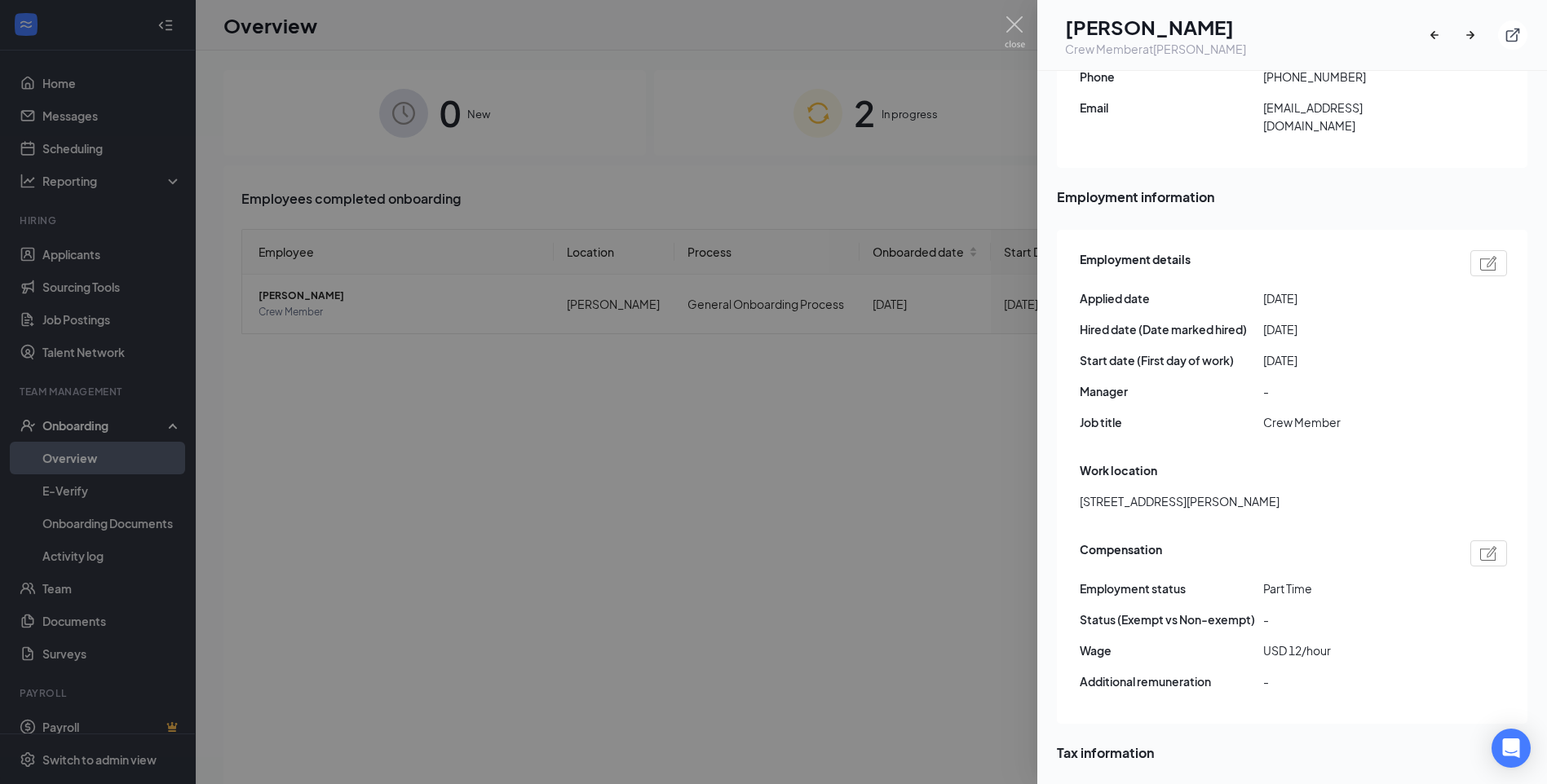
scroll to position [897, 0]
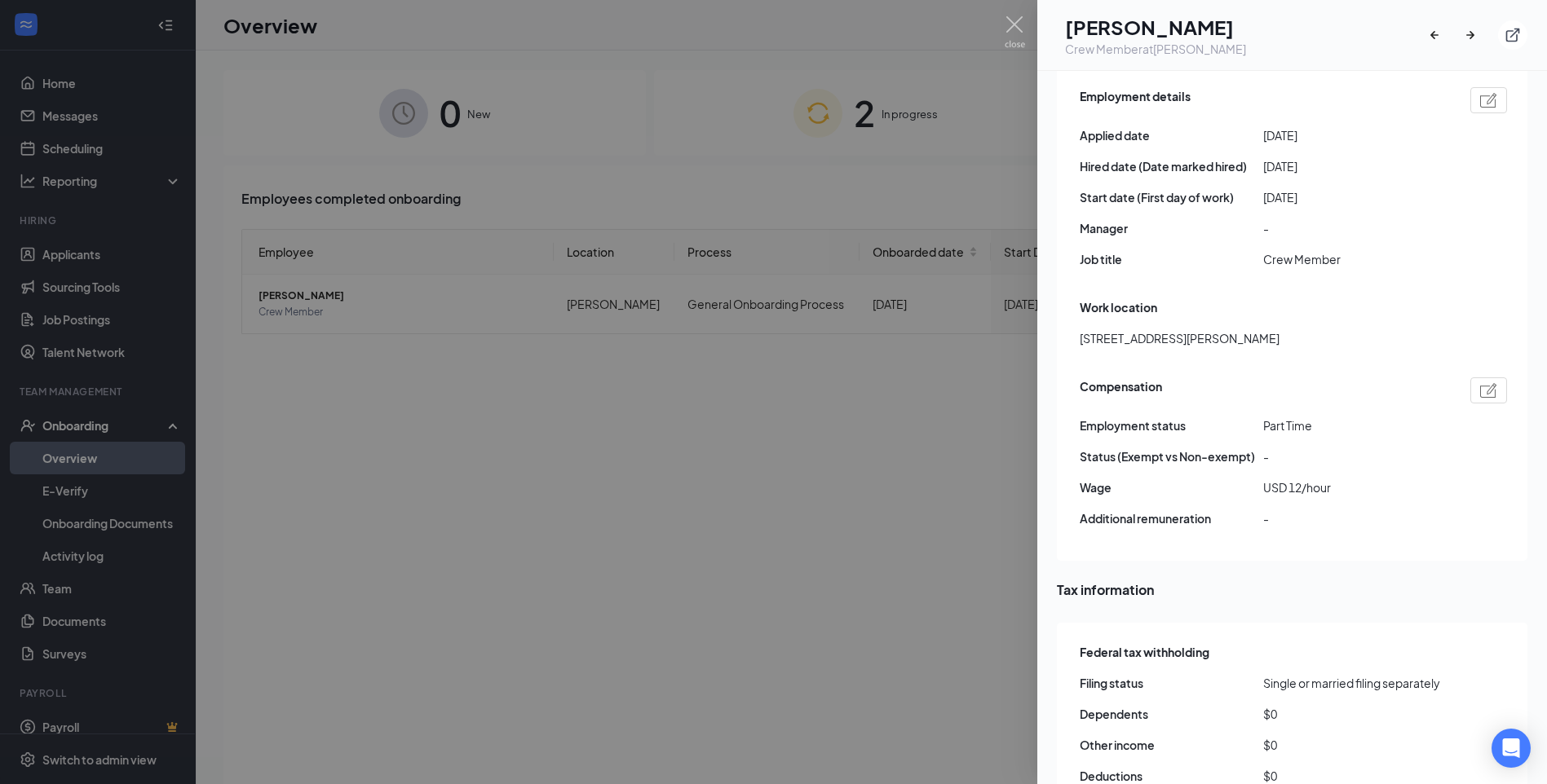
click at [999, 11] on div at bounding box center [774, 392] width 1547 height 784
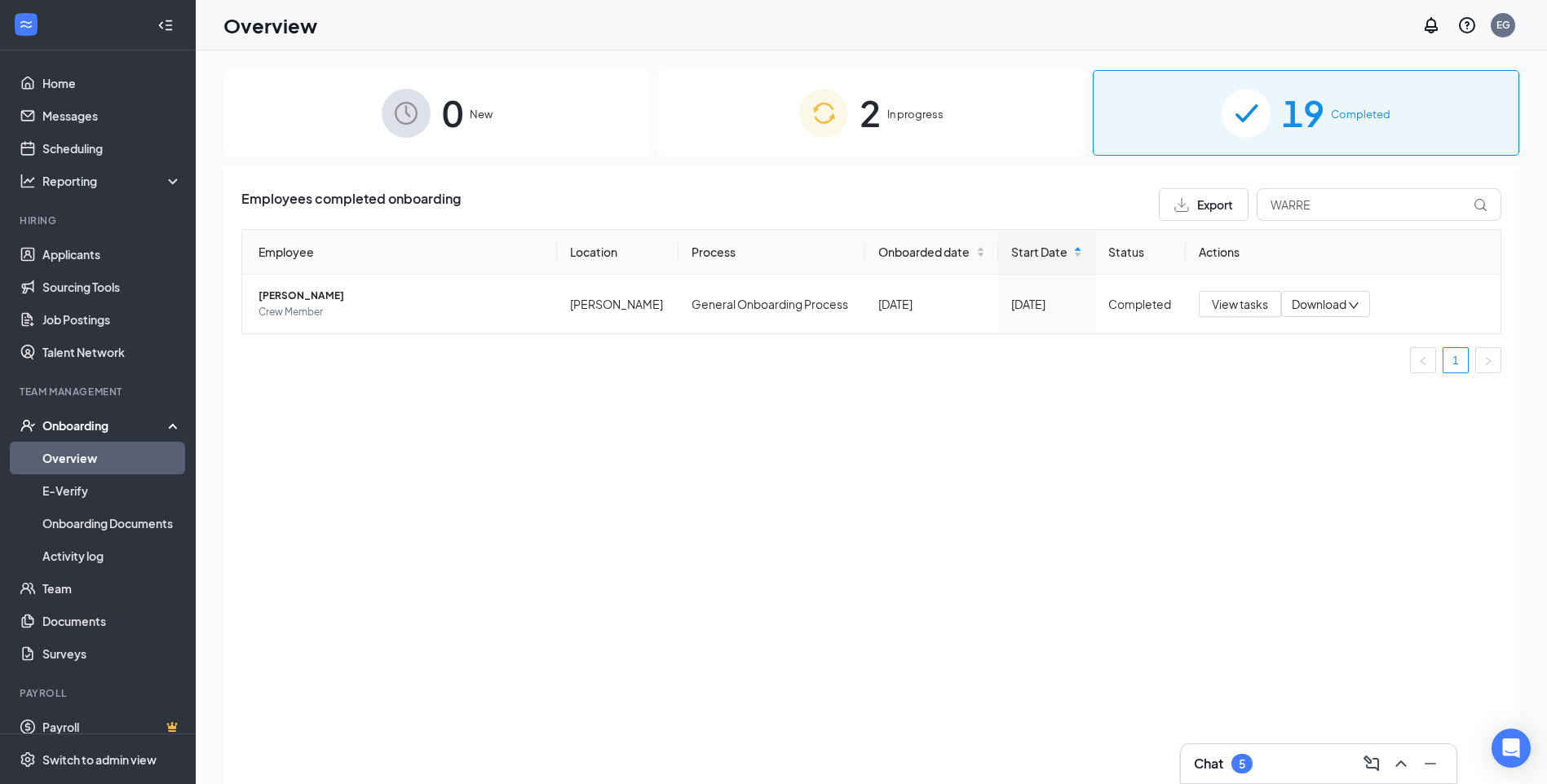
click at [1018, 29] on div "Overview EG" at bounding box center [872, 25] width 1351 height 50
click at [859, 117] on span "2" at bounding box center [870, 113] width 21 height 57
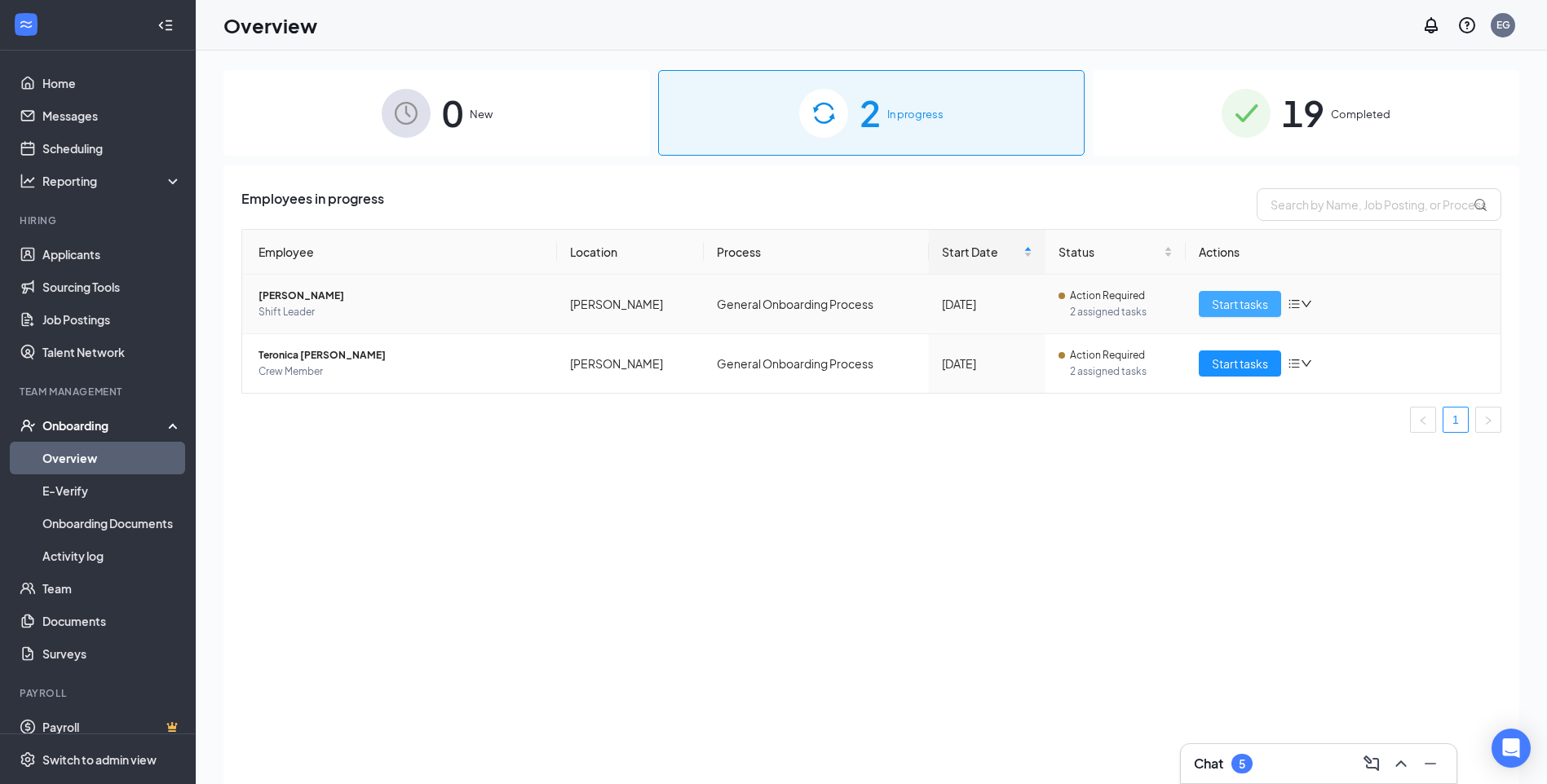
click at [1234, 301] on span "Start tasks" at bounding box center [1240, 304] width 57 height 18
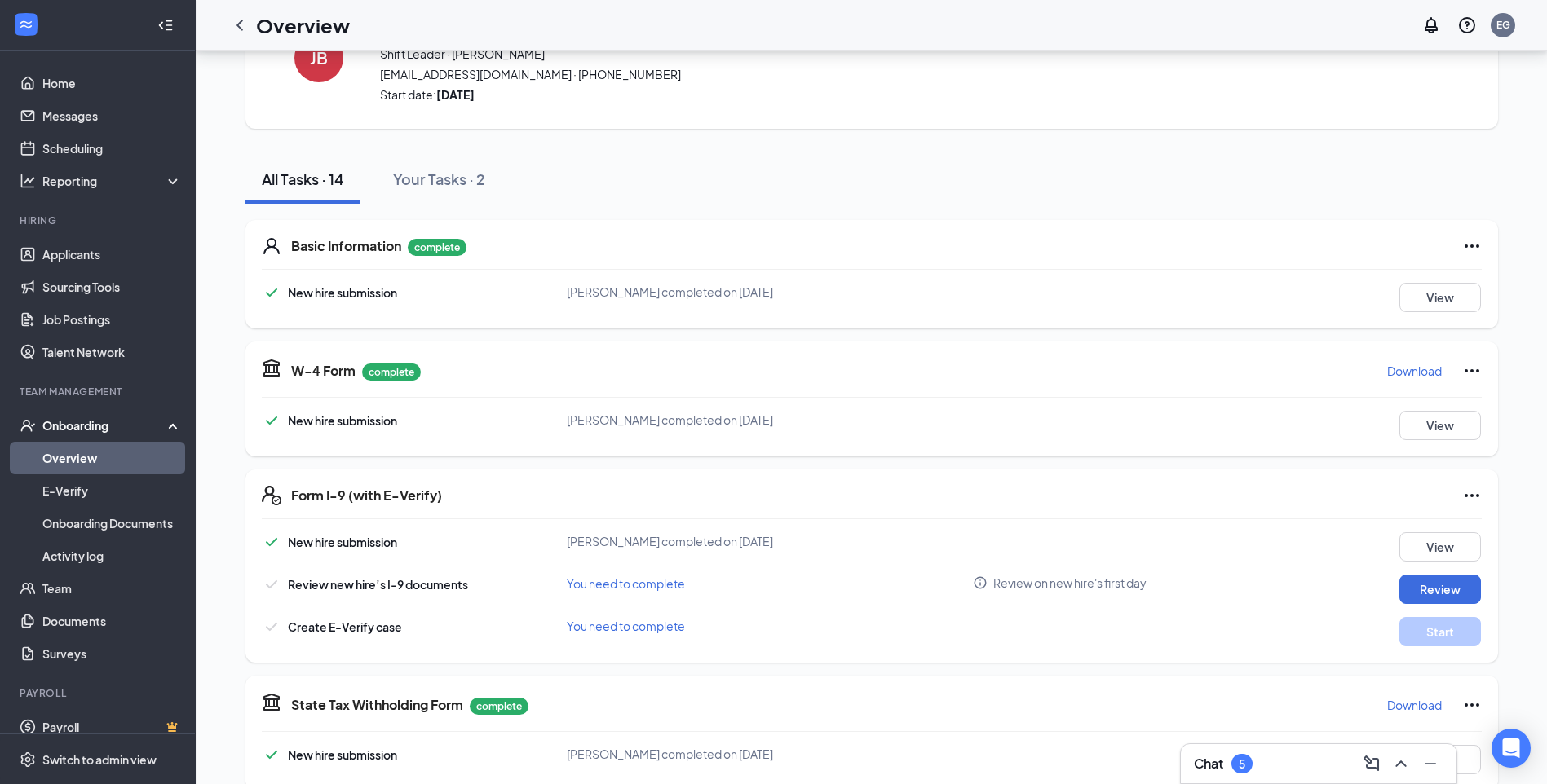
scroll to position [163, 0]
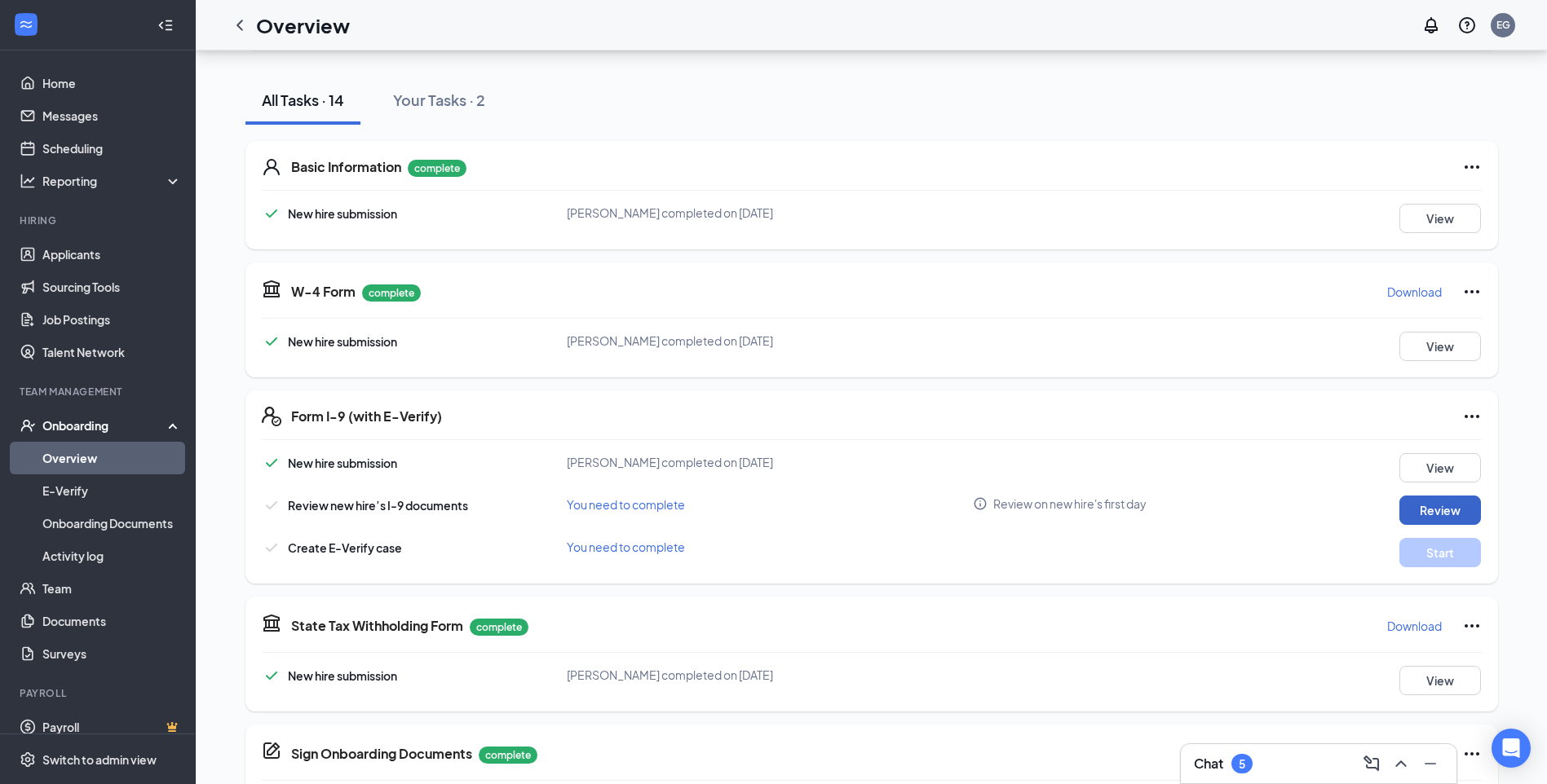
click at [1418, 511] on button "Review" at bounding box center [1440, 509] width 81 height 29
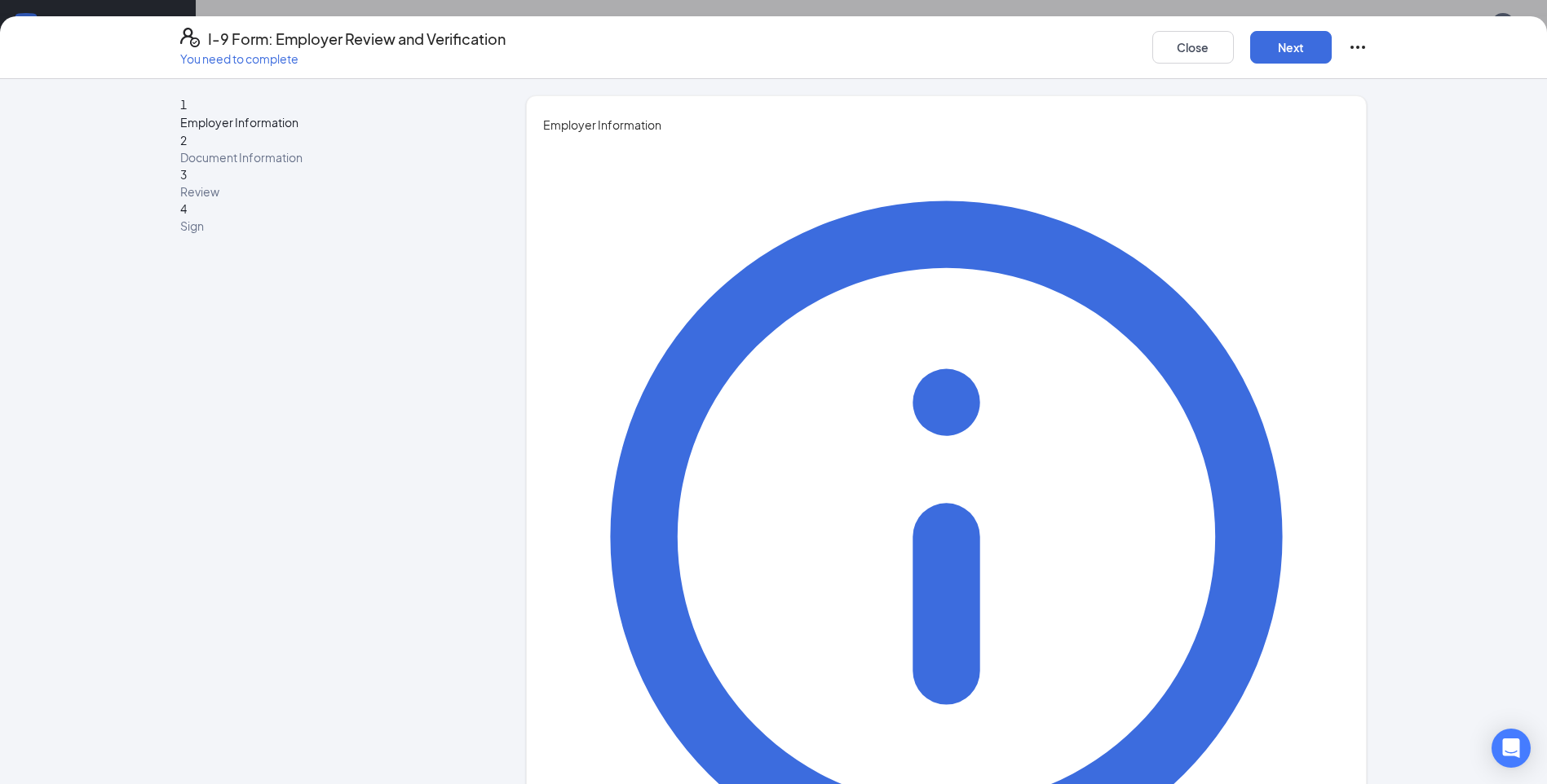
type input "[PERSON_NAME]"
type input "Gressak"
type input "[EMAIL_ADDRESS][DOMAIN_NAME]"
type input "7046497983"
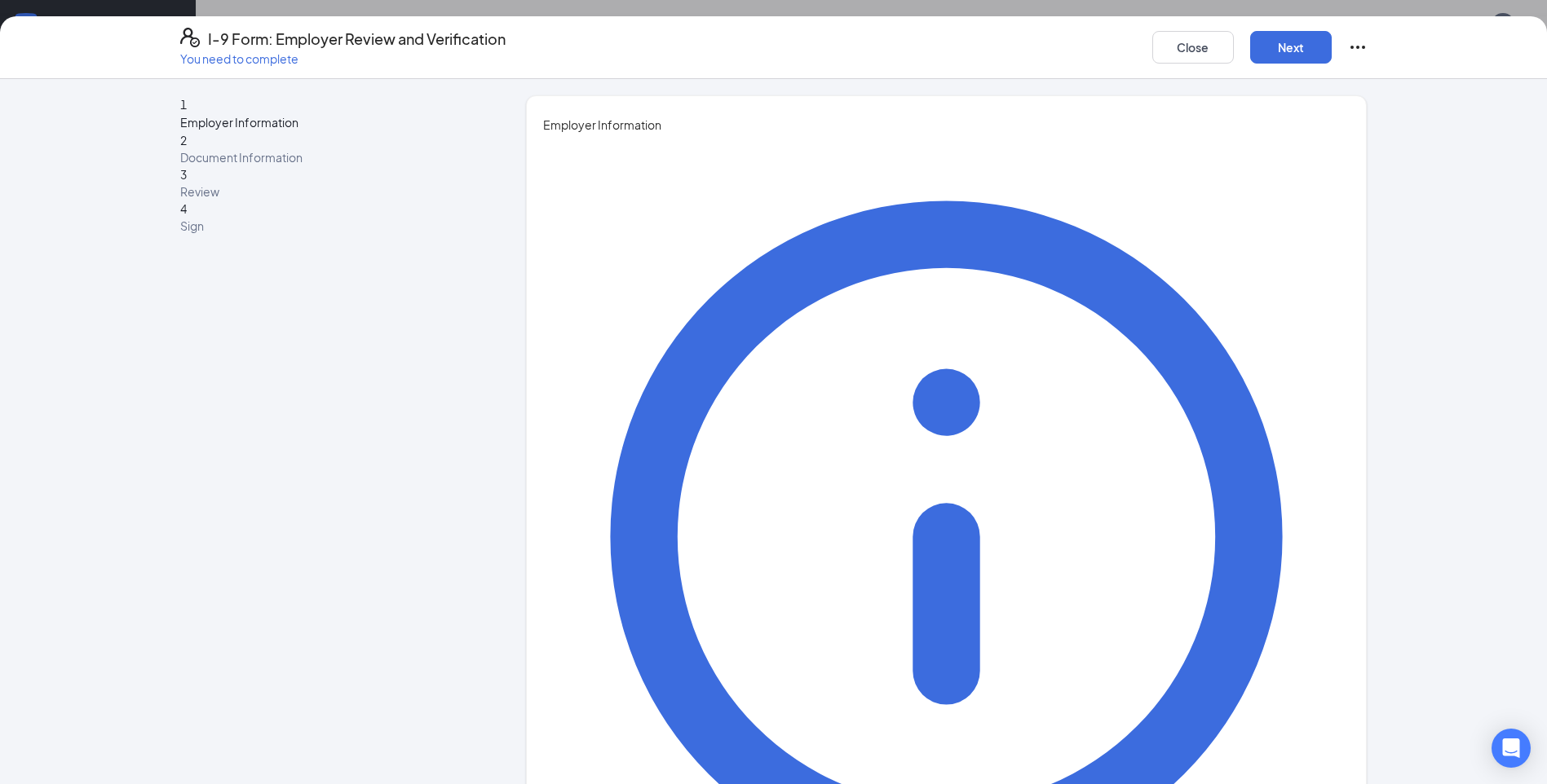
type input "g"
type input "General Manager"
click at [1266, 37] on button "Next" at bounding box center [1291, 47] width 81 height 33
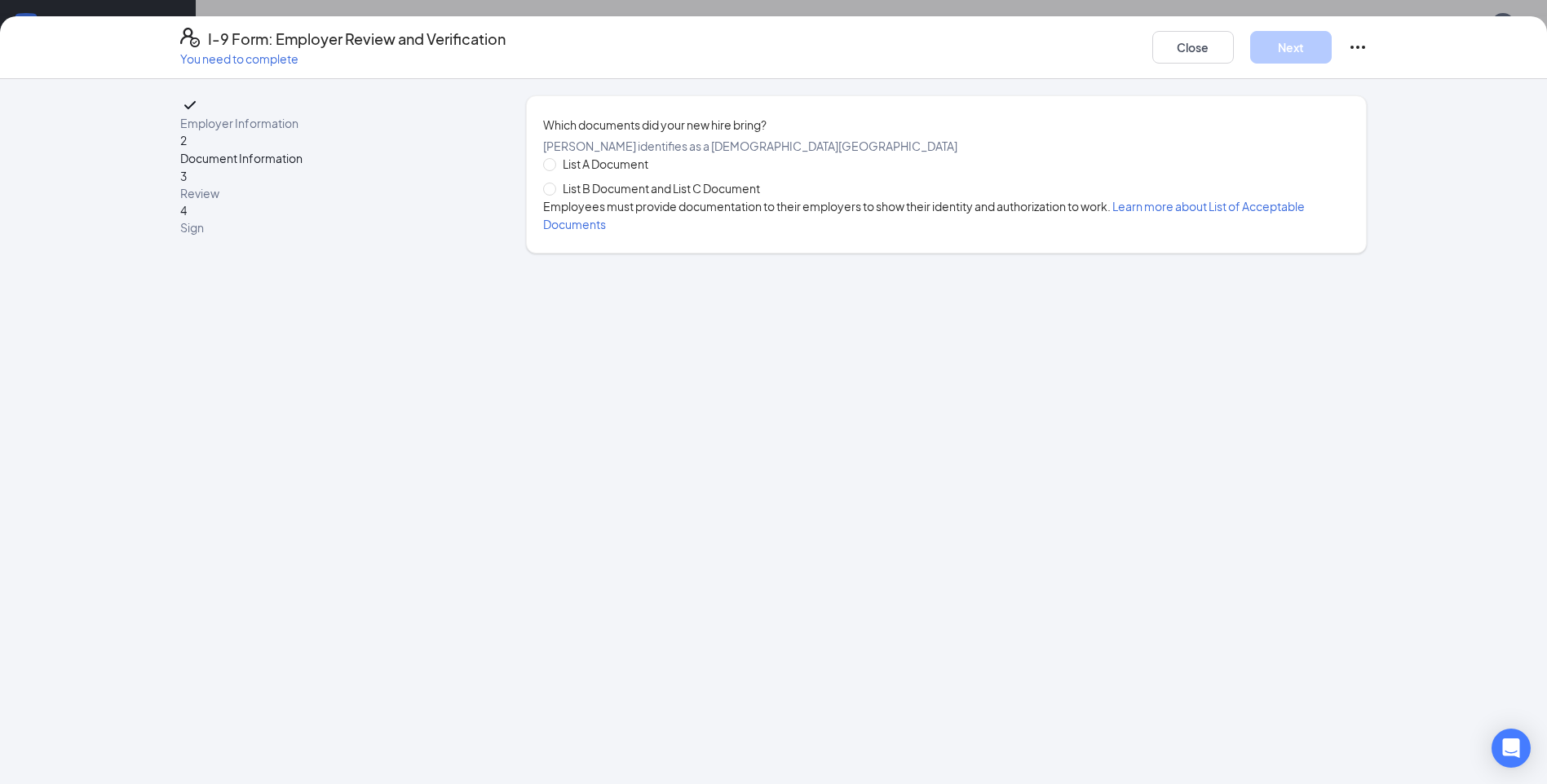
click at [570, 230] on div "List A Document List B Document and List C Document Employees must provide docu…" at bounding box center [946, 193] width 806 height 79
click at [570, 197] on span "List B Document and List C Document" at bounding box center [661, 188] width 210 height 18
click at [555, 194] on input "List B Document and List C Document" at bounding box center [548, 188] width 11 height 11
radio input "true"
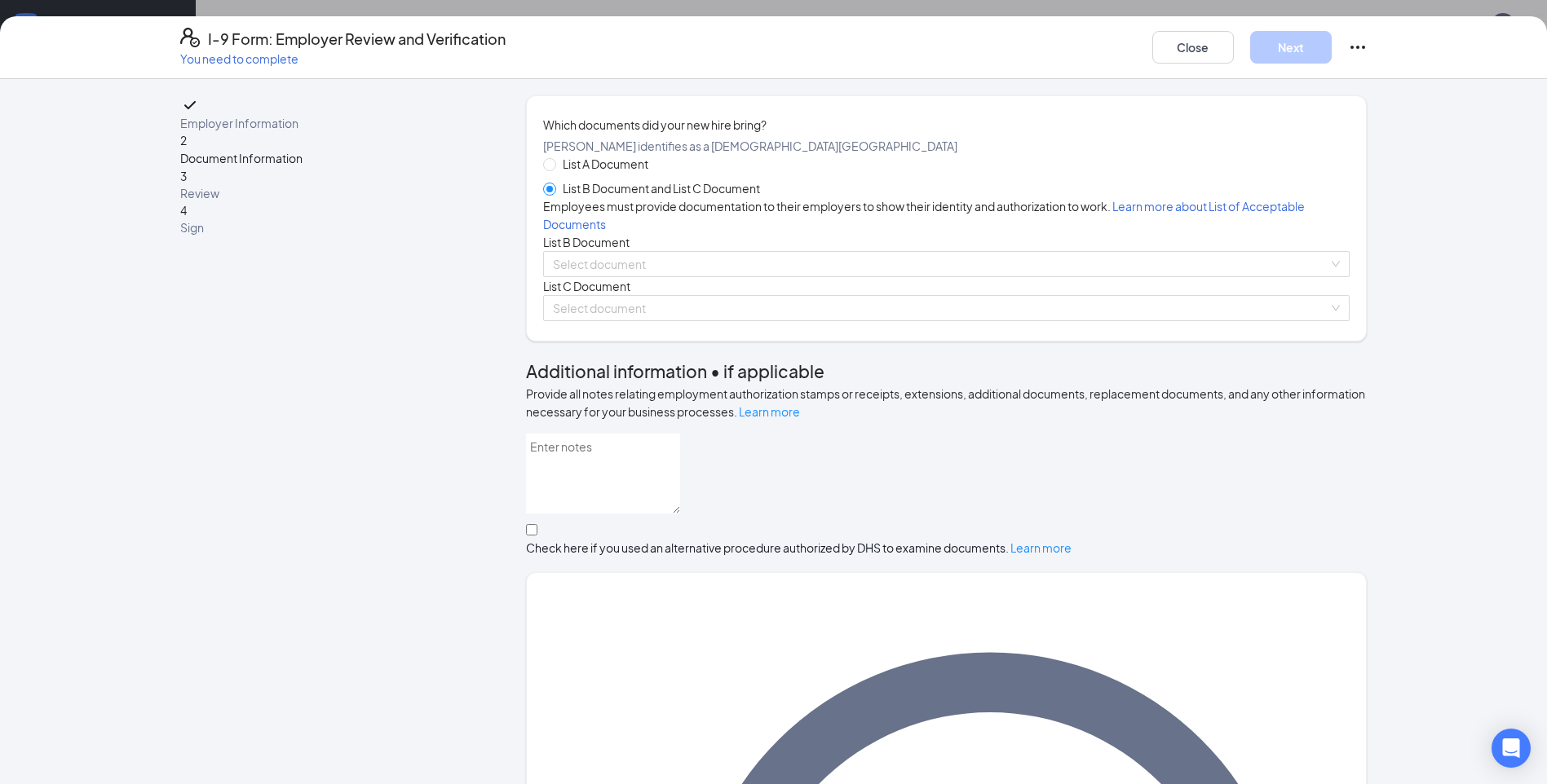
click at [604, 321] on div "List A Document List B Document and List C Document Employees must provide docu…" at bounding box center [946, 237] width 806 height 166
click at [607, 276] on input "search" at bounding box center [940, 264] width 775 height 25
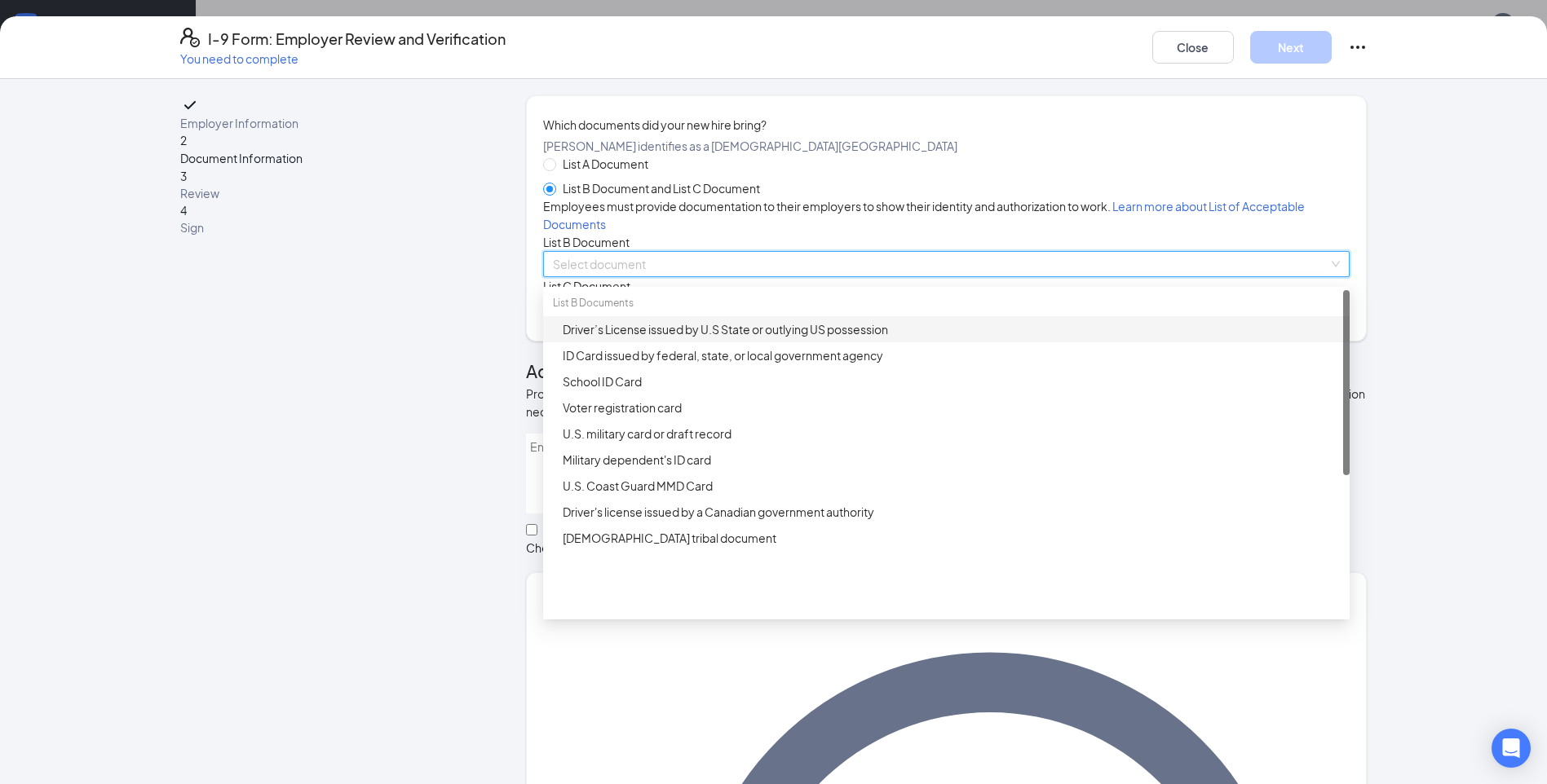
click at [632, 338] on div "Driver’s License issued by U.S State or outlying US possession" at bounding box center [951, 329] width 777 height 18
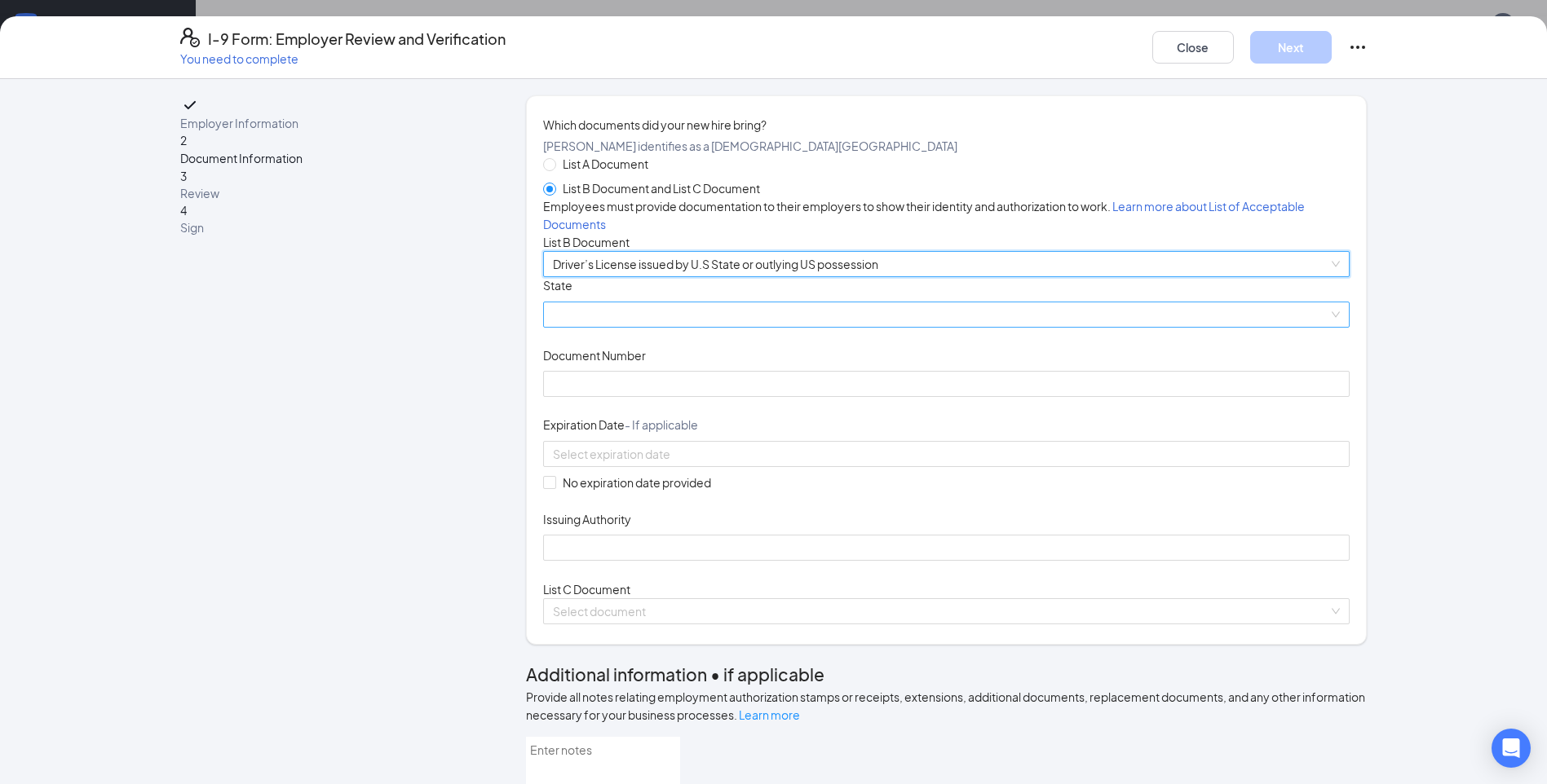
click at [634, 327] on span at bounding box center [946, 315] width 787 height 25
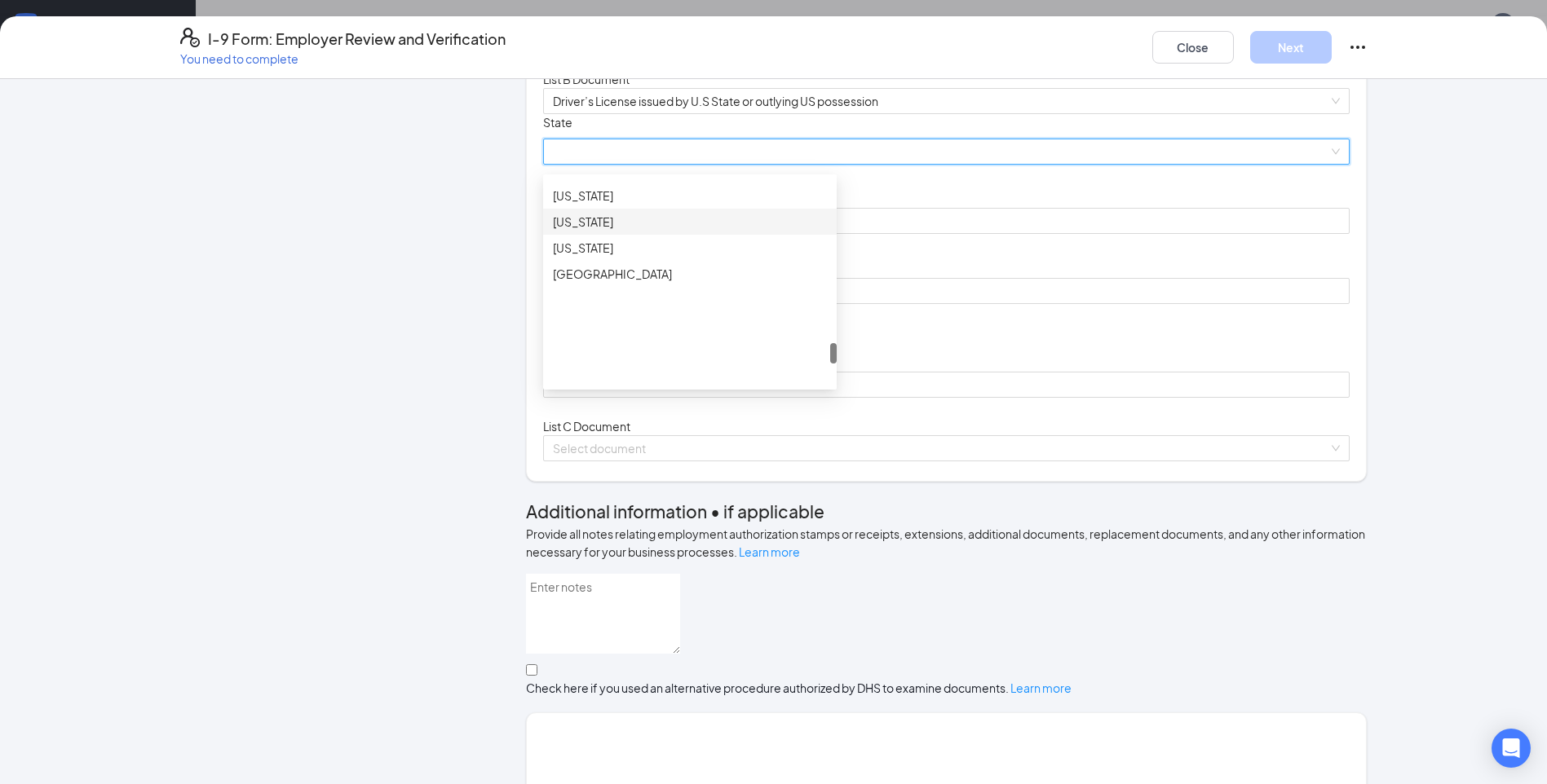
scroll to position [1631, 0]
click at [614, 207] on div "[US_STATE]" at bounding box center [690, 199] width 274 height 18
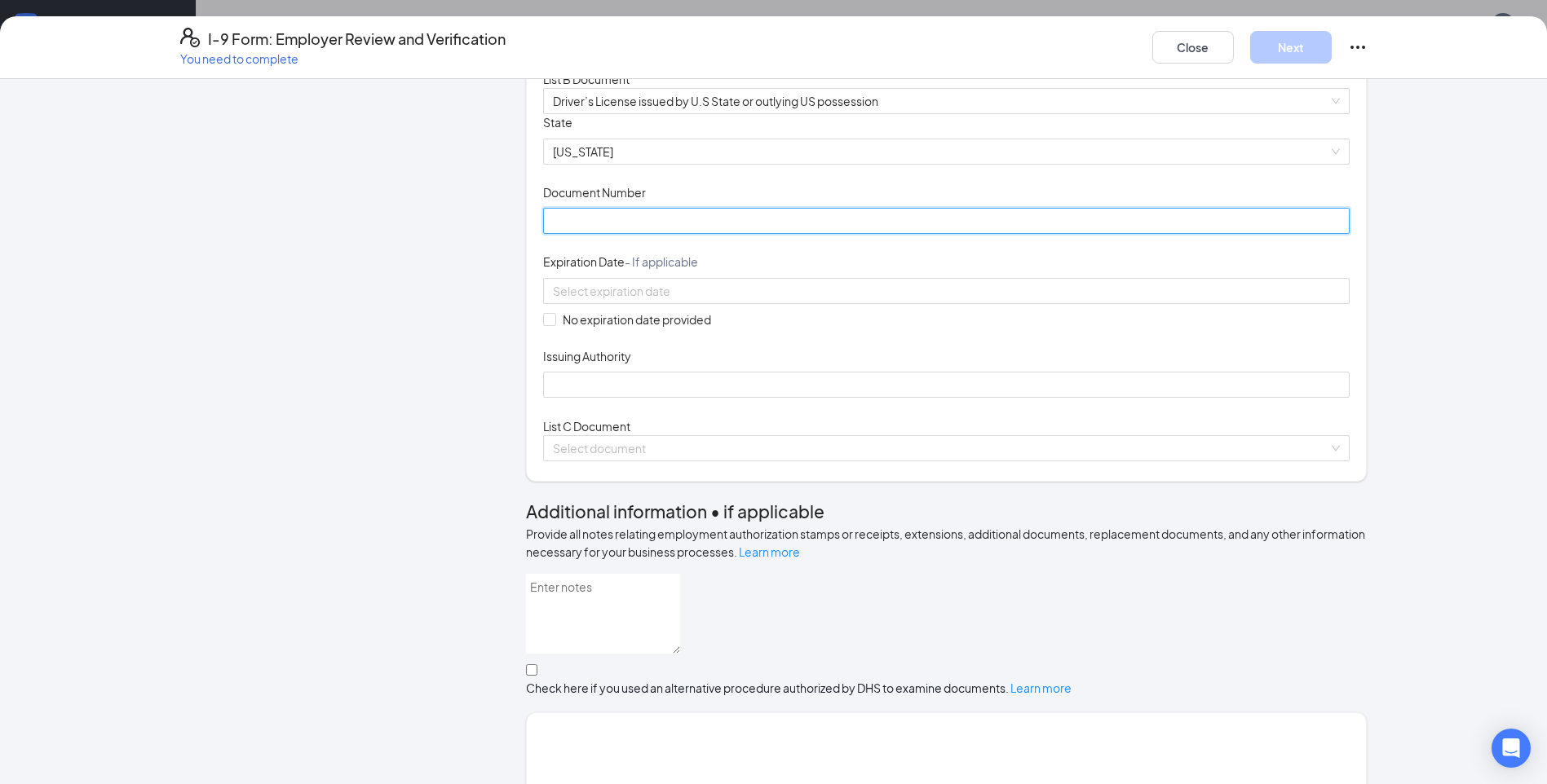
click at [603, 234] on input "Document Number" at bounding box center [946, 221] width 806 height 26
type input "100770608"
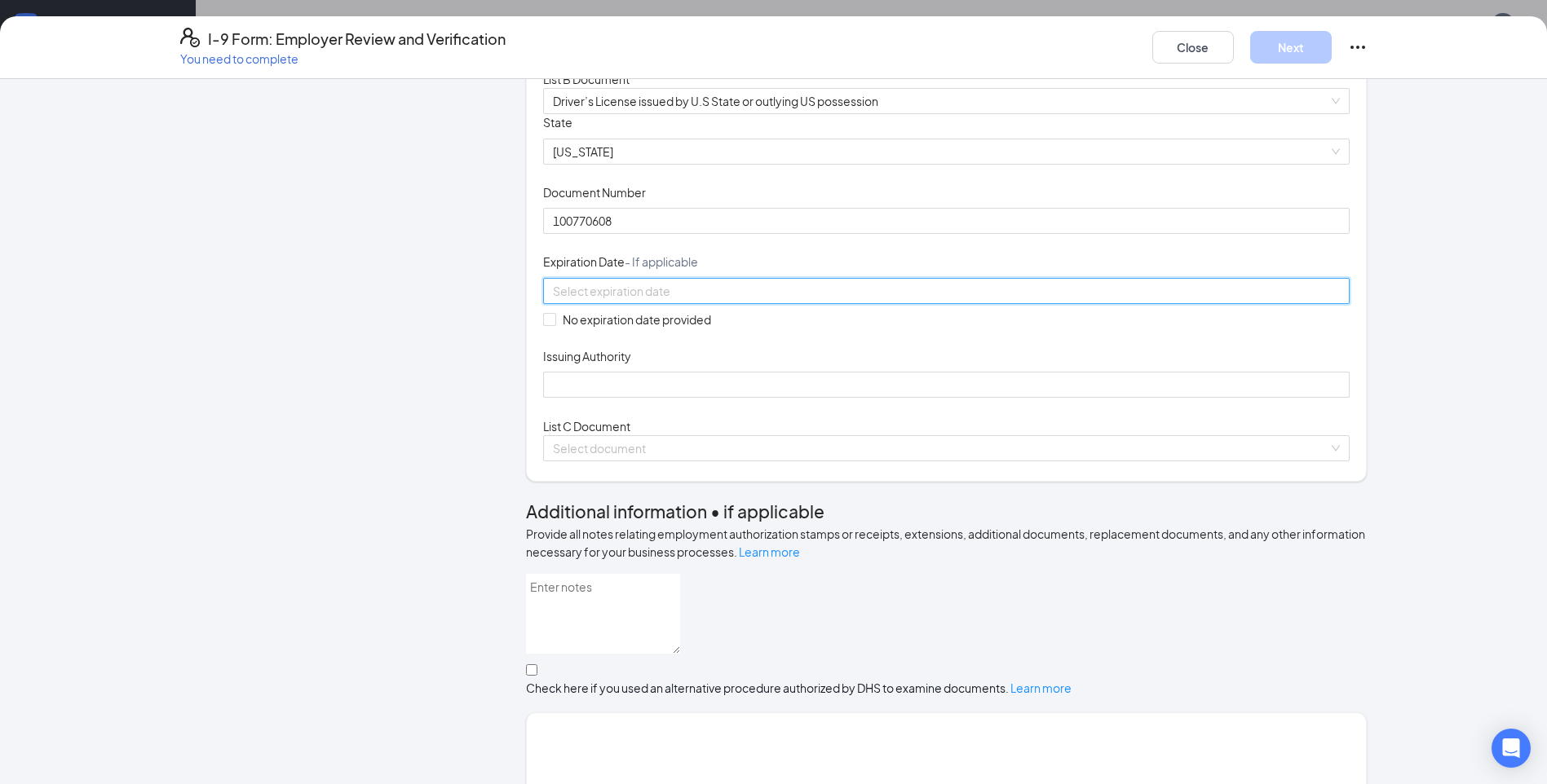
click at [610, 300] on input at bounding box center [944, 291] width 783 height 18
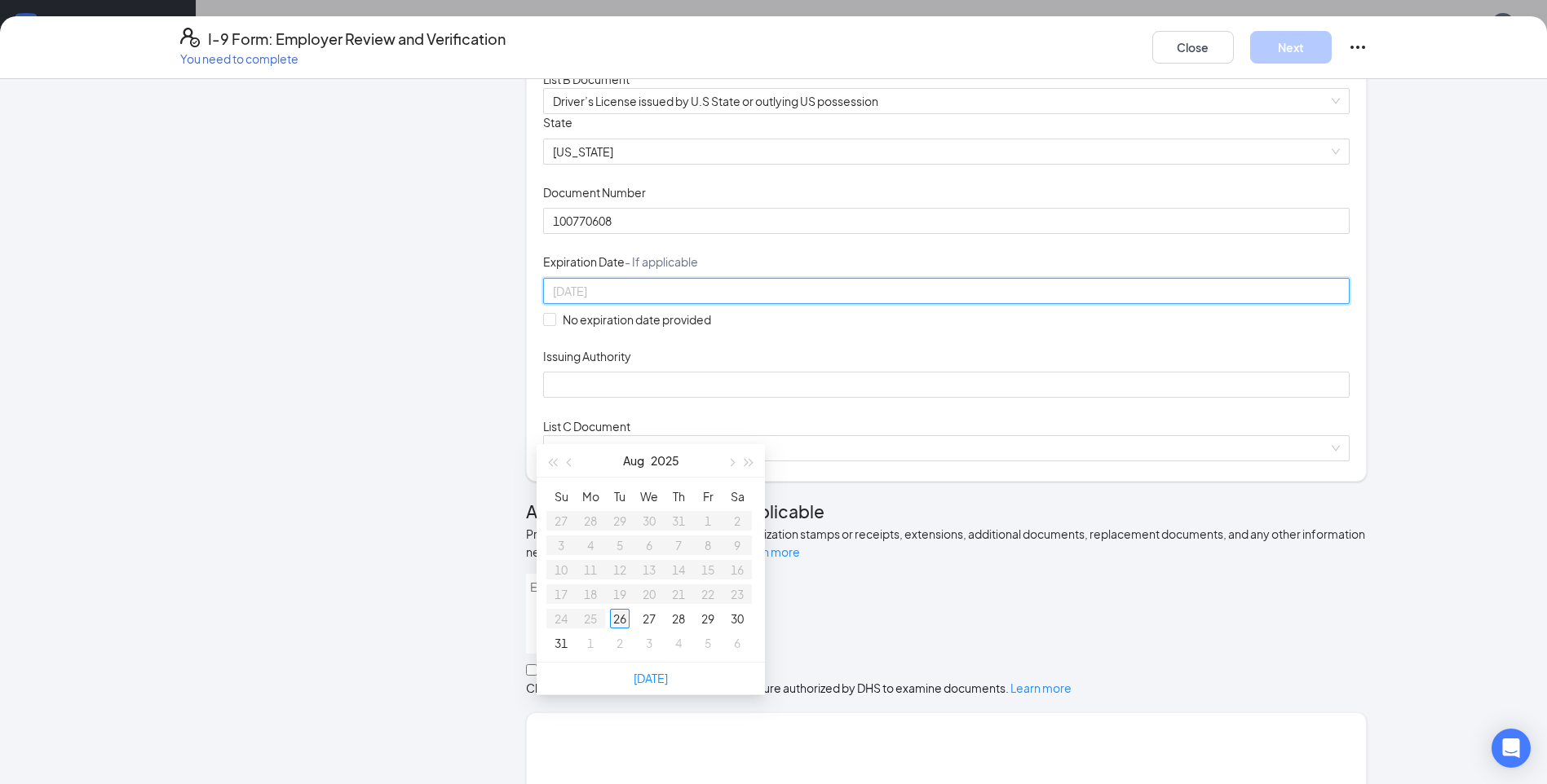
click at [634, 613] on td "26" at bounding box center [619, 619] width 29 height 25
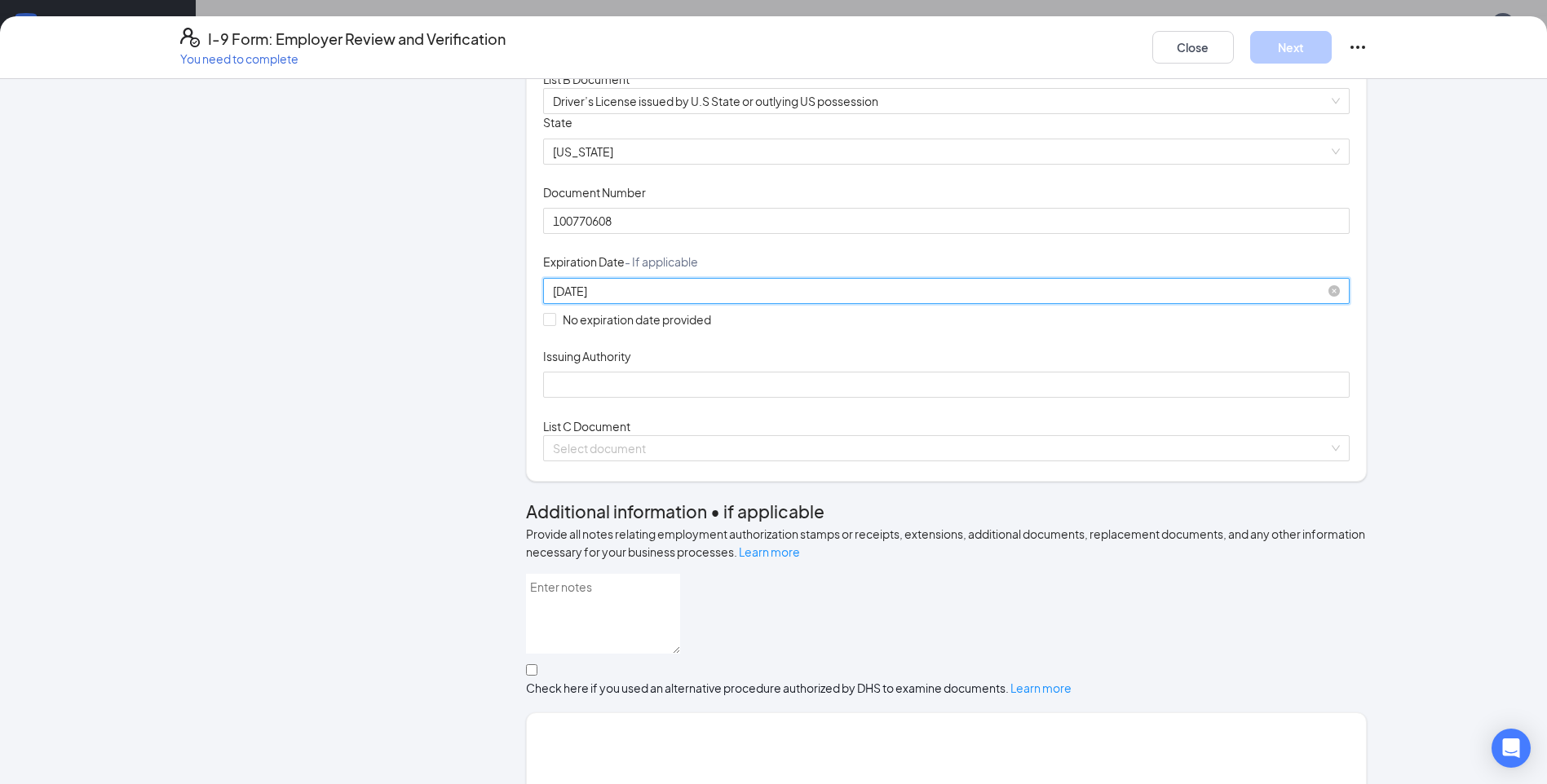
click at [803, 300] on div "[DATE]" at bounding box center [946, 291] width 787 height 18
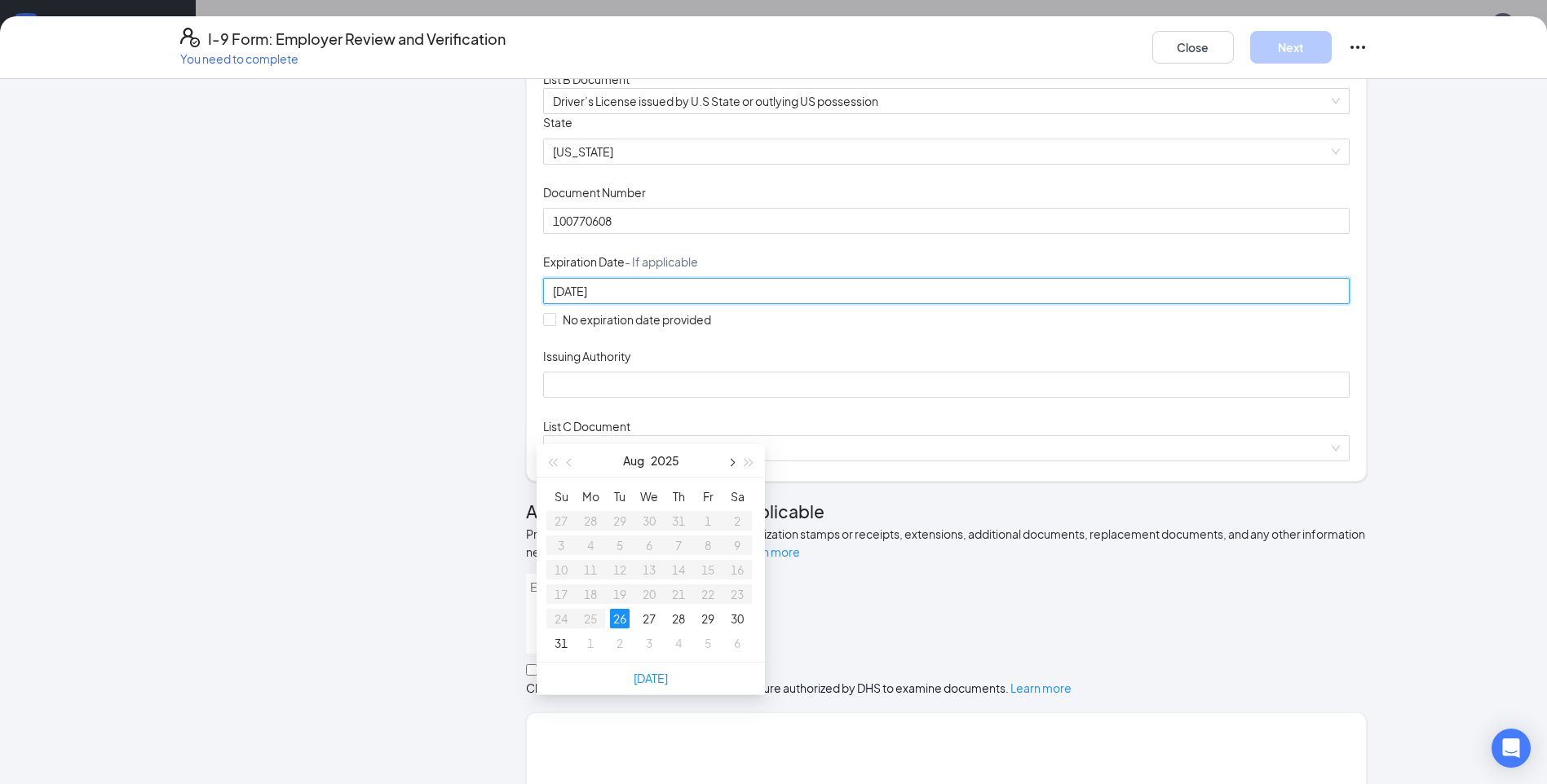
click at [726, 457] on button "button" at bounding box center [730, 460] width 18 height 33
type input "[DATE]"
click at [394, 509] on div "Employer Information 2 Document Information 3 Review 4 Sign" at bounding box center [328, 724] width 297 height 1585
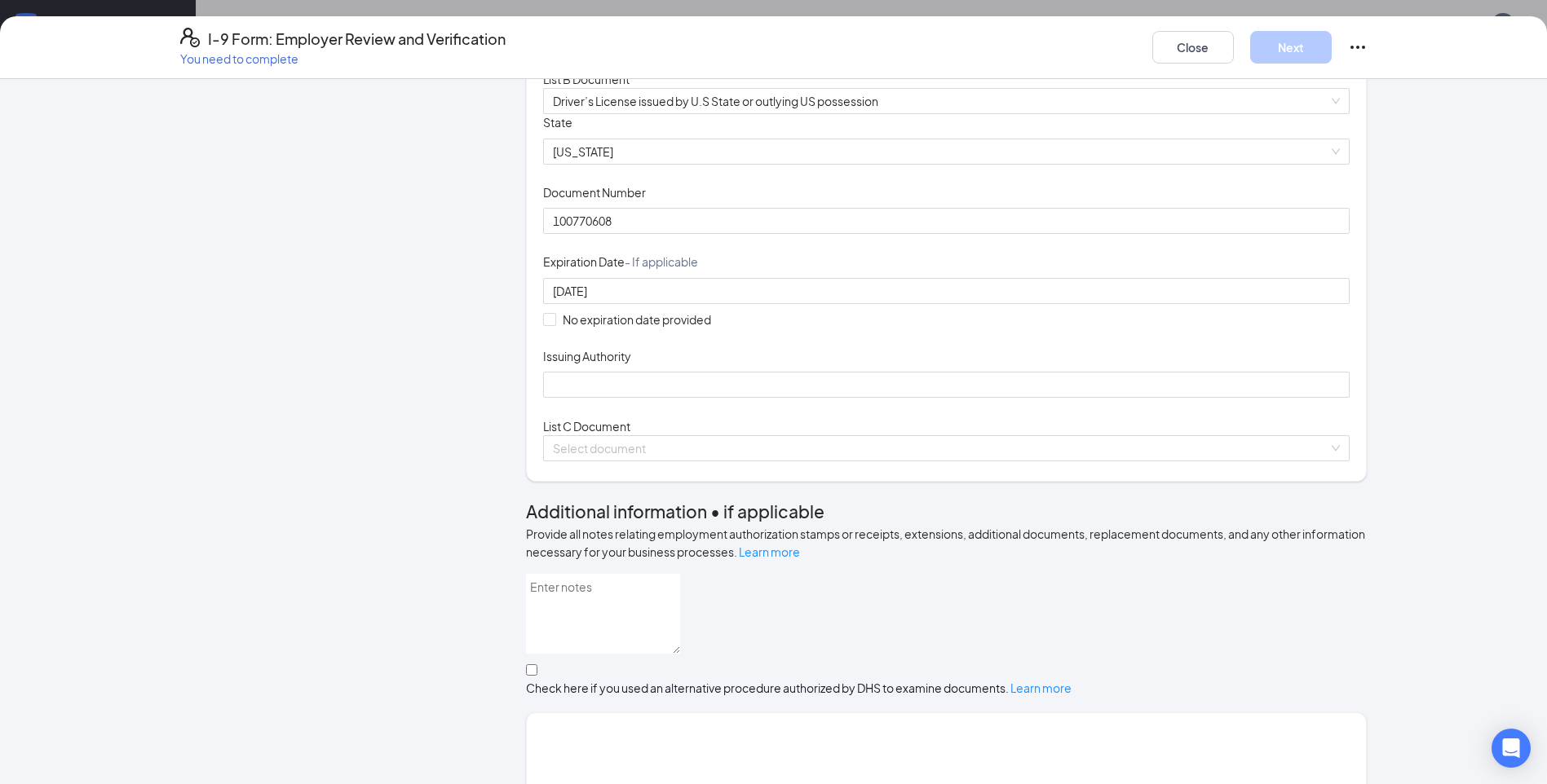
scroll to position [81, 0]
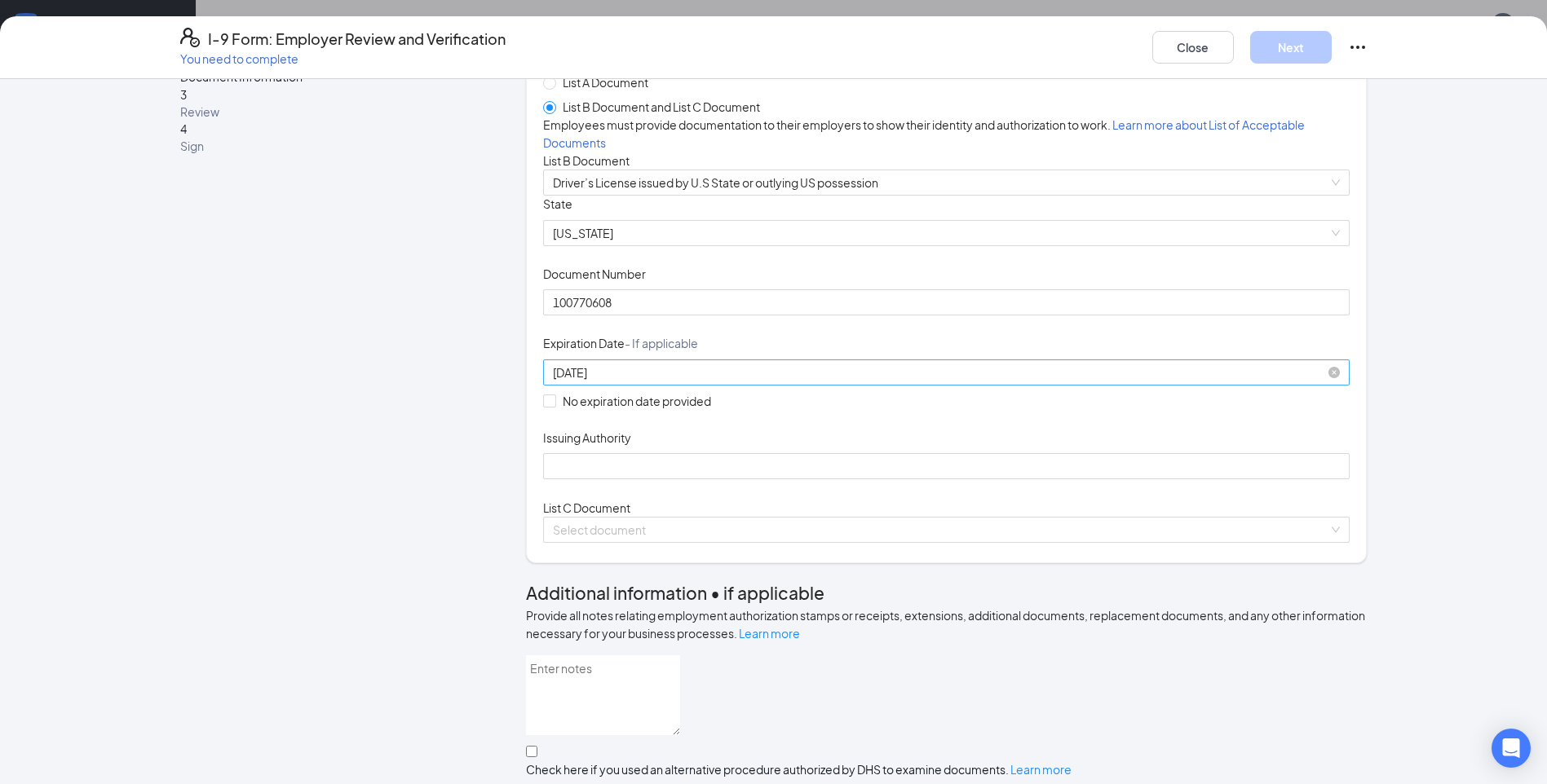
click at [623, 381] on input "[DATE]" at bounding box center [944, 373] width 783 height 18
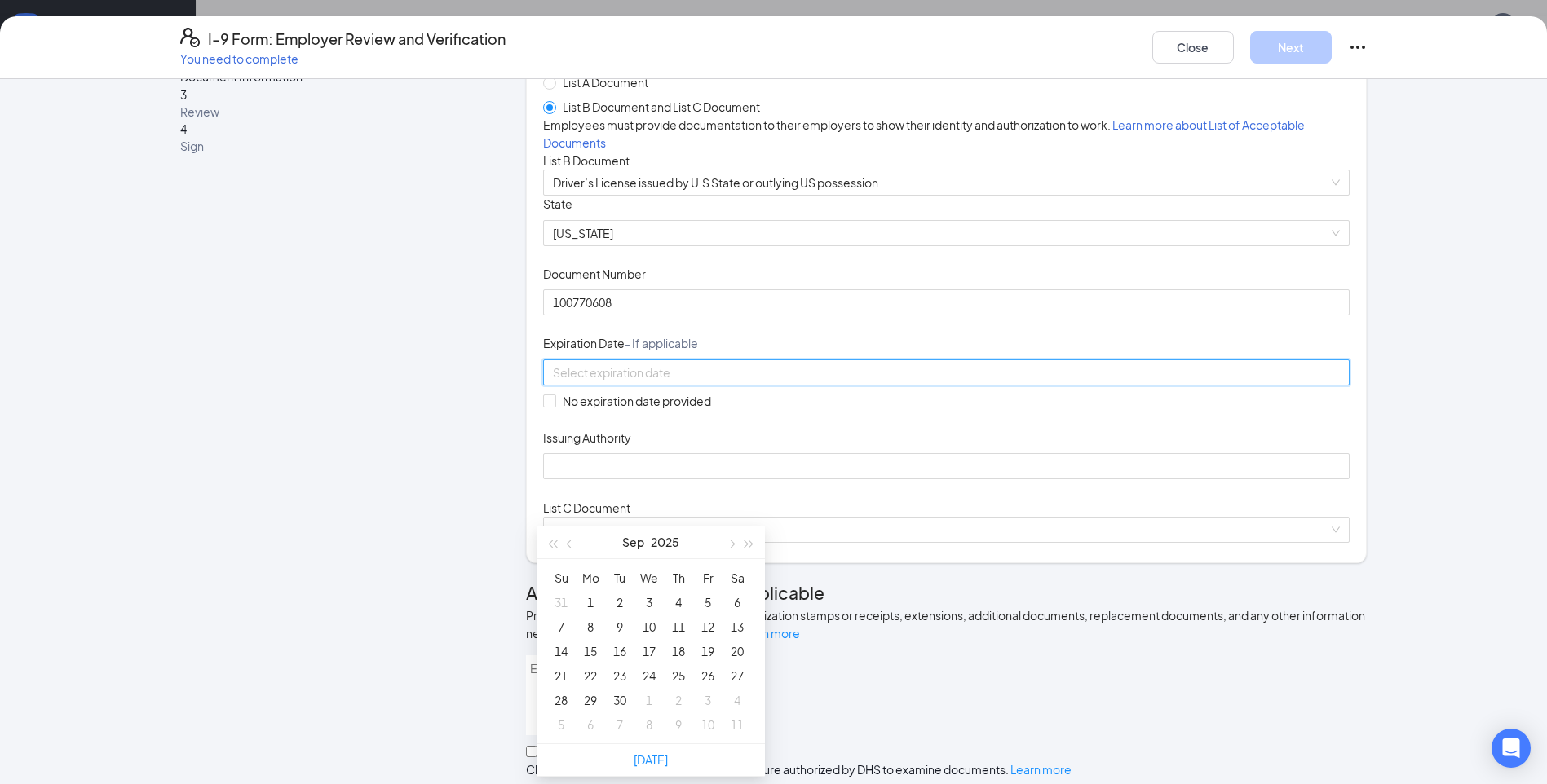
type input "[DATE]"
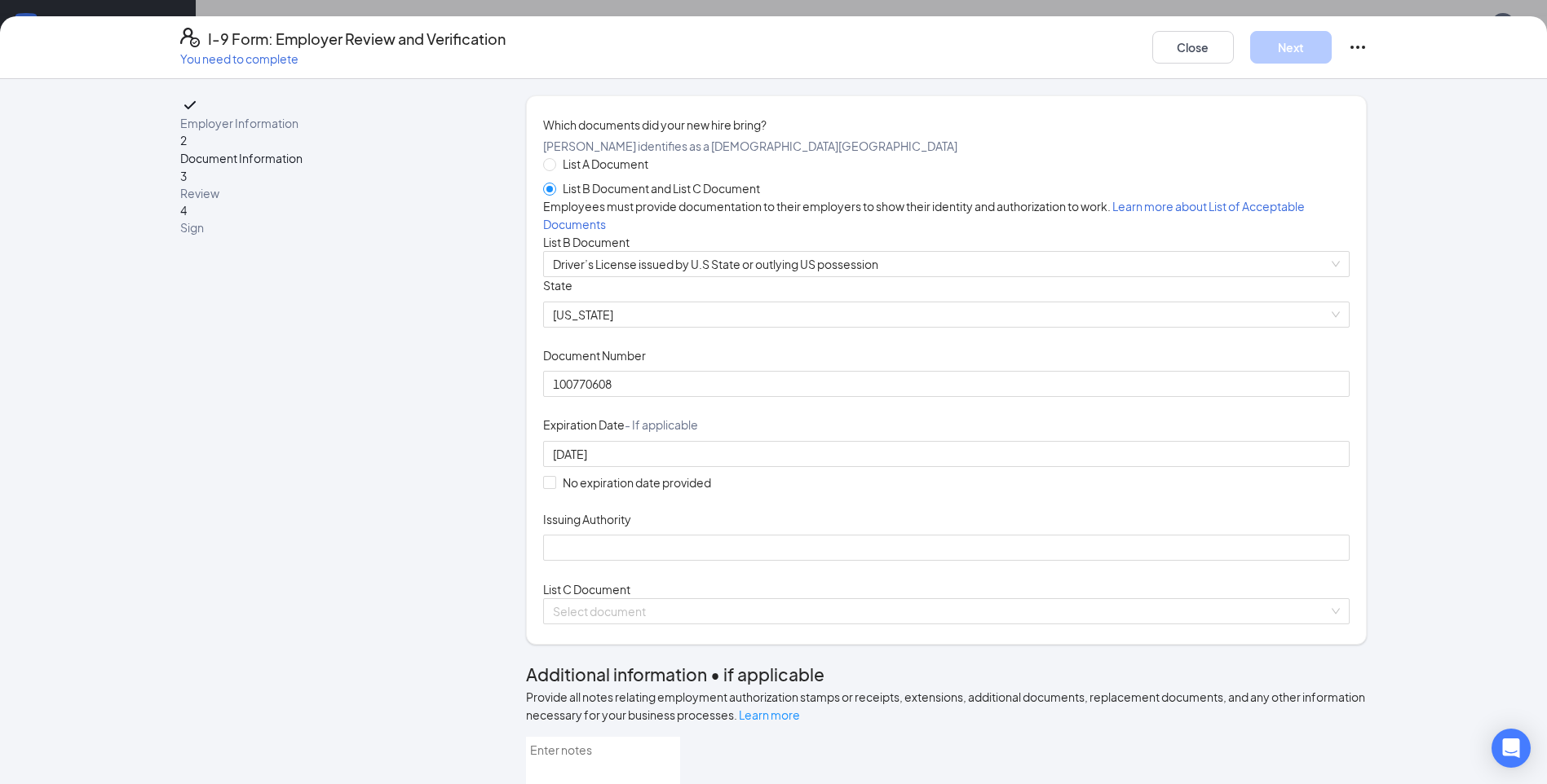
scroll to position [0, 0]
click at [1211, 45] on button "Close" at bounding box center [1193, 47] width 81 height 33
